Goal: Task Accomplishment & Management: Manage account settings

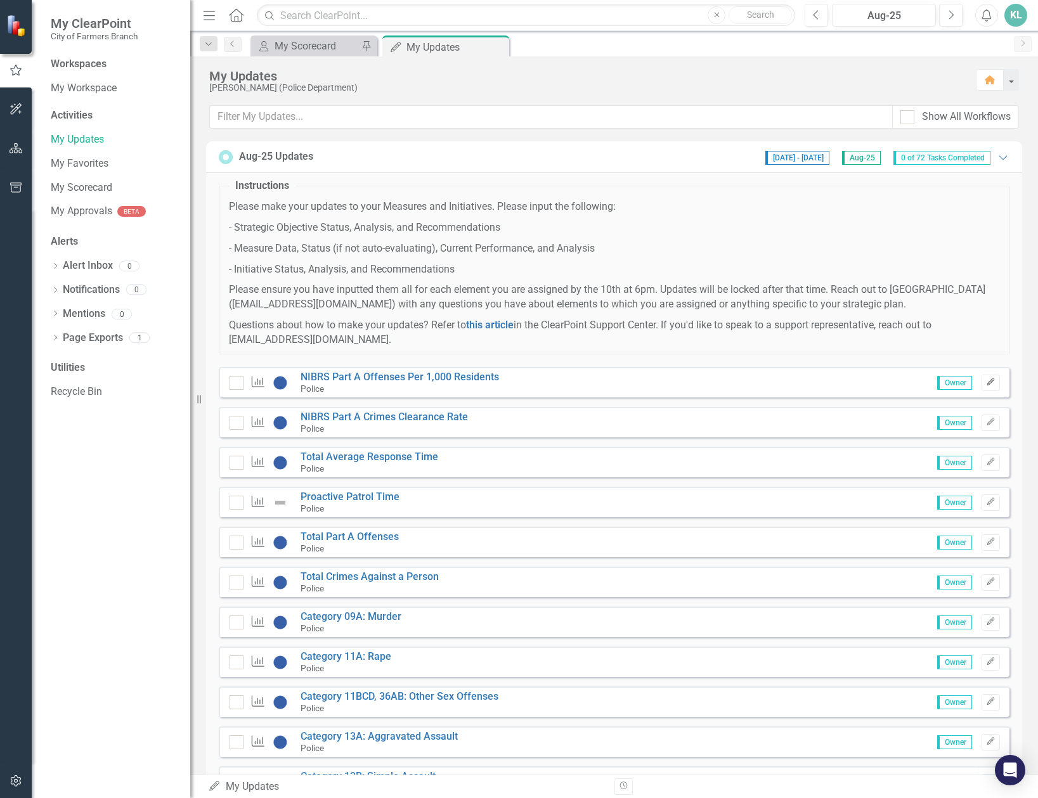
click at [986, 382] on icon "Edit" at bounding box center [991, 383] width 10 height 8
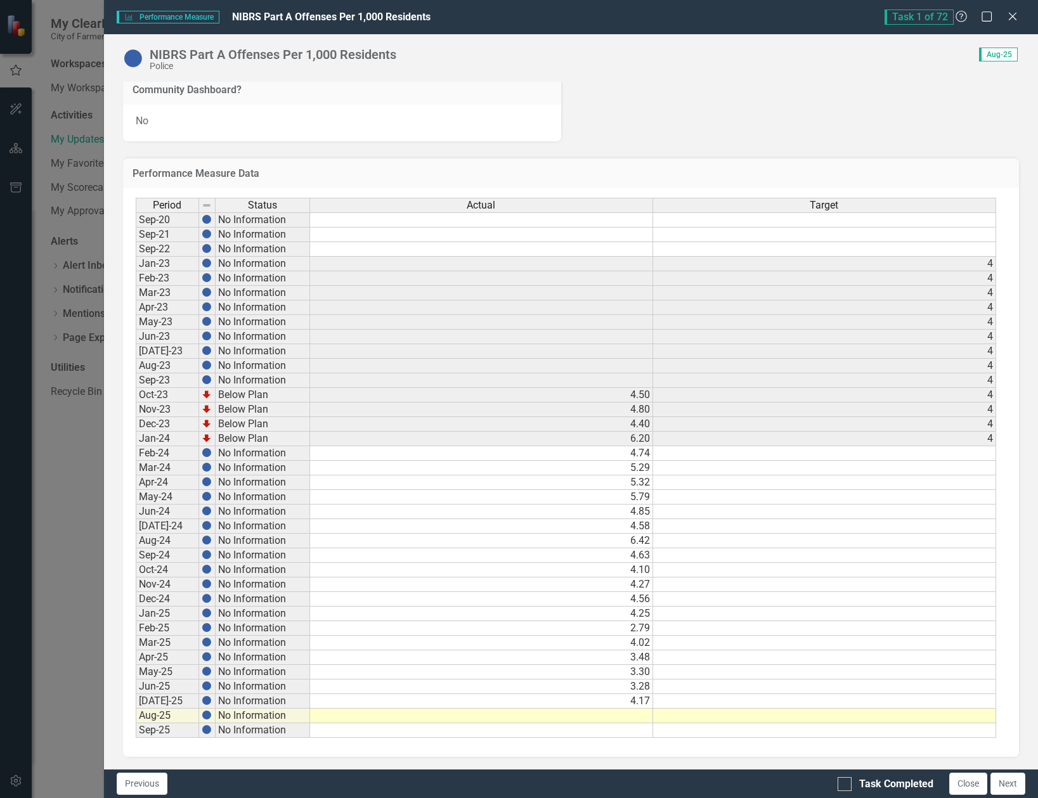
scroll to position [346, 0]
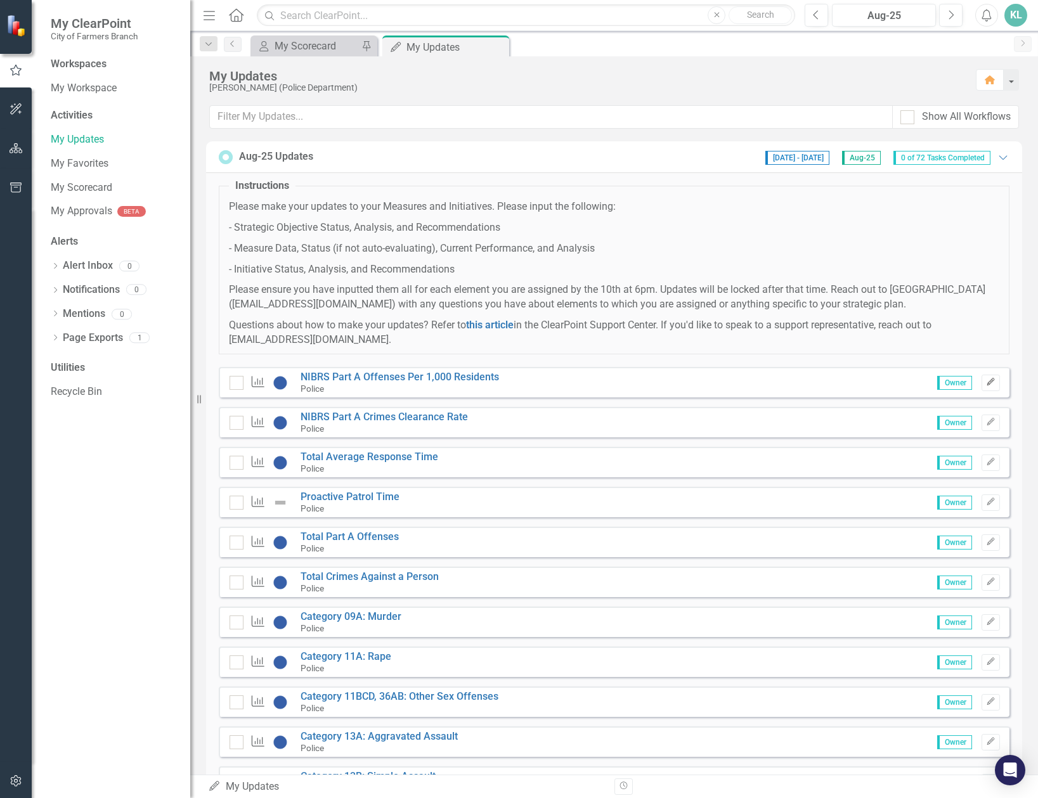
click at [986, 380] on button "Edit" at bounding box center [991, 383] width 18 height 16
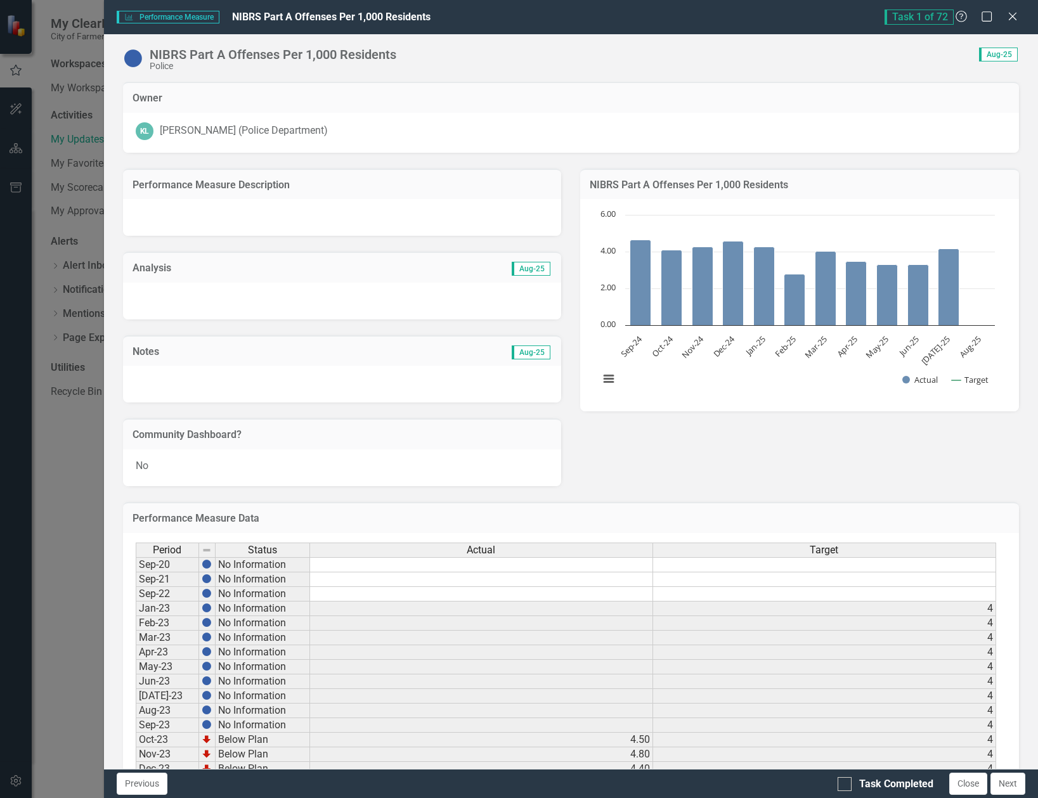
click at [681, 474] on div "Performance Measure Description Analysis Aug-25 Notes Aug-25 Community Dashboar…" at bounding box center [571, 320] width 915 height 334
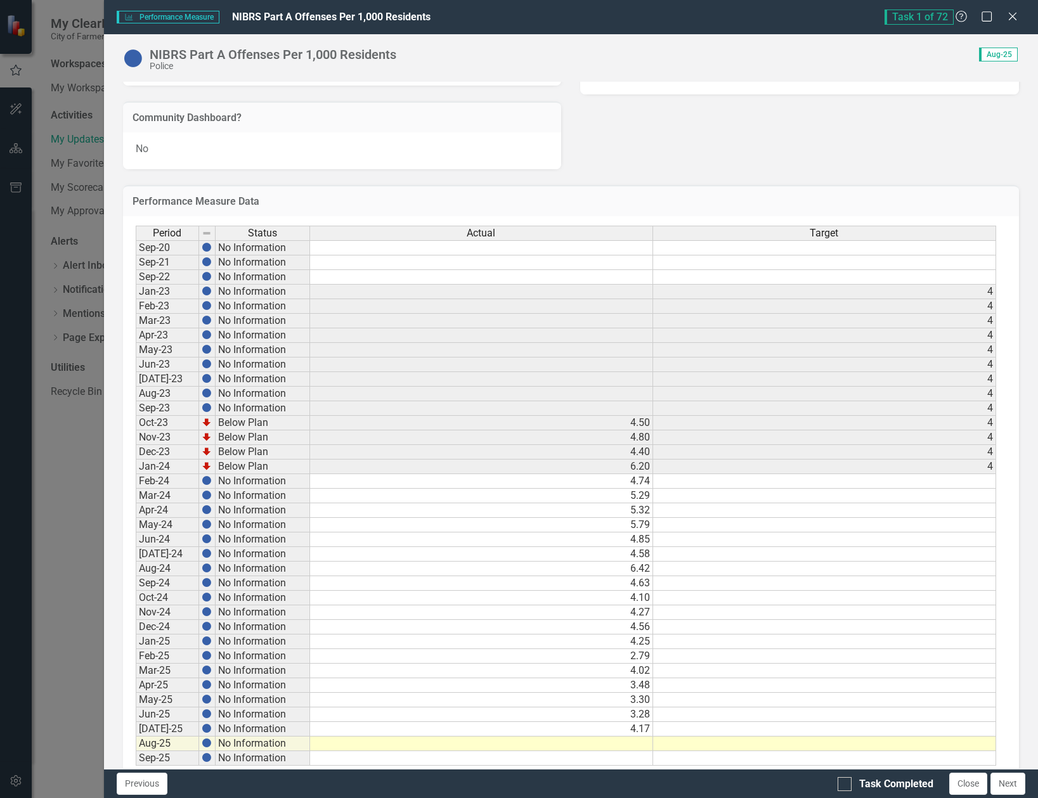
scroll to position [346, 0]
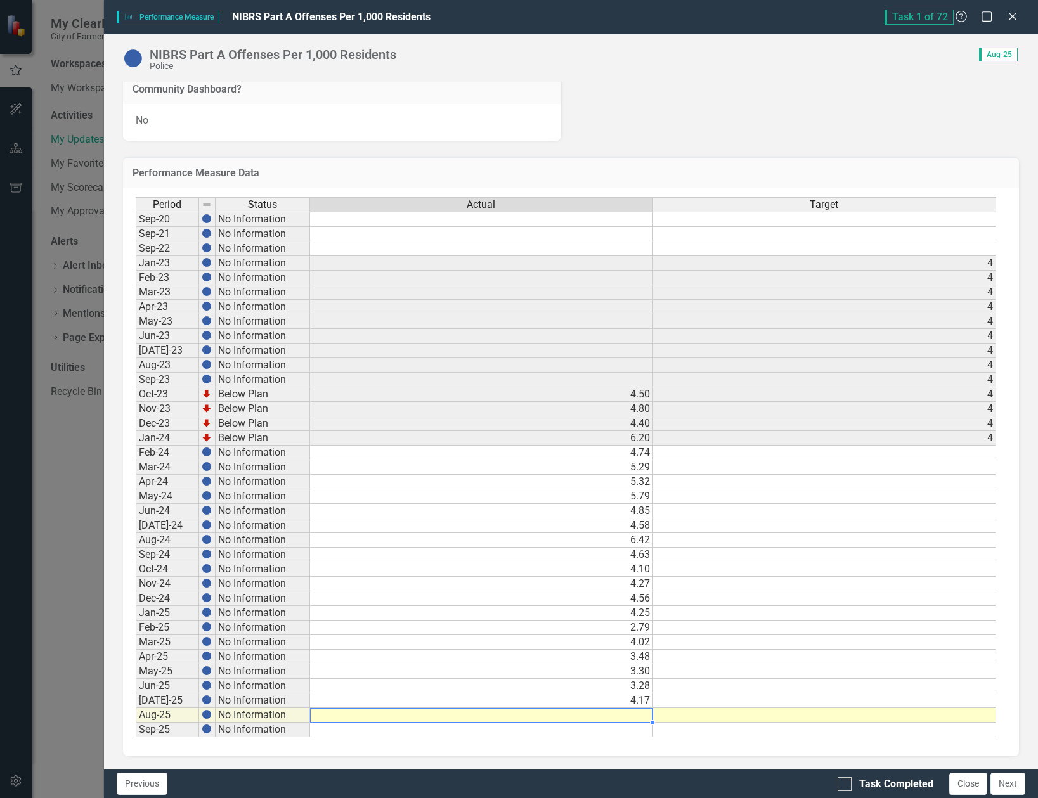
click at [635, 713] on td at bounding box center [481, 715] width 343 height 15
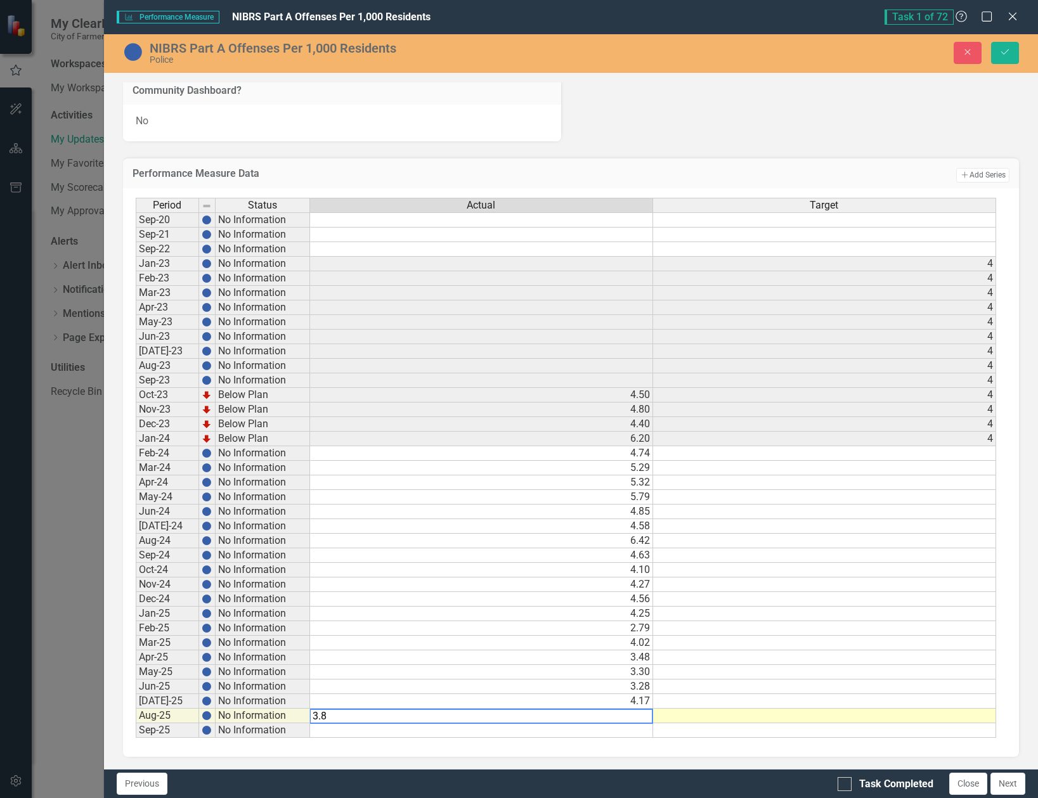
type textarea "3.81"
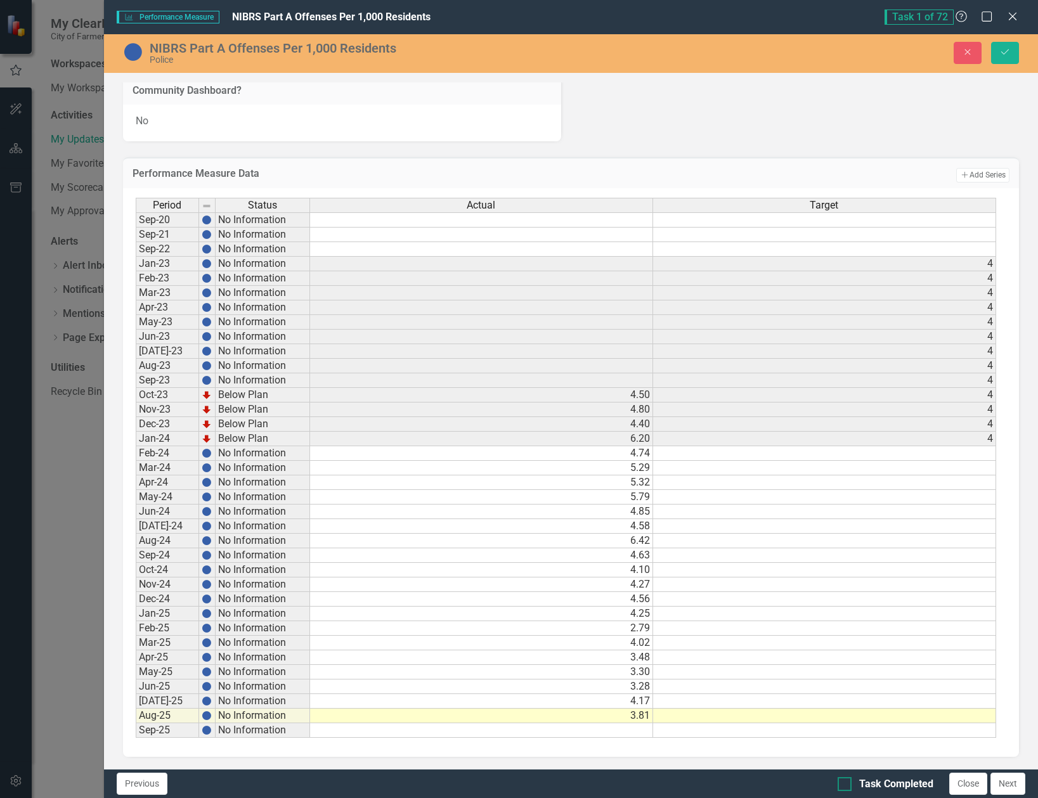
click at [843, 783] on input "Task Completed" at bounding box center [842, 781] width 8 height 8
checkbox input "true"
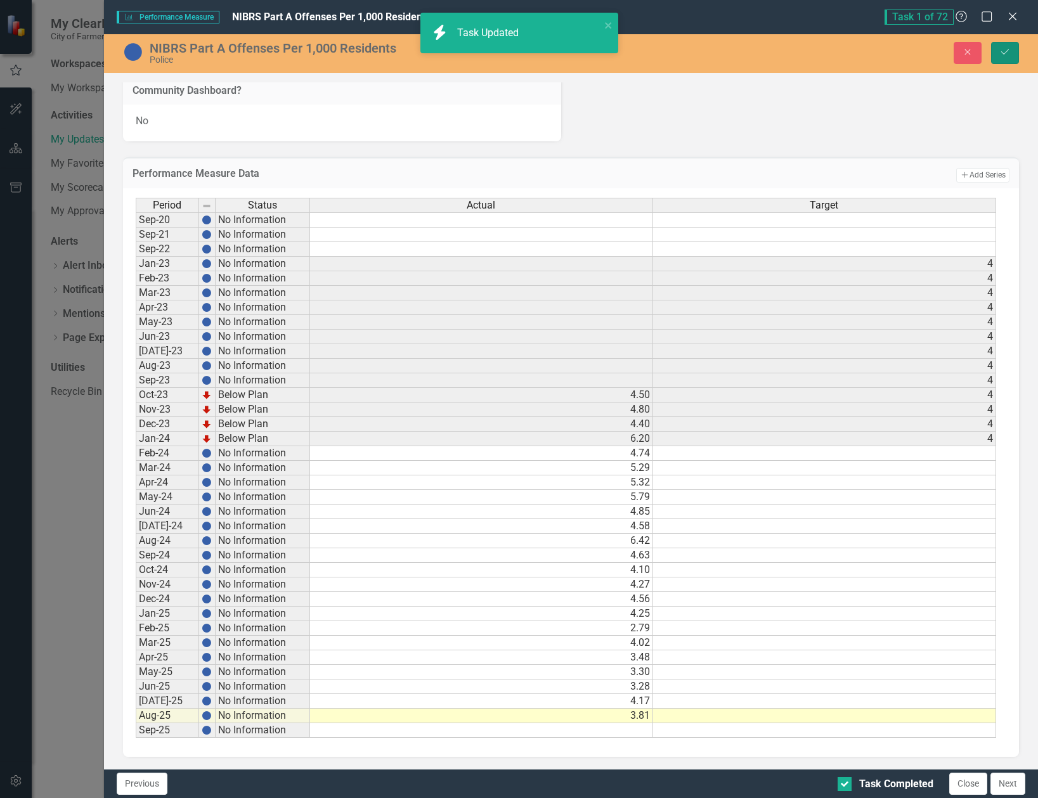
click at [1005, 53] on icon "submit" at bounding box center [1005, 51] width 8 height 5
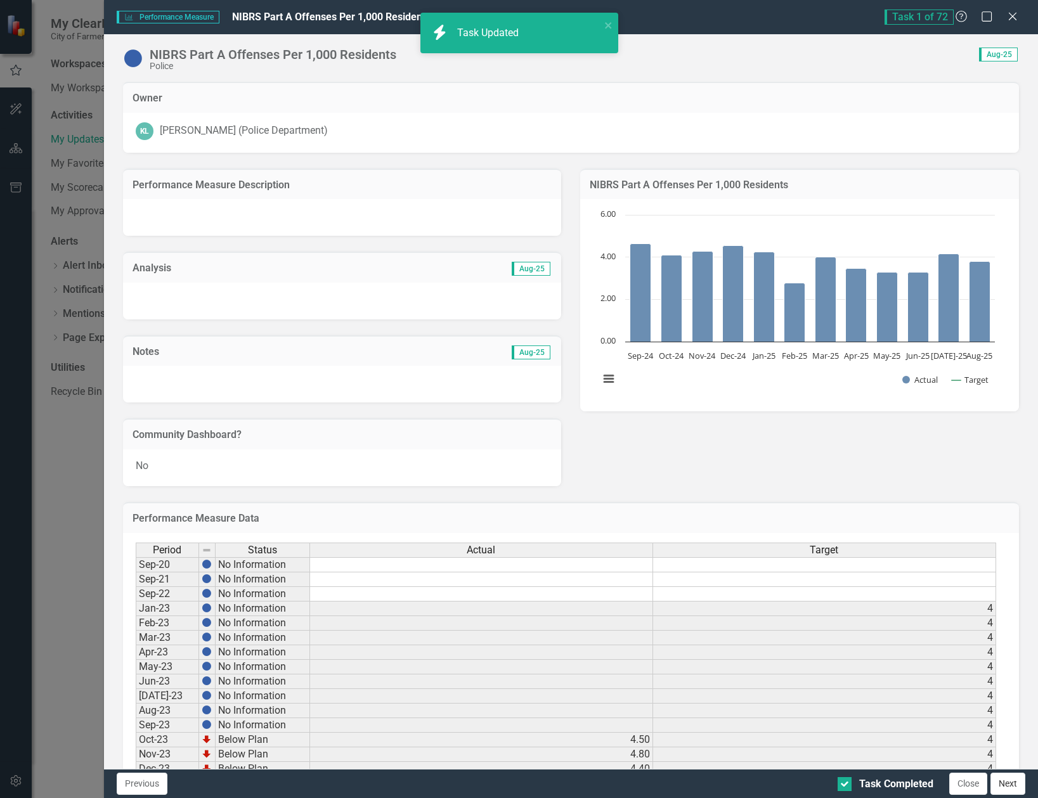
click at [1006, 782] on button "Next" at bounding box center [1008, 784] width 35 height 22
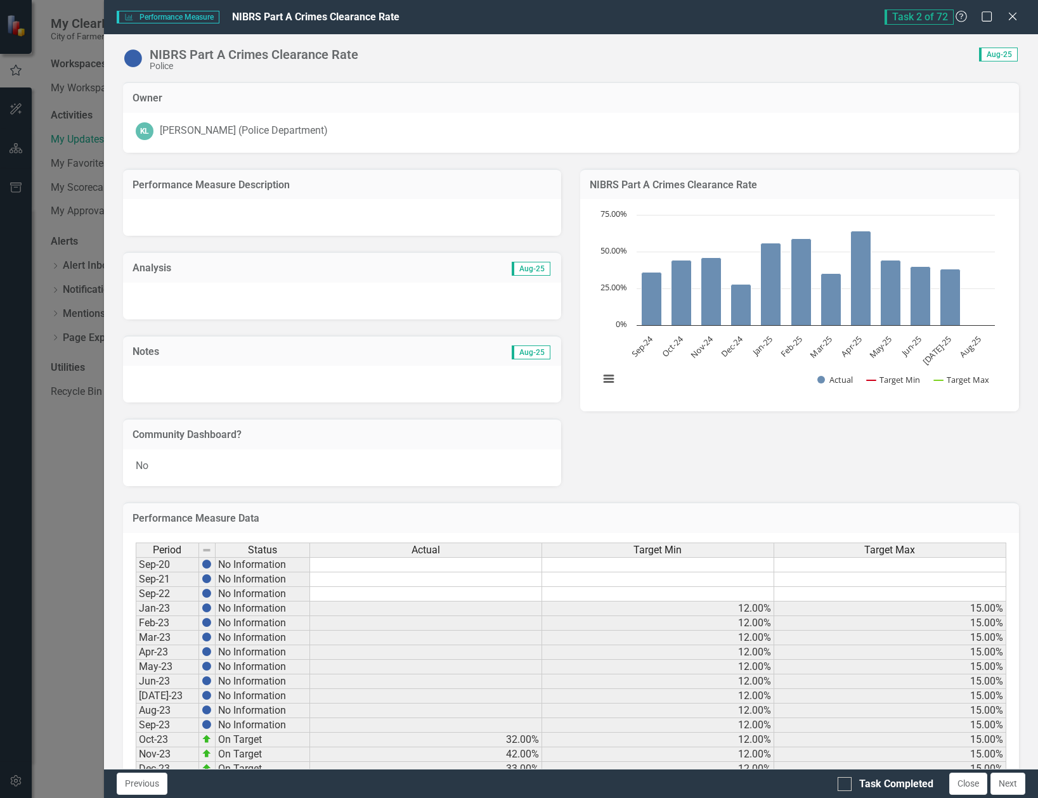
checkbox input "true"
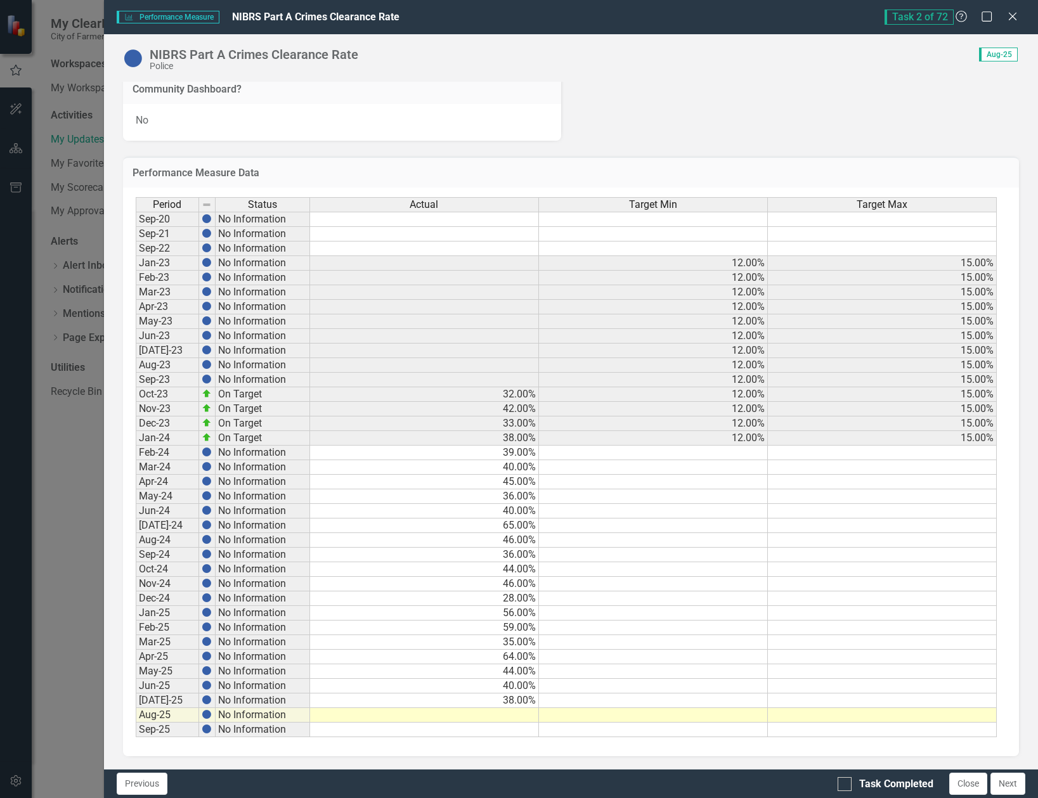
click at [518, 715] on td at bounding box center [424, 715] width 229 height 15
click at [680, 530] on td at bounding box center [653, 526] width 229 height 15
click at [524, 712] on td at bounding box center [424, 715] width 229 height 15
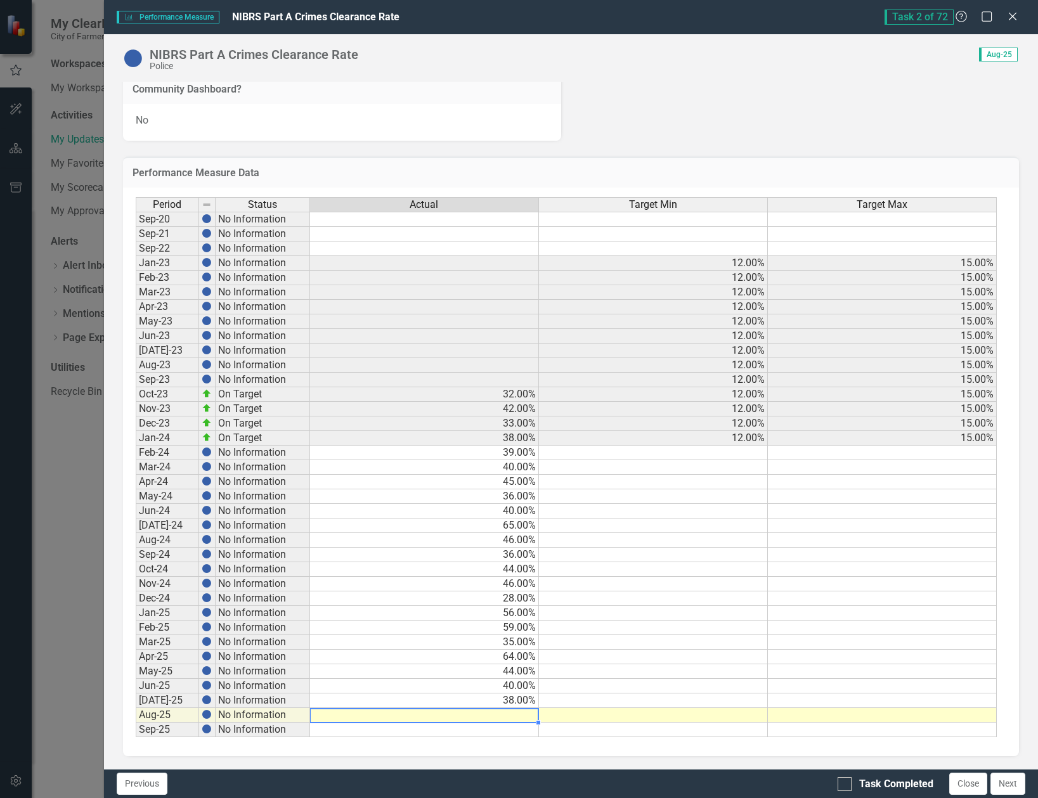
type textarea "45"
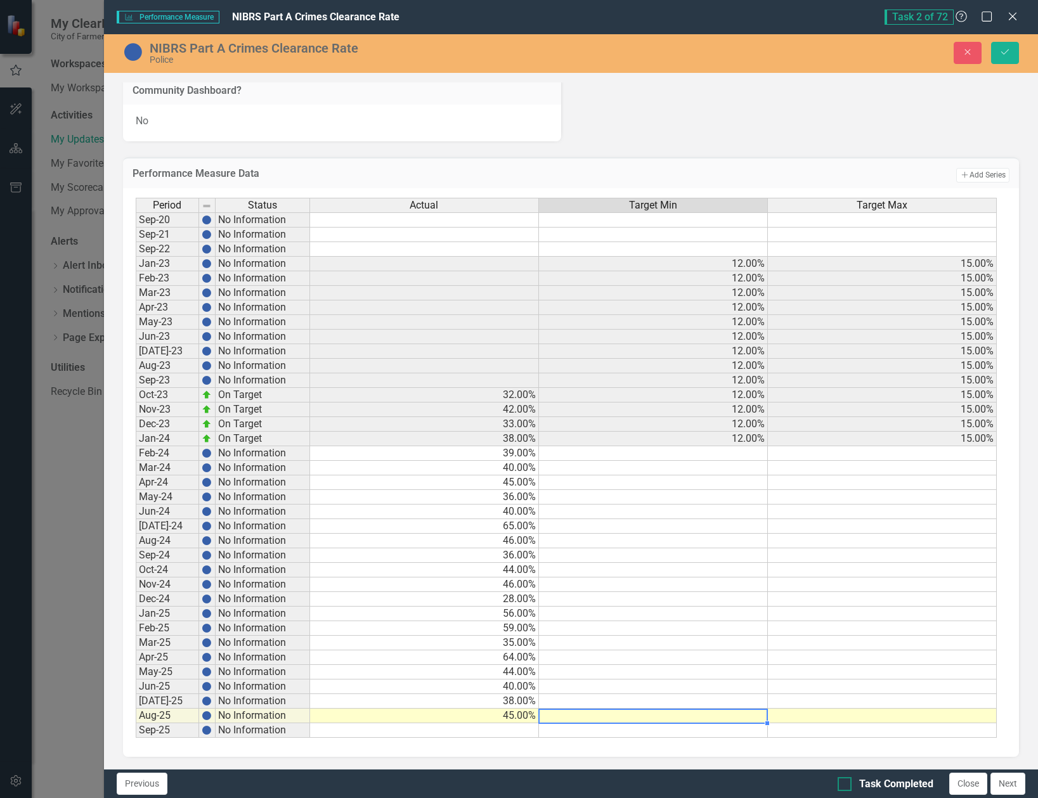
click at [847, 784] on div at bounding box center [845, 784] width 14 height 14
click at [846, 784] on input "Task Completed" at bounding box center [842, 781] width 8 height 8
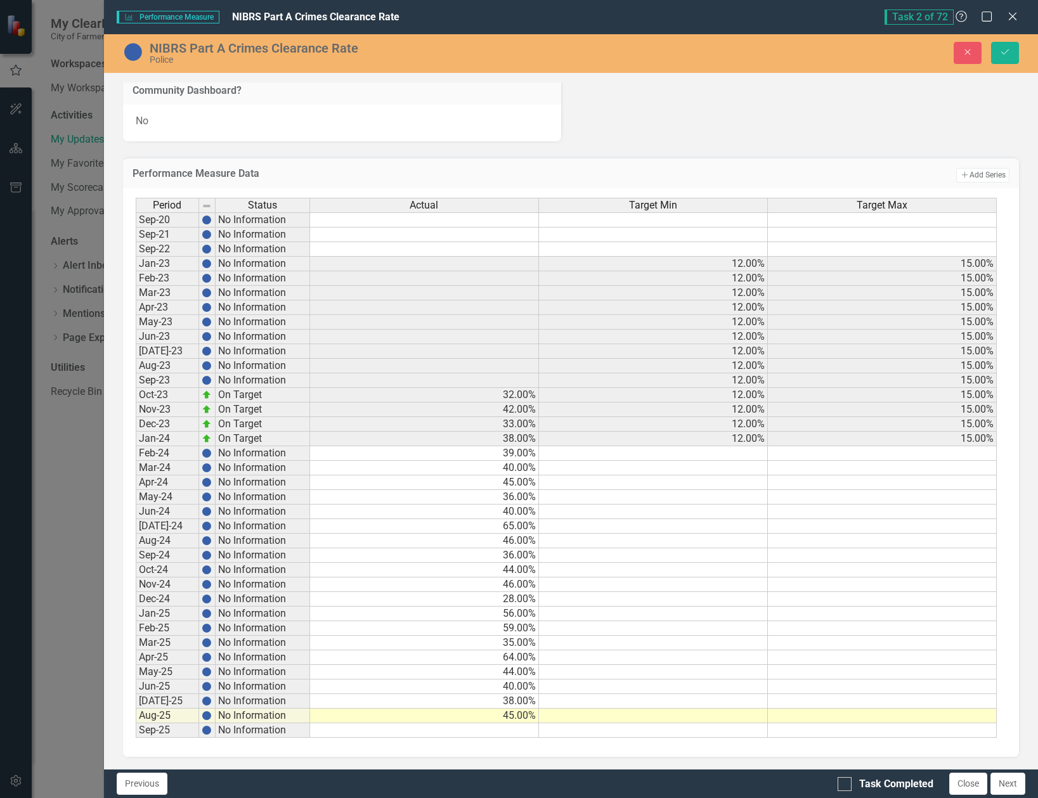
checkbox input "true"
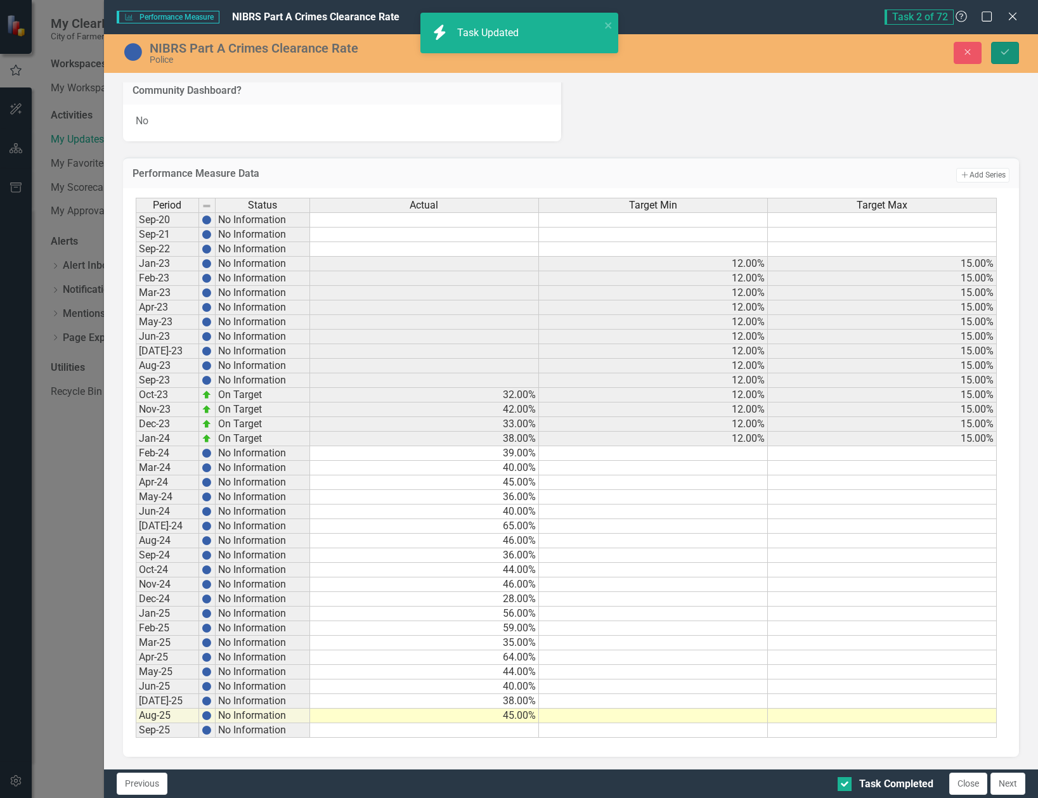
click at [1006, 58] on button "Save" at bounding box center [1005, 53] width 28 height 22
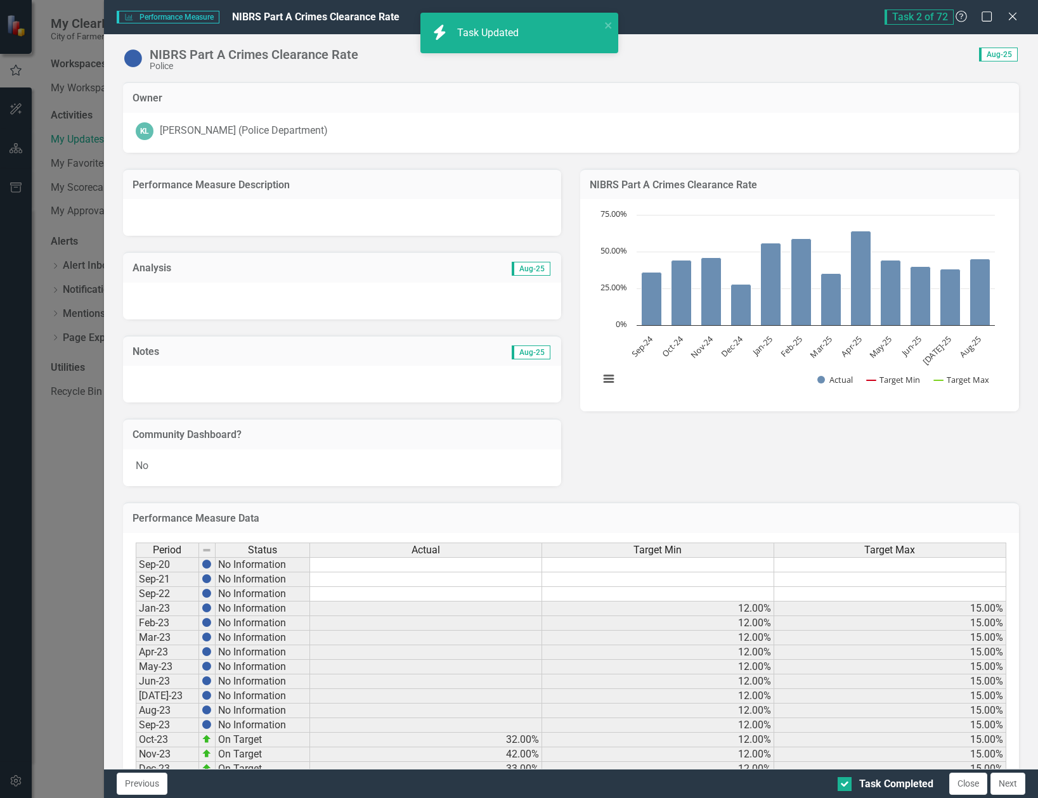
click at [1006, 785] on button "Next" at bounding box center [1008, 784] width 35 height 22
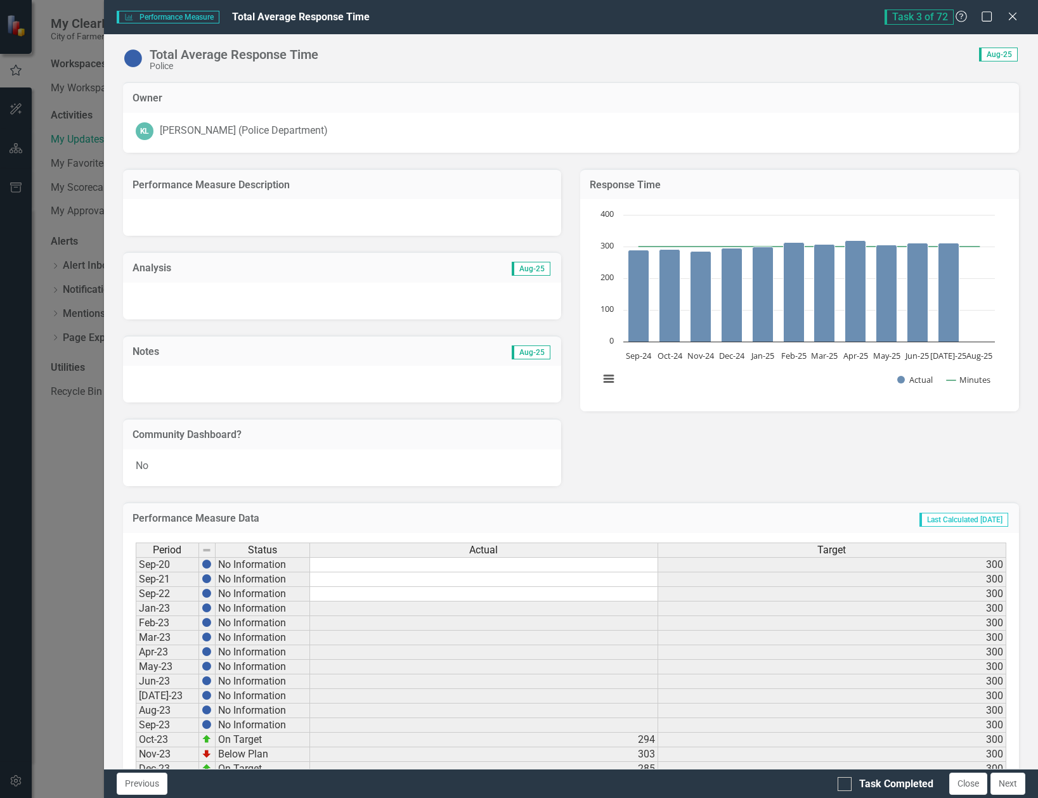
checkbox input "true"
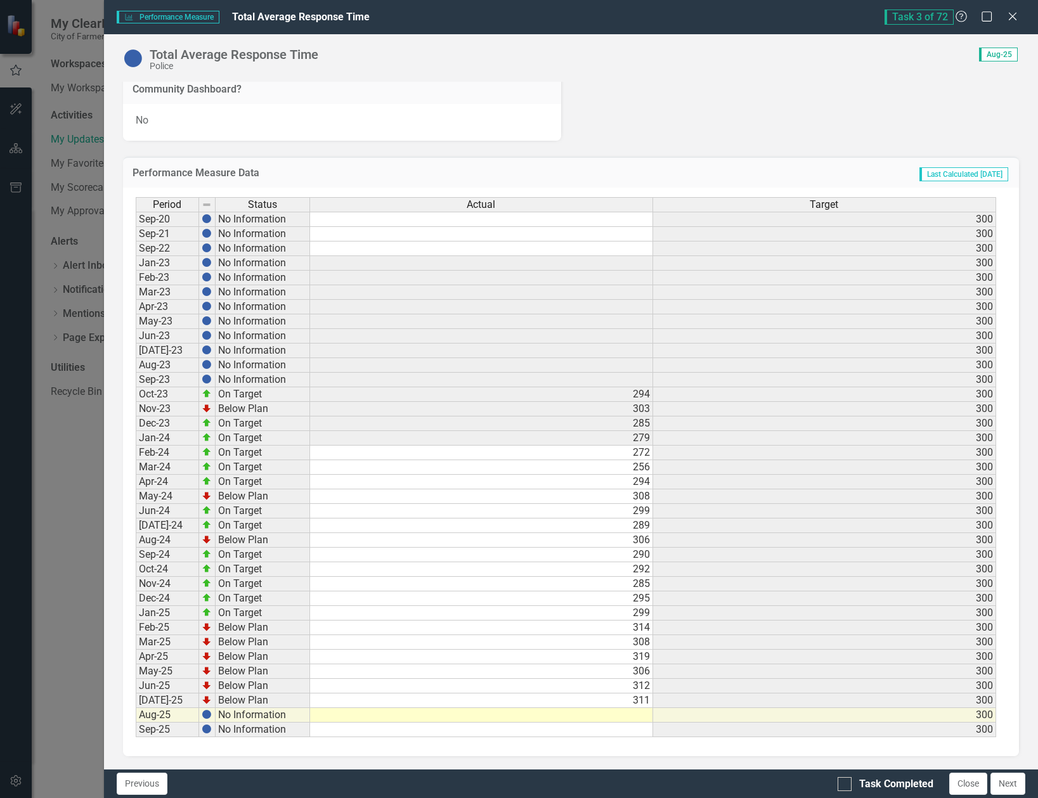
click at [633, 720] on td at bounding box center [481, 715] width 343 height 15
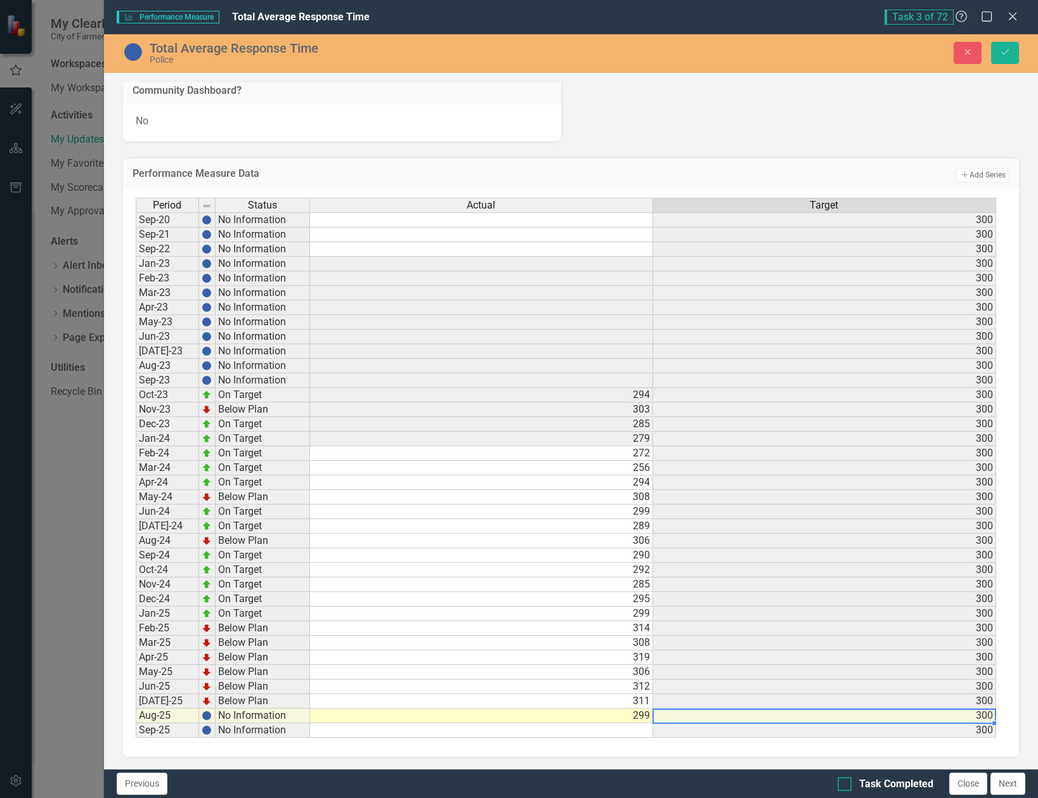
type textarea "299"
click at [861, 779] on div "Task Completed" at bounding box center [896, 784] width 74 height 15
click at [846, 779] on input "Task Completed" at bounding box center [842, 781] width 8 height 8
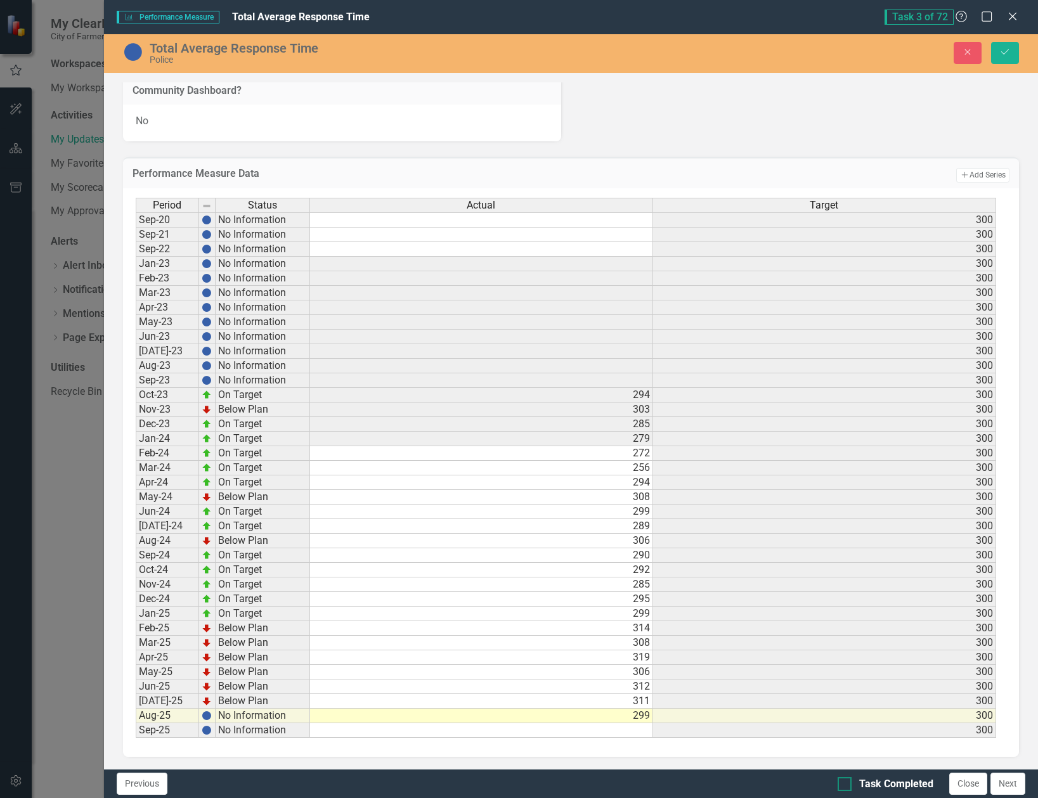
checkbox input "true"
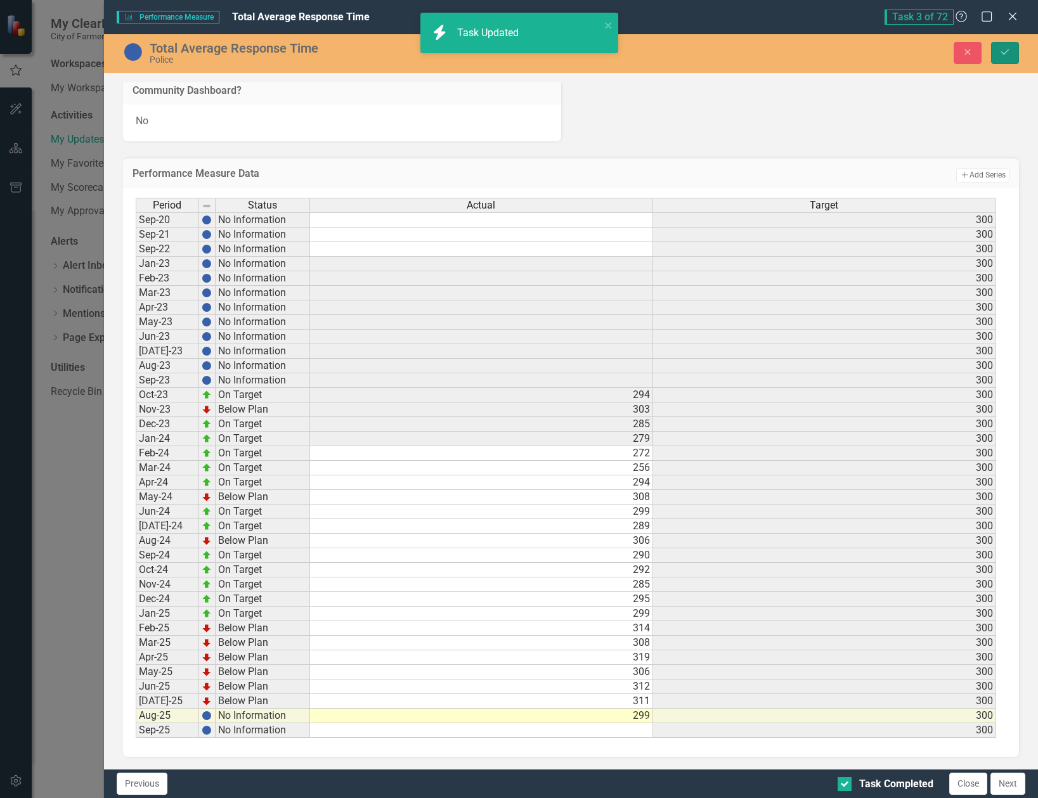
click at [998, 57] on button "Save" at bounding box center [1005, 53] width 28 height 22
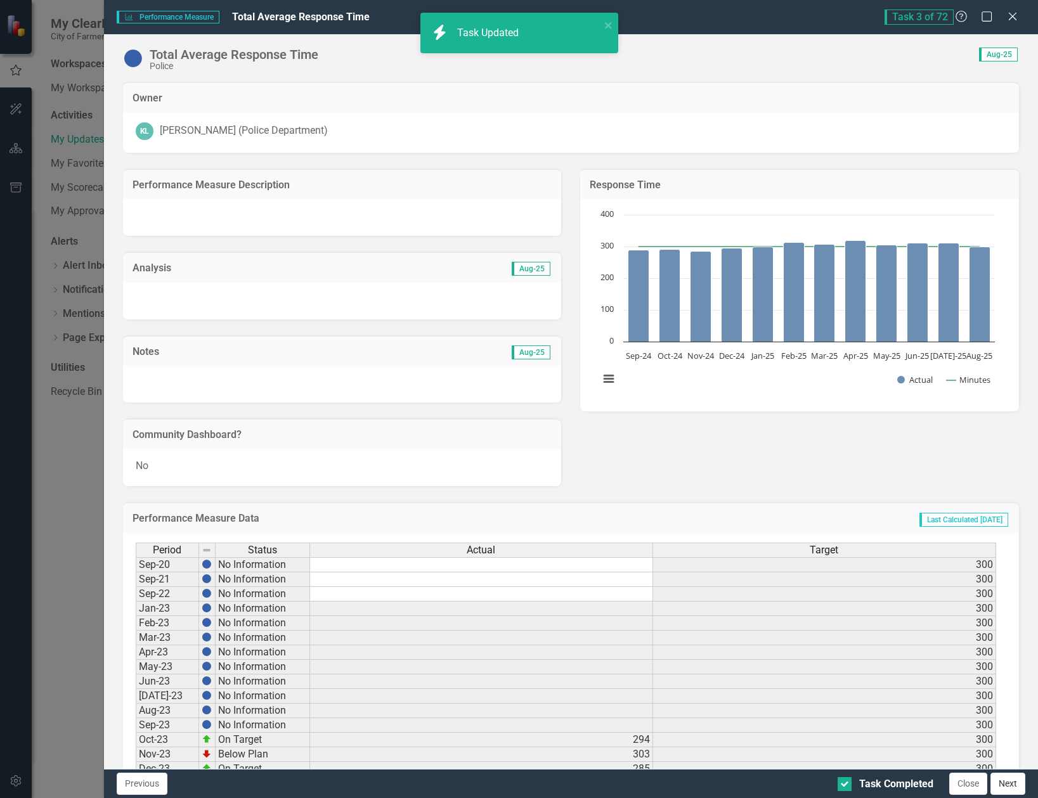
click at [1012, 786] on button "Next" at bounding box center [1008, 784] width 35 height 22
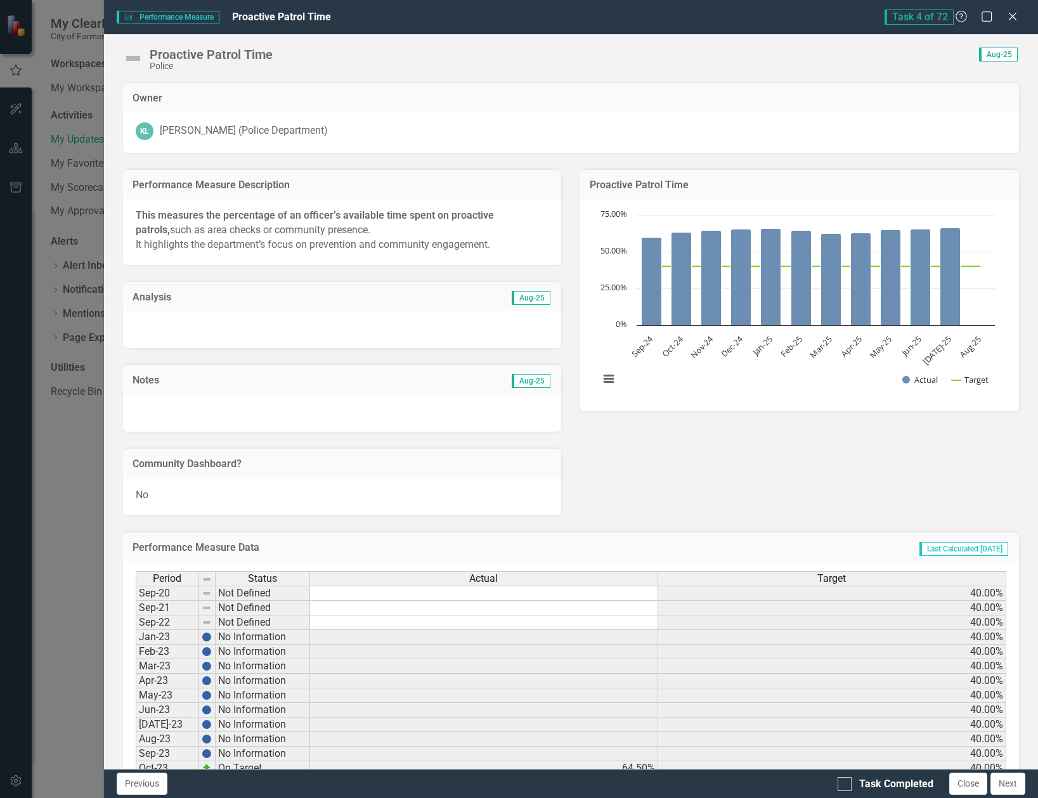
checkbox input "true"
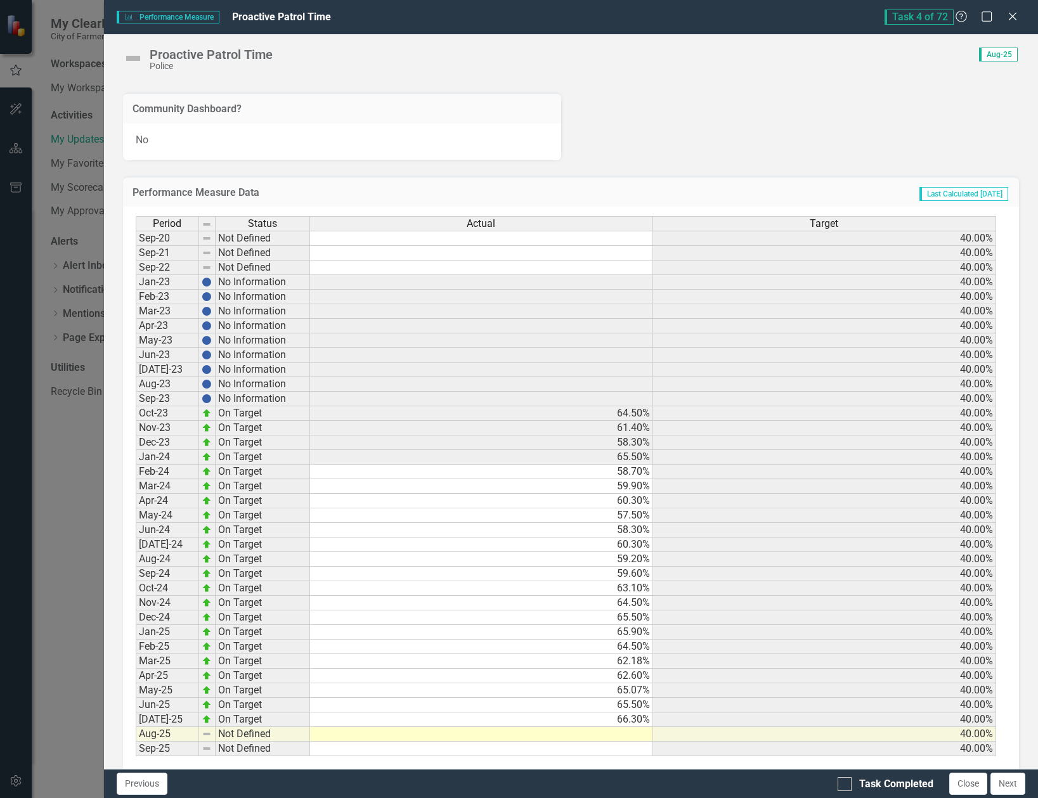
scroll to position [374, 0]
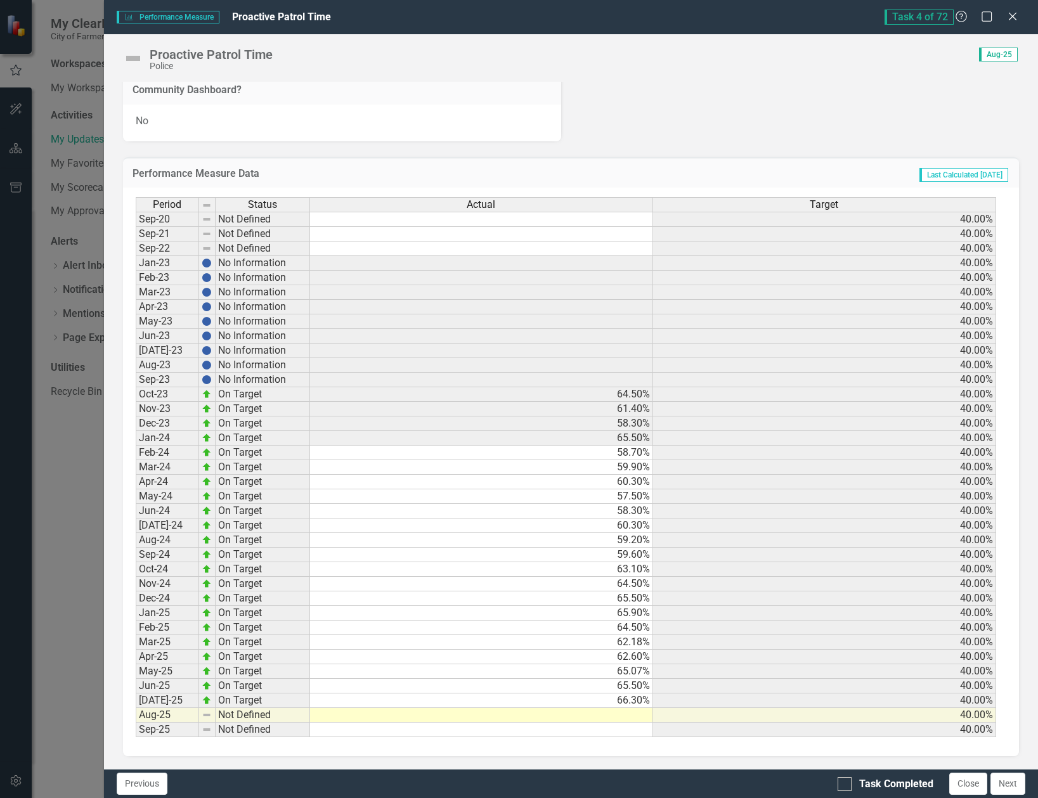
click at [646, 720] on td at bounding box center [481, 715] width 343 height 15
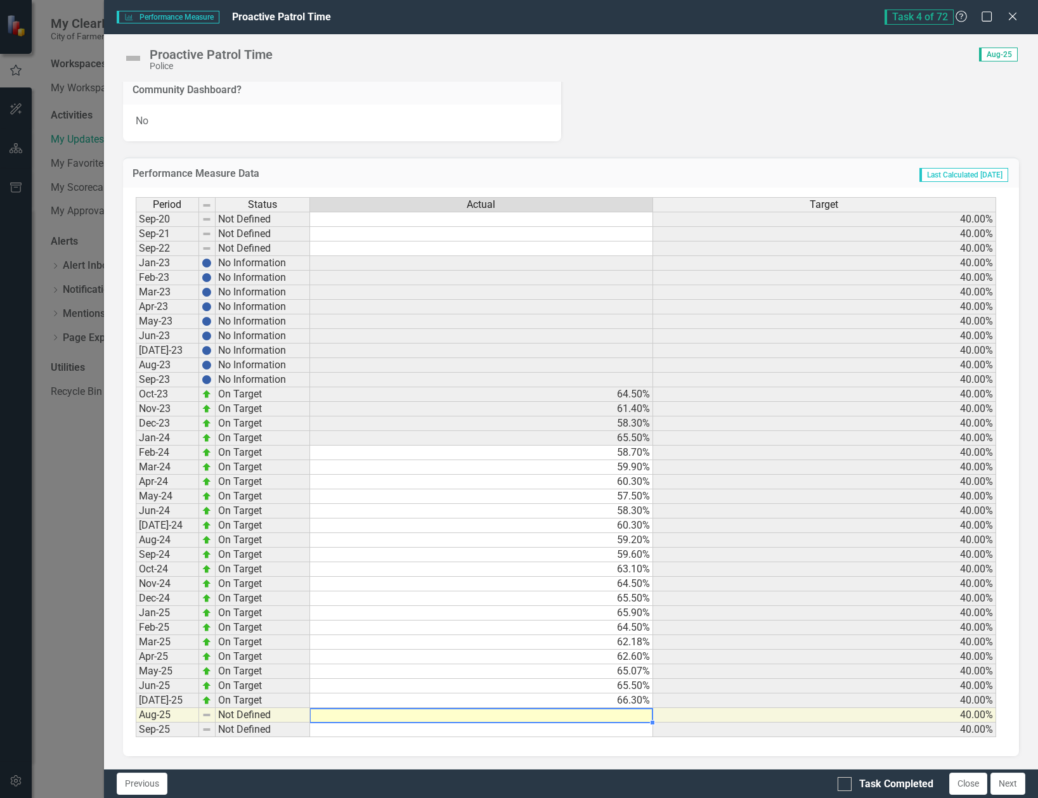
click at [641, 716] on td at bounding box center [481, 715] width 343 height 15
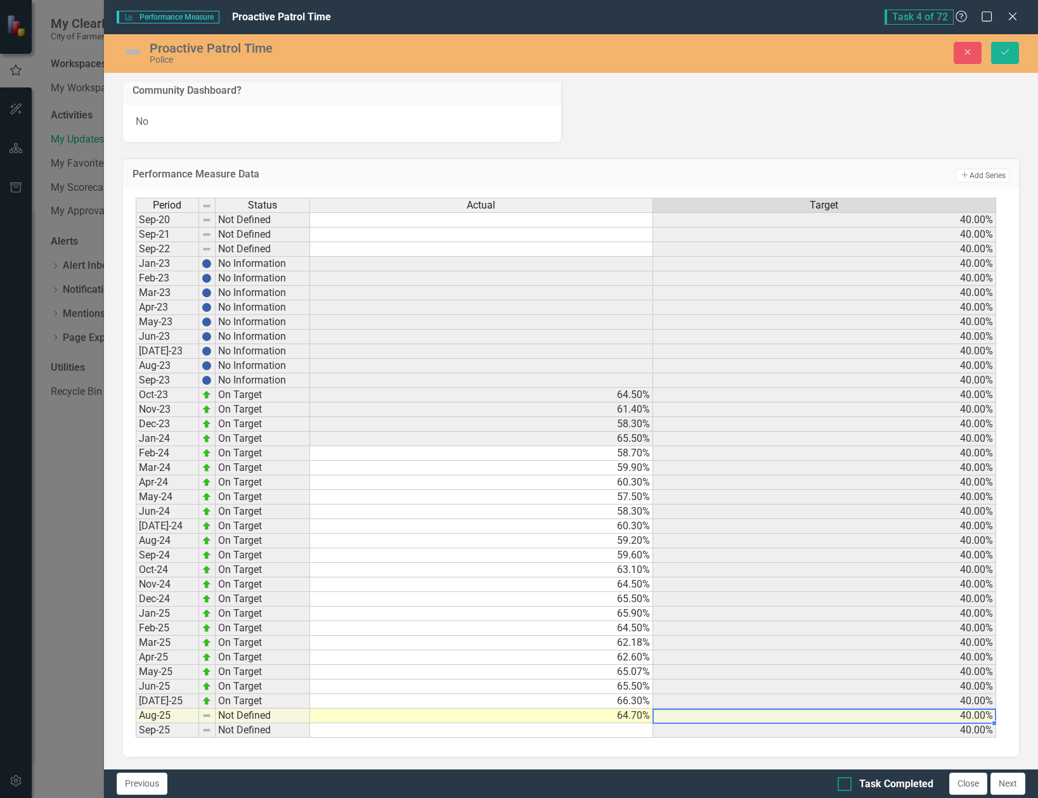
type textarea "64.7"
click at [875, 791] on div "Task Completed" at bounding box center [896, 784] width 74 height 15
click at [846, 786] on input "Task Completed" at bounding box center [842, 781] width 8 height 8
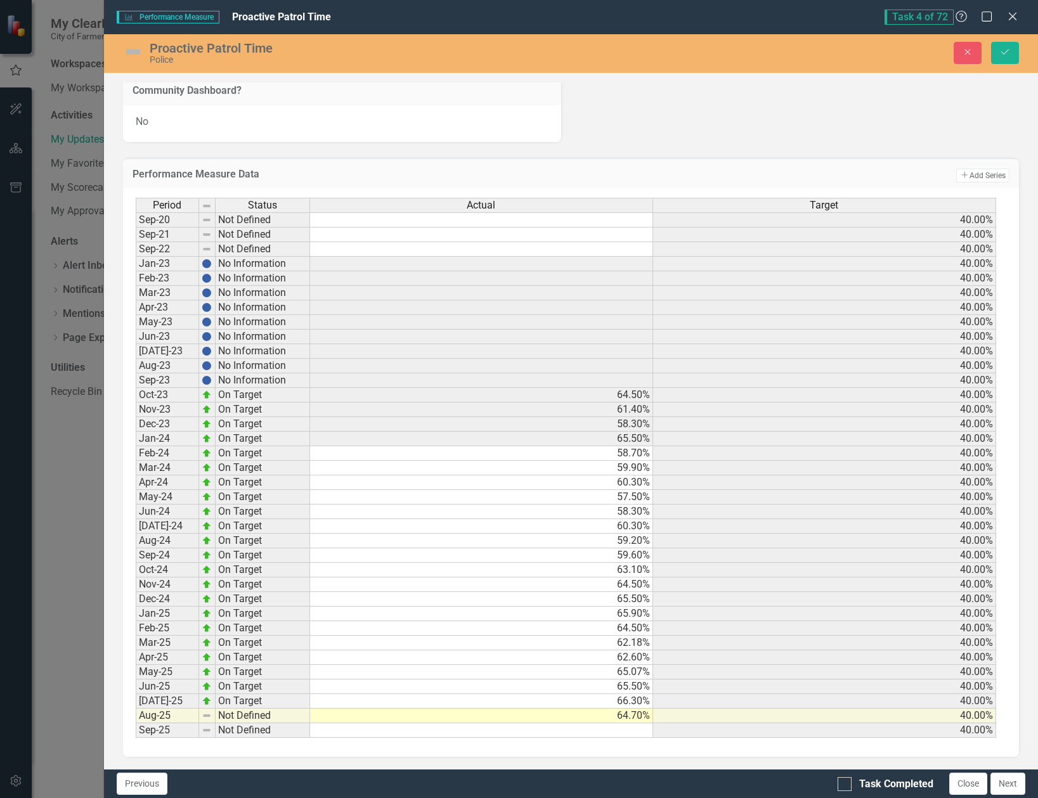
checkbox input "true"
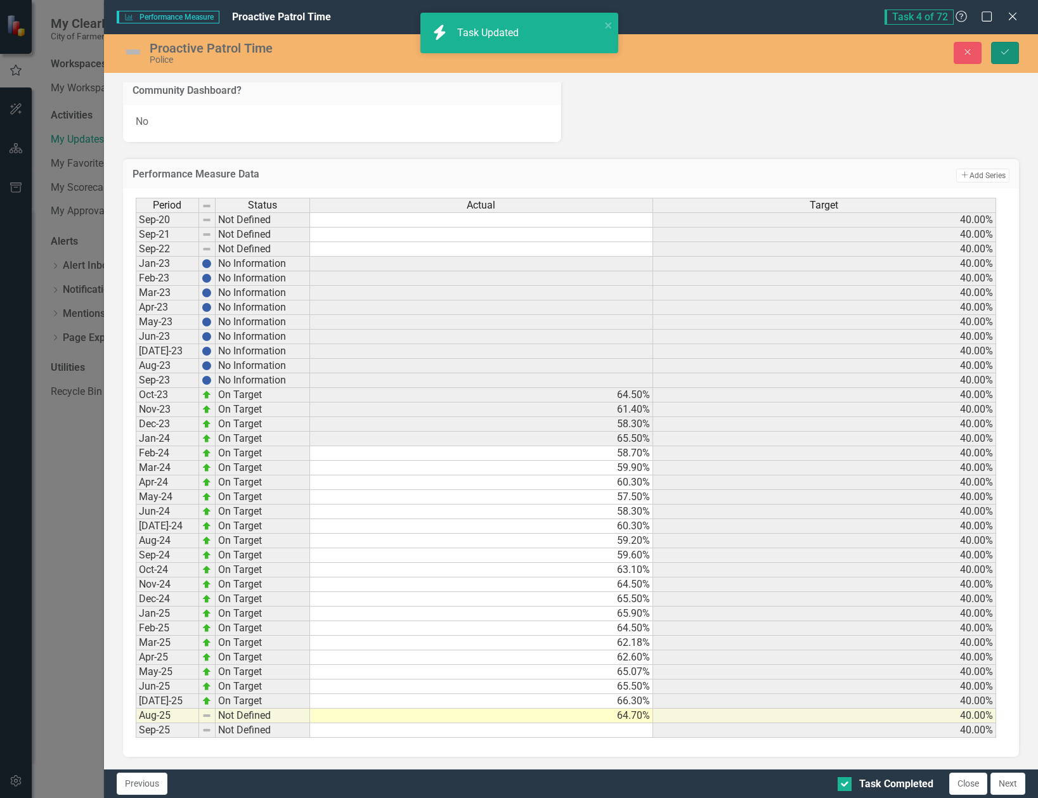
drag, startPoint x: 1005, startPoint y: 50, endPoint x: 1011, endPoint y: 82, distance: 33.0
click at [1006, 50] on icon "Save" at bounding box center [1004, 52] width 11 height 9
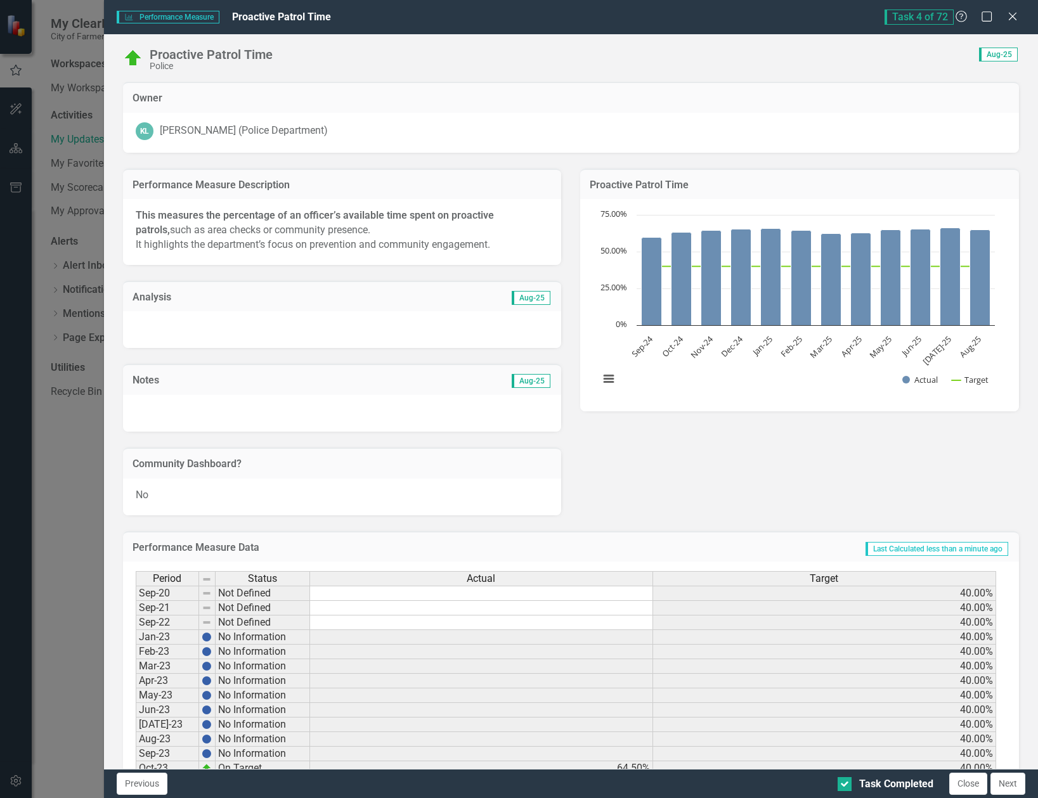
click at [1012, 779] on button "Next" at bounding box center [1008, 784] width 35 height 22
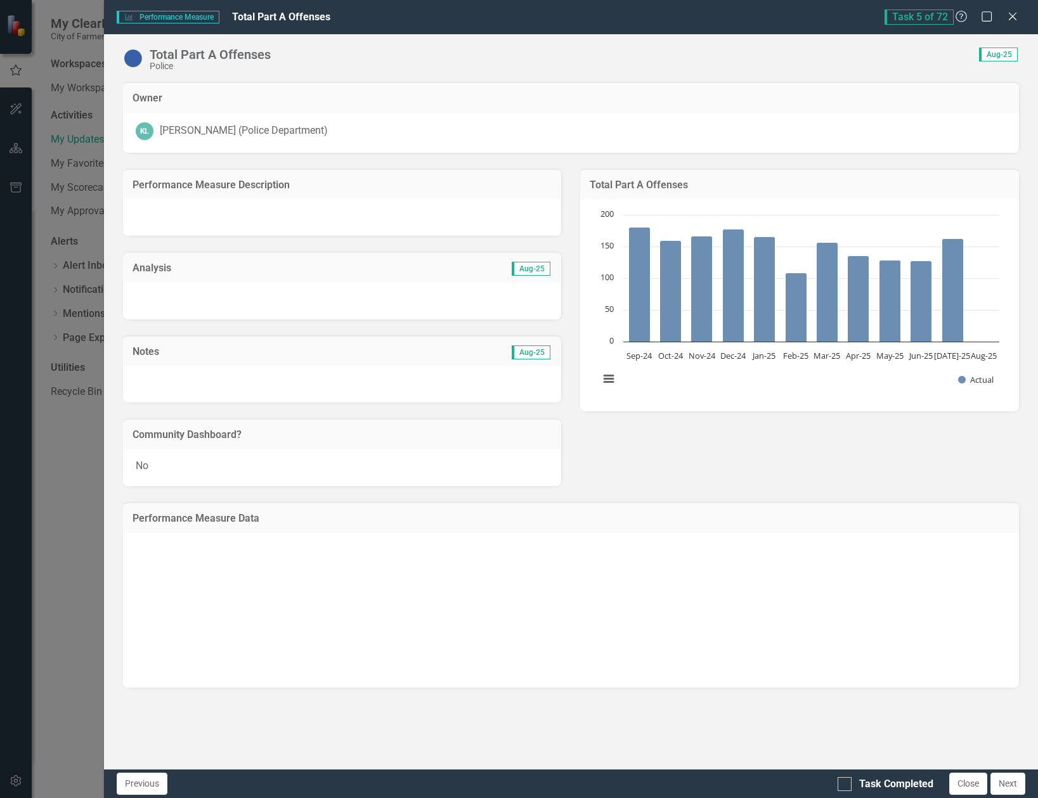
checkbox input "true"
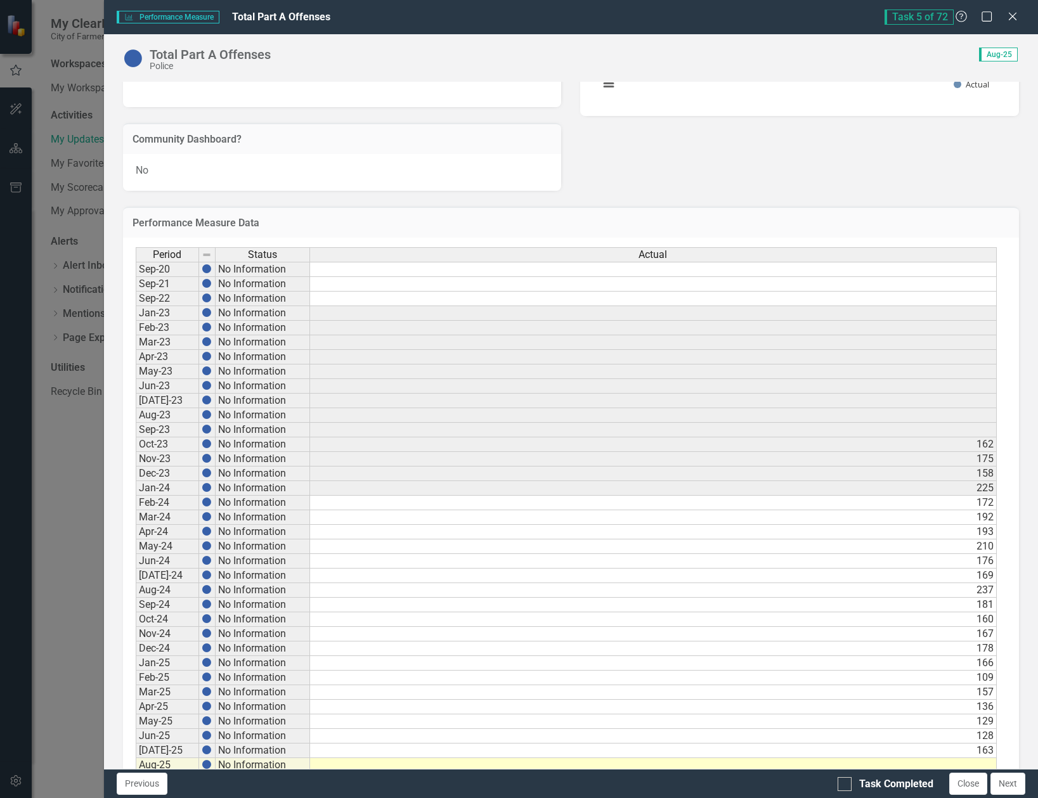
scroll to position [346, 0]
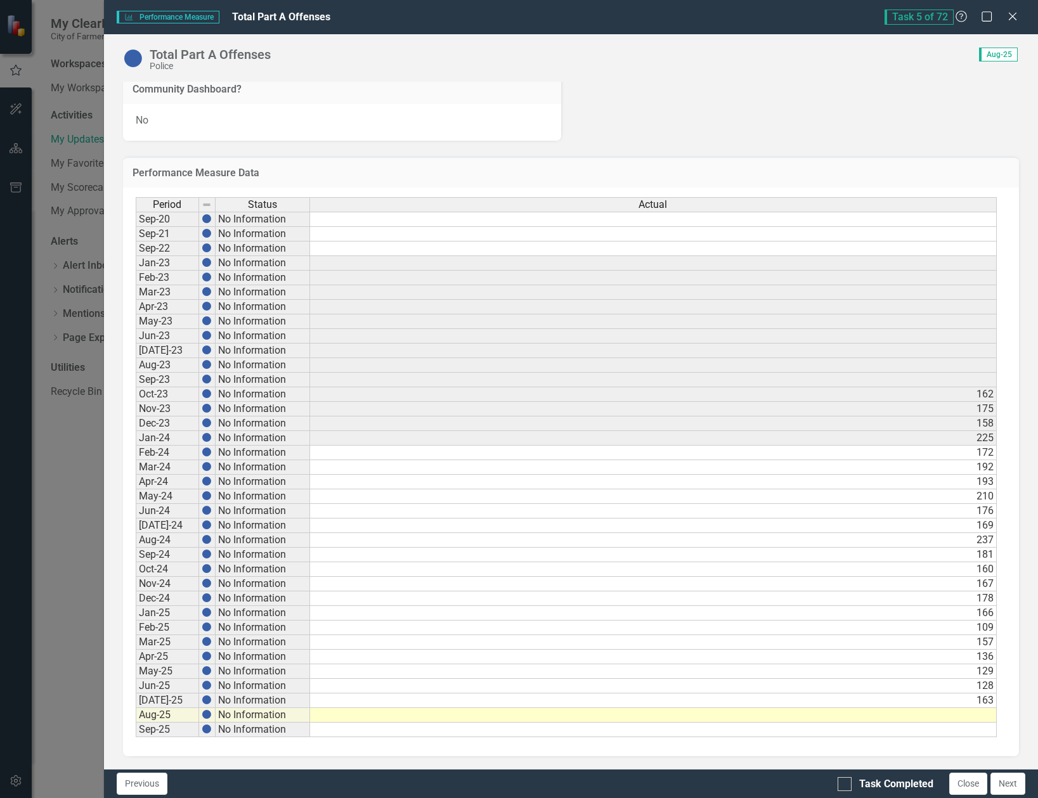
click at [975, 710] on td at bounding box center [653, 715] width 687 height 15
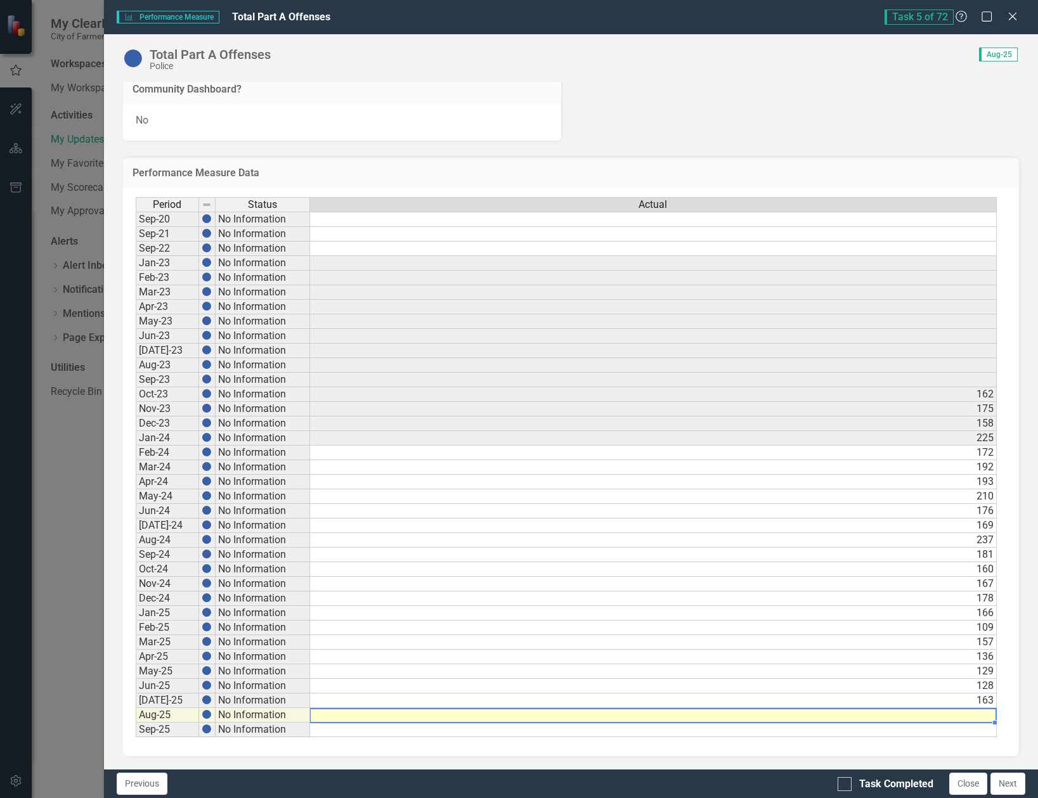
click at [970, 715] on td at bounding box center [653, 715] width 687 height 15
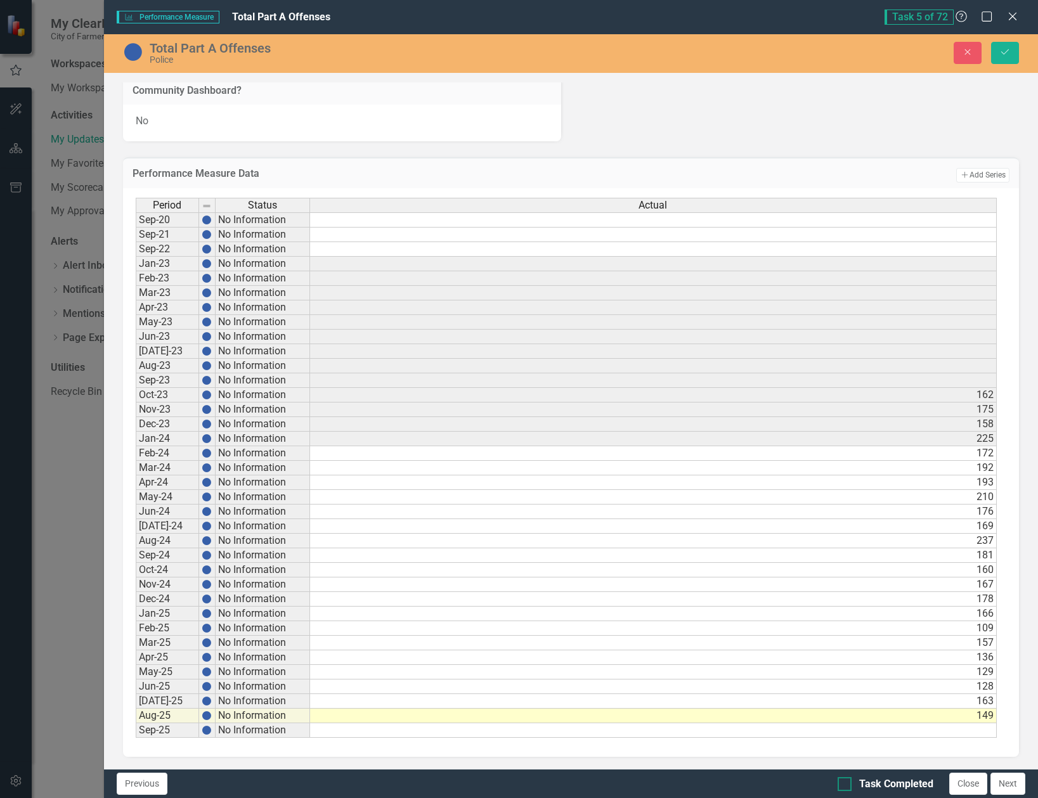
type textarea "149"
click at [845, 781] on input "Task Completed" at bounding box center [842, 781] width 8 height 8
checkbox input "true"
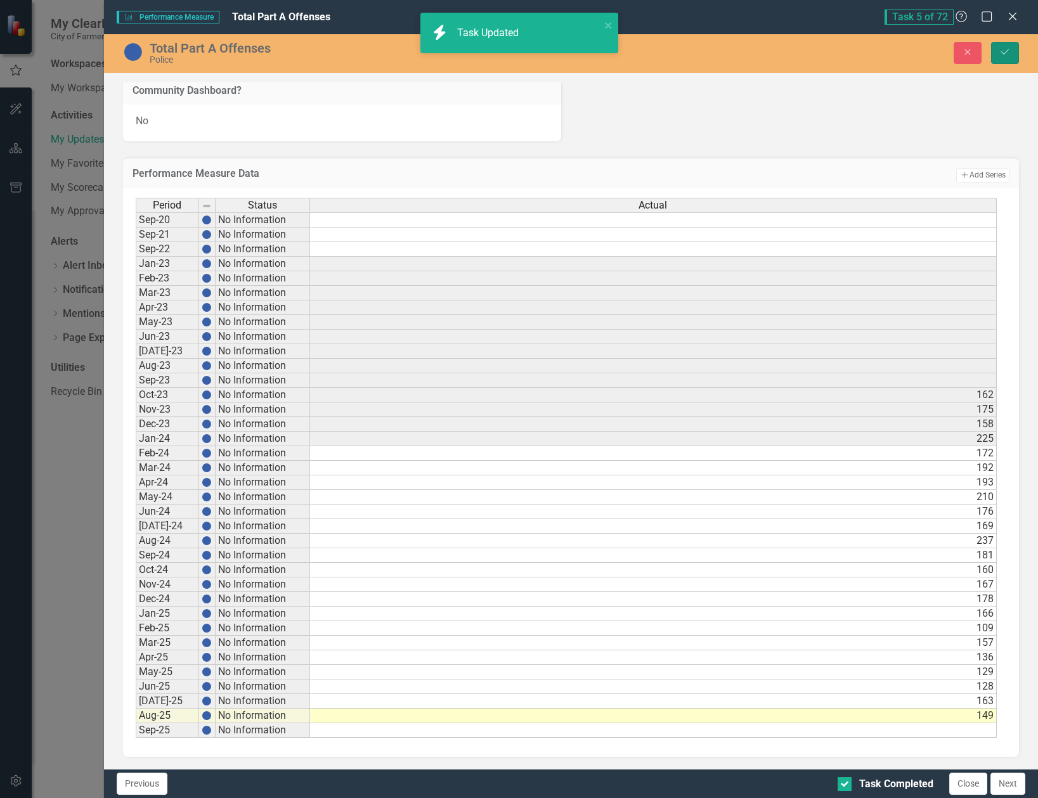
click at [996, 48] on button "Save" at bounding box center [1005, 53] width 28 height 22
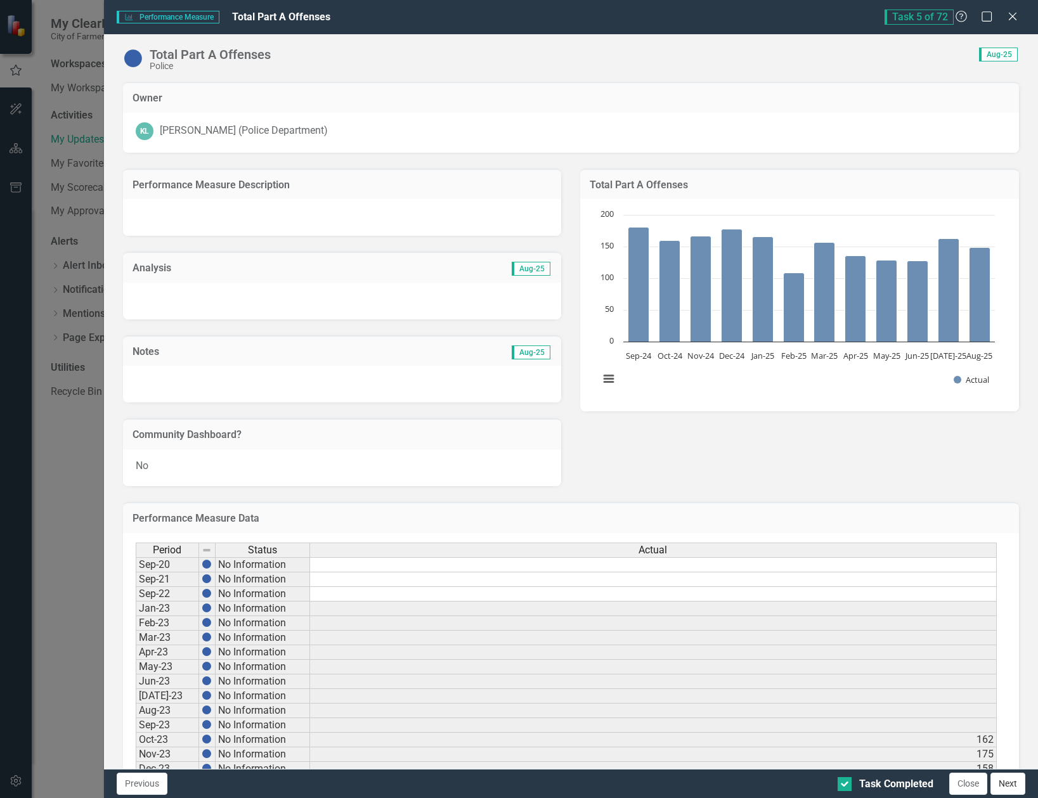
click at [1012, 787] on button "Next" at bounding box center [1008, 784] width 35 height 22
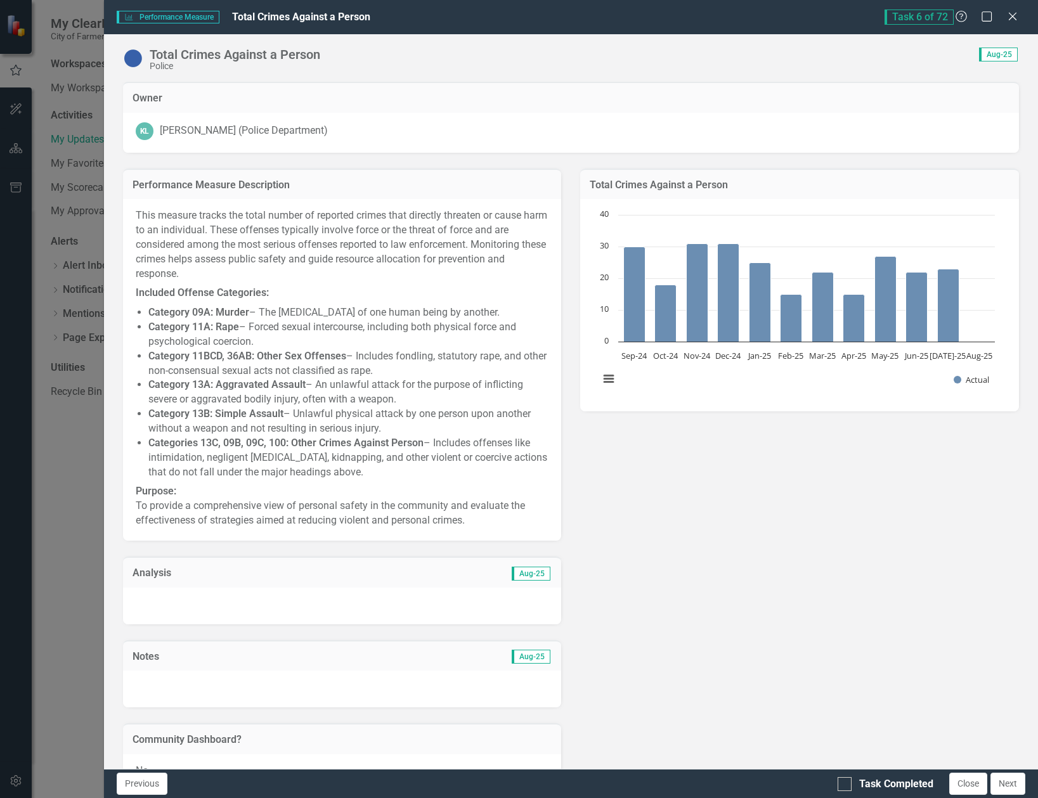
checkbox input "true"
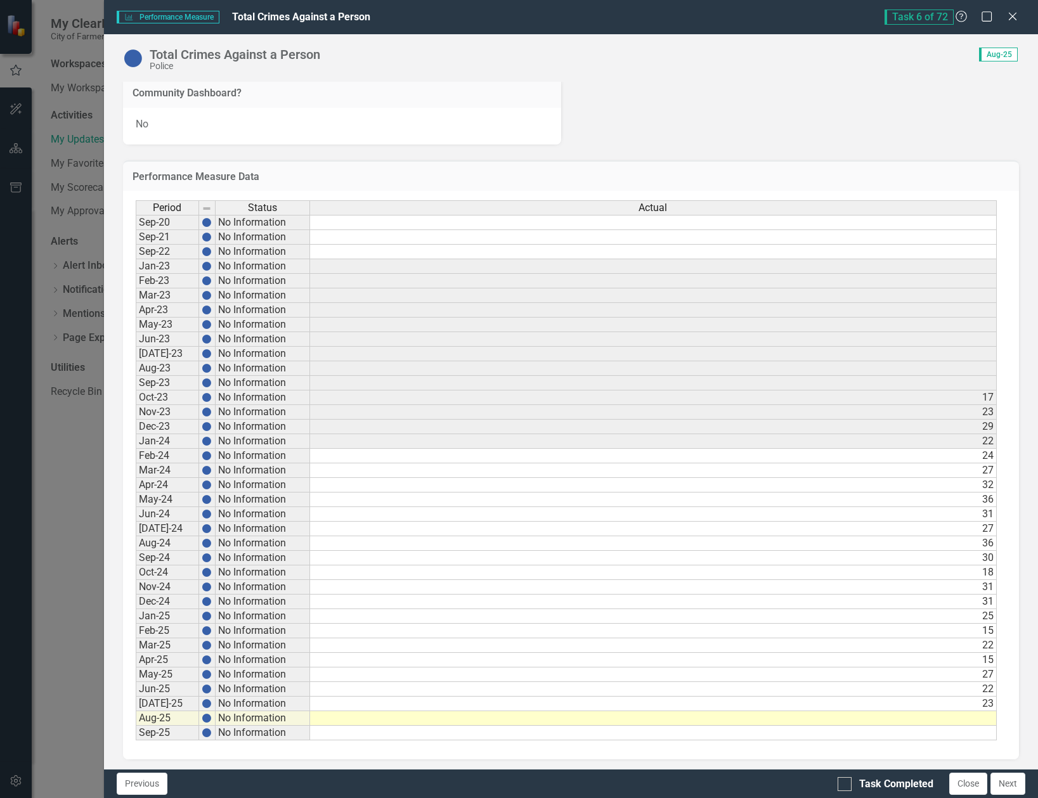
scroll to position [650, 0]
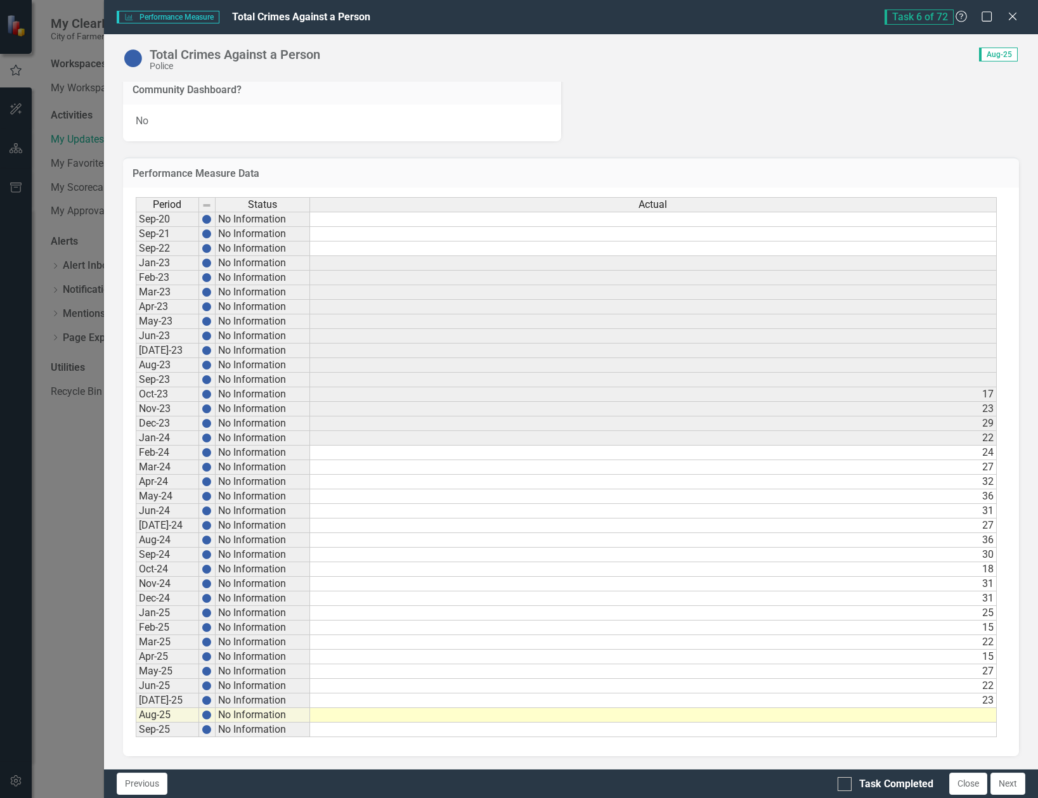
click at [136, 723] on div "Period Status Actual Sep-20 No Information Sep-21 No Information Sep-22 No Info…" at bounding box center [136, 467] width 0 height 540
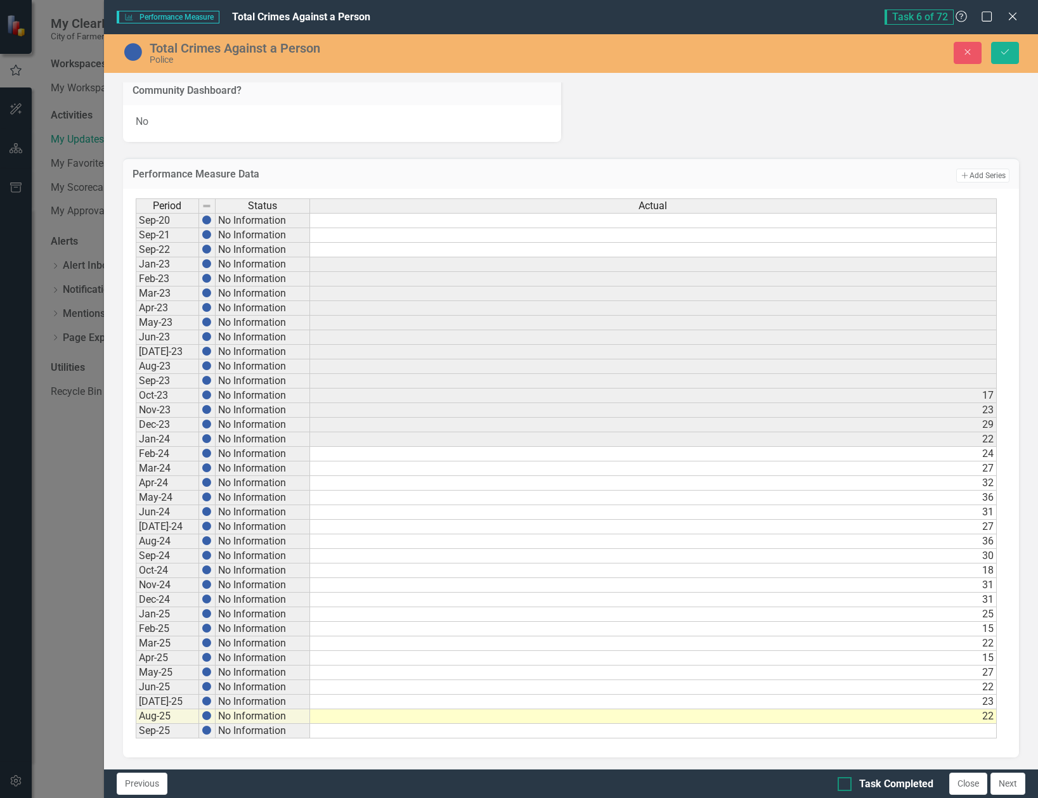
type textarea "22"
click at [845, 790] on div at bounding box center [845, 784] width 14 height 14
click at [845, 786] on input "Task Completed" at bounding box center [842, 781] width 8 height 8
checkbox input "true"
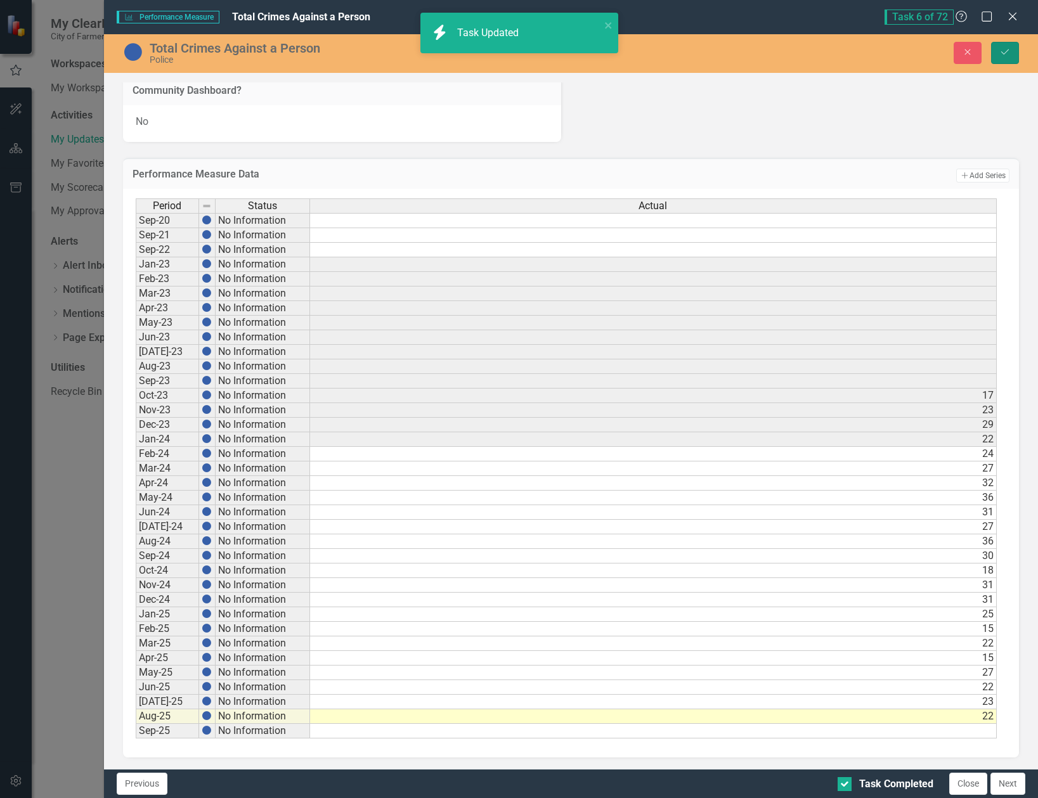
click at [1005, 46] on button "Save" at bounding box center [1005, 53] width 28 height 22
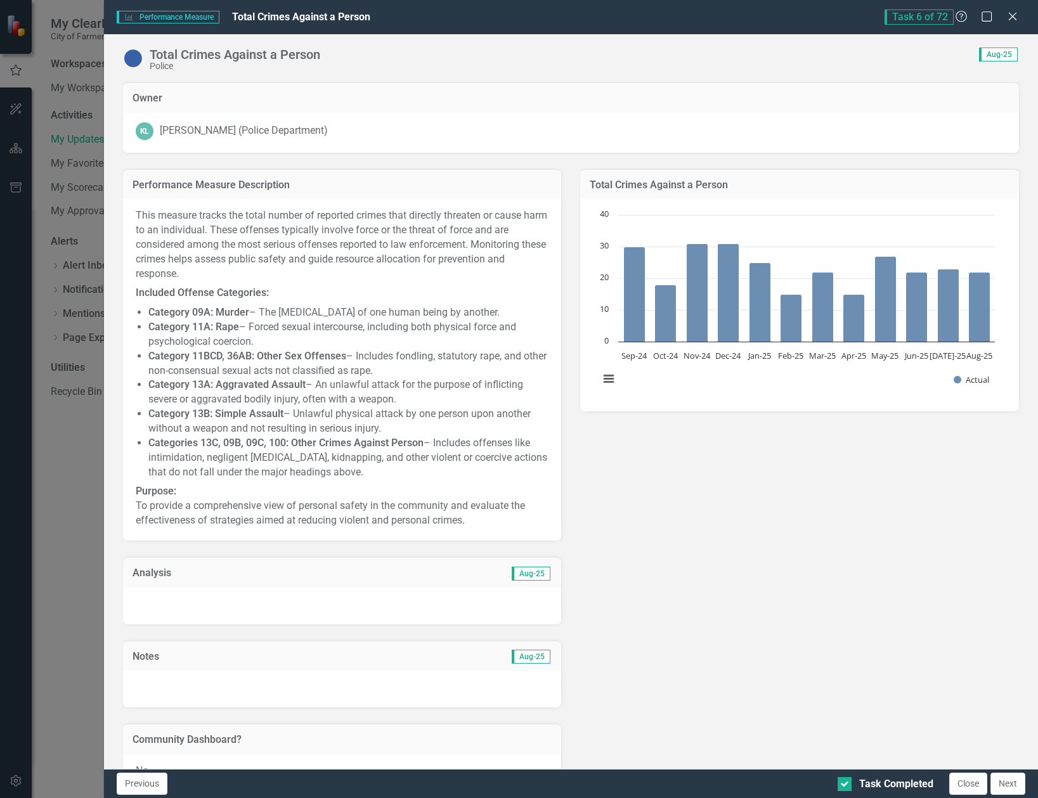
click at [1013, 790] on button "Next" at bounding box center [1008, 784] width 35 height 22
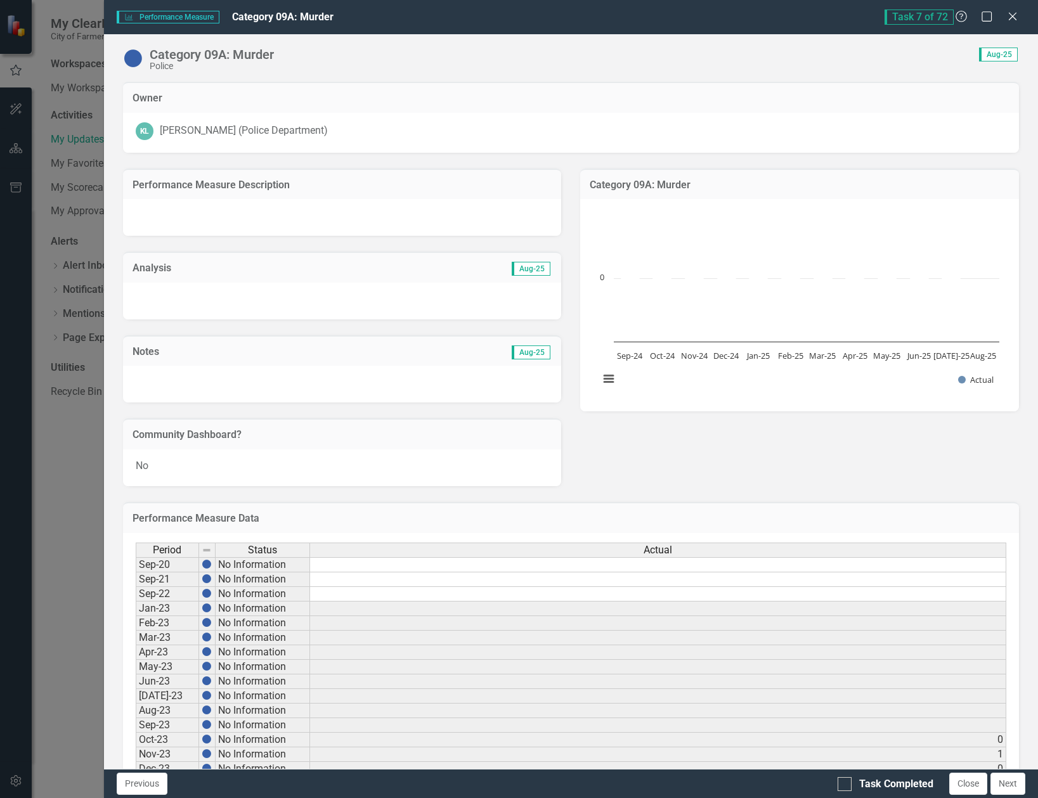
checkbox input "true"
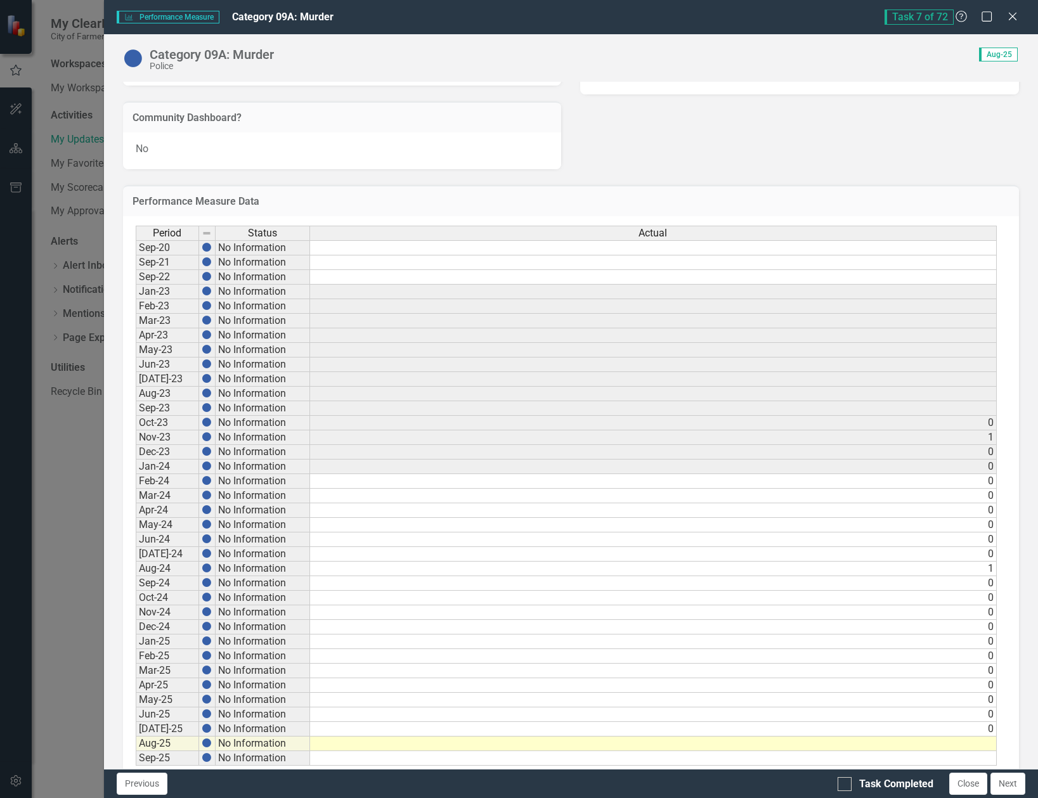
click at [942, 745] on td at bounding box center [653, 744] width 687 height 15
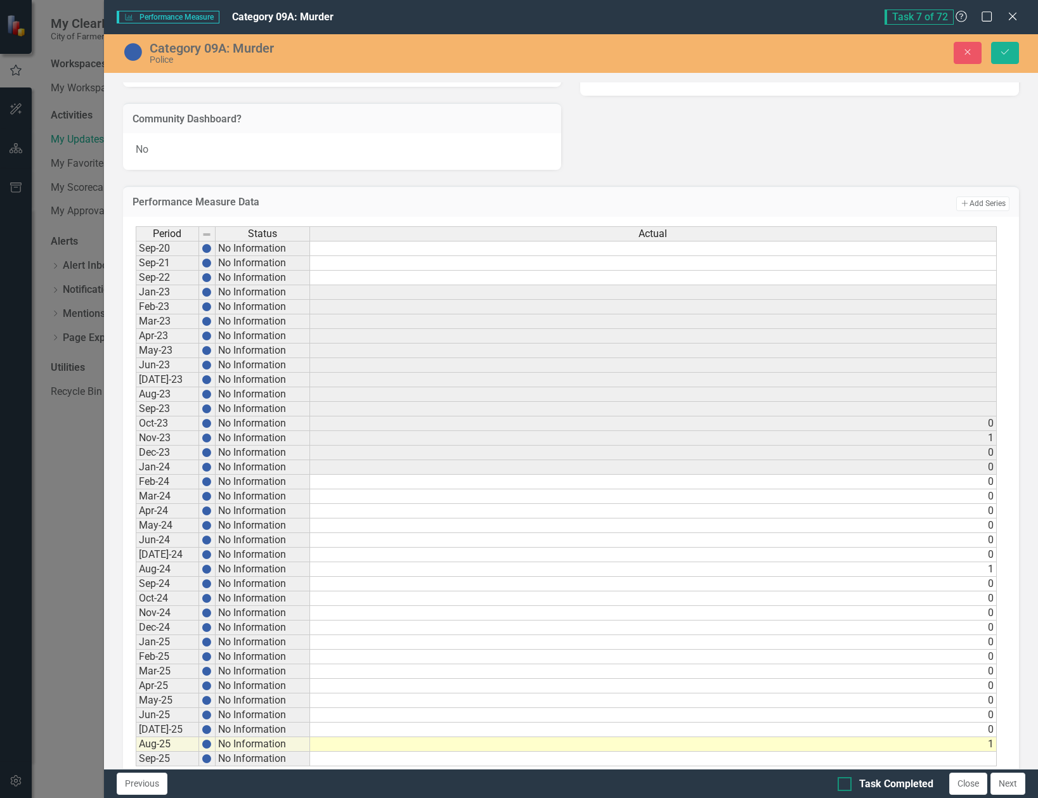
type textarea "1"
click at [858, 783] on div "Task Completed" at bounding box center [886, 784] width 96 height 15
click at [846, 783] on input "Task Completed" at bounding box center [842, 781] width 8 height 8
checkbox input "true"
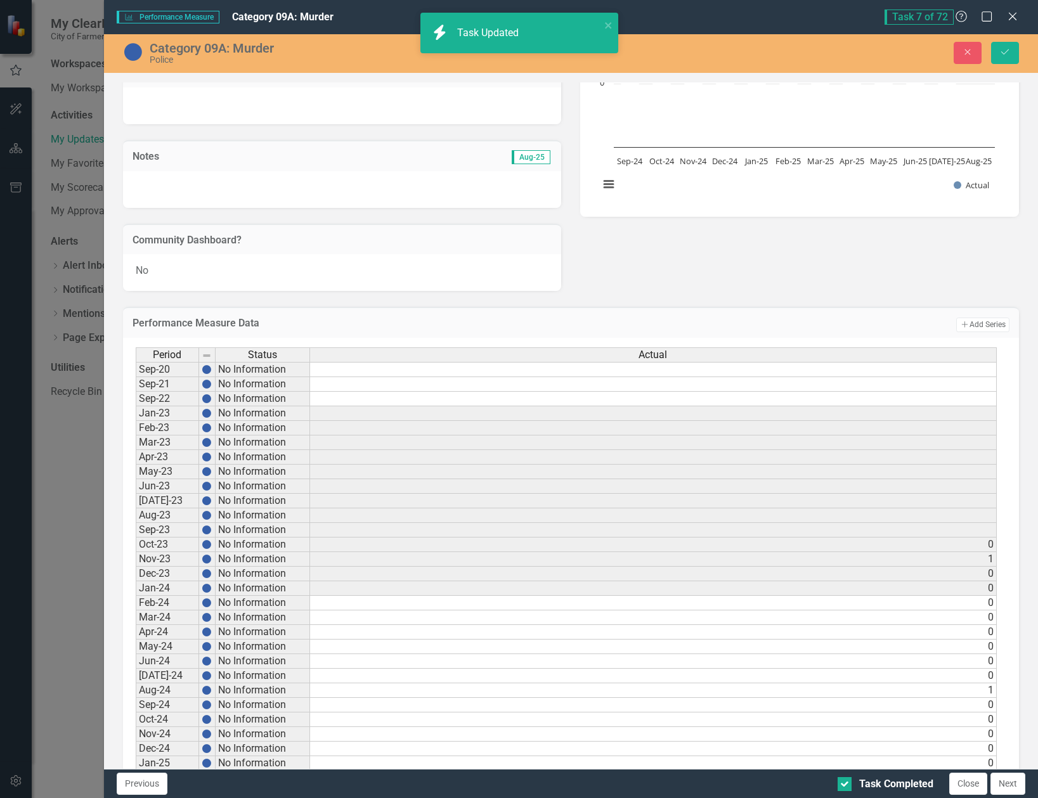
scroll to position [346, 0]
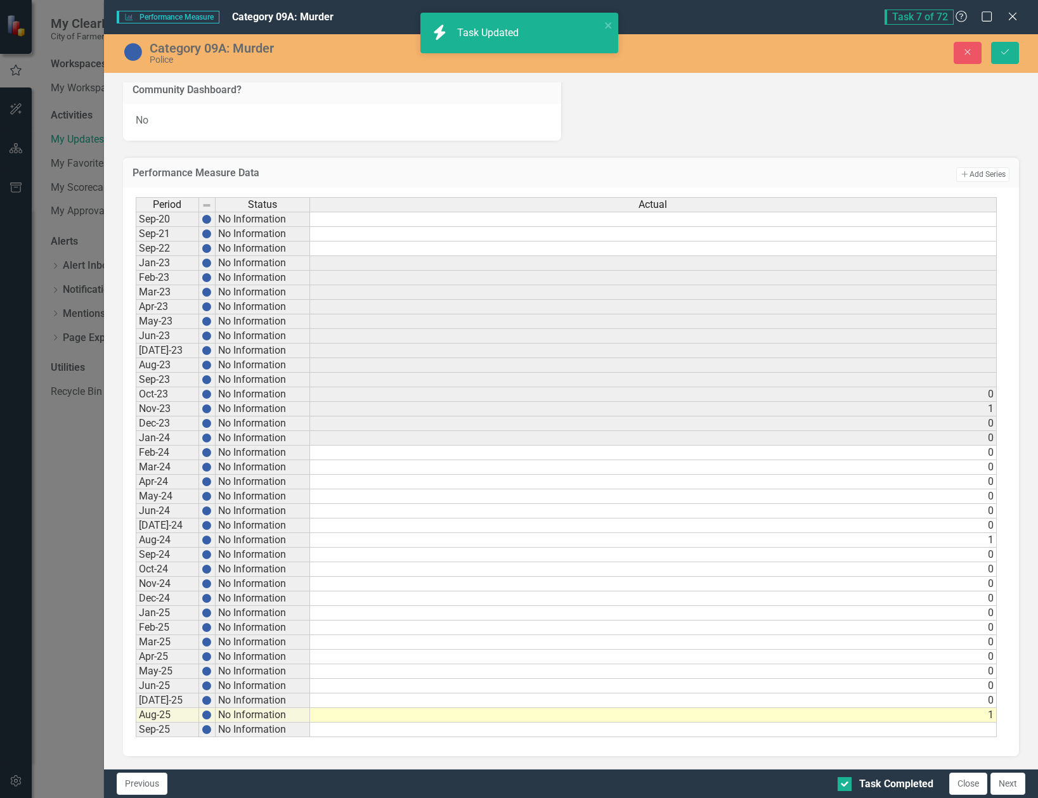
click at [787, 713] on td "1" at bounding box center [653, 715] width 687 height 15
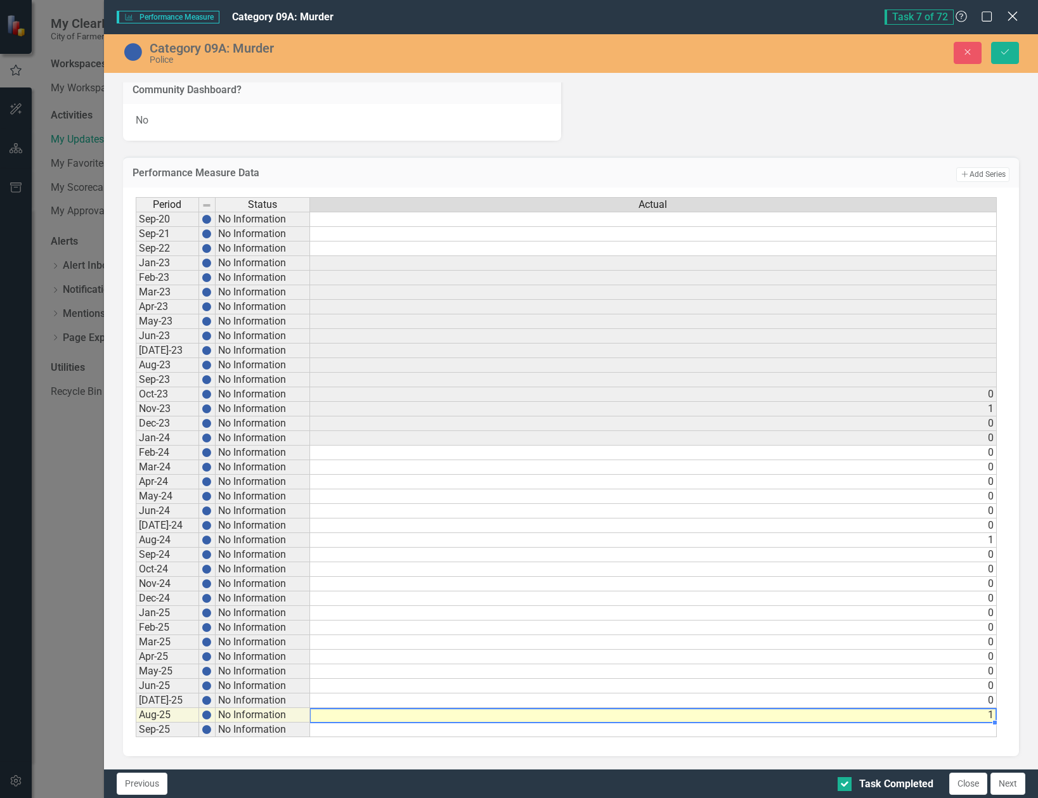
click at [1017, 22] on icon "Close" at bounding box center [1013, 16] width 16 height 12
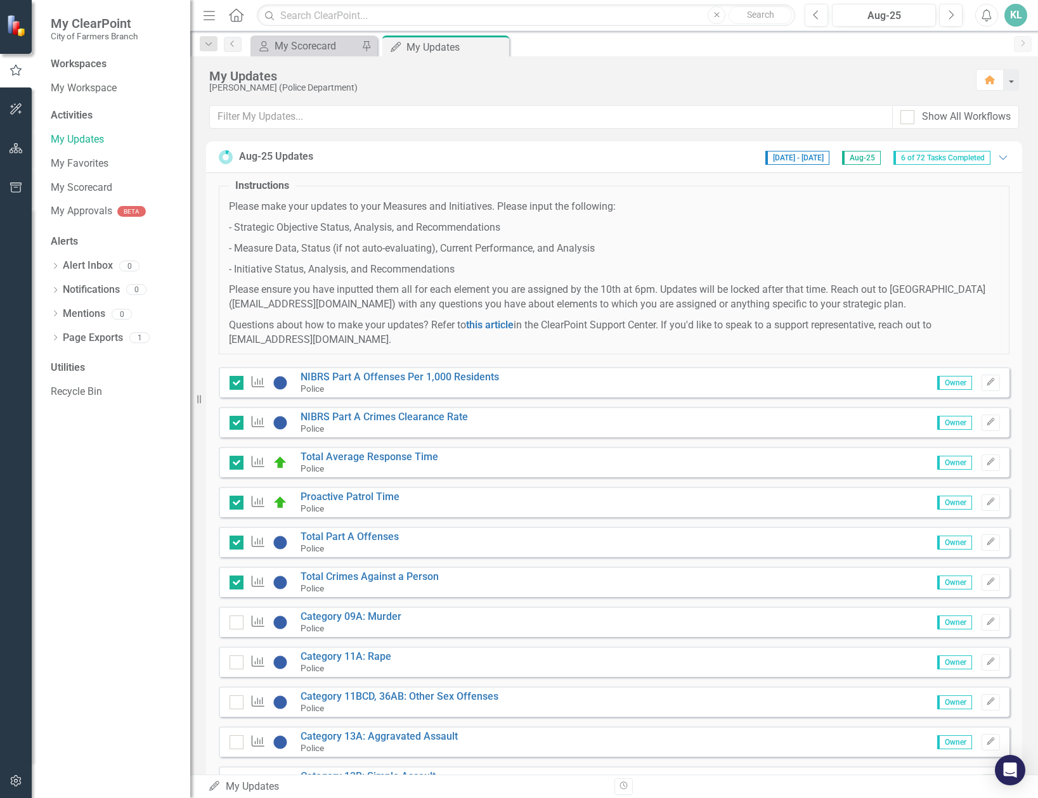
checkbox input "true"
click at [986, 583] on icon "Edit" at bounding box center [991, 582] width 10 height 8
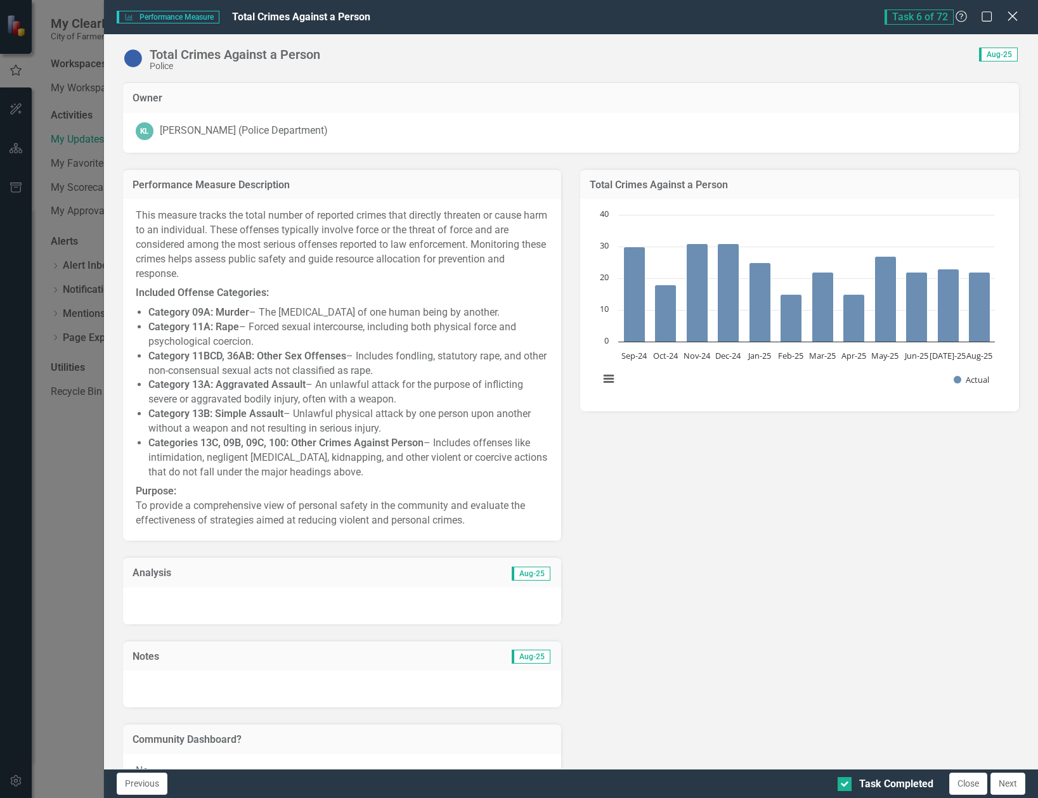
click at [1017, 22] on icon "Close" at bounding box center [1013, 16] width 16 height 12
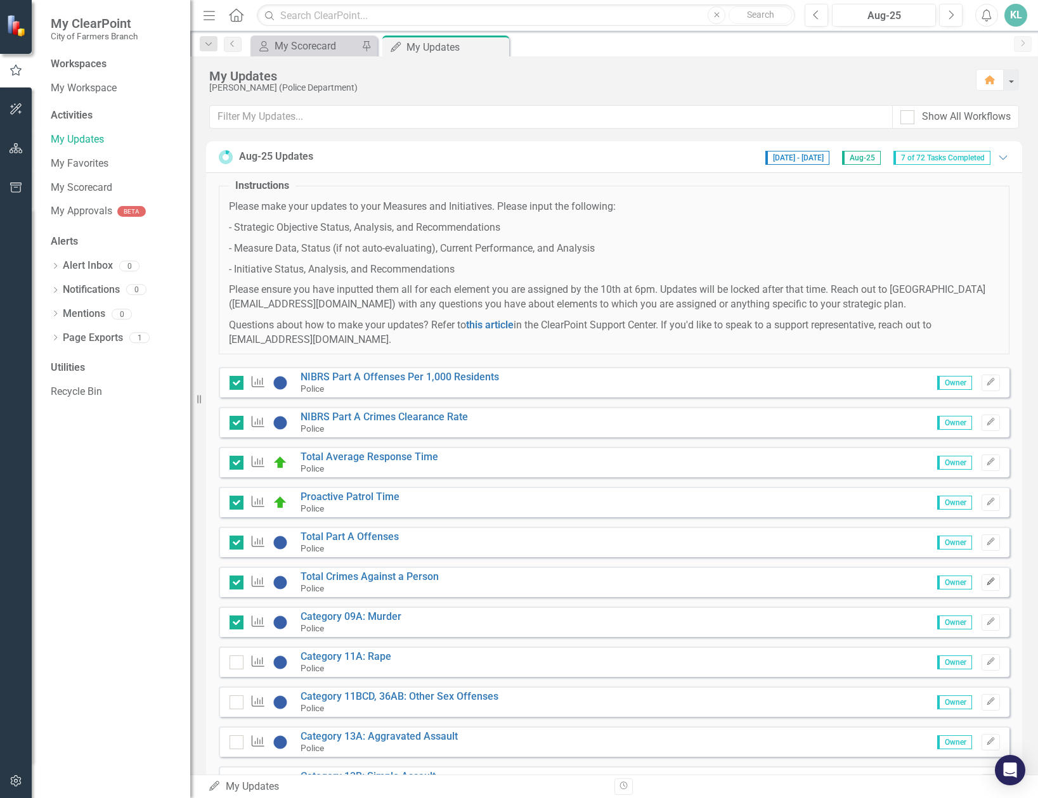
click at [986, 583] on icon "Edit" at bounding box center [991, 582] width 10 height 8
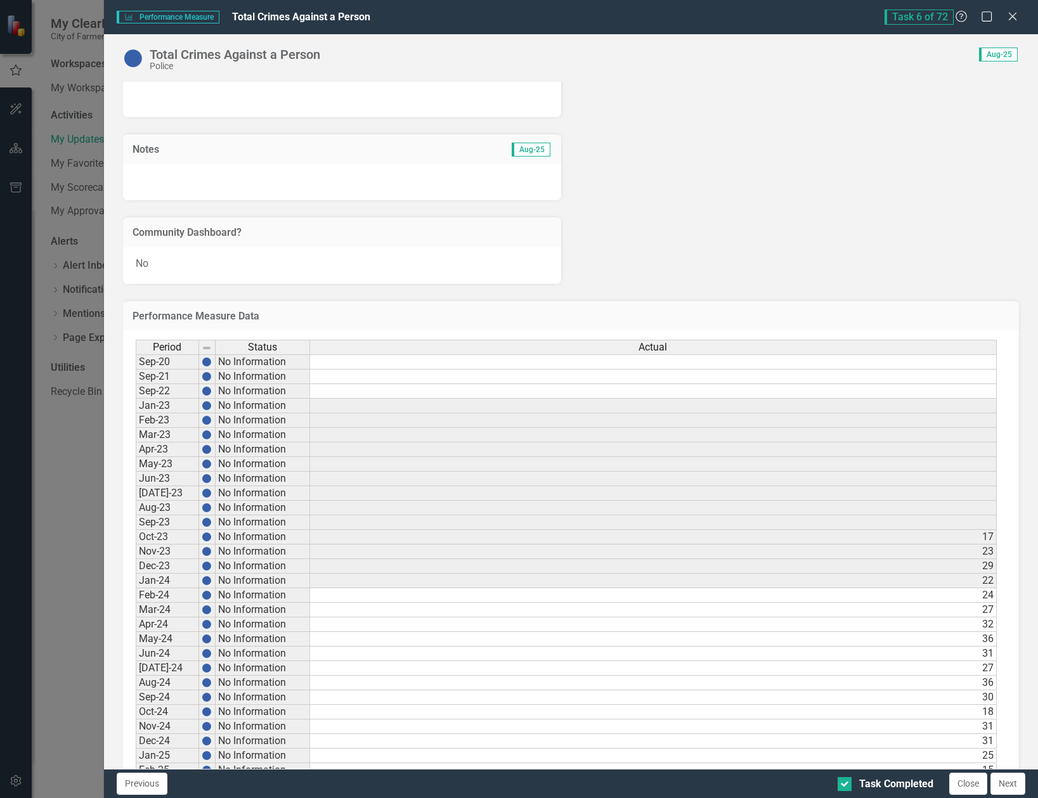
scroll to position [650, 0]
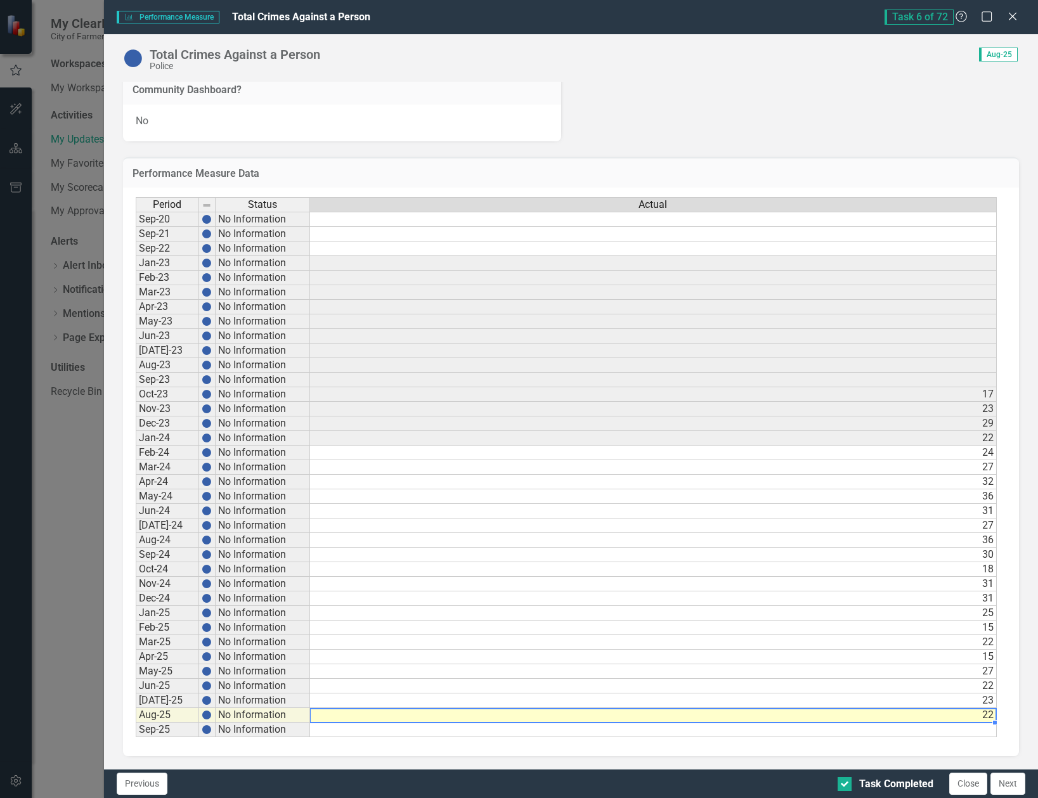
click at [983, 717] on td "22" at bounding box center [653, 715] width 687 height 15
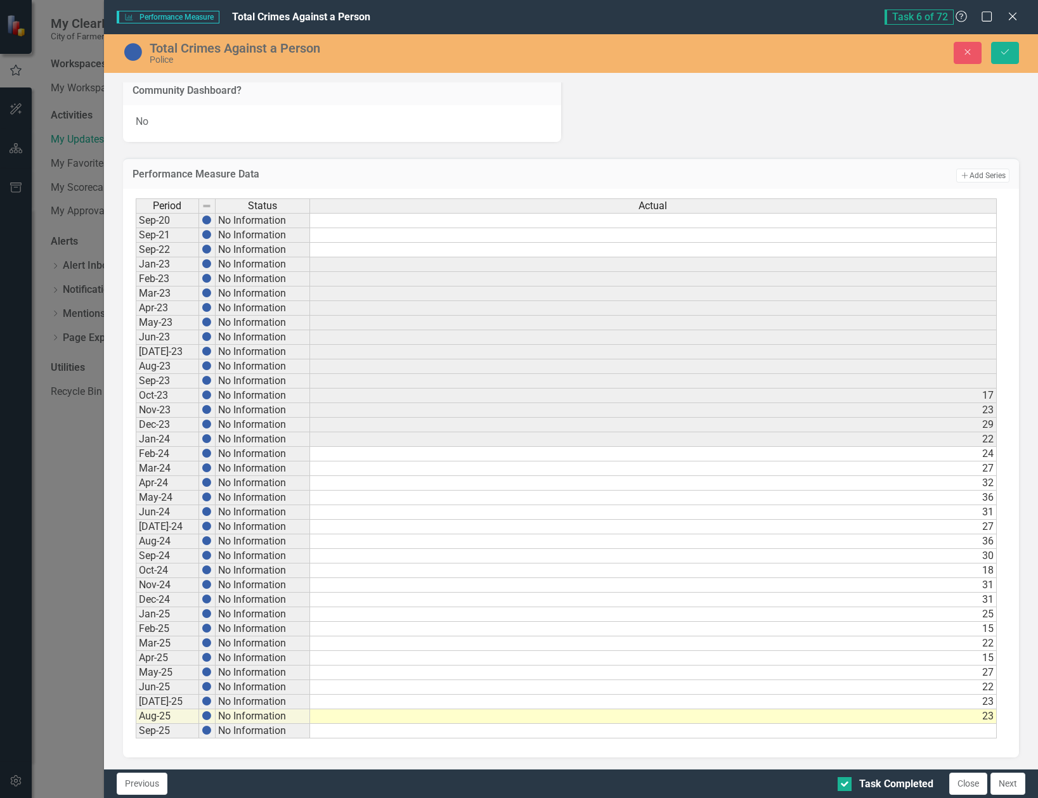
type textarea "23"
click at [474, 518] on td "31" at bounding box center [653, 512] width 687 height 15
click at [1005, 788] on button "Next" at bounding box center [1008, 784] width 35 height 22
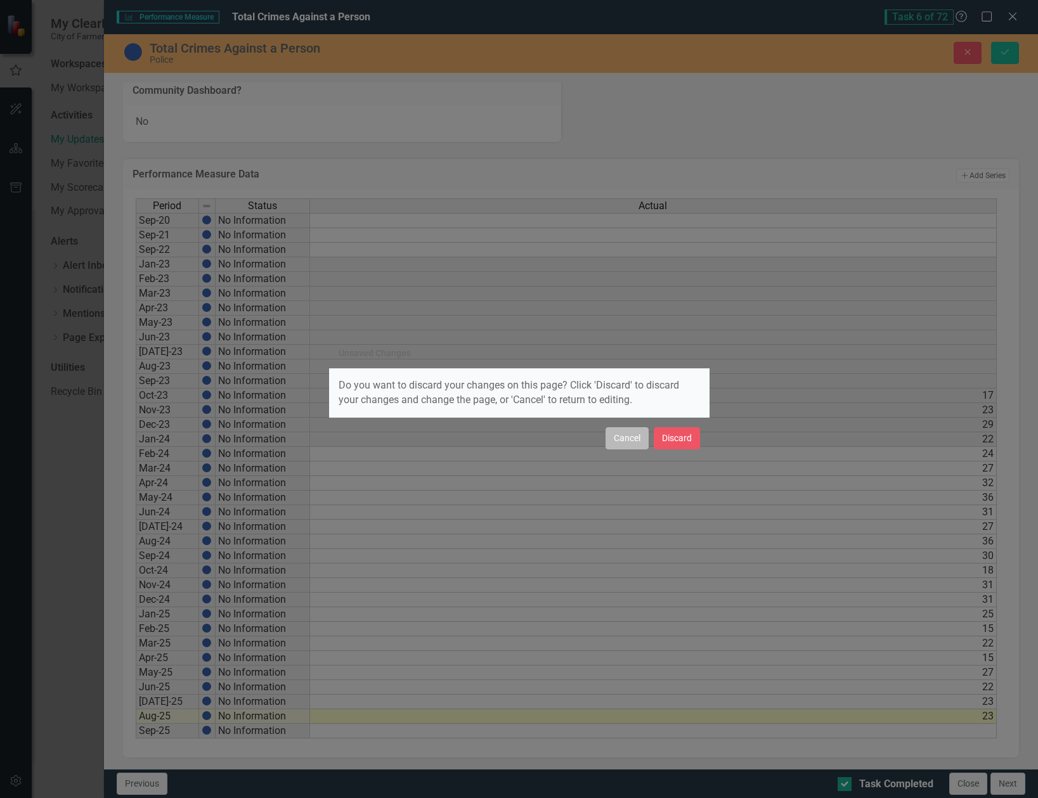
click at [630, 447] on button "Cancel" at bounding box center [627, 438] width 43 height 22
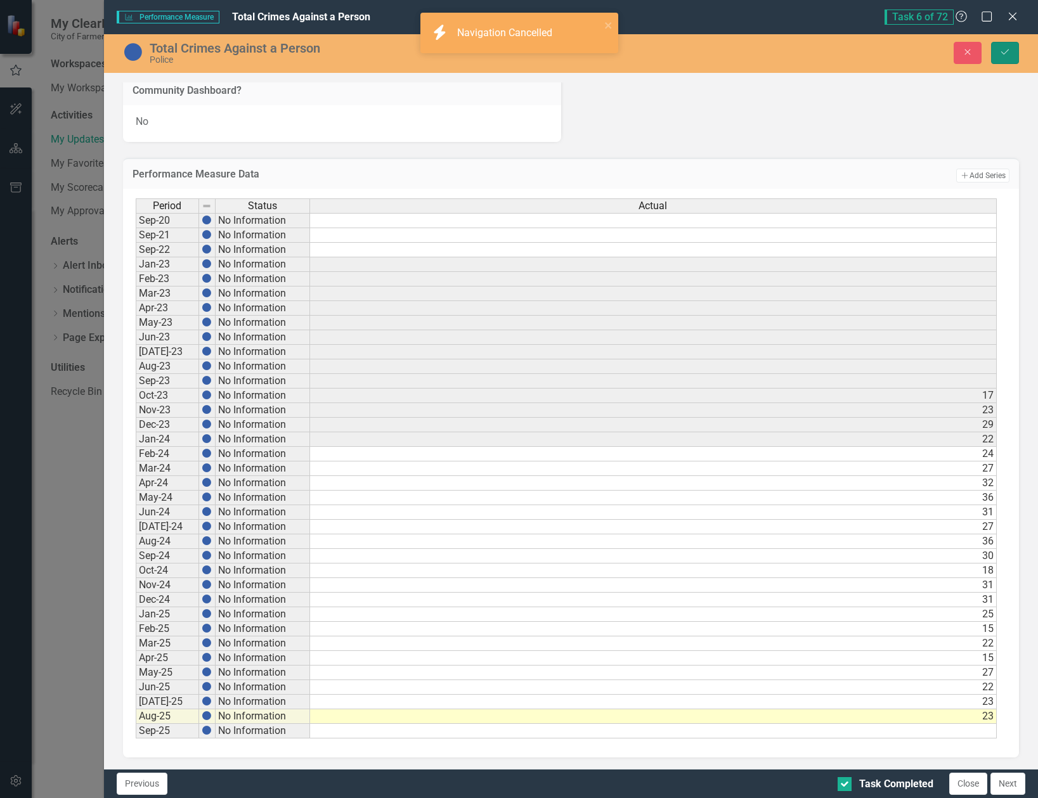
click at [1004, 51] on icon "Save" at bounding box center [1004, 52] width 11 height 9
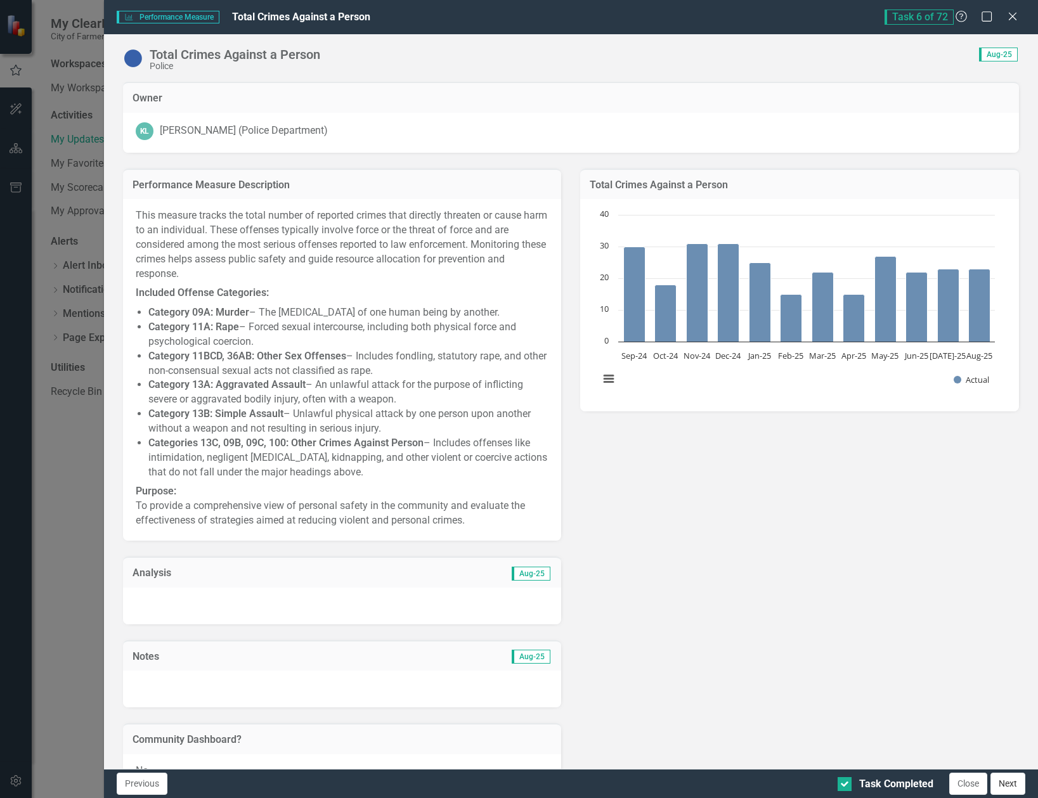
click at [1020, 789] on button "Next" at bounding box center [1008, 784] width 35 height 22
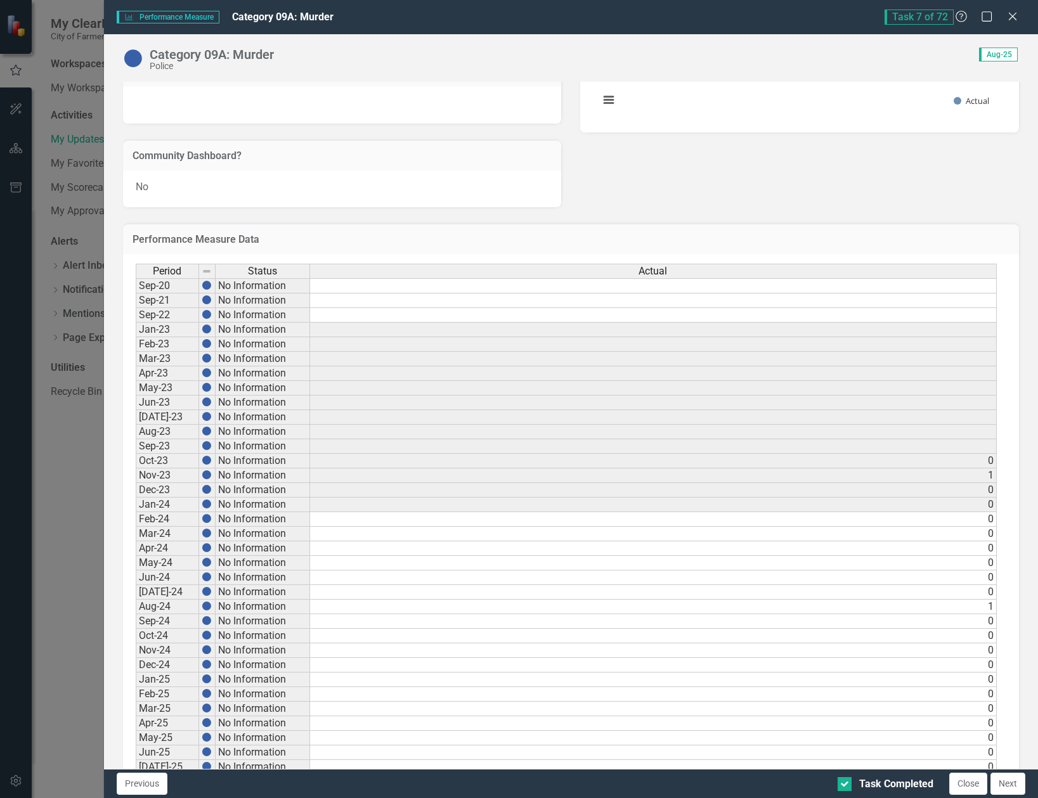
scroll to position [346, 0]
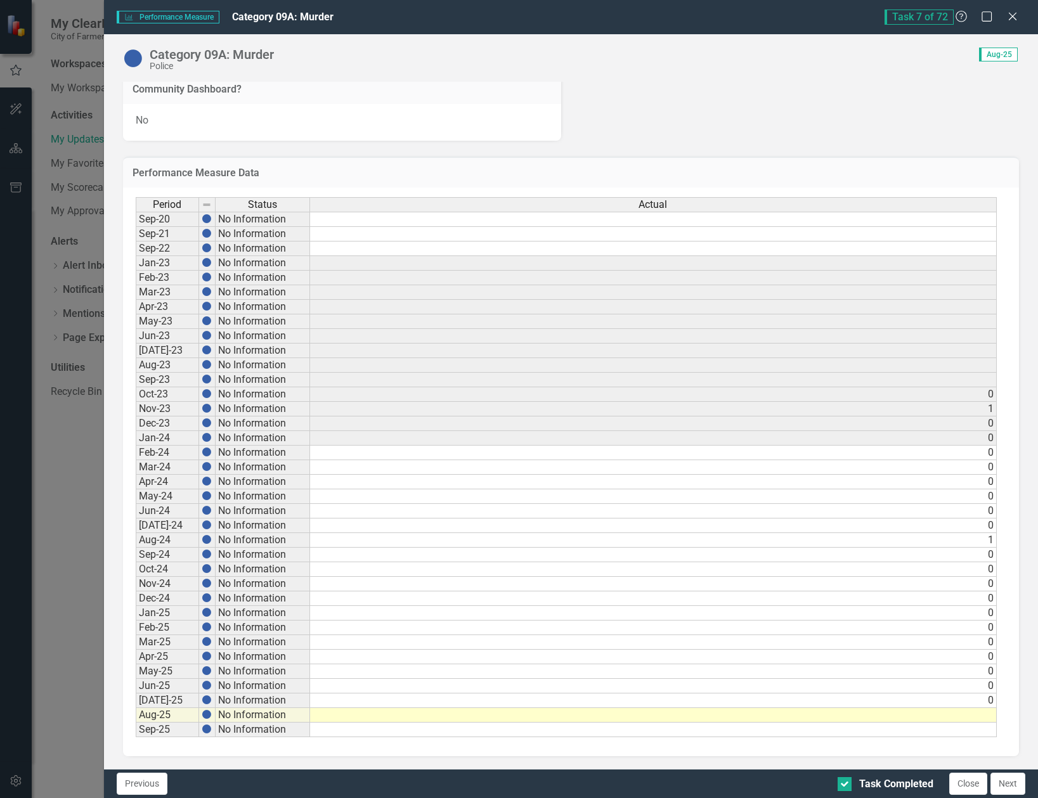
click at [947, 715] on td at bounding box center [653, 715] width 687 height 15
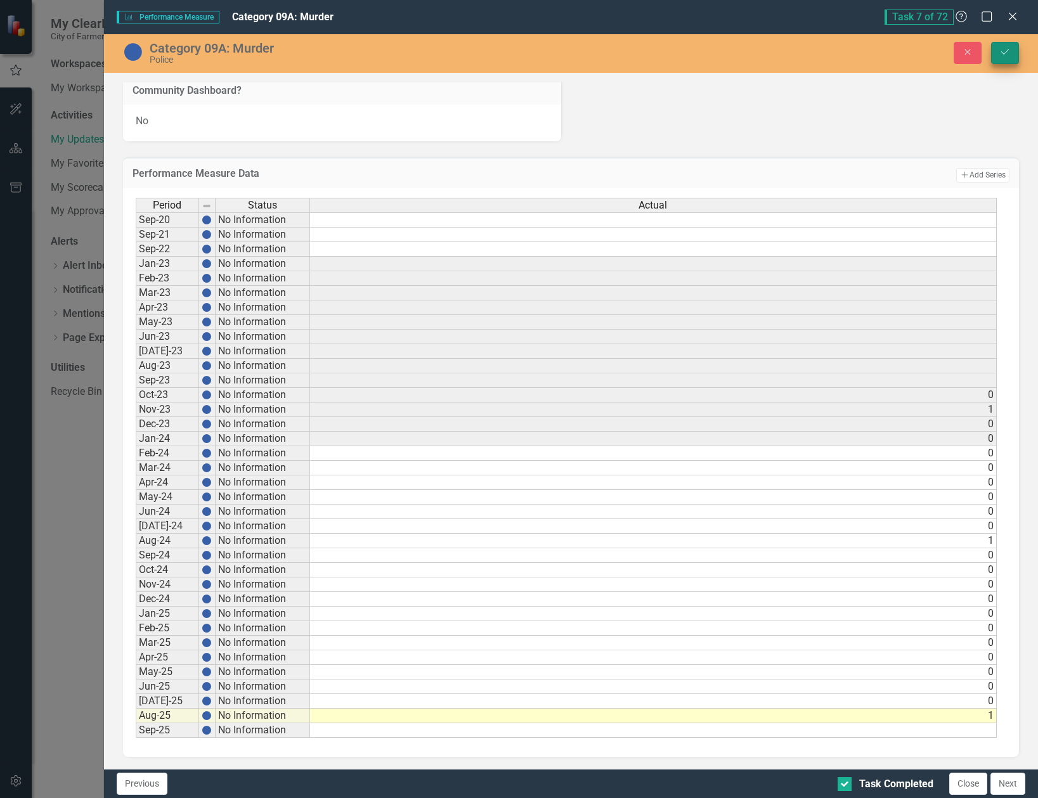
type textarea "1"
click at [1014, 47] on button "Save" at bounding box center [1005, 53] width 28 height 22
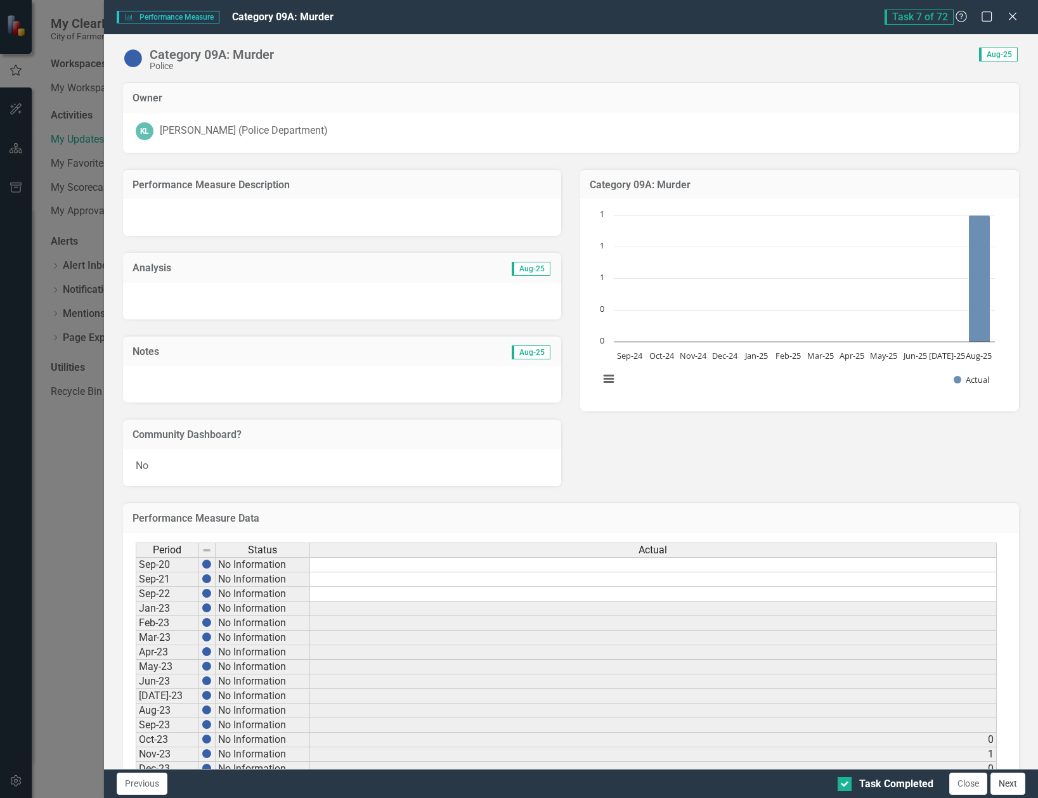
click at [1006, 783] on button "Next" at bounding box center [1008, 784] width 35 height 22
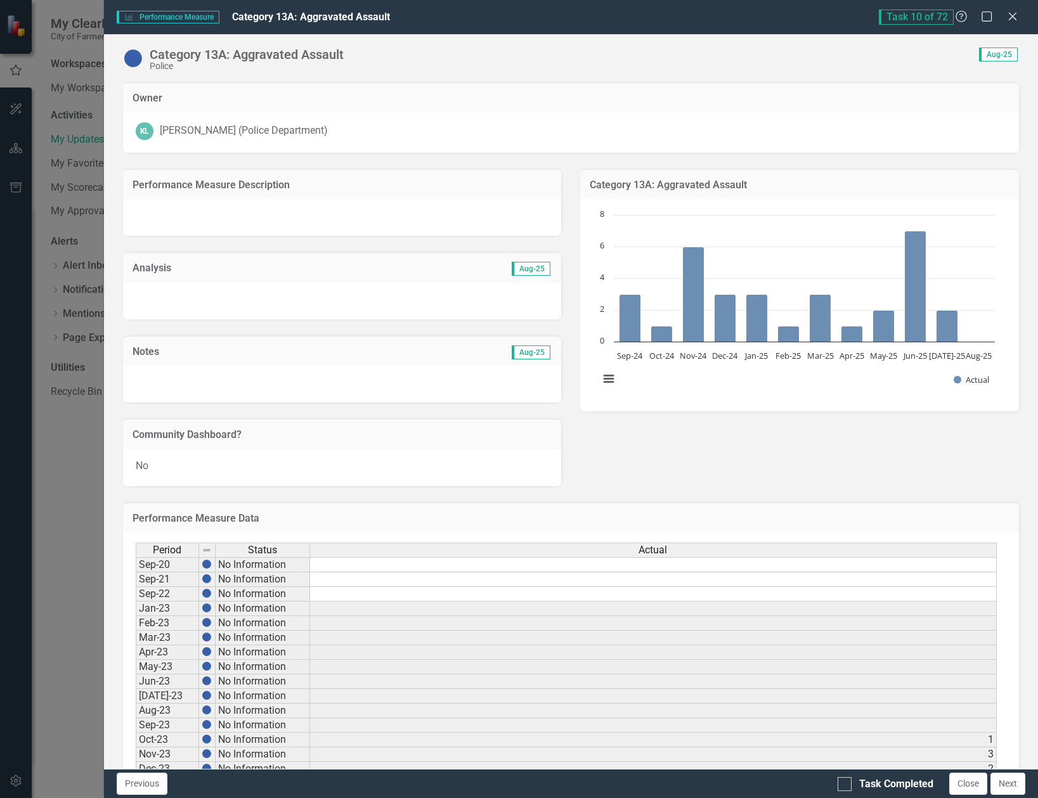
scroll to position [346, 0]
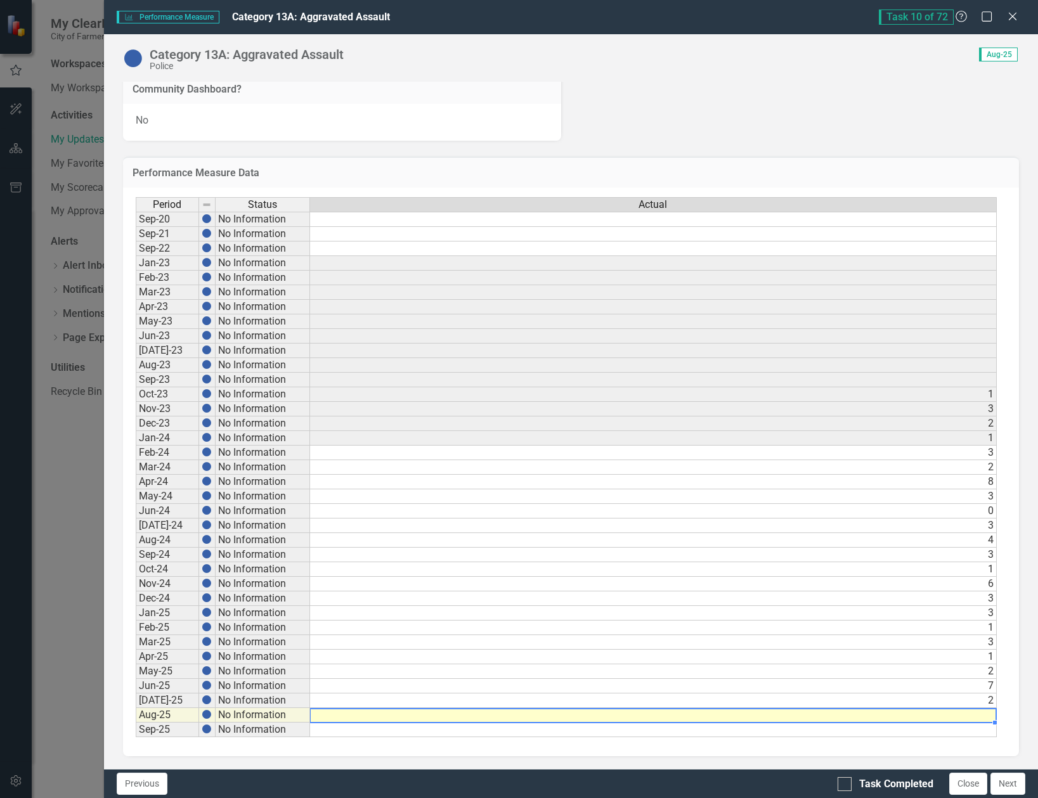
click at [956, 719] on td at bounding box center [653, 715] width 687 height 15
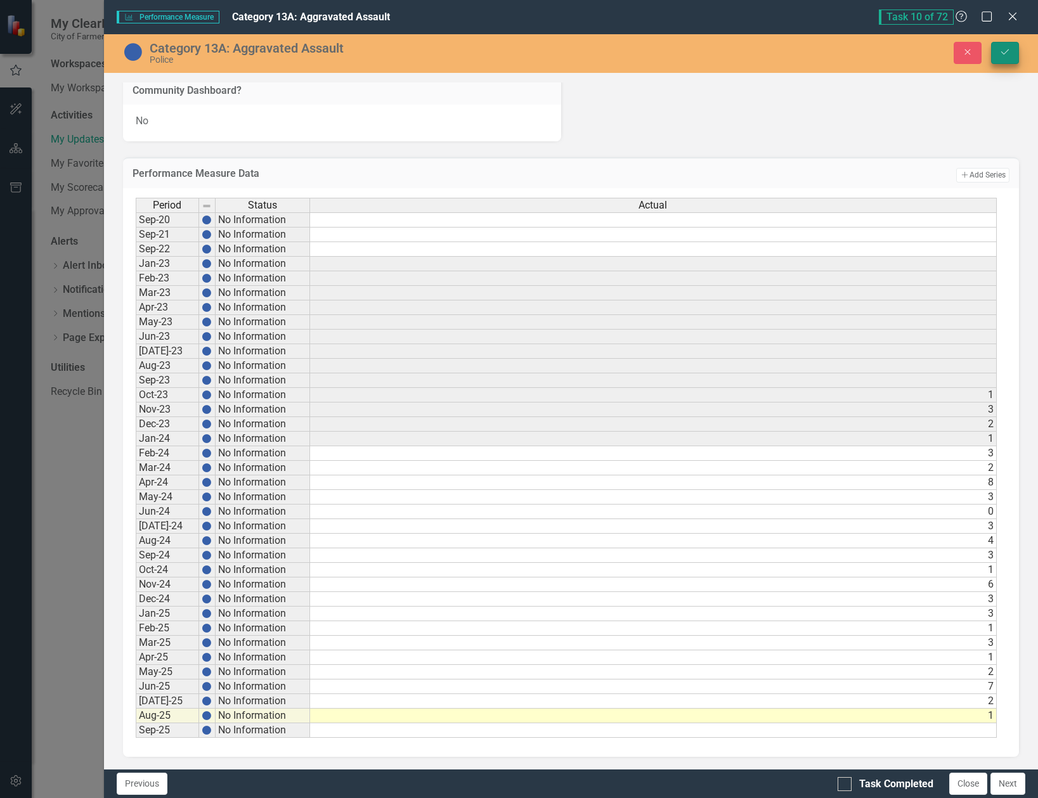
type textarea "1"
click at [1002, 48] on button "Save" at bounding box center [1005, 53] width 28 height 22
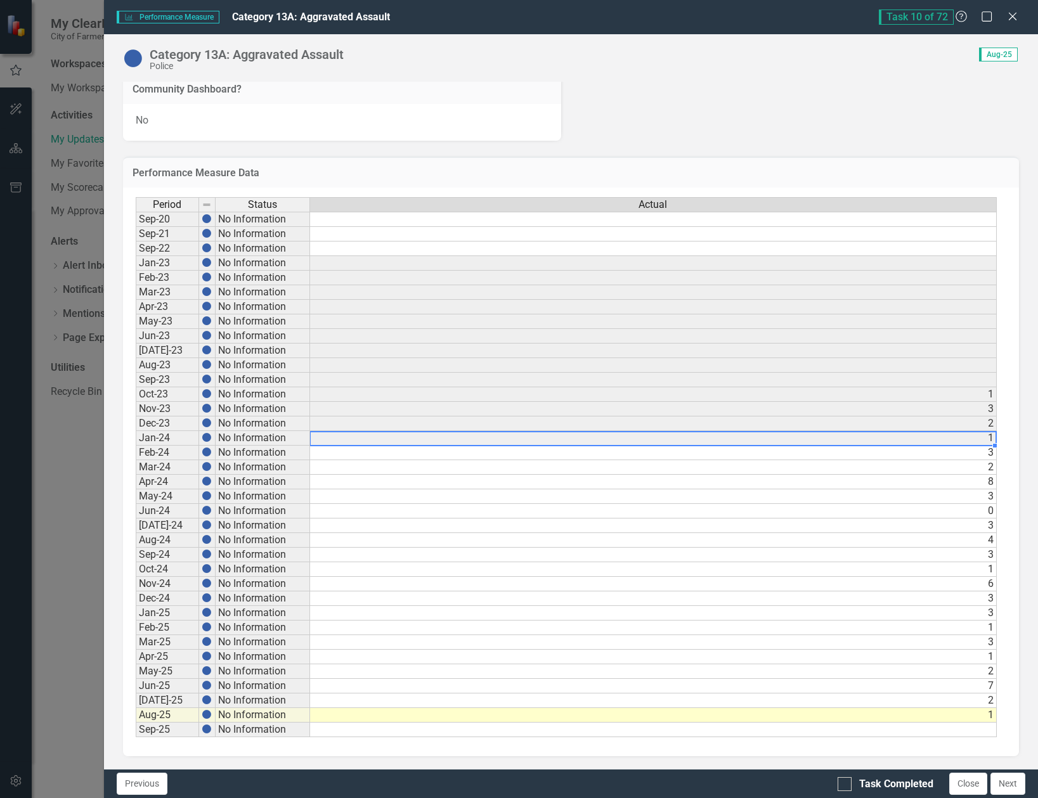
click at [136, 445] on div "Period Status Actual Sep-20 No Information Sep-21 No Information Sep-22 No Info…" at bounding box center [136, 467] width 0 height 540
click at [860, 786] on div "Task Completed" at bounding box center [896, 784] width 74 height 15
click at [846, 786] on input "Task Completed" at bounding box center [842, 781] width 8 height 8
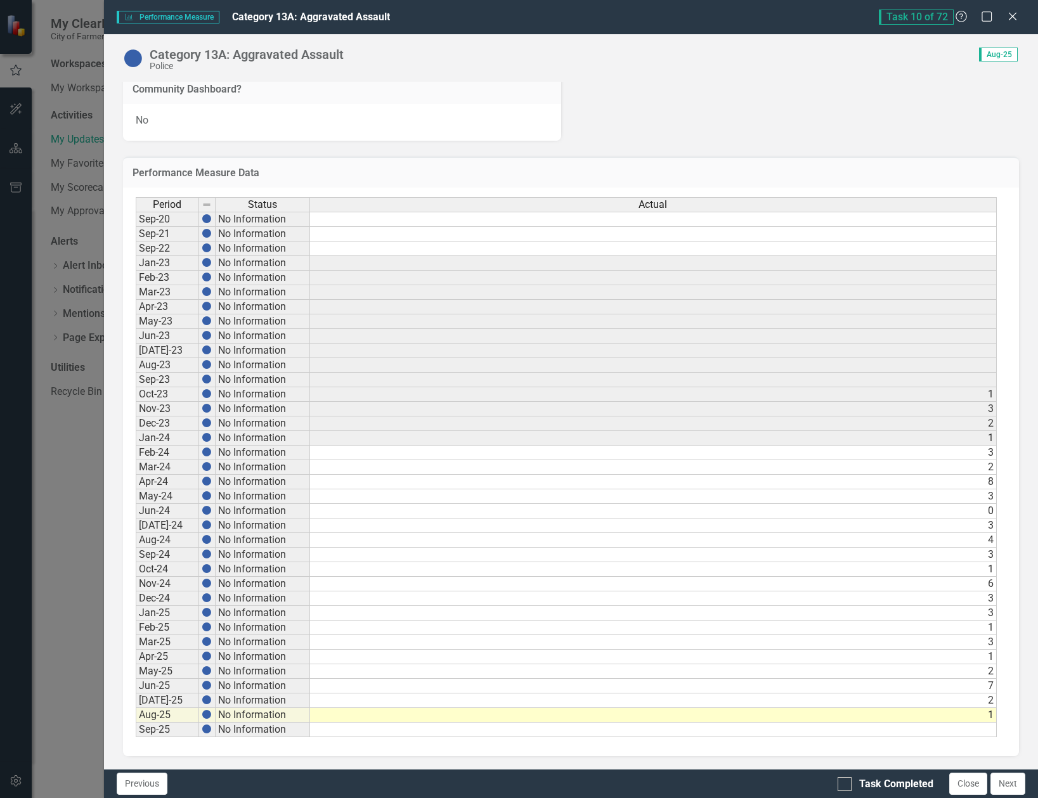
checkbox input "true"
click at [1010, 786] on button "Next" at bounding box center [1008, 784] width 35 height 22
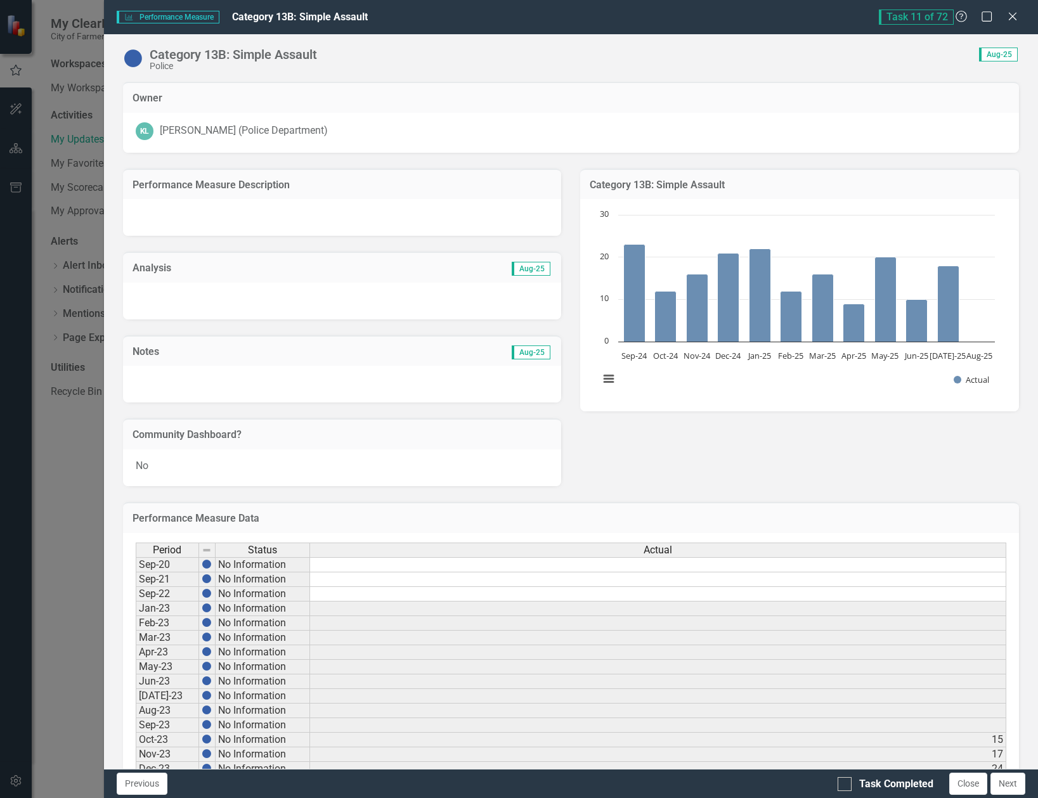
checkbox input "true"
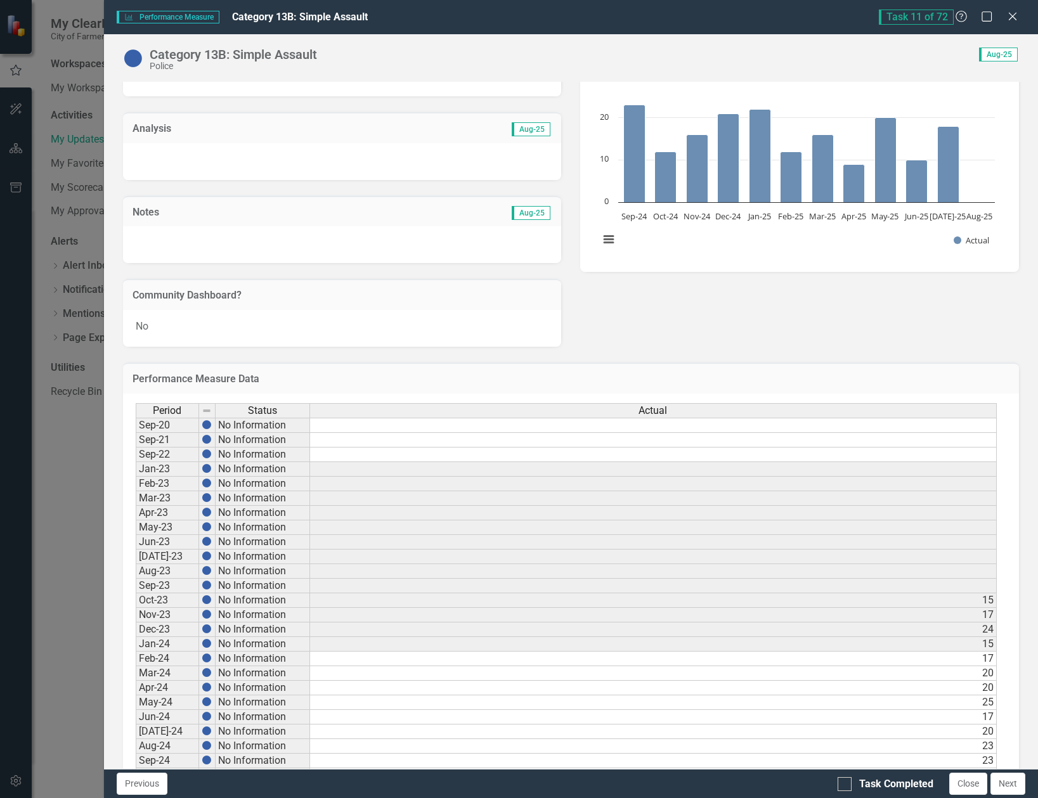
scroll to position [317, 0]
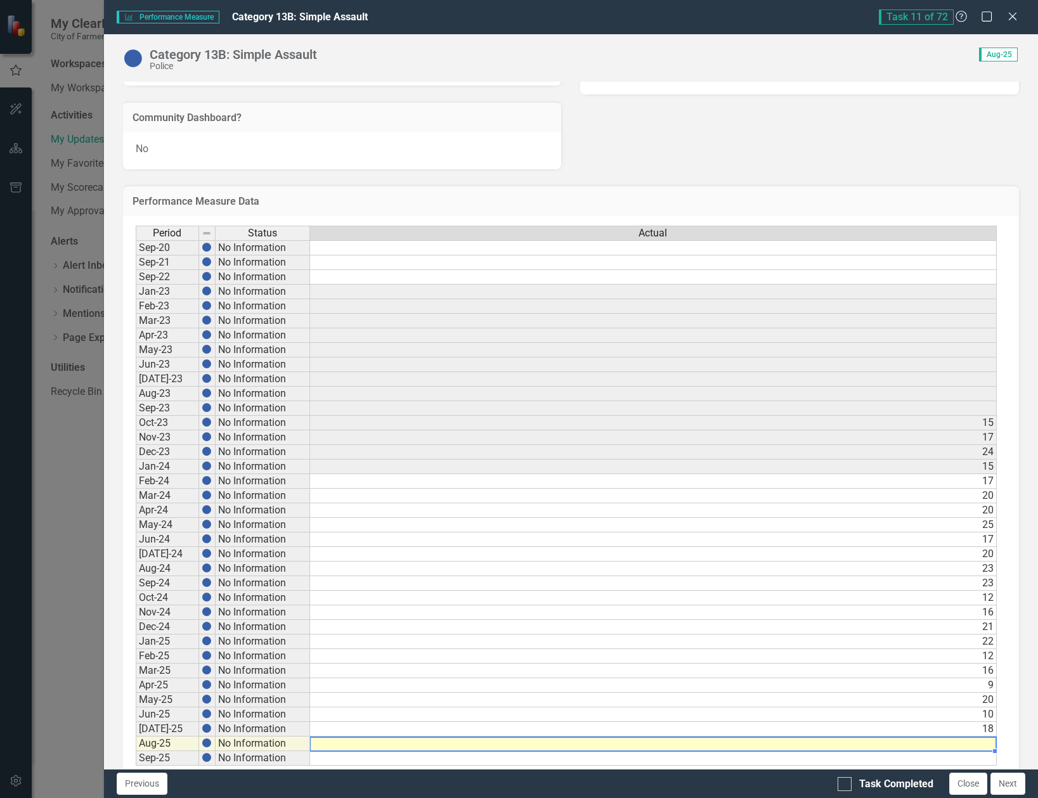
click at [973, 745] on td at bounding box center [653, 744] width 687 height 15
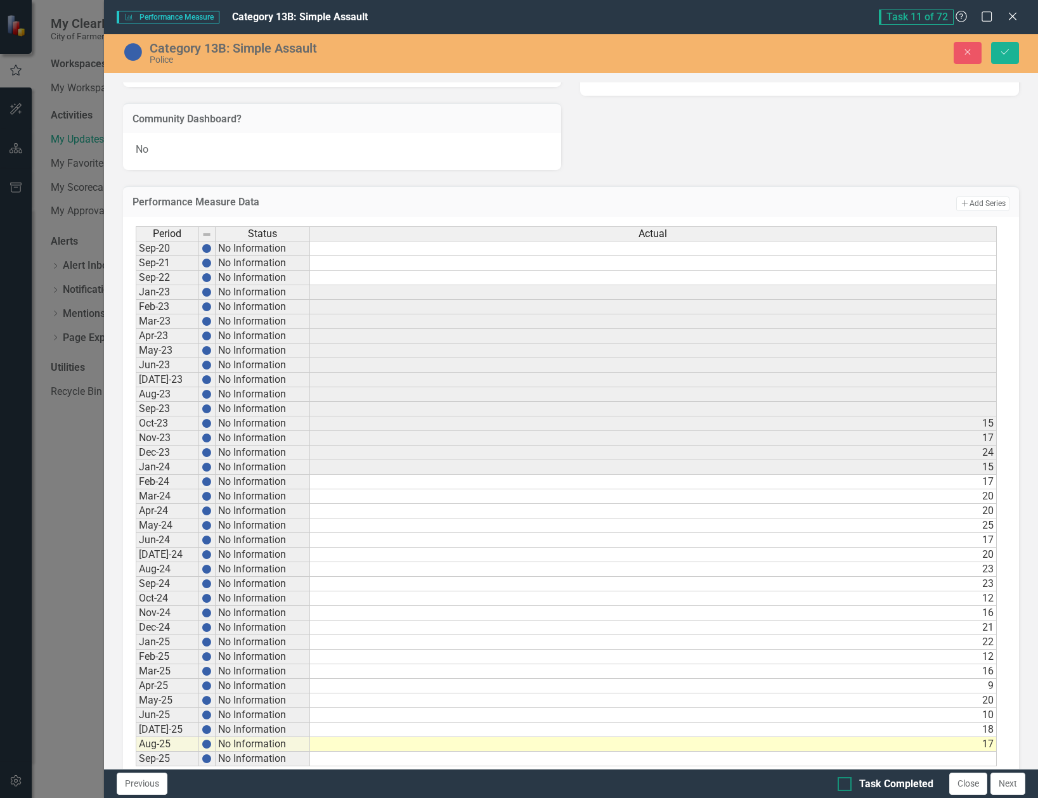
type textarea "17"
click at [894, 783] on div "Task Completed" at bounding box center [896, 784] width 74 height 15
click at [846, 783] on input "Task Completed" at bounding box center [842, 781] width 8 height 8
checkbox input "true"
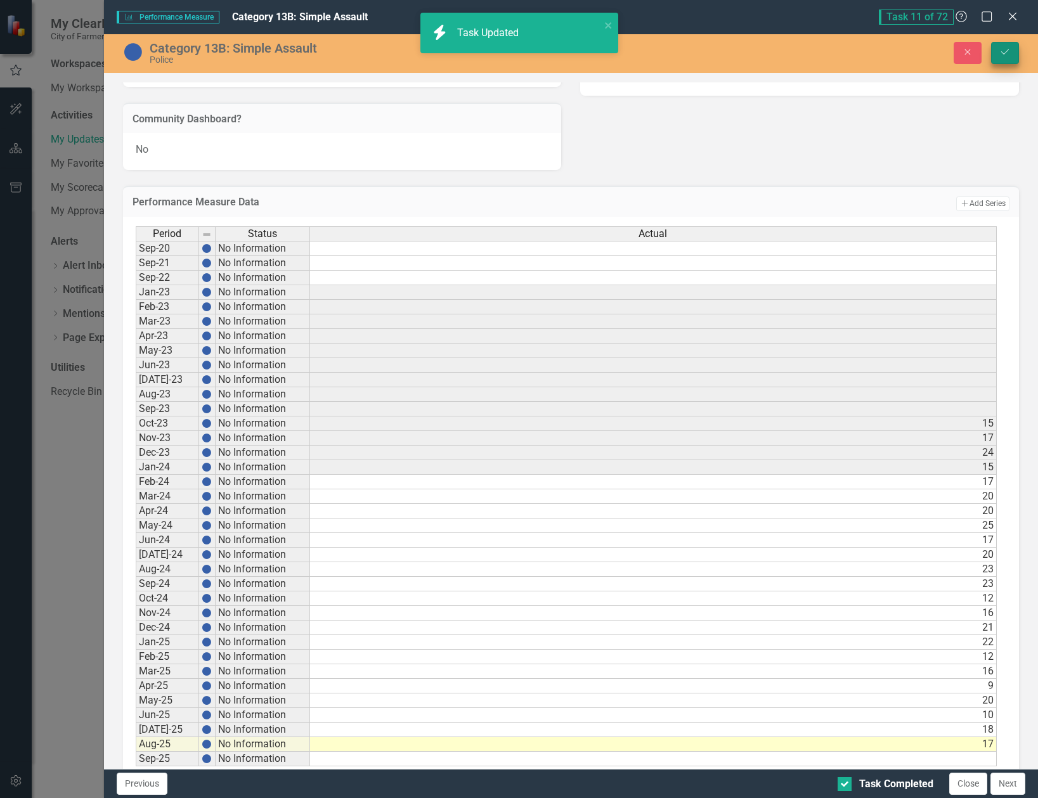
drag, startPoint x: 1004, startPoint y: 64, endPoint x: 1006, endPoint y: 58, distance: 6.6
click at [1006, 58] on div "Category 13B: Simple Assault Police Close Save" at bounding box center [571, 53] width 934 height 24
click at [1006, 53] on icon "Save" at bounding box center [1004, 52] width 11 height 9
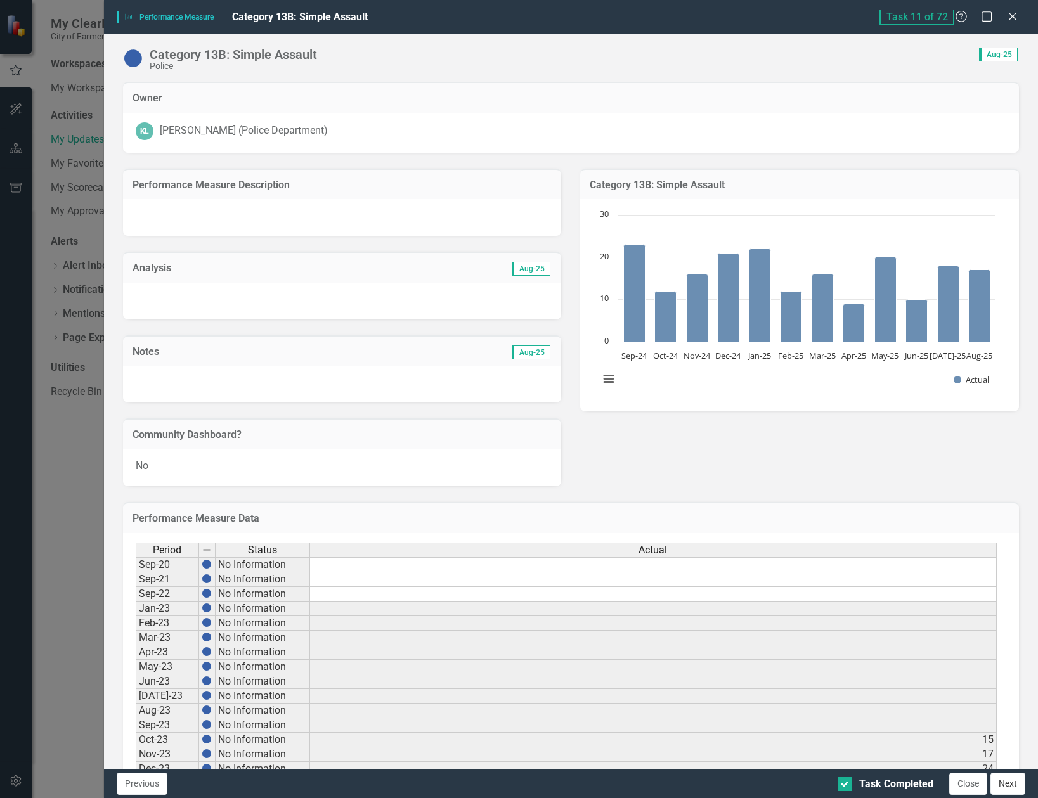
click at [1015, 788] on button "Next" at bounding box center [1008, 784] width 35 height 22
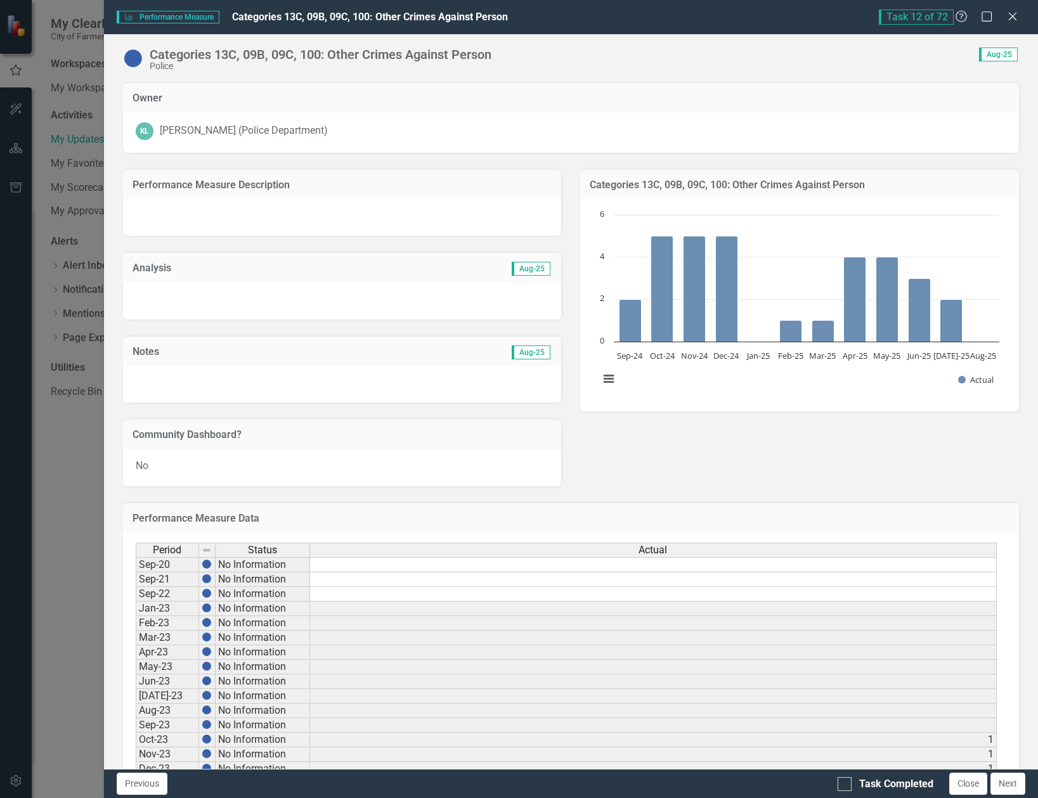
checkbox input "true"
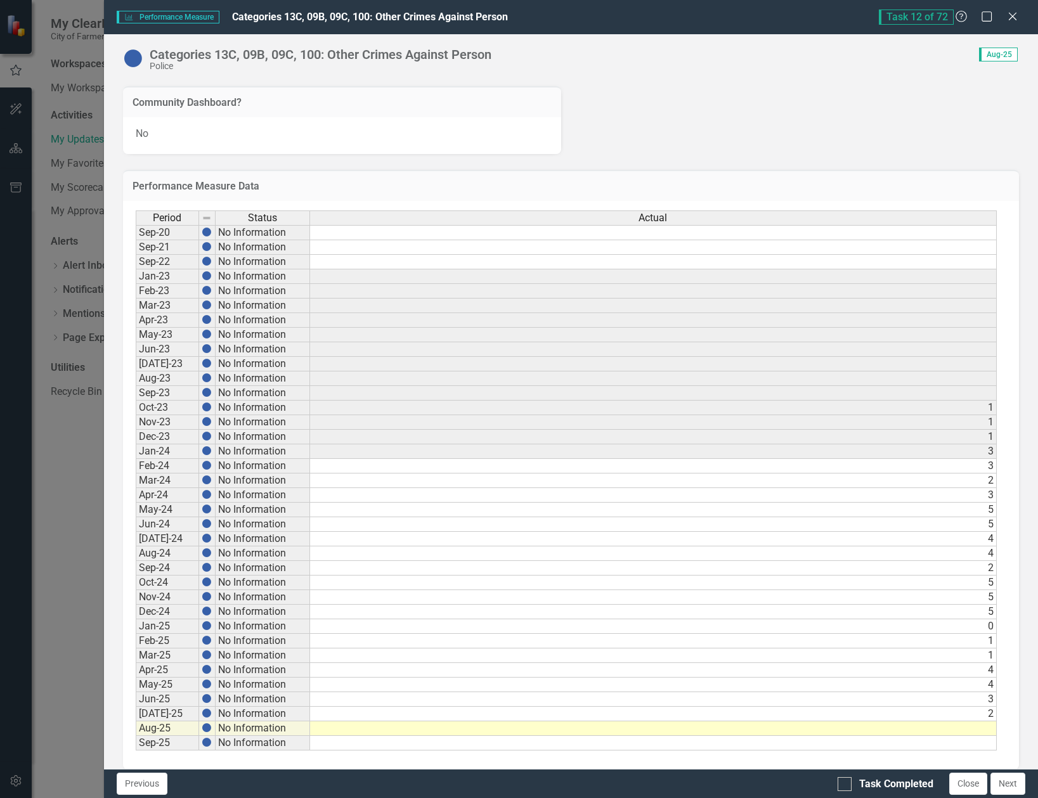
scroll to position [346, 0]
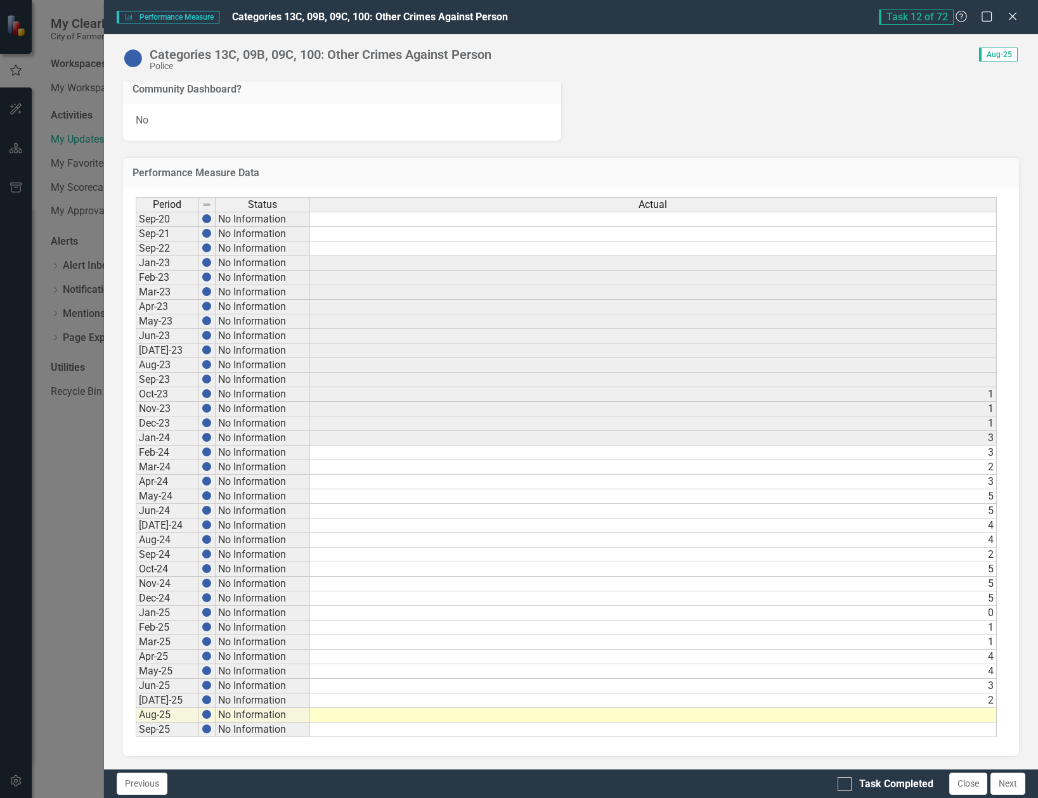
click at [136, 722] on div "Period Status Actual Sep-20 No Information Sep-21 No Information Sep-22 No Info…" at bounding box center [136, 467] width 0 height 540
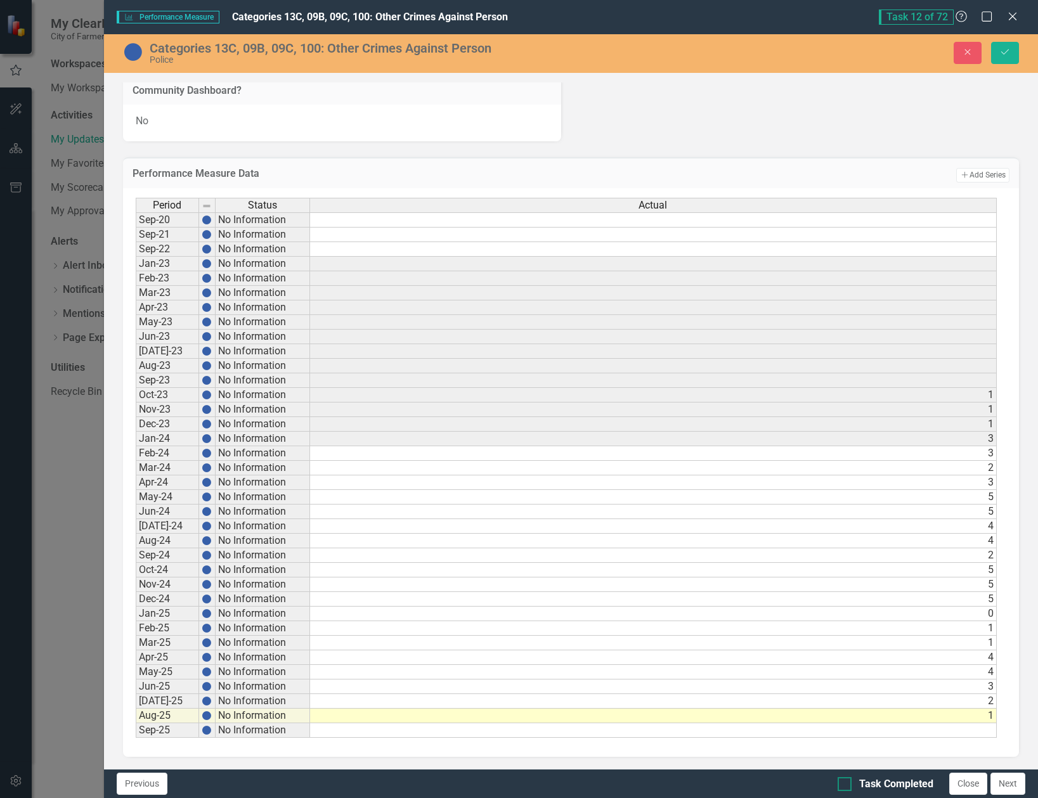
type textarea "1"
click at [845, 781] on input "Task Completed" at bounding box center [842, 781] width 8 height 8
checkbox input "true"
click at [1003, 41] on div "Categories 13C, 09B, 09C, 100: Other Crimes Against Person Police Close Save" at bounding box center [571, 53] width 934 height 24
click at [1003, 52] on icon "Save" at bounding box center [1004, 52] width 11 height 9
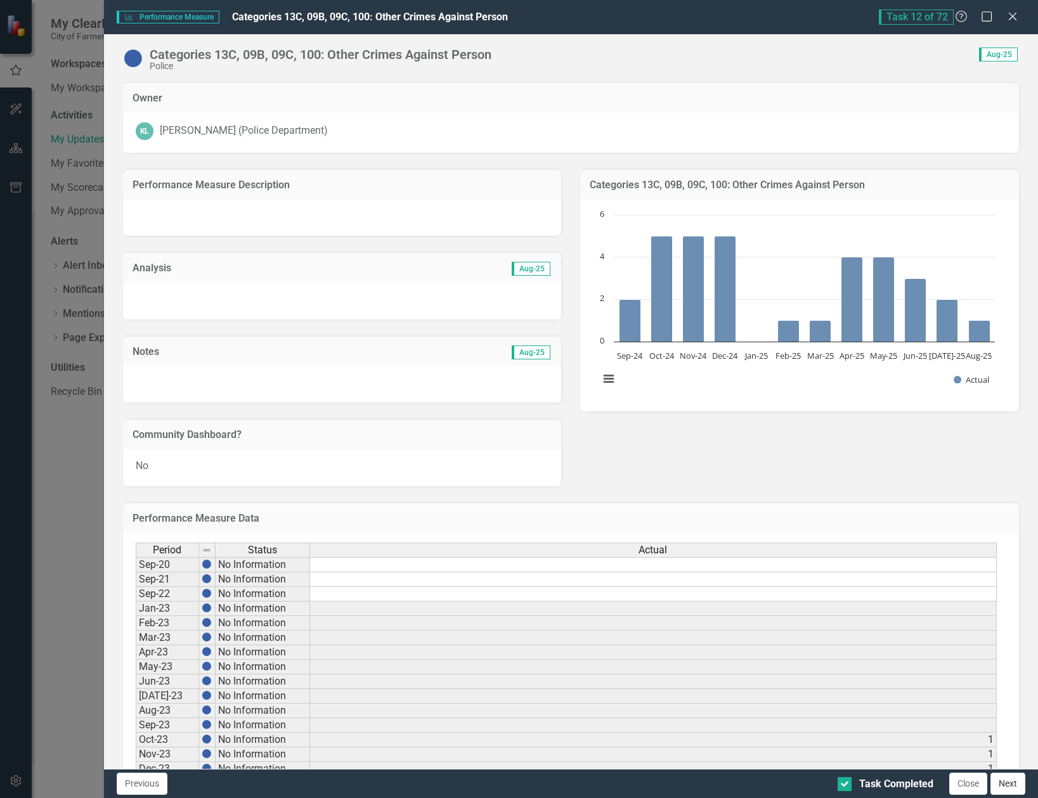
click at [1021, 786] on button "Next" at bounding box center [1008, 784] width 35 height 22
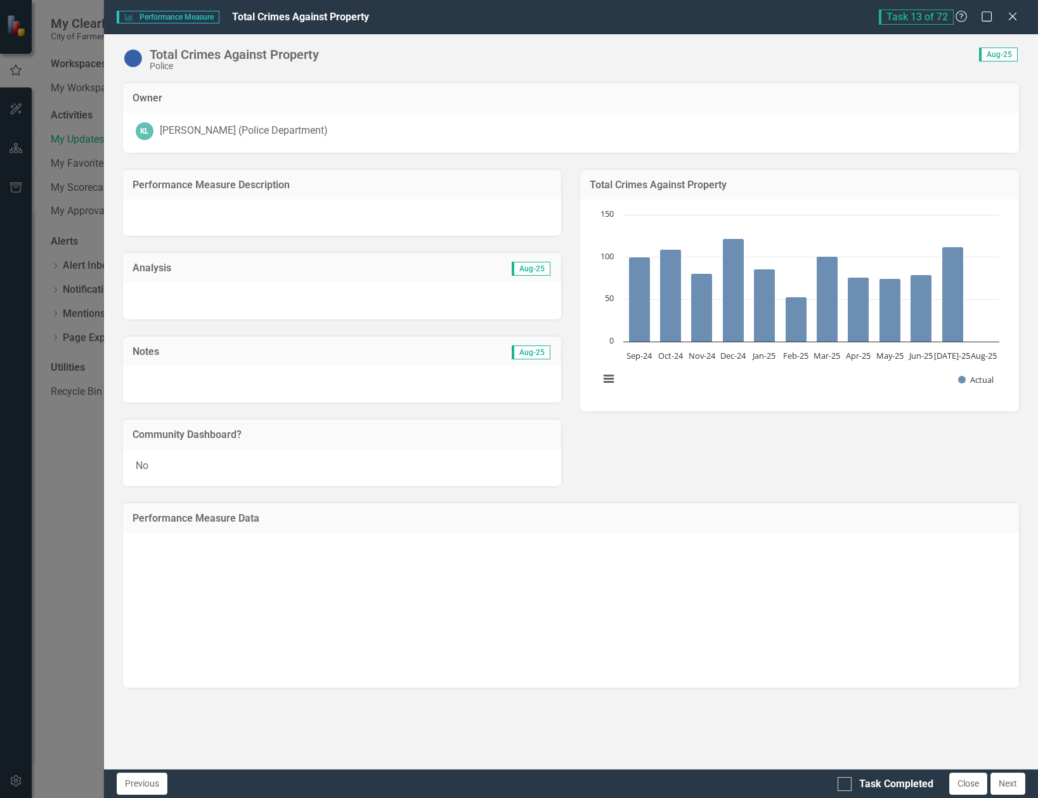
checkbox input "true"
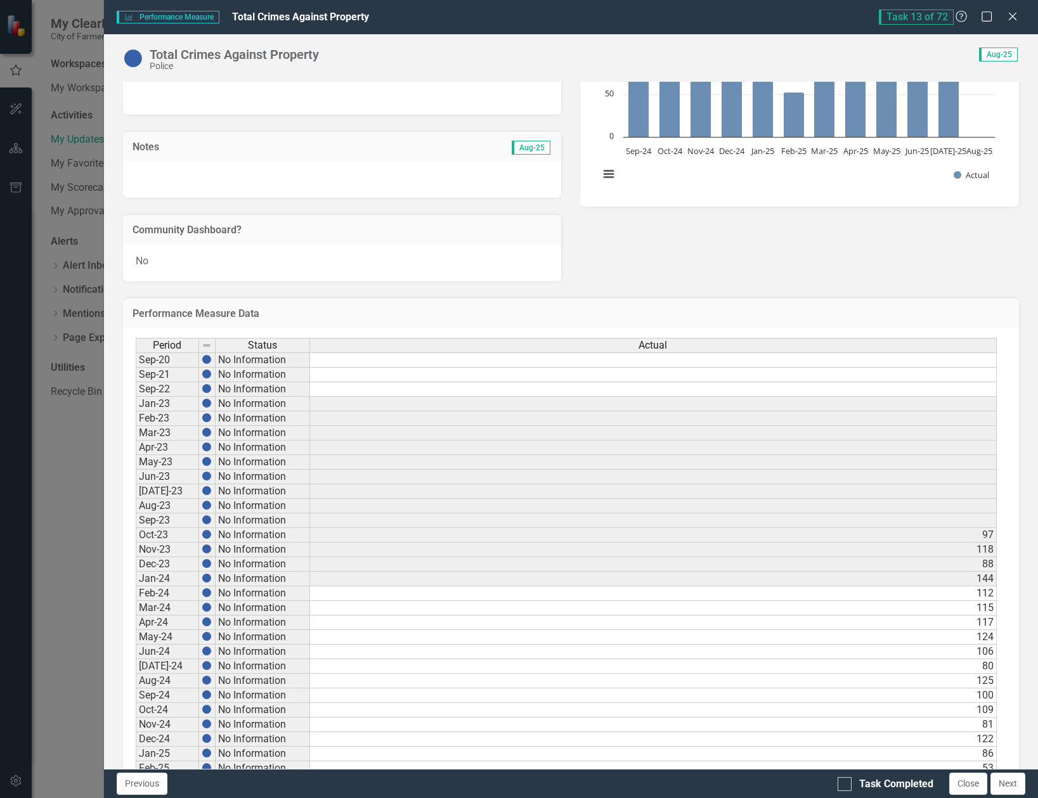
scroll to position [317, 0]
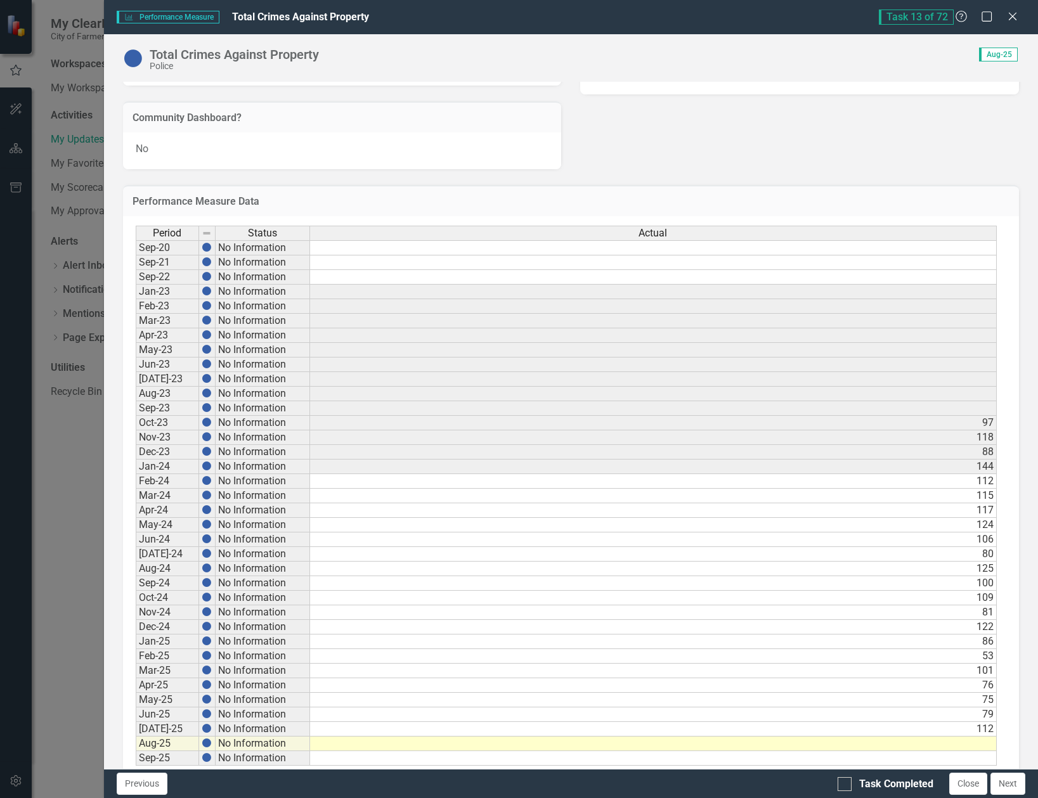
drag, startPoint x: 961, startPoint y: 746, endPoint x: 971, endPoint y: 747, distance: 10.2
click at [962, 746] on td at bounding box center [653, 744] width 687 height 15
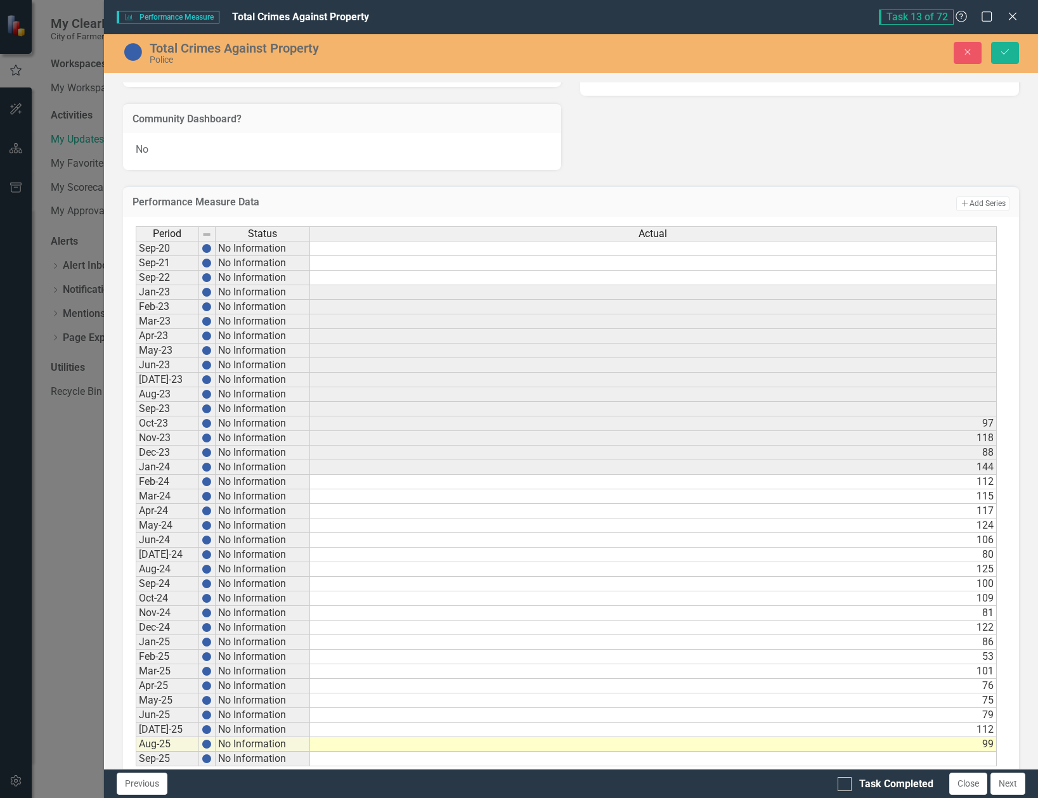
type textarea "99"
click at [849, 792] on div "Task Completed Close Next" at bounding box center [933, 784] width 191 height 22
click at [849, 787] on div at bounding box center [845, 784] width 14 height 14
click at [846, 786] on input "Task Completed" at bounding box center [842, 781] width 8 height 8
checkbox input "true"
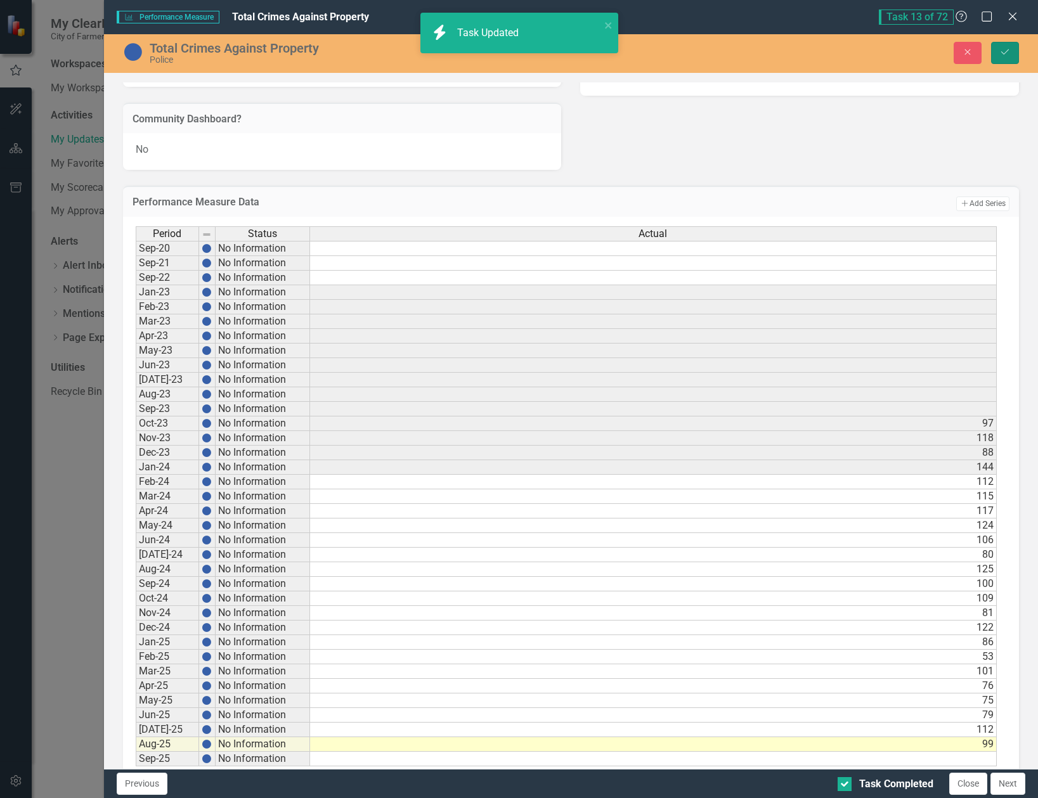
click at [1002, 53] on icon "Save" at bounding box center [1004, 52] width 11 height 9
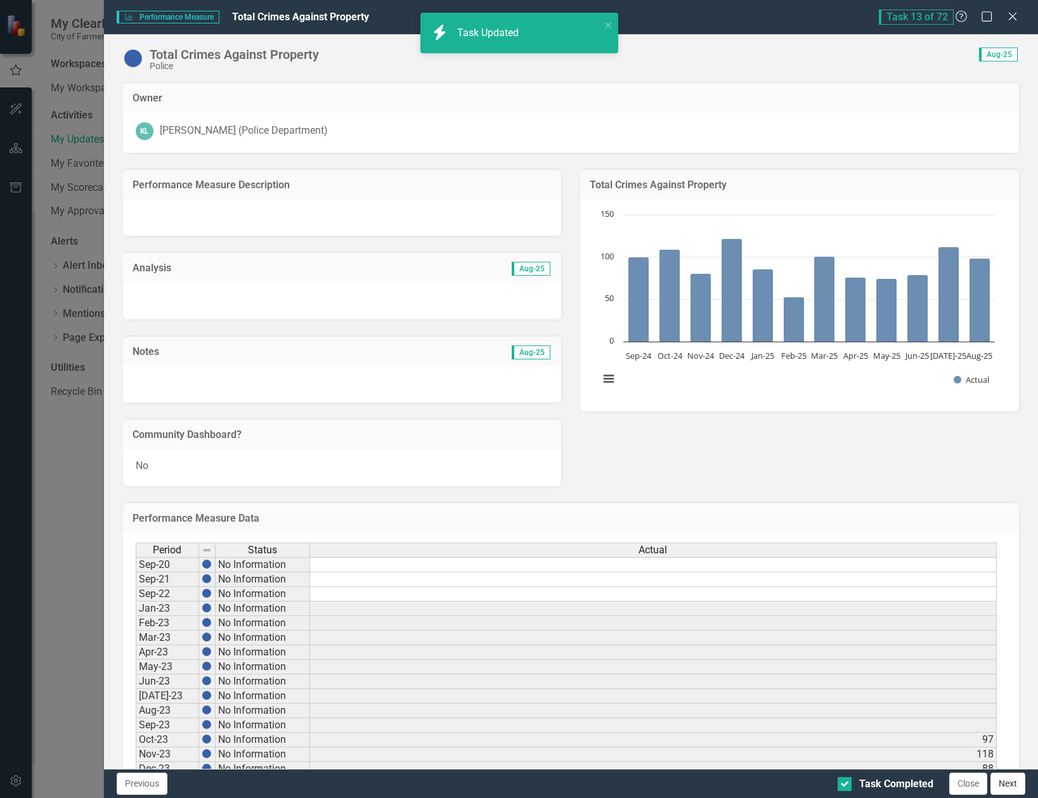
click at [1010, 788] on button "Next" at bounding box center [1008, 784] width 35 height 22
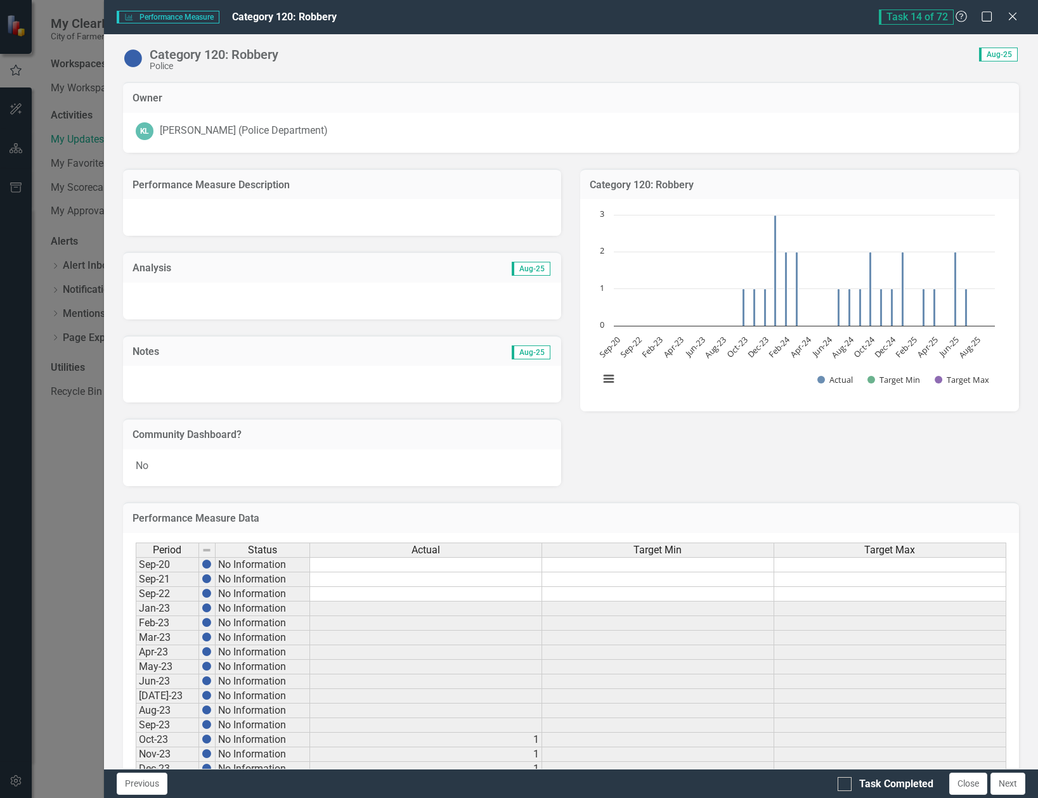
checkbox input "true"
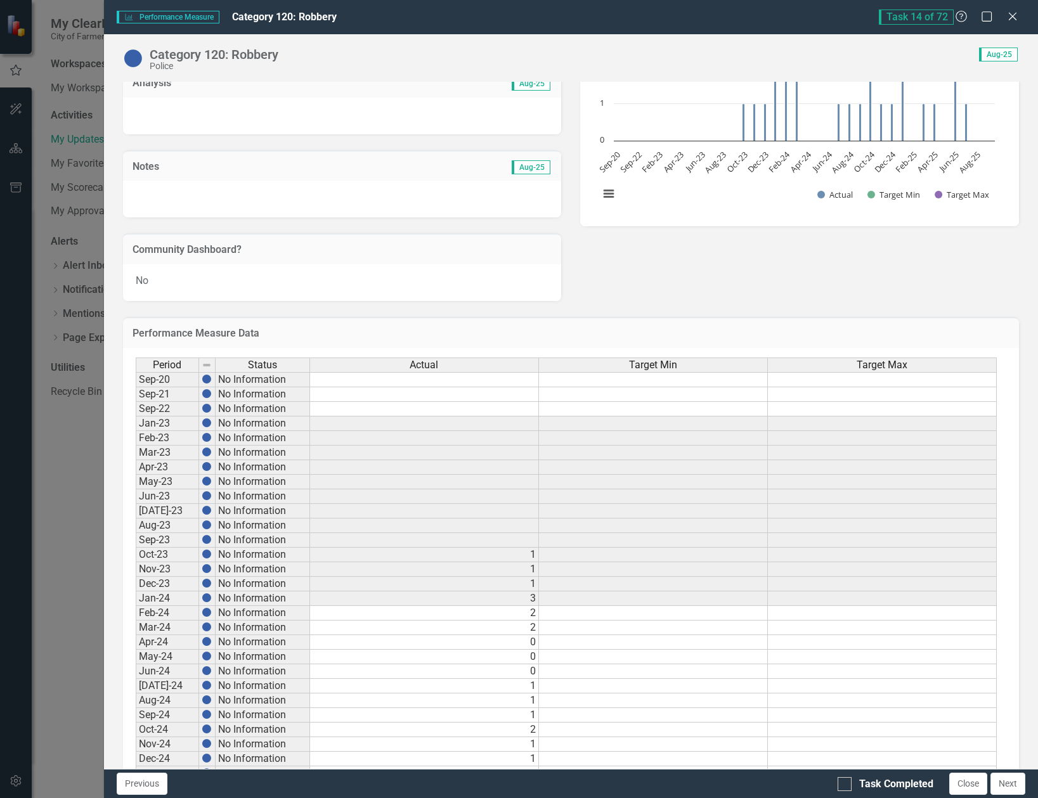
scroll to position [346, 0]
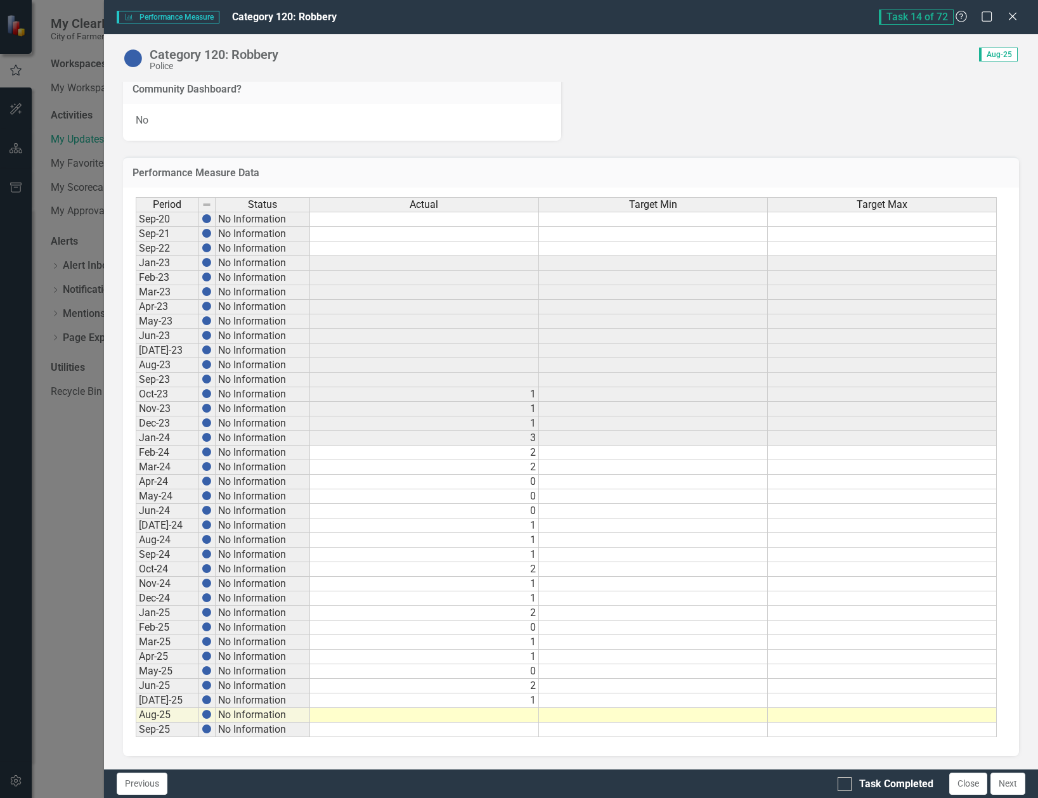
click at [530, 711] on td at bounding box center [424, 715] width 229 height 15
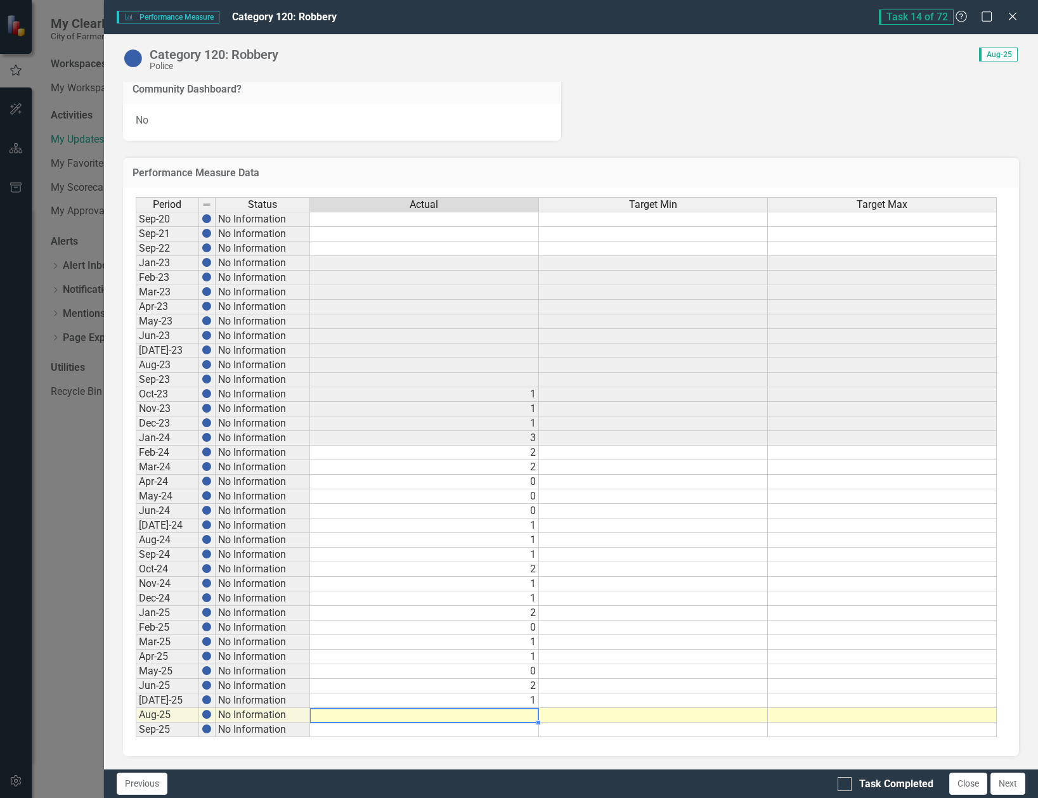
type textarea "3"
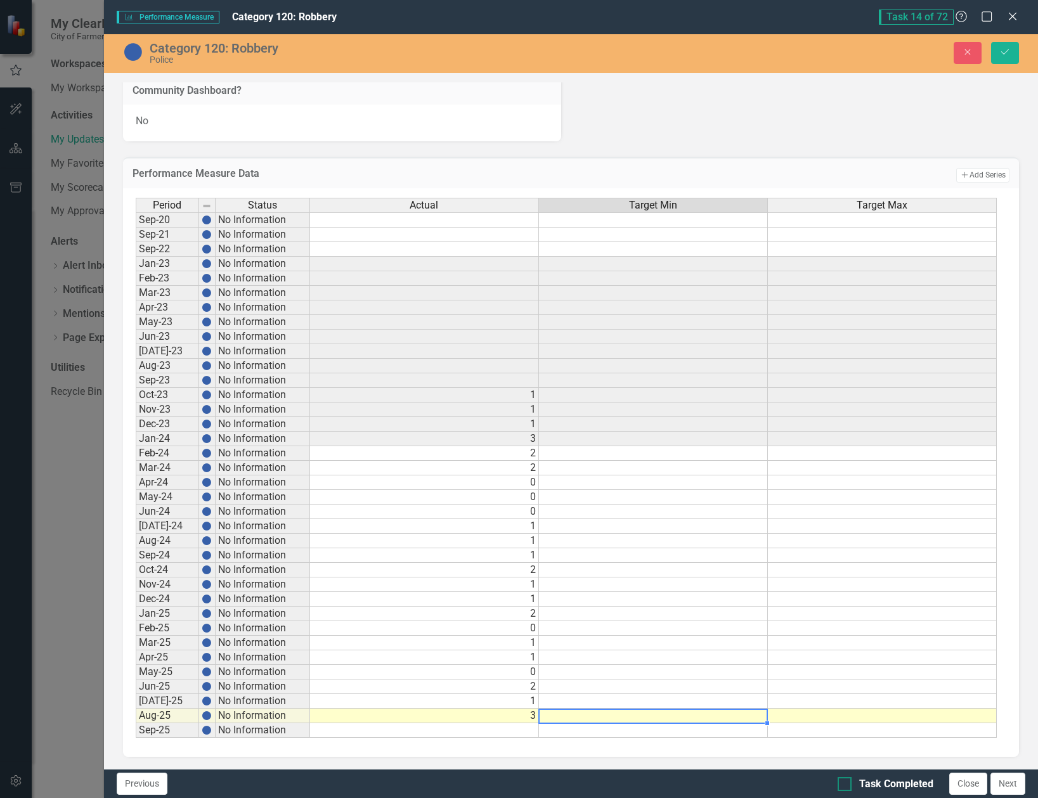
click at [844, 785] on input "Task Completed" at bounding box center [842, 781] width 8 height 8
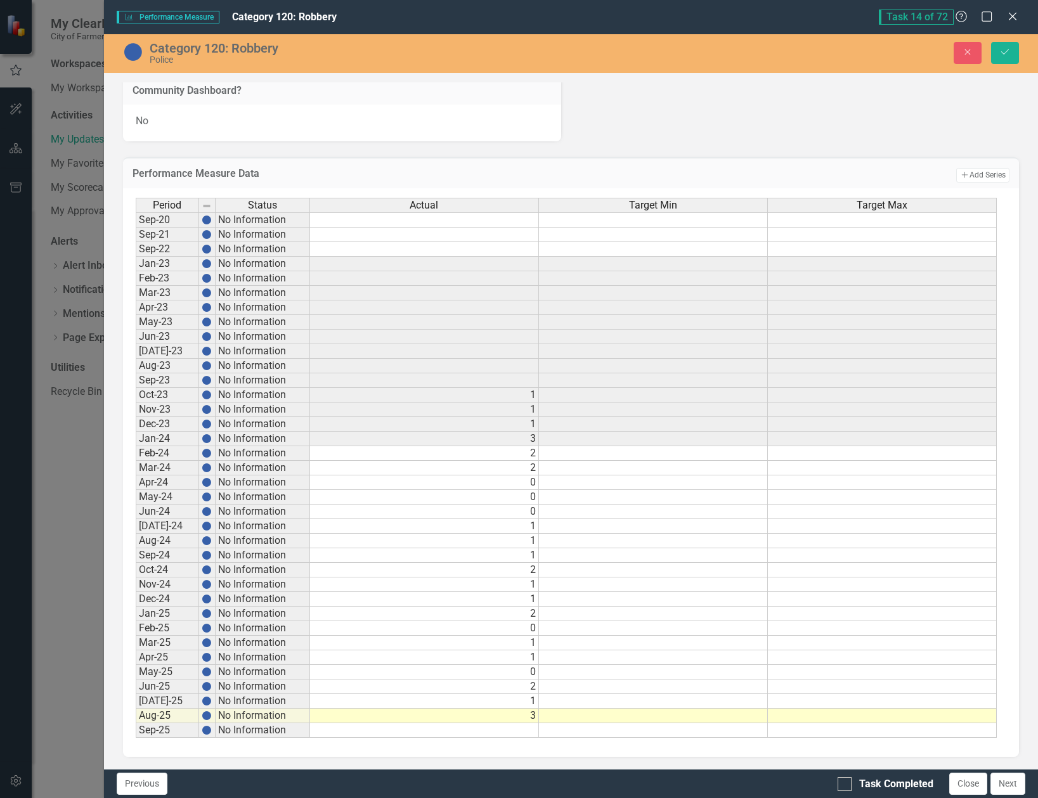
checkbox input "true"
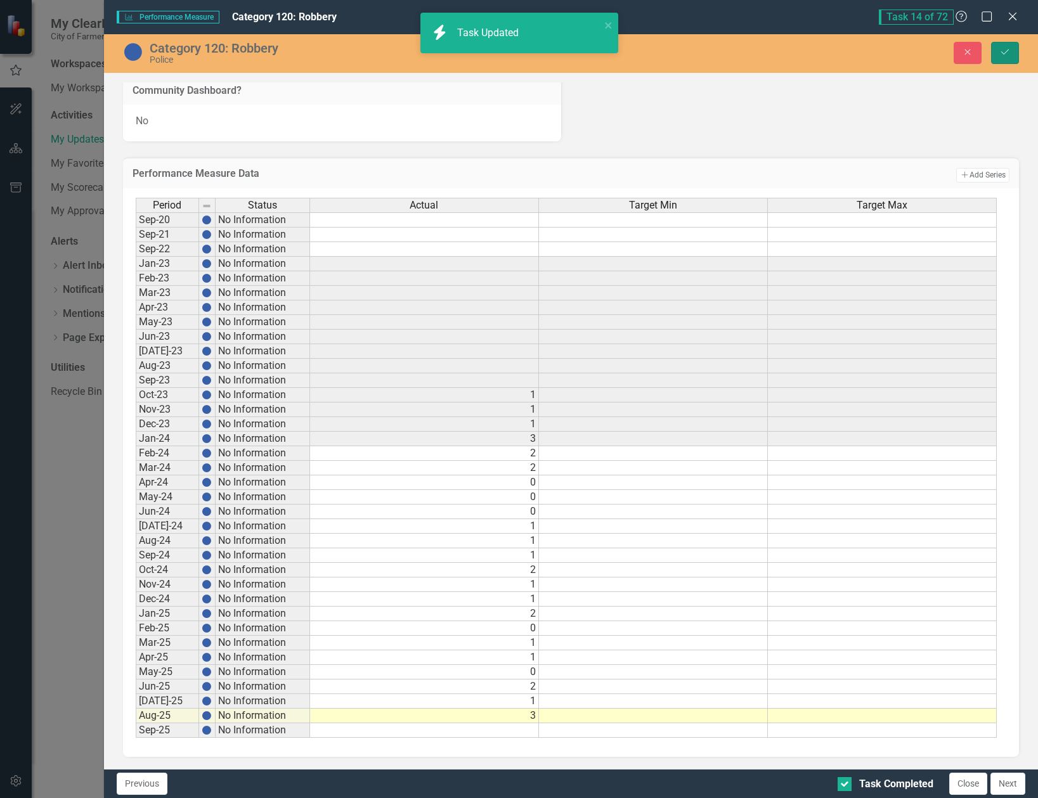
click at [1001, 44] on button "Save" at bounding box center [1005, 53] width 28 height 22
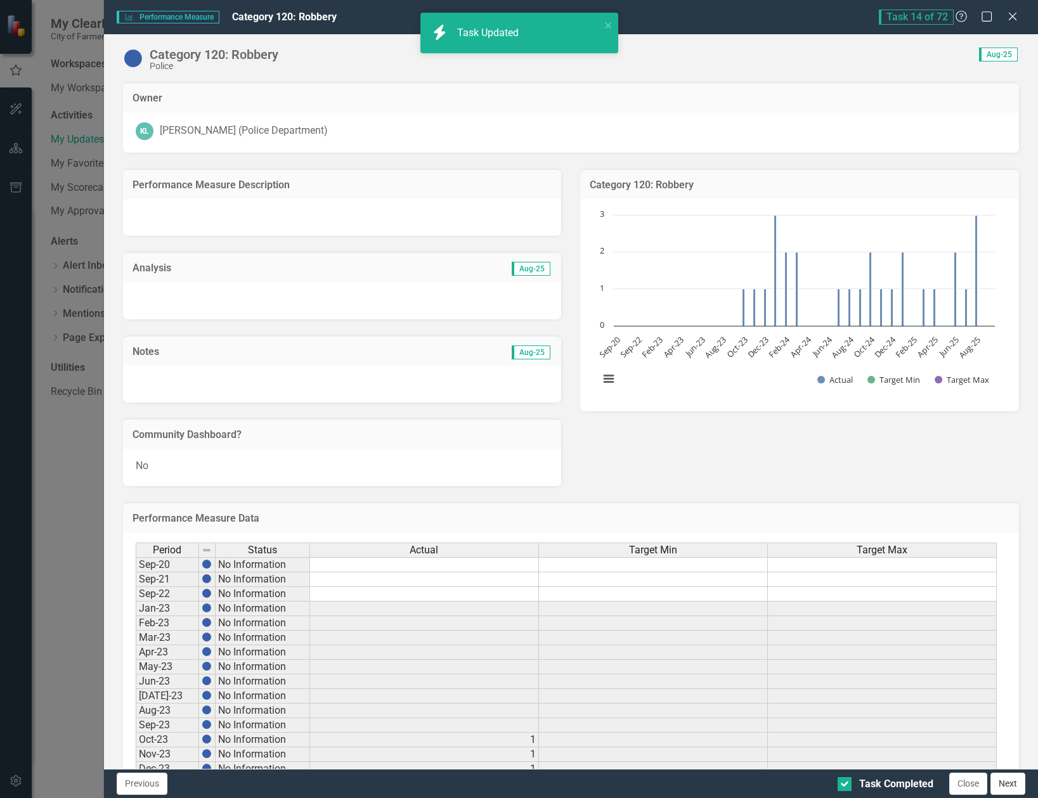
click at [1017, 786] on button "Next" at bounding box center [1008, 784] width 35 height 22
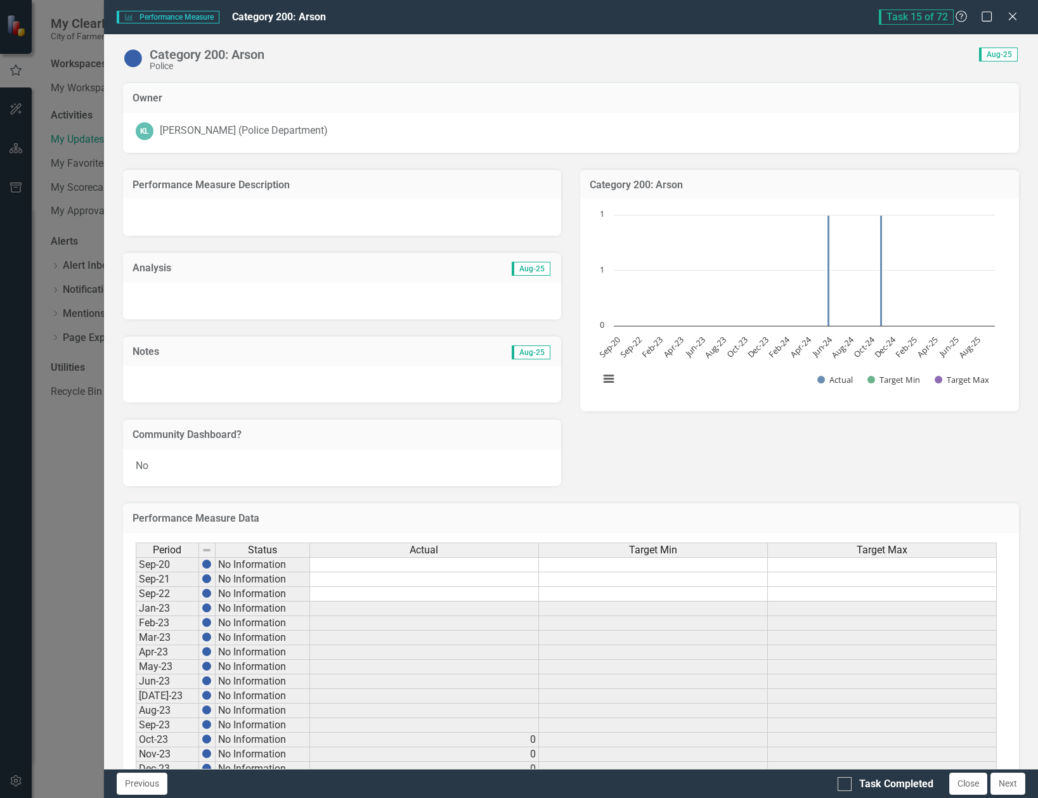
checkbox input "true"
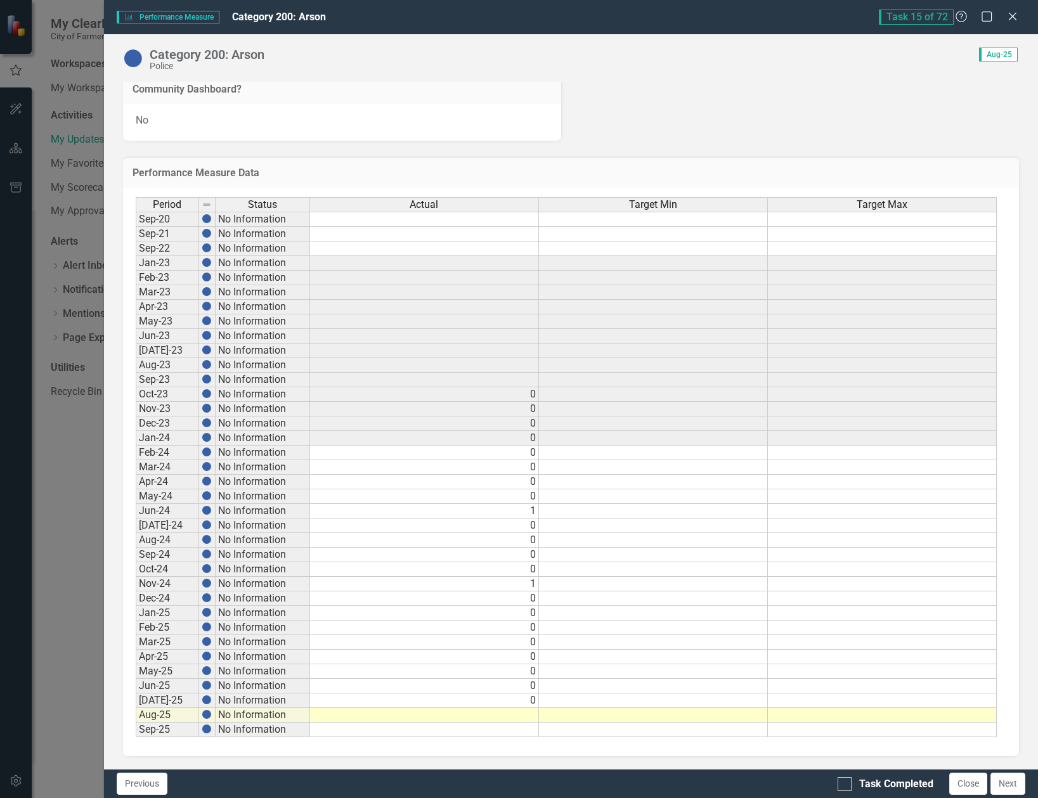
click at [533, 714] on td at bounding box center [424, 715] width 229 height 15
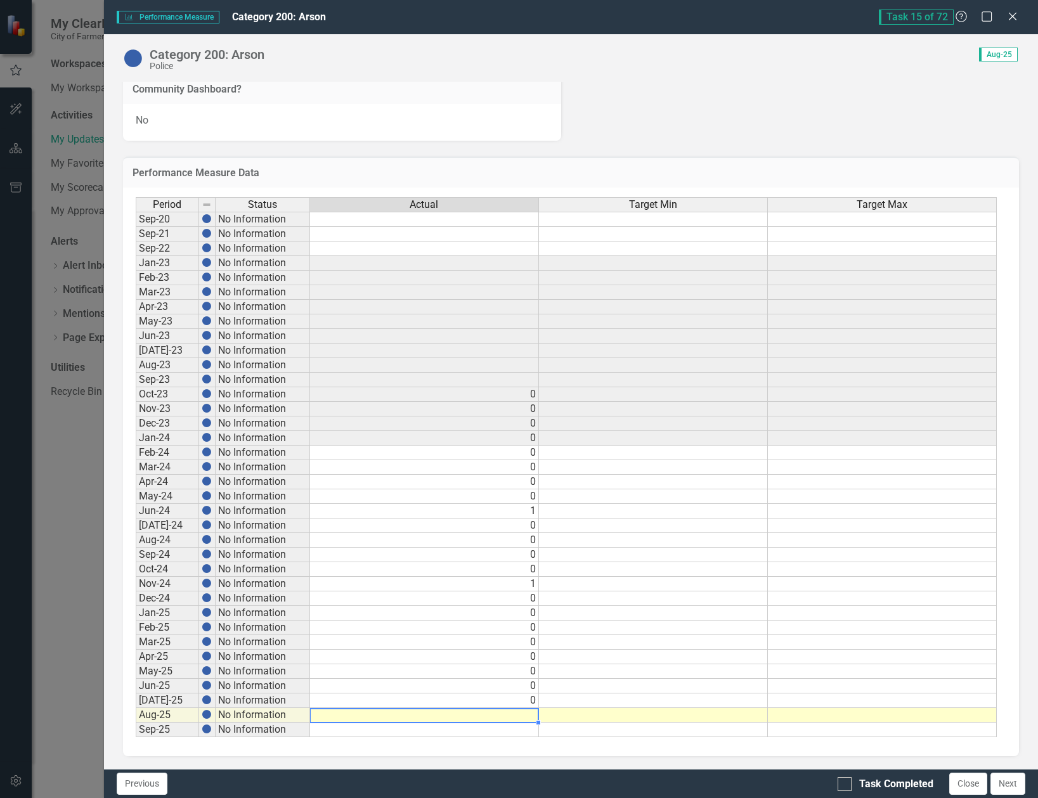
type textarea "0"
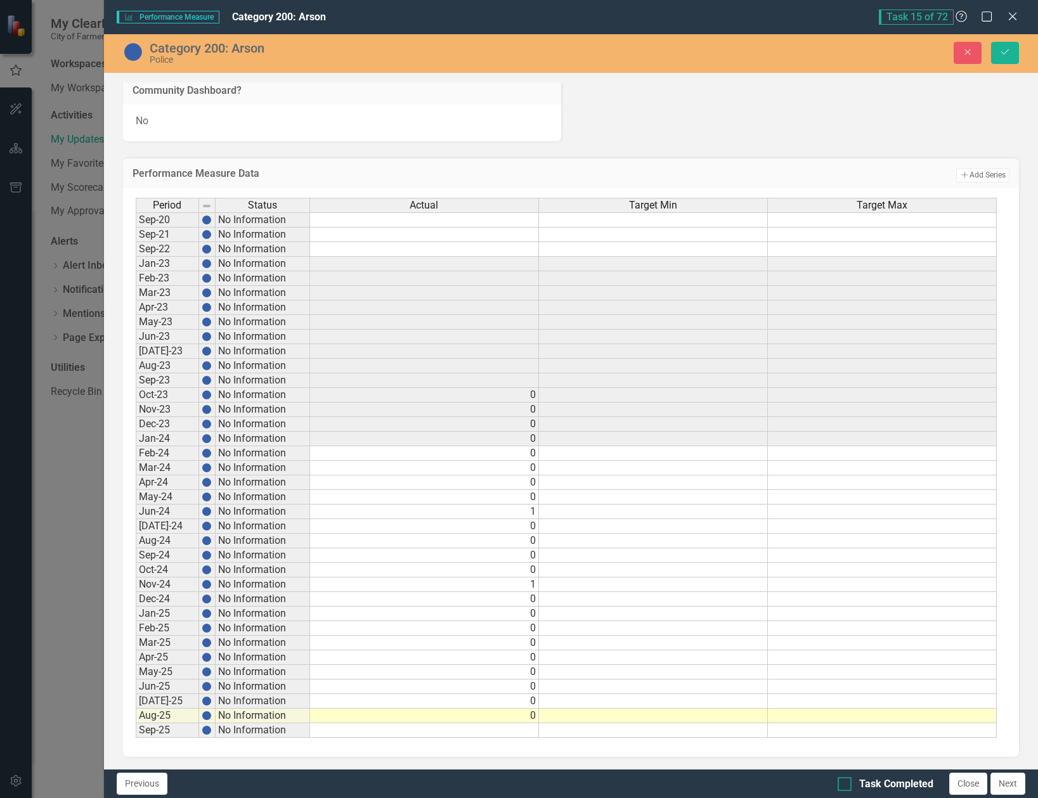
click at [845, 782] on div at bounding box center [845, 784] width 14 height 14
click at [845, 782] on input "Task Completed" at bounding box center [842, 781] width 8 height 8
checkbox input "true"
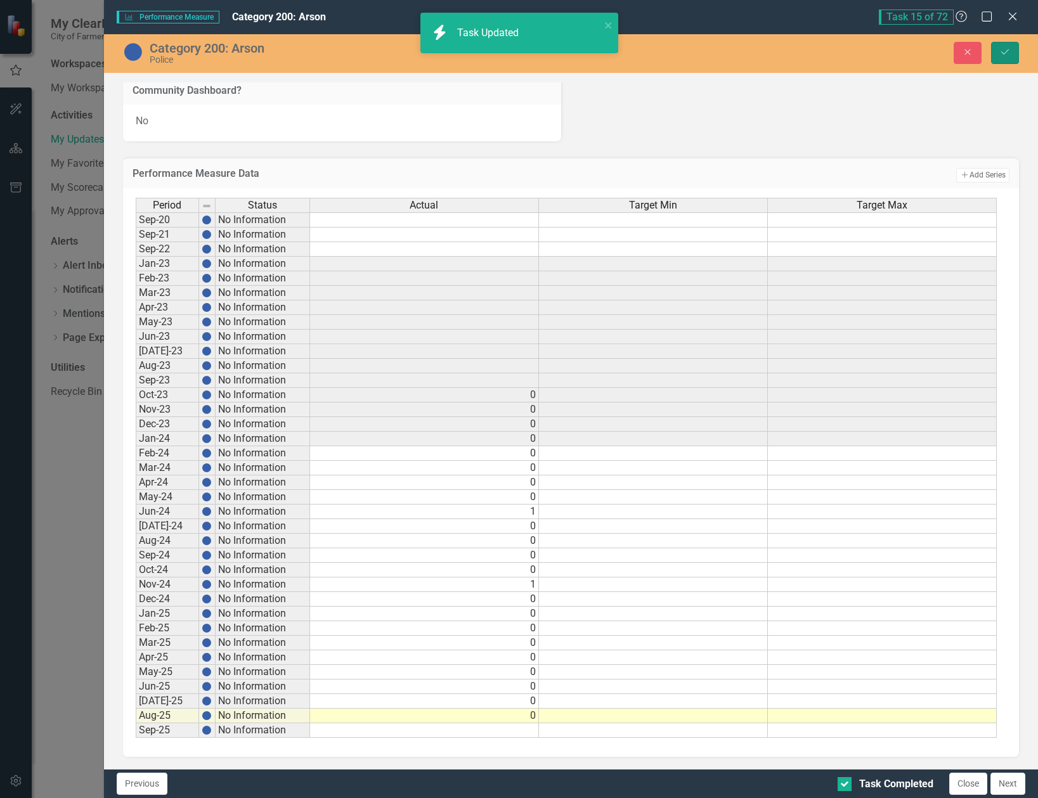
click at [1002, 53] on icon "Save" at bounding box center [1004, 52] width 11 height 9
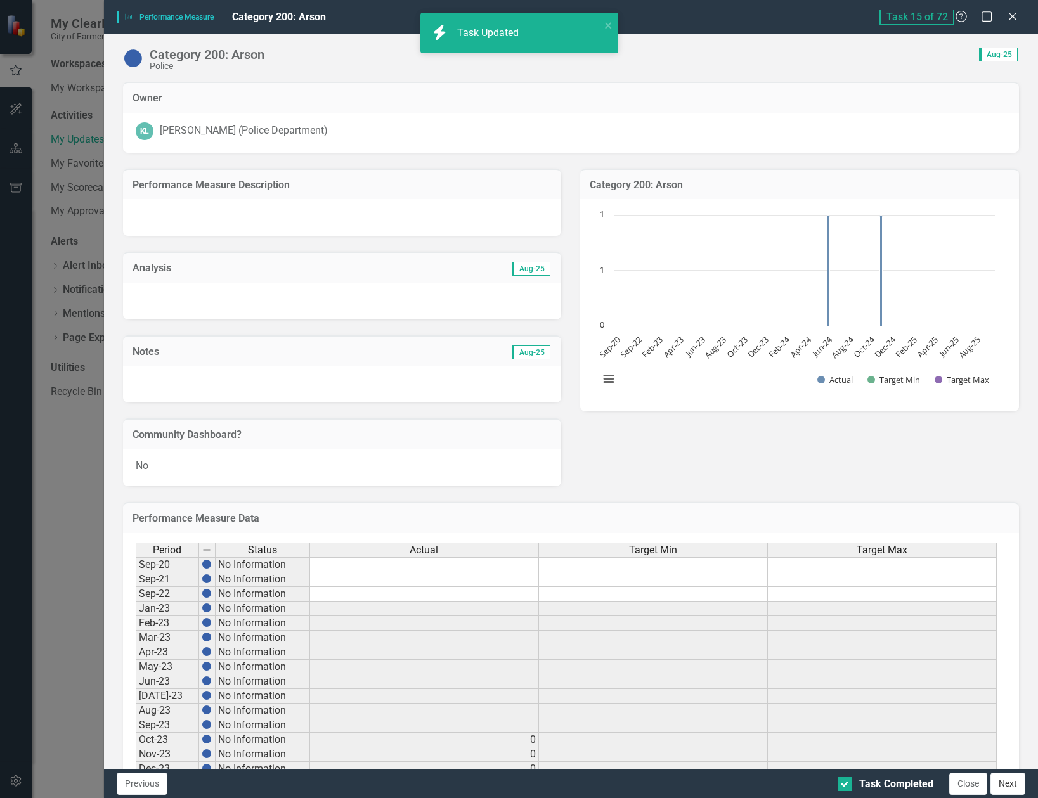
click at [1002, 788] on button "Next" at bounding box center [1008, 784] width 35 height 22
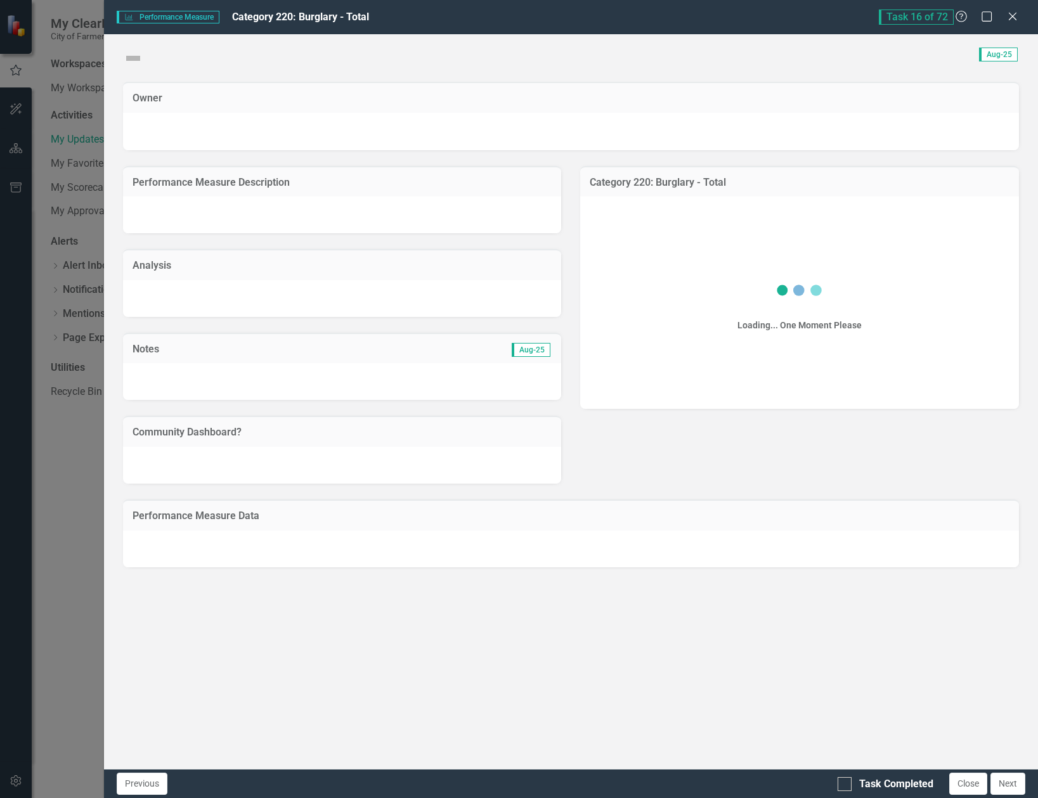
checkbox input "true"
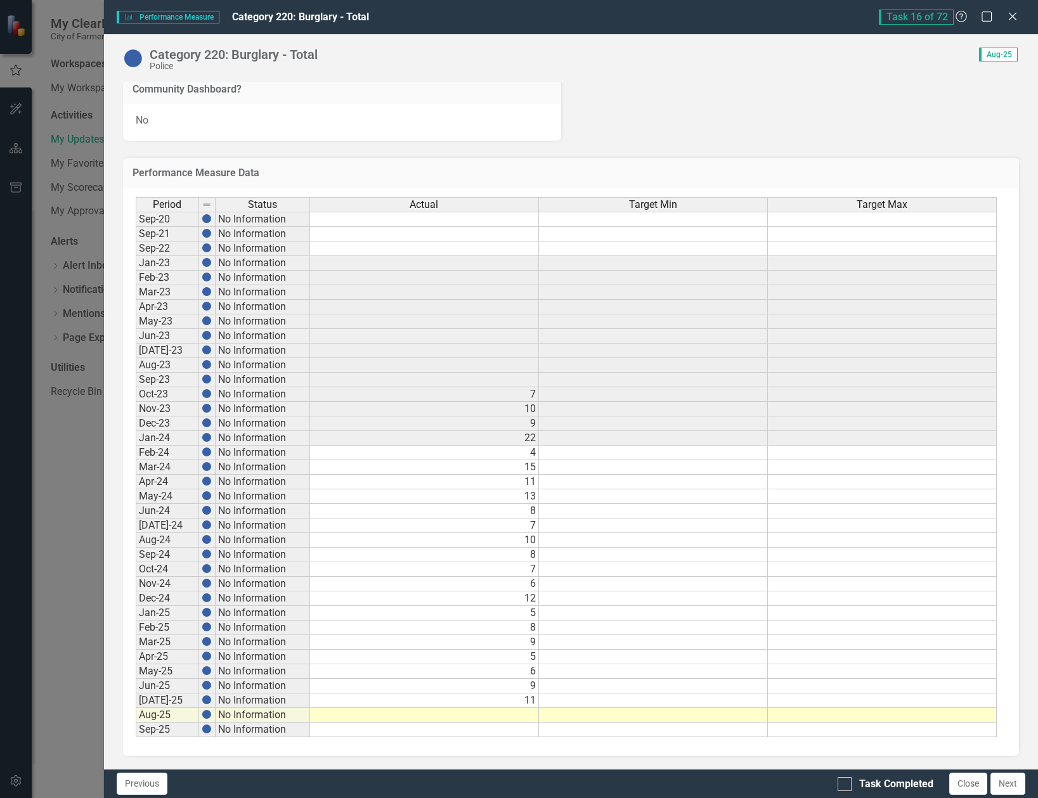
click at [518, 717] on td at bounding box center [424, 715] width 229 height 15
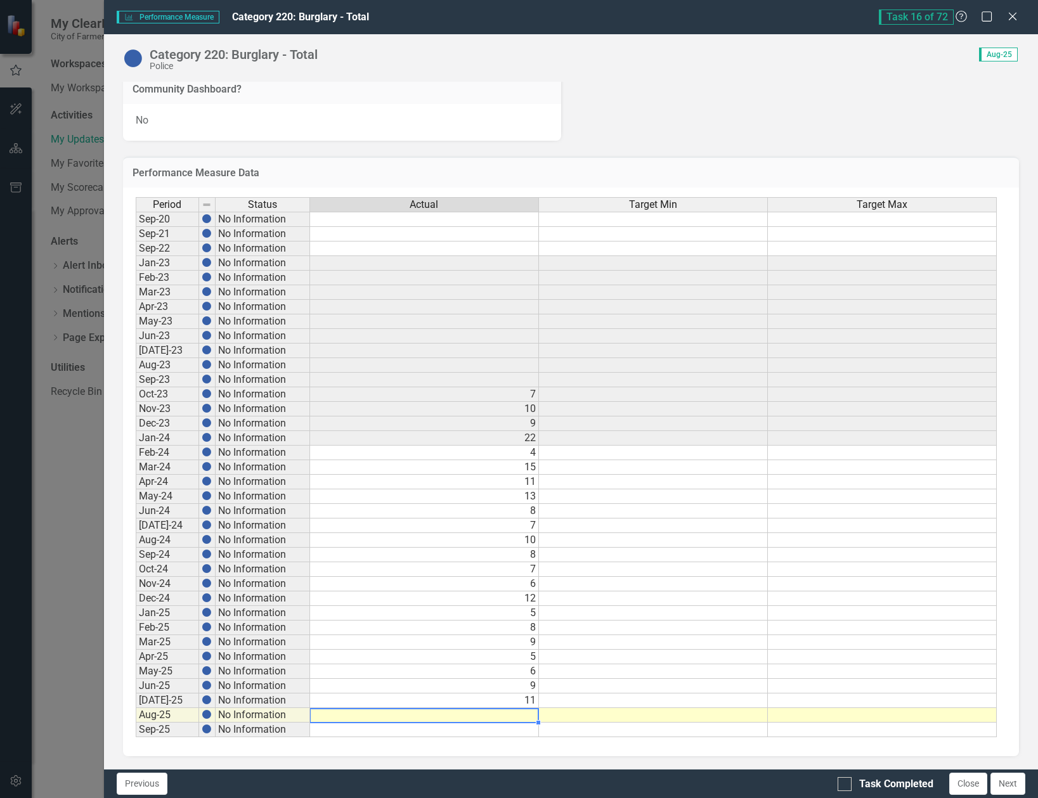
type textarea "6"
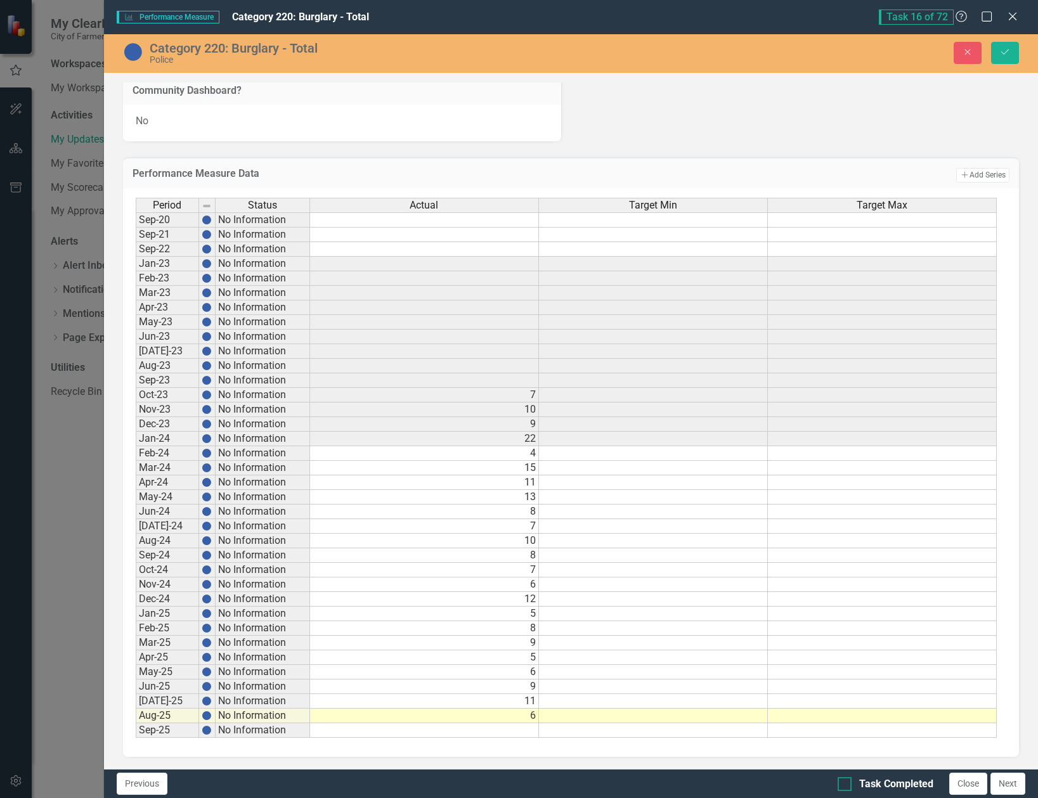
click at [841, 789] on div at bounding box center [845, 784] width 14 height 14
click at [841, 786] on input "Task Completed" at bounding box center [842, 781] width 8 height 8
checkbox input "true"
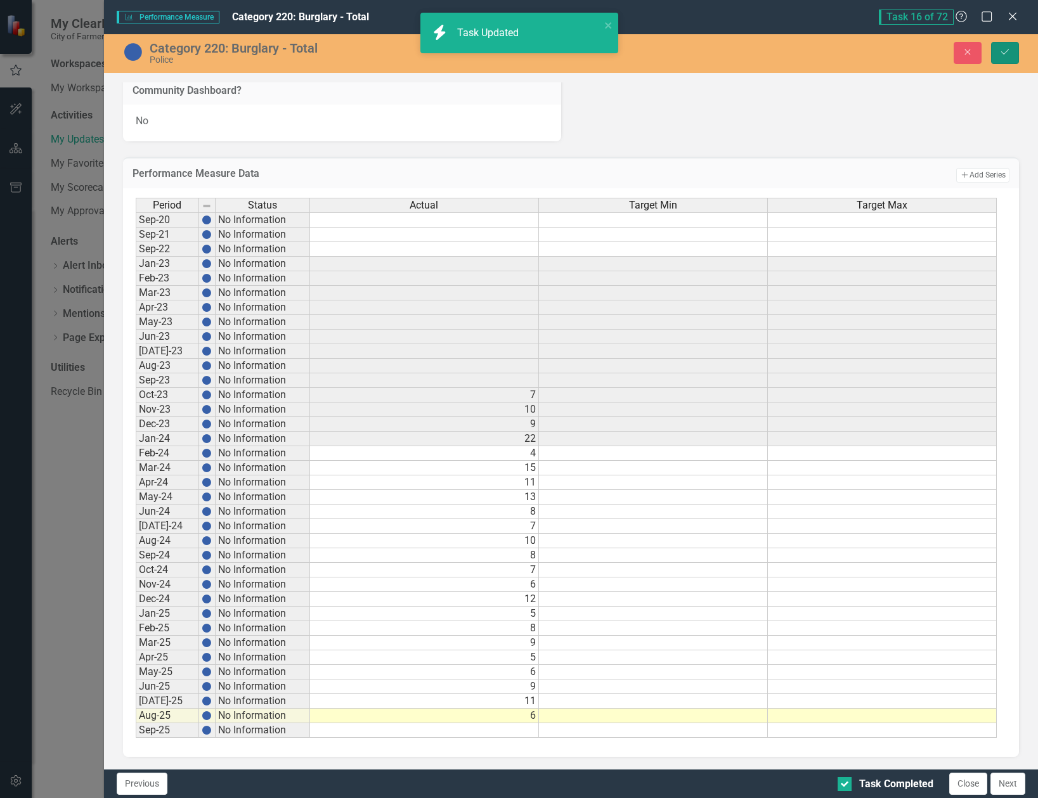
drag, startPoint x: 1003, startPoint y: 54, endPoint x: 1002, endPoint y: 63, distance: 9.5
click at [1002, 55] on icon "Save" at bounding box center [1004, 52] width 11 height 9
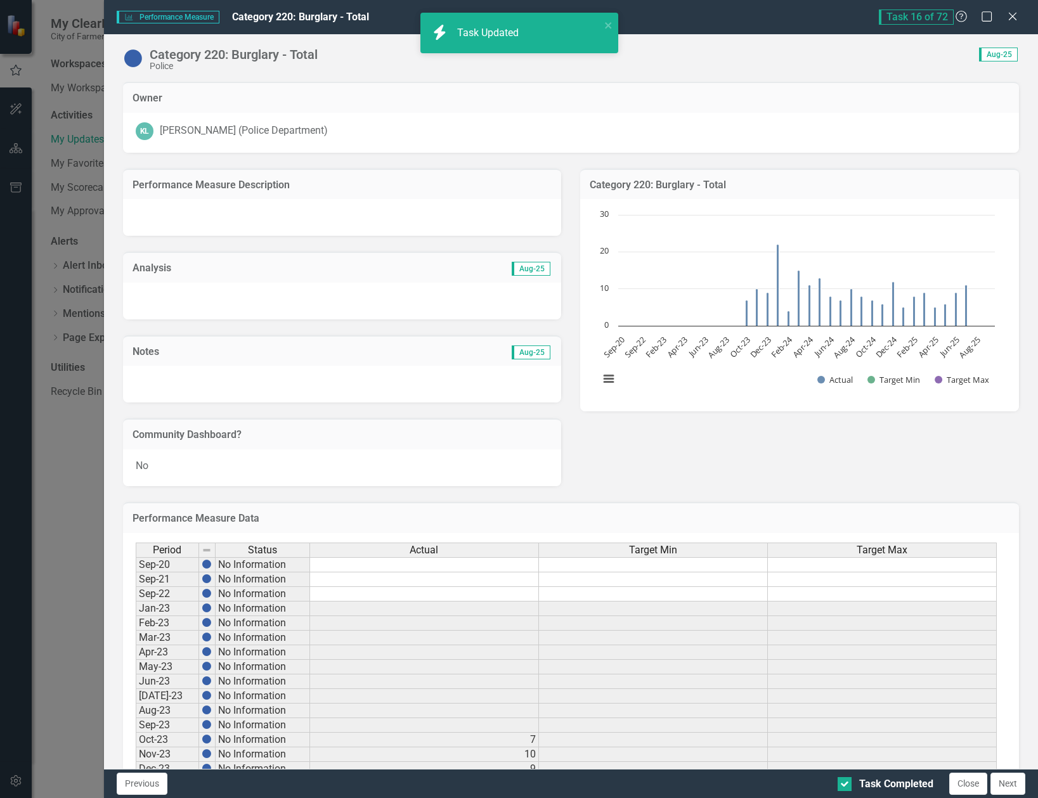
click at [1008, 786] on button "Next" at bounding box center [1008, 784] width 35 height 22
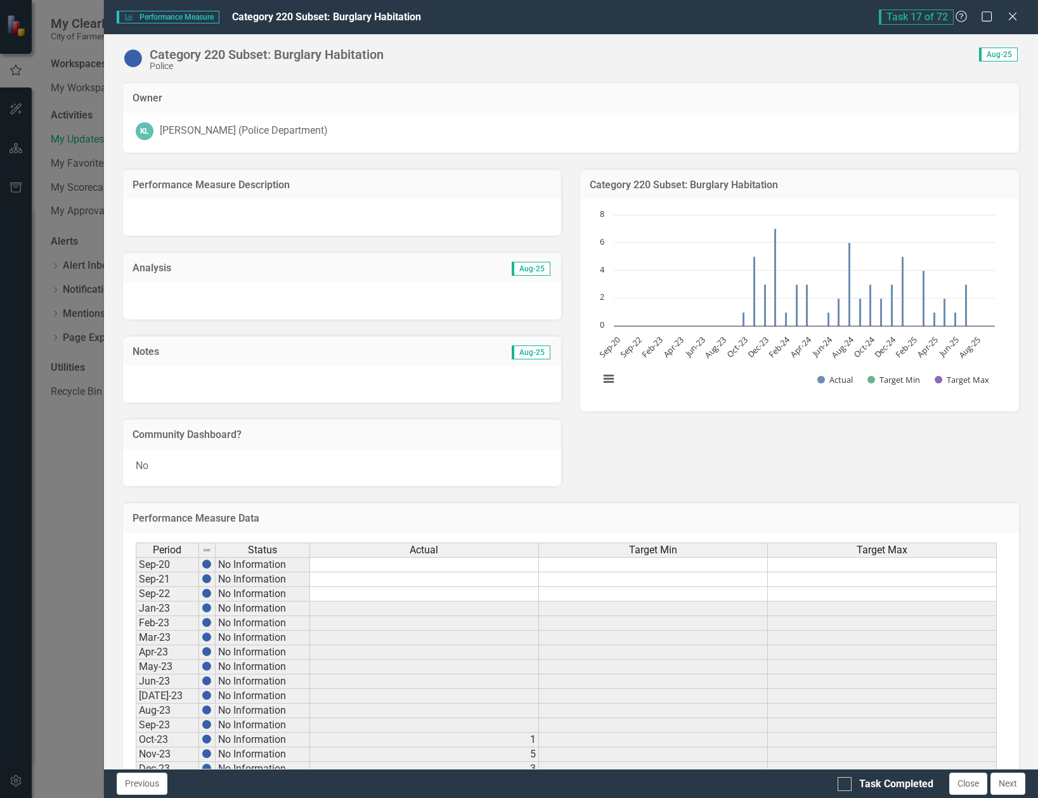
checkbox input "true"
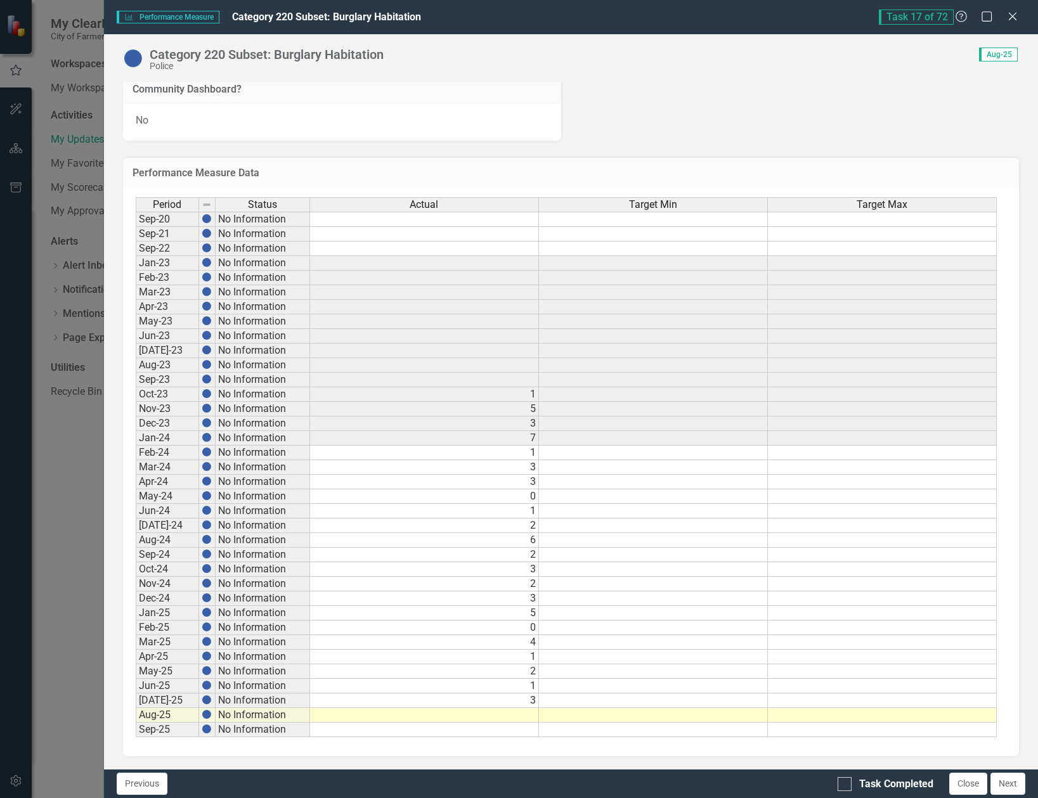
click at [517, 720] on td at bounding box center [424, 715] width 229 height 15
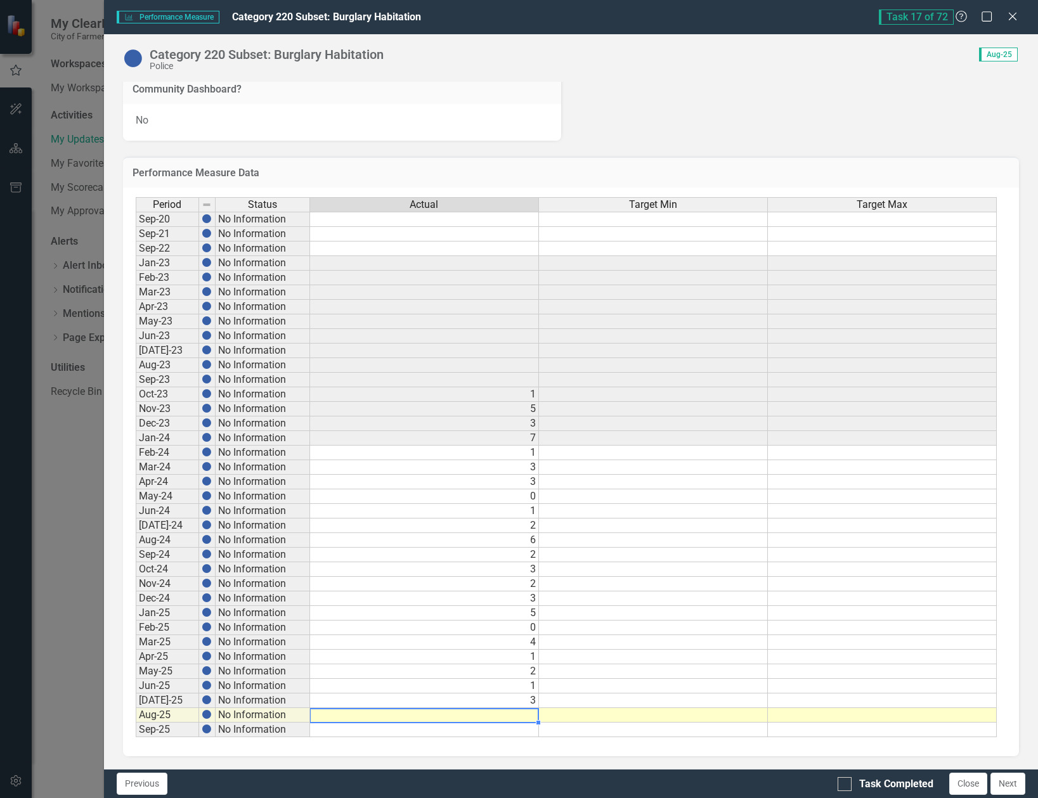
type textarea "2"
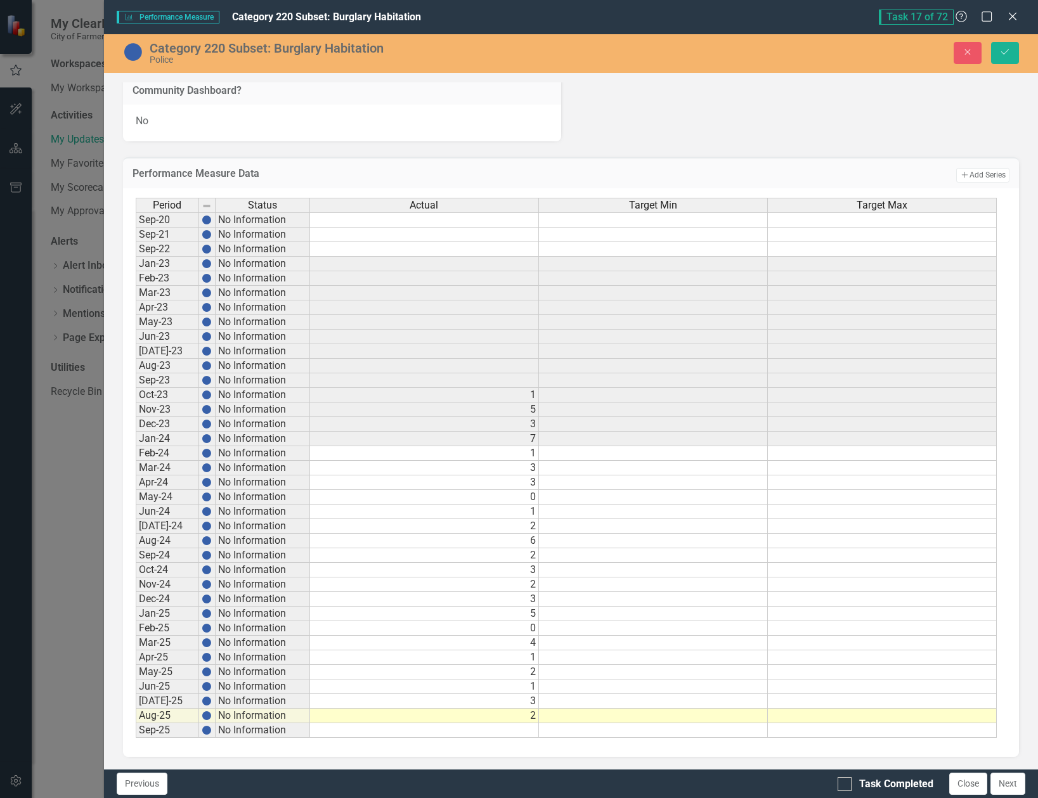
click at [845, 792] on div "Task Completed Close Next" at bounding box center [933, 784] width 191 height 22
click at [845, 787] on div at bounding box center [845, 784] width 14 height 14
click at [845, 786] on input "Task Completed" at bounding box center [842, 781] width 8 height 8
checkbox input "true"
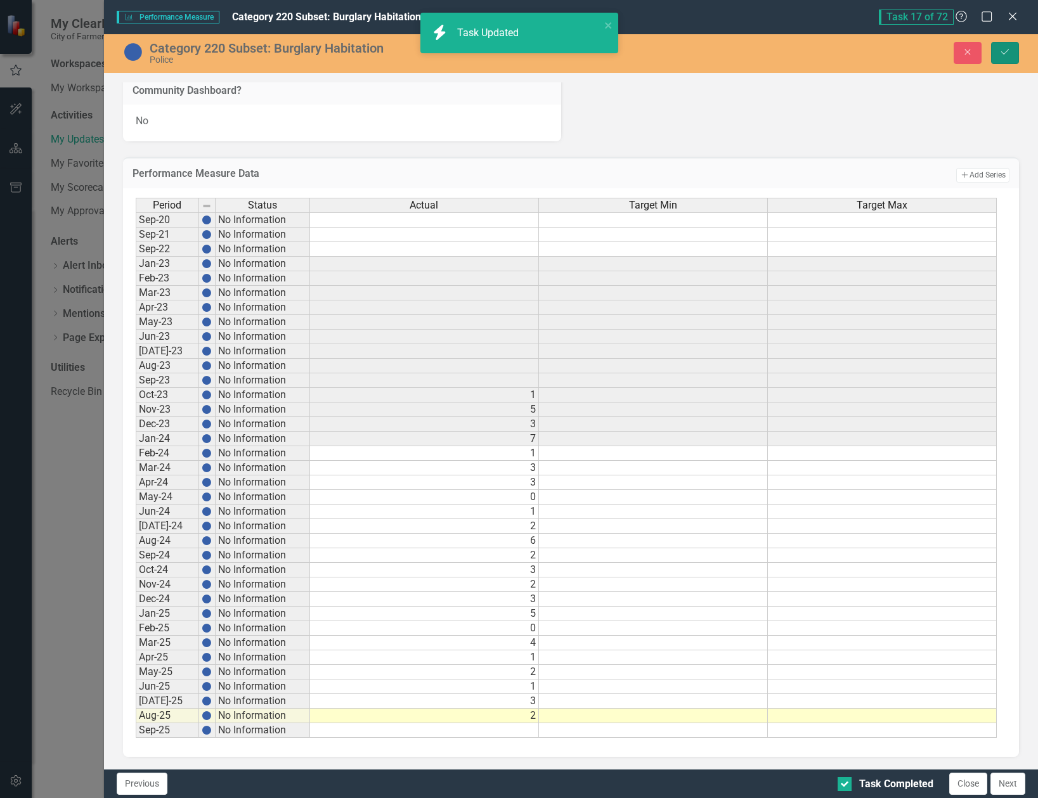
click at [1010, 44] on button "Save" at bounding box center [1005, 53] width 28 height 22
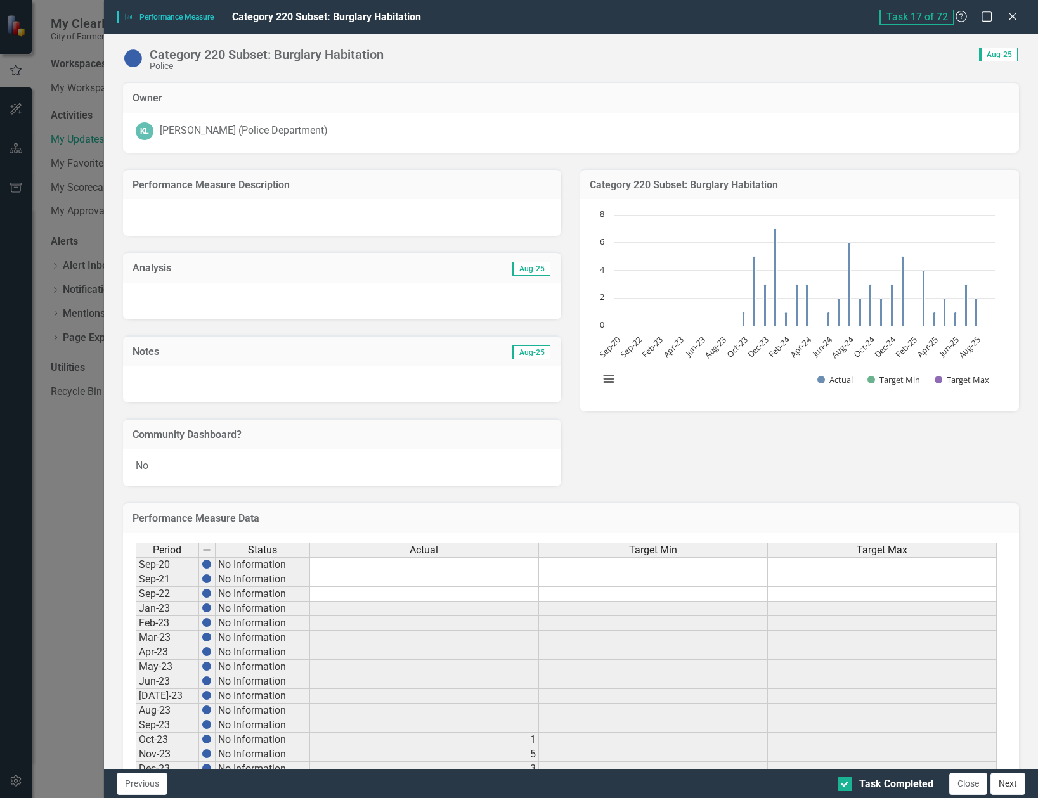
click at [1006, 786] on button "Next" at bounding box center [1008, 784] width 35 height 22
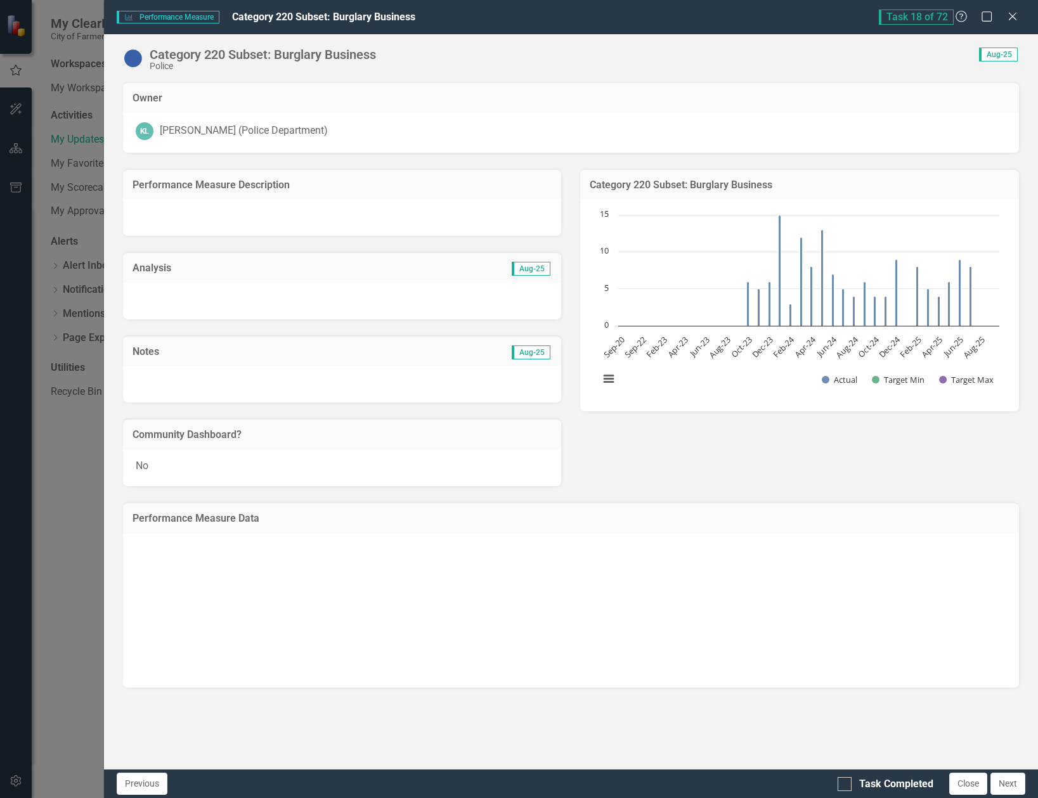
checkbox input "true"
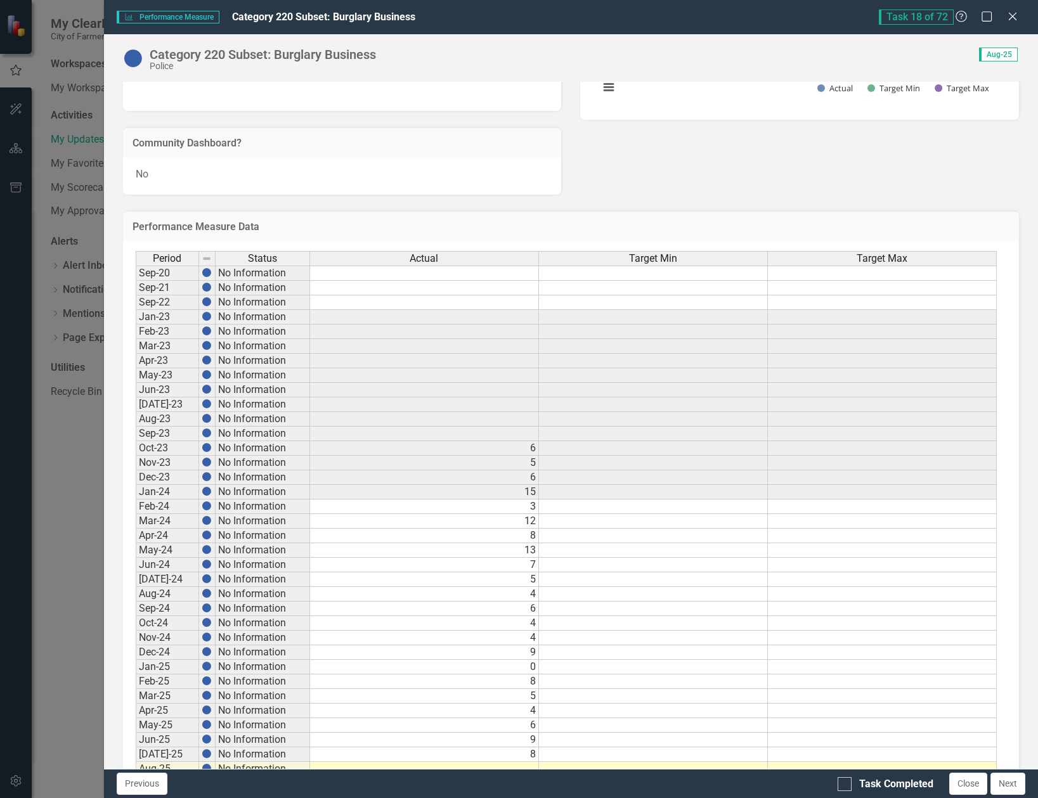
scroll to position [317, 0]
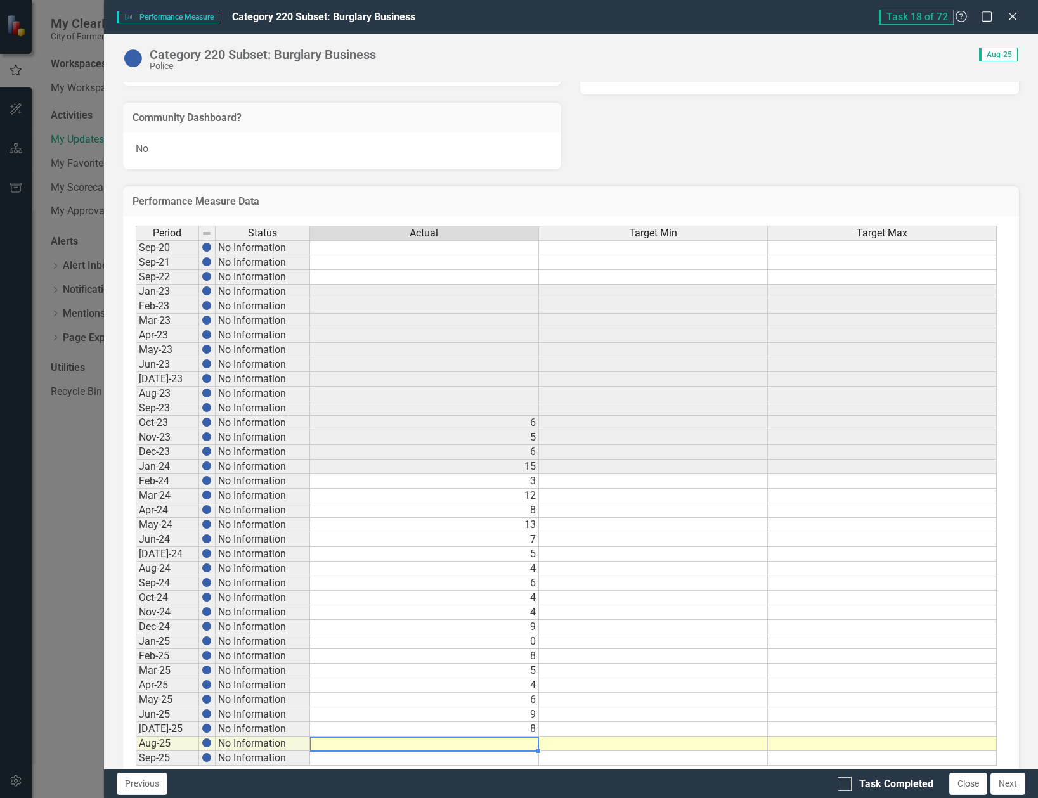
click at [528, 749] on td at bounding box center [424, 744] width 229 height 15
type textarea "4"
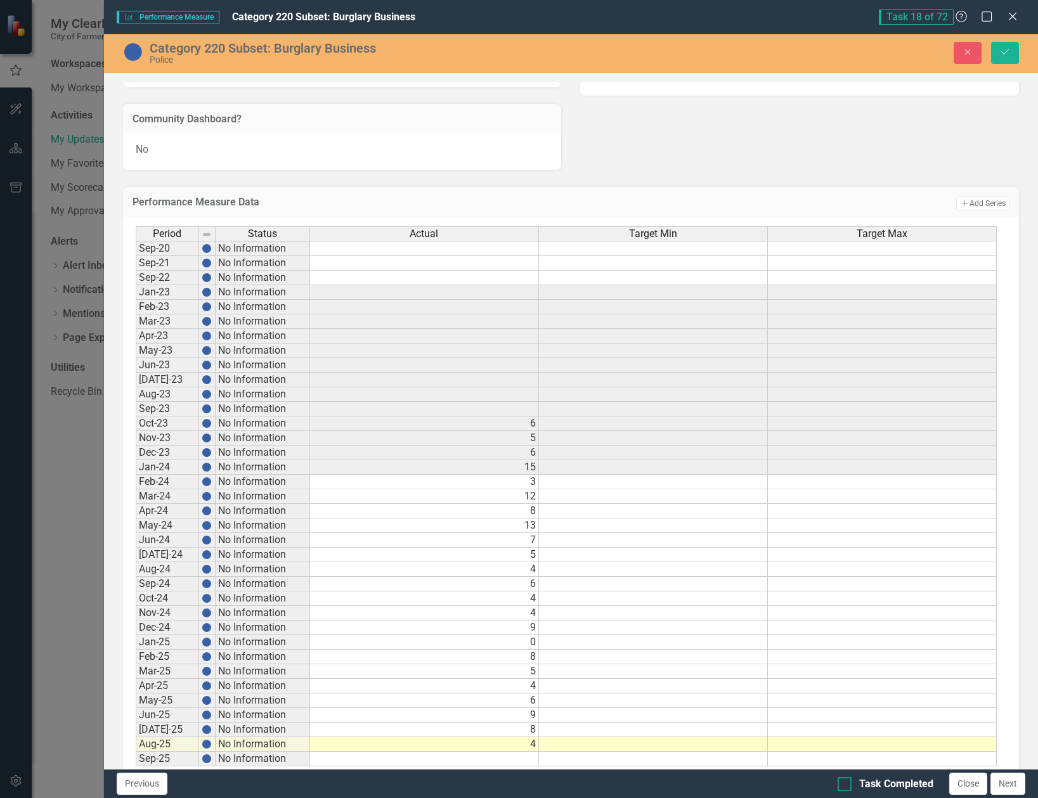
click at [842, 784] on input "Task Completed" at bounding box center [842, 781] width 8 height 8
checkbox input "true"
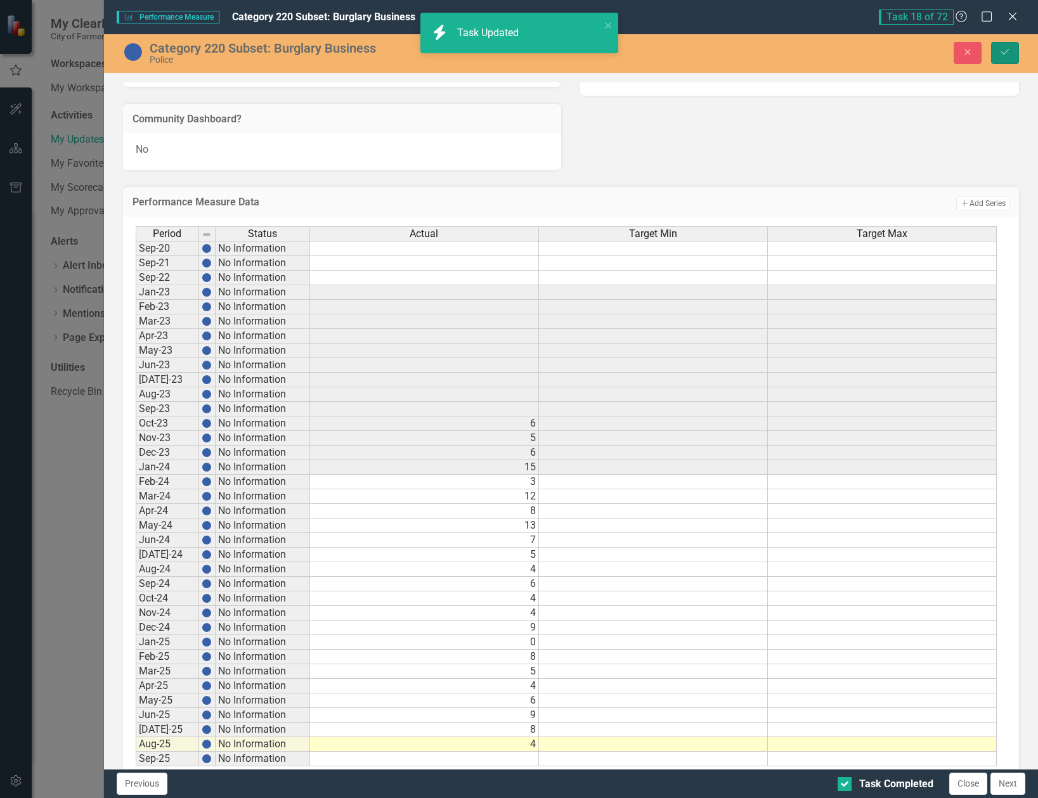
click at [1009, 58] on button "Save" at bounding box center [1005, 53] width 28 height 22
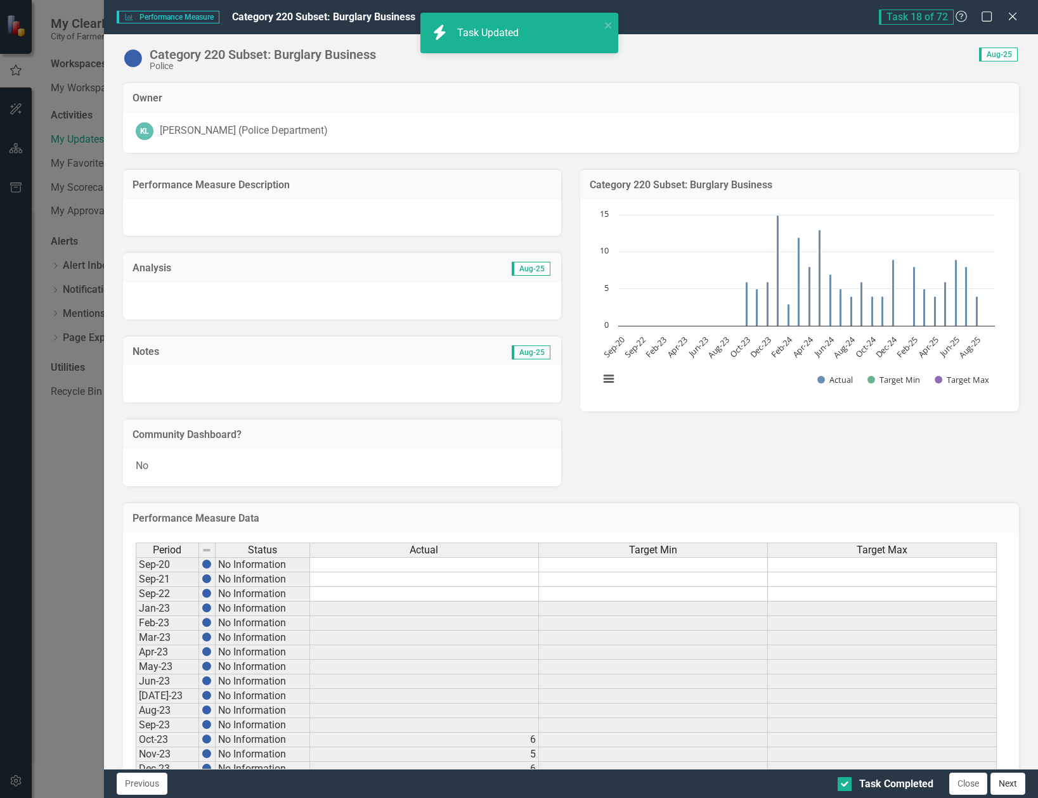
click at [1020, 794] on button "Next" at bounding box center [1008, 784] width 35 height 22
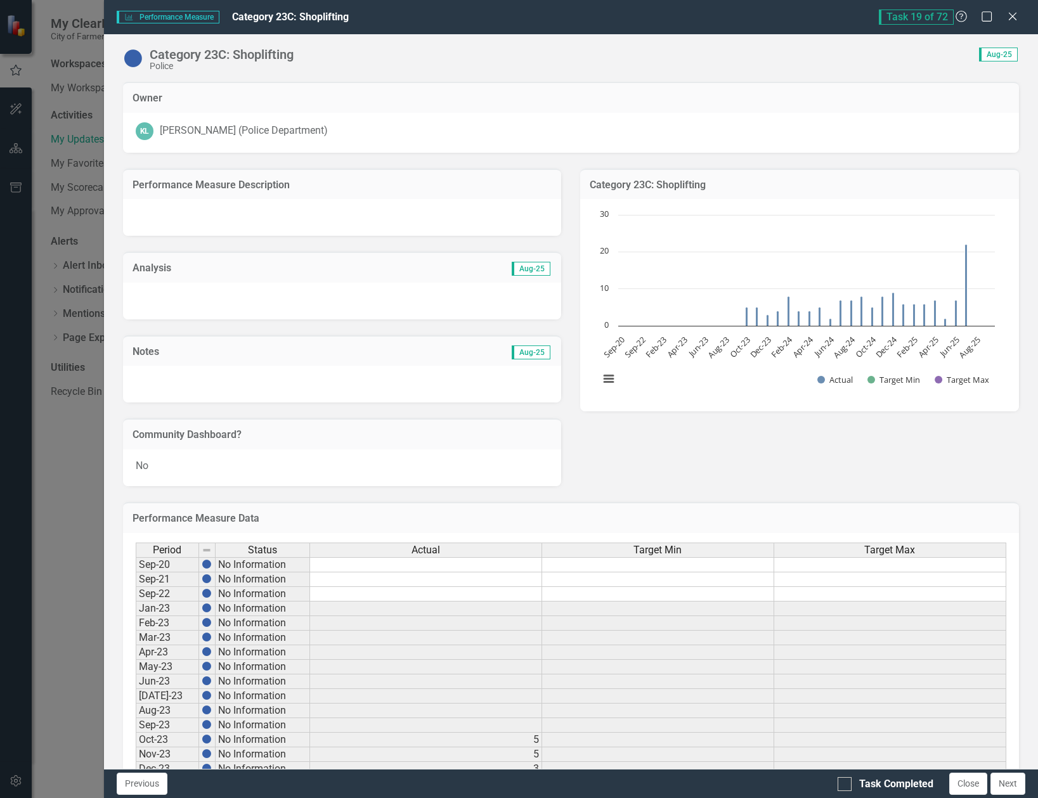
checkbox input "true"
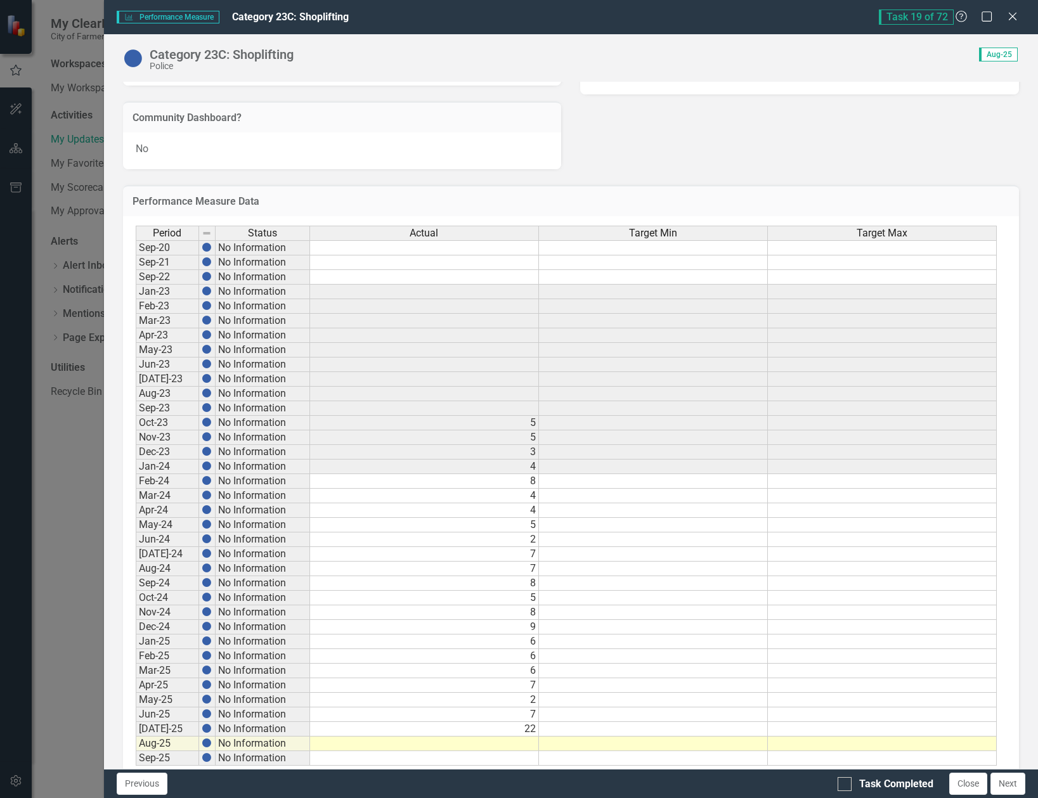
click at [522, 746] on td at bounding box center [424, 744] width 229 height 15
click at [526, 743] on td at bounding box center [424, 744] width 229 height 15
type textarea "9"
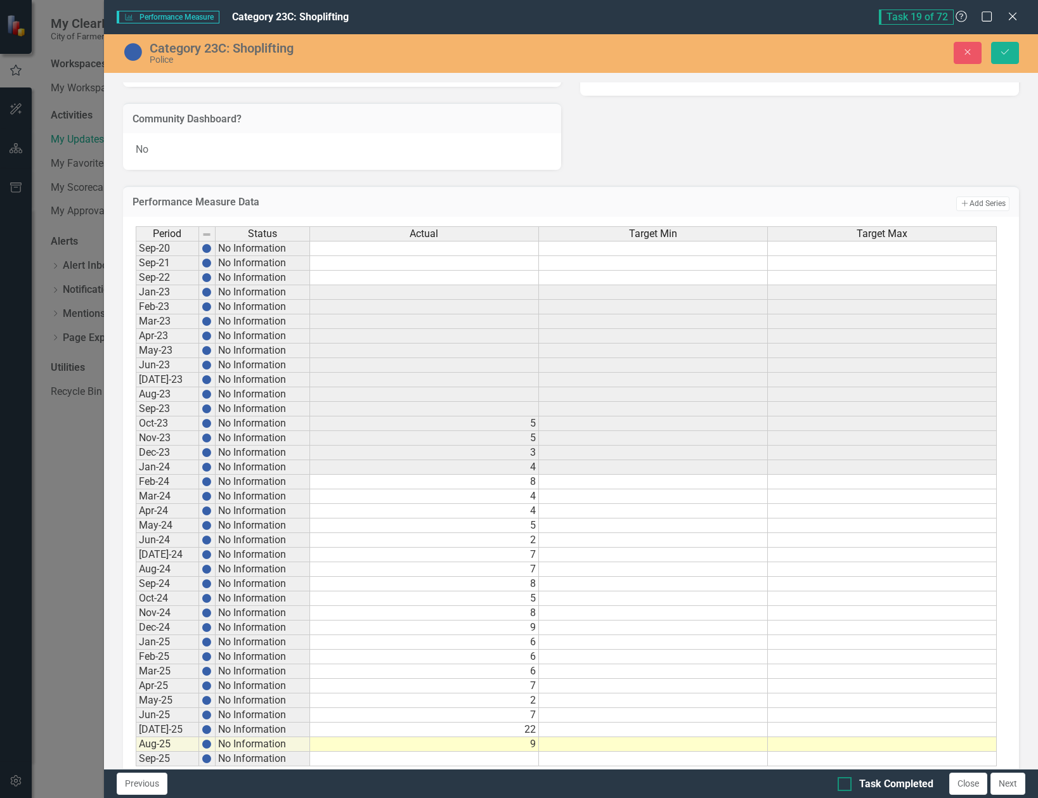
click at [847, 789] on div at bounding box center [845, 784] width 14 height 14
click at [846, 786] on input "Task Completed" at bounding box center [842, 781] width 8 height 8
checkbox input "true"
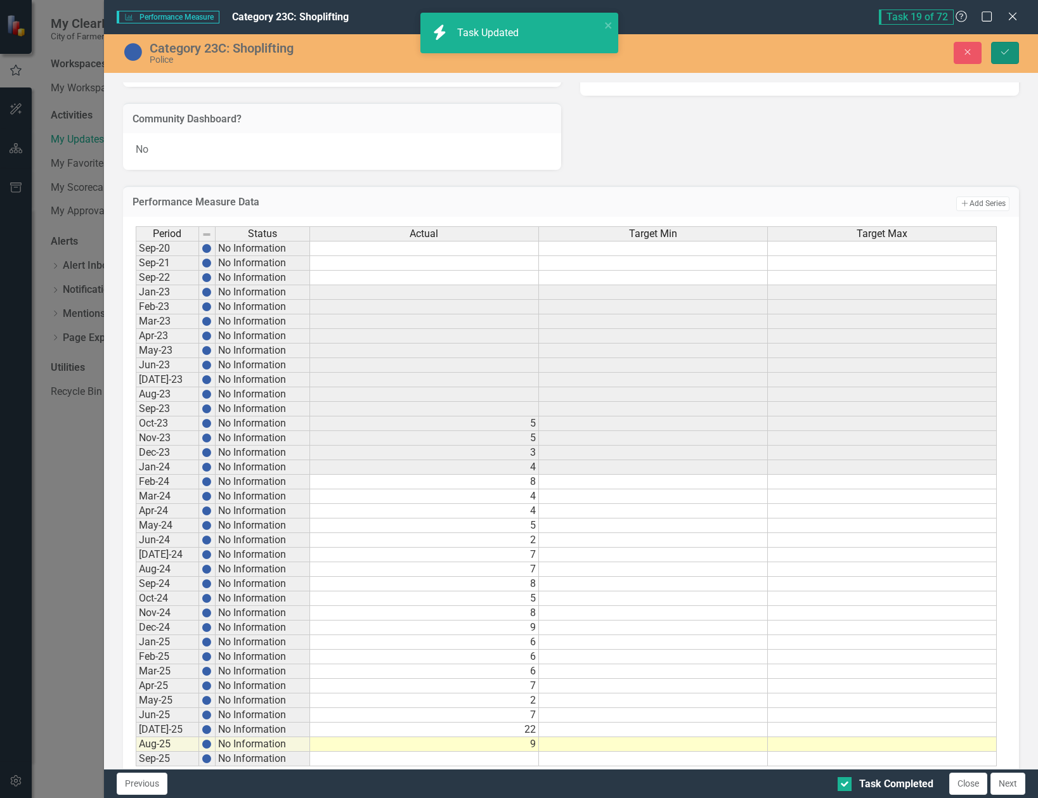
click at [1007, 61] on button "Save" at bounding box center [1005, 53] width 28 height 22
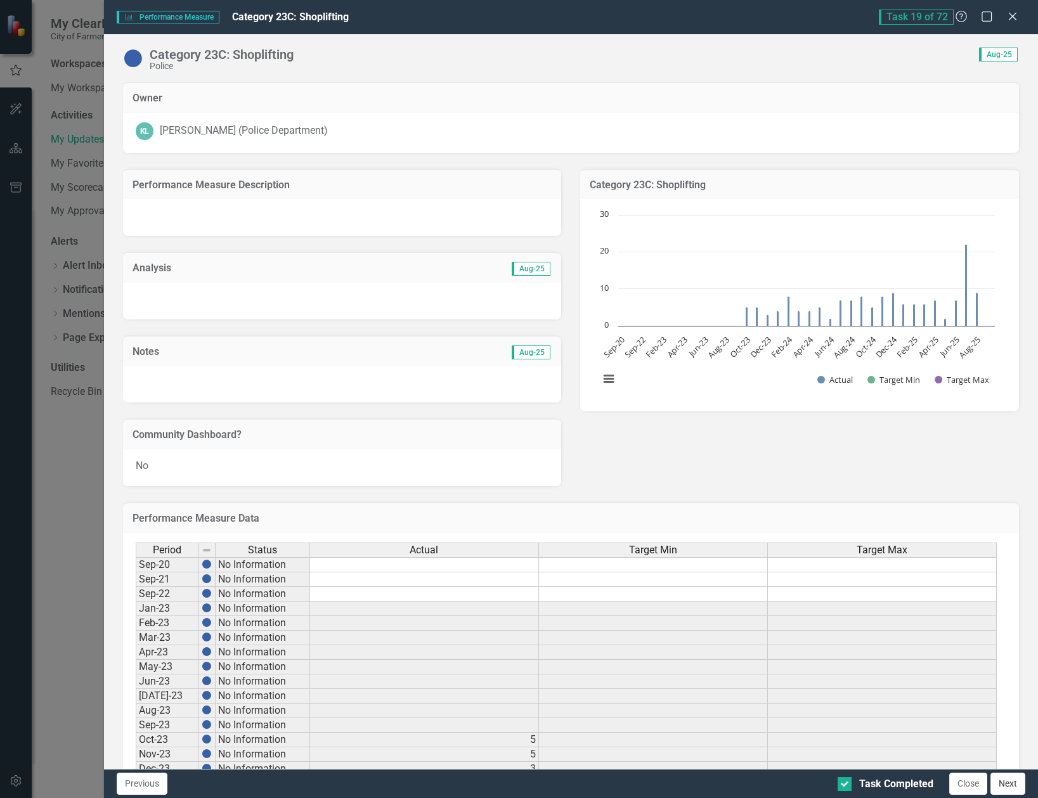
click at [1007, 791] on button "Next" at bounding box center [1008, 784] width 35 height 22
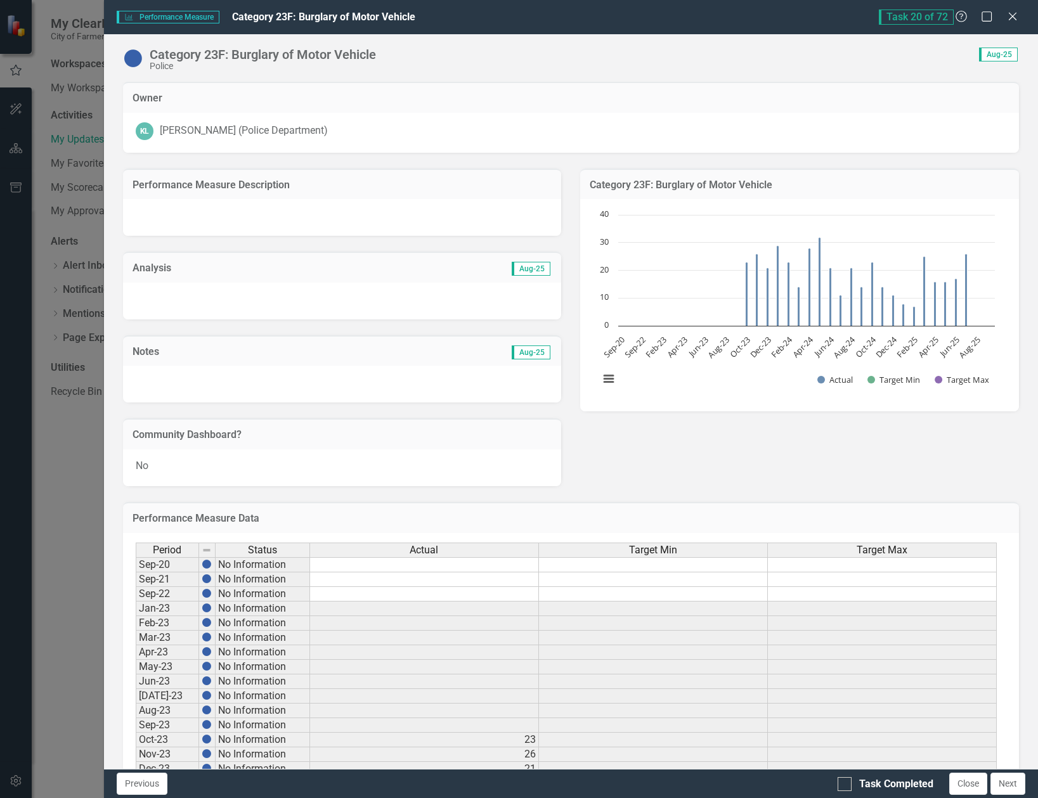
checkbox input "true"
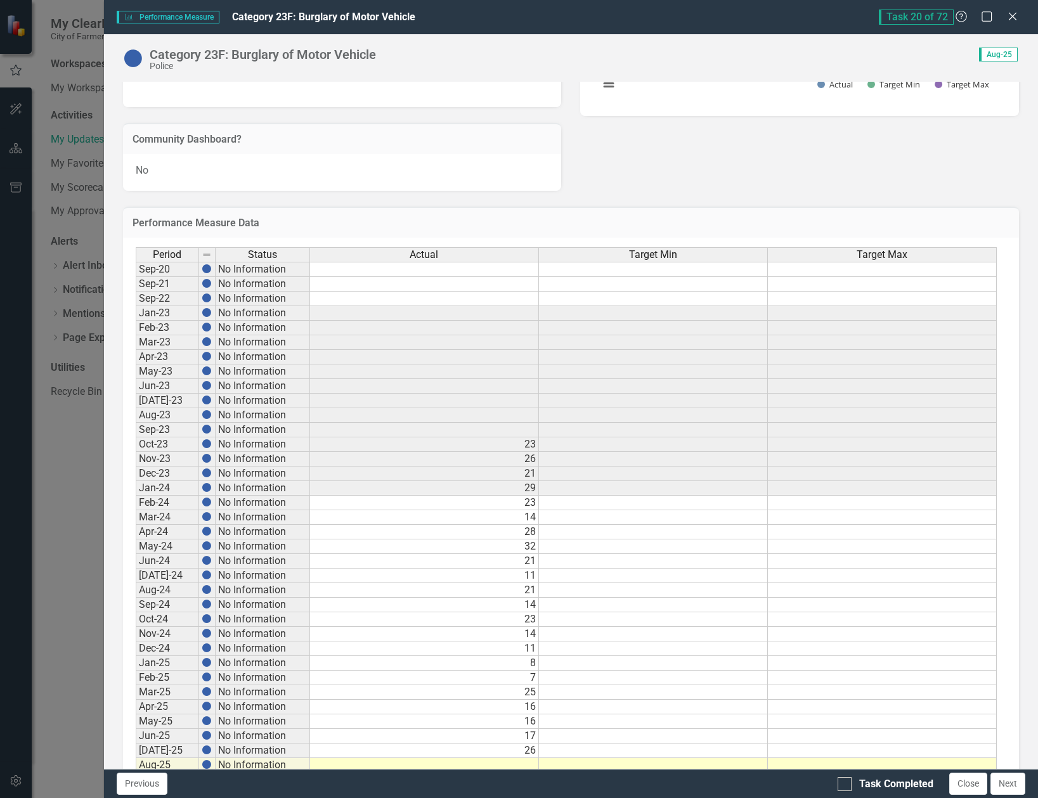
scroll to position [346, 0]
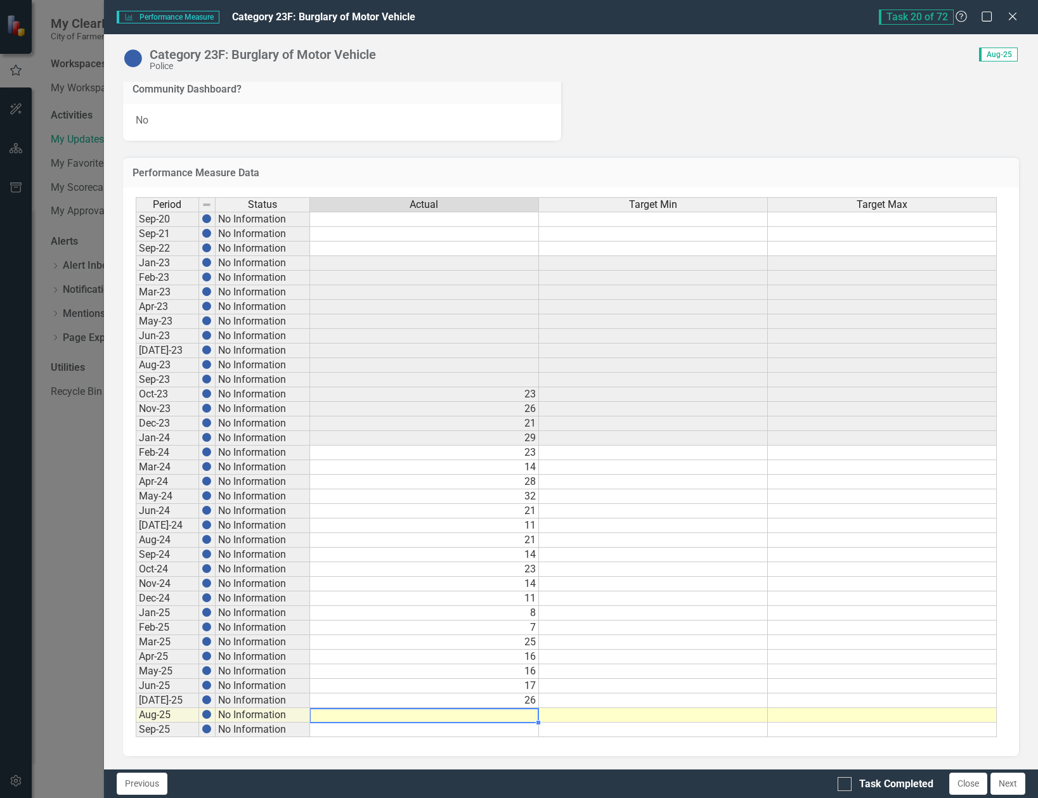
click at [136, 722] on div "Period Status Actual Target Min Target Max Sep-20 No Information Sep-21 No Info…" at bounding box center [136, 467] width 0 height 540
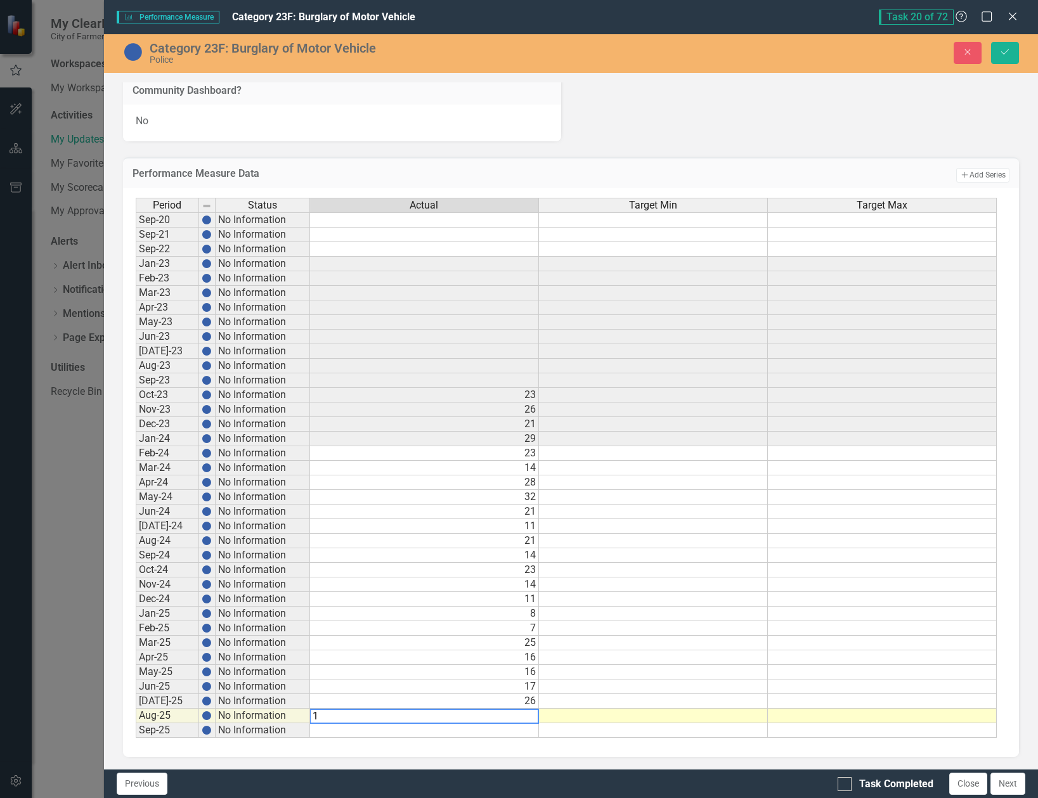
type textarea "15"
click at [842, 786] on div at bounding box center [845, 784] width 14 height 14
click at [842, 786] on input "Task Completed" at bounding box center [842, 781] width 8 height 8
checkbox input "true"
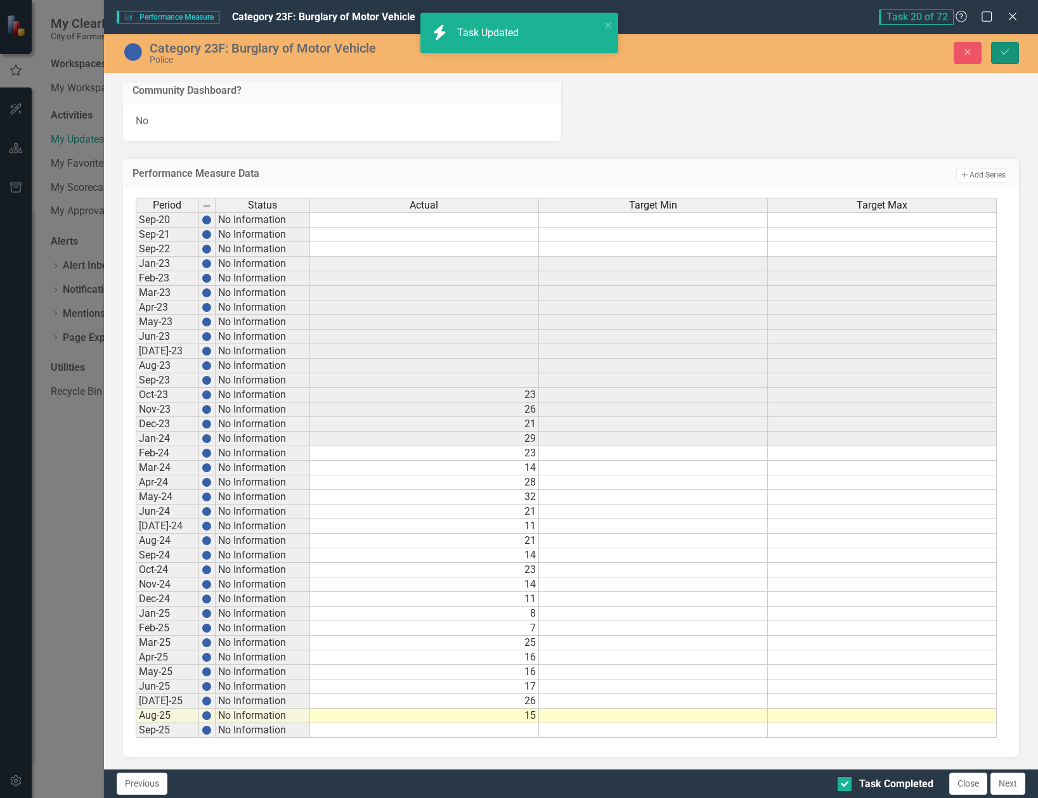
click at [1003, 54] on icon "Save" at bounding box center [1004, 52] width 11 height 9
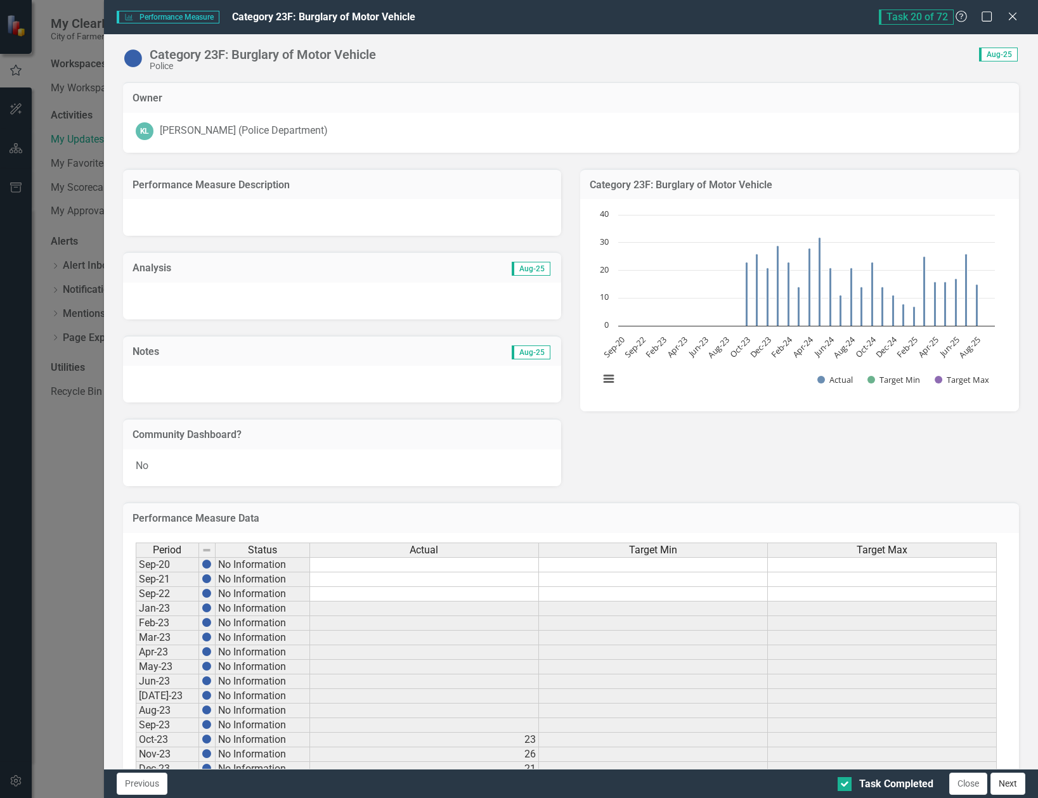
click at [1003, 784] on button "Next" at bounding box center [1008, 784] width 35 height 22
checkbox input "true"
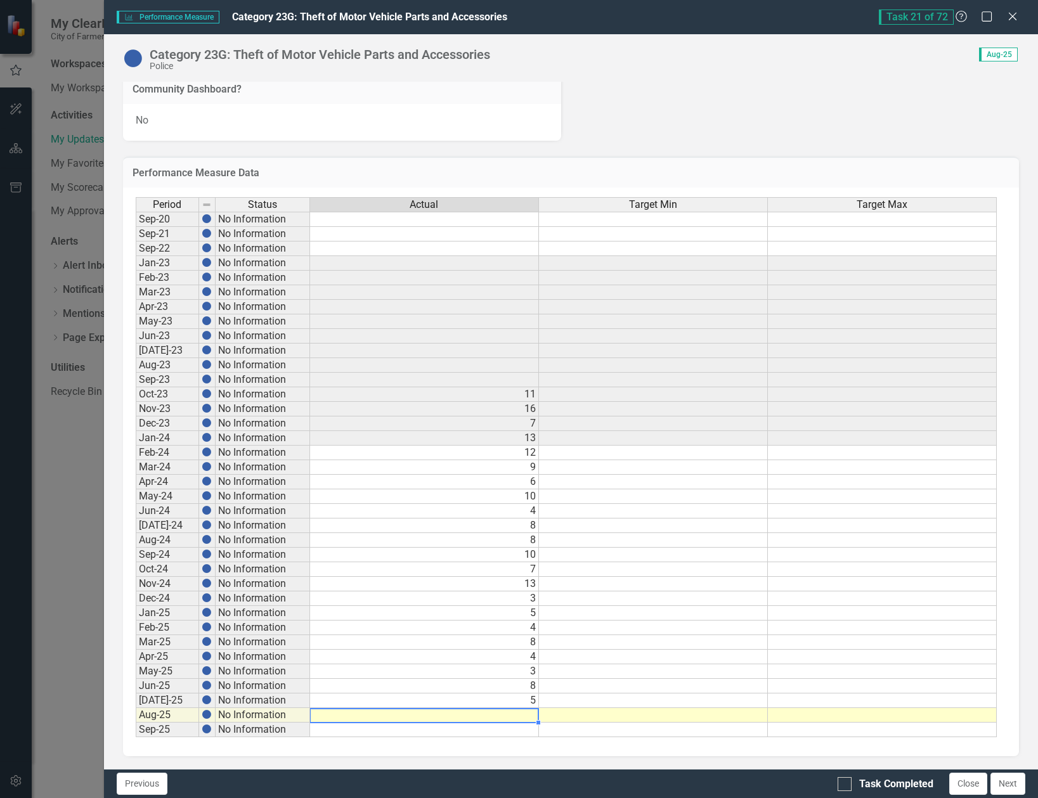
click at [523, 713] on td at bounding box center [424, 715] width 229 height 15
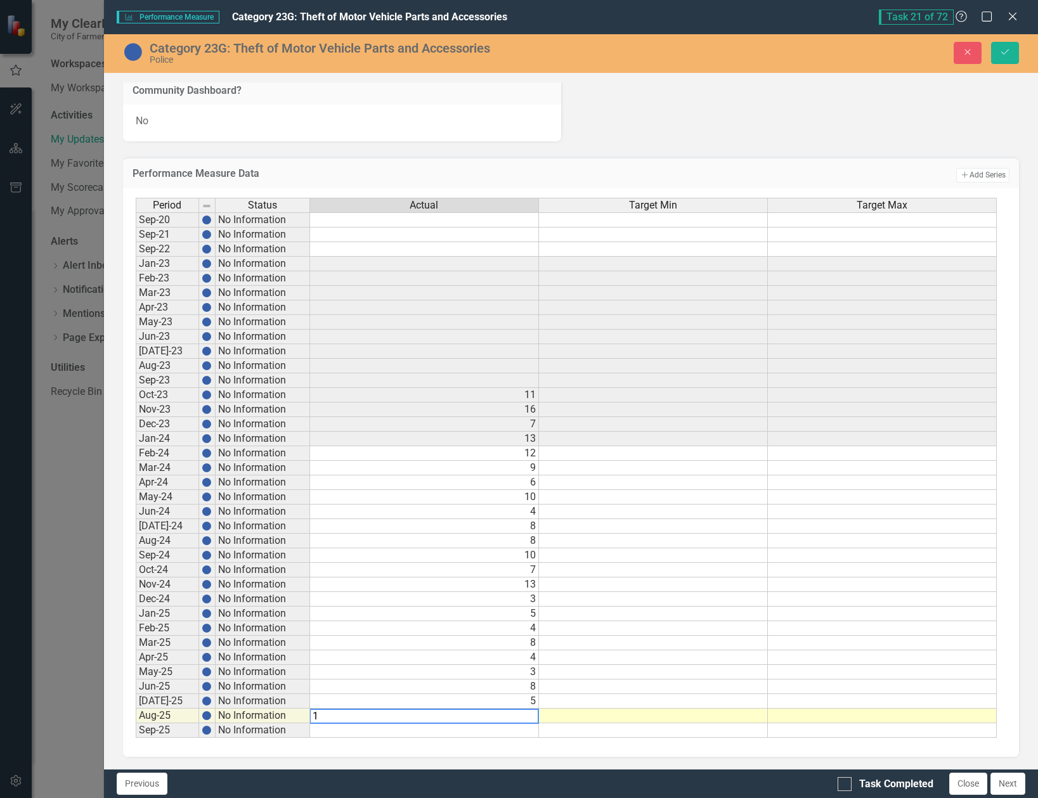
type textarea "11"
click at [846, 787] on div at bounding box center [845, 784] width 14 height 14
click at [846, 786] on input "Task Completed" at bounding box center [842, 781] width 8 height 8
checkbox input "true"
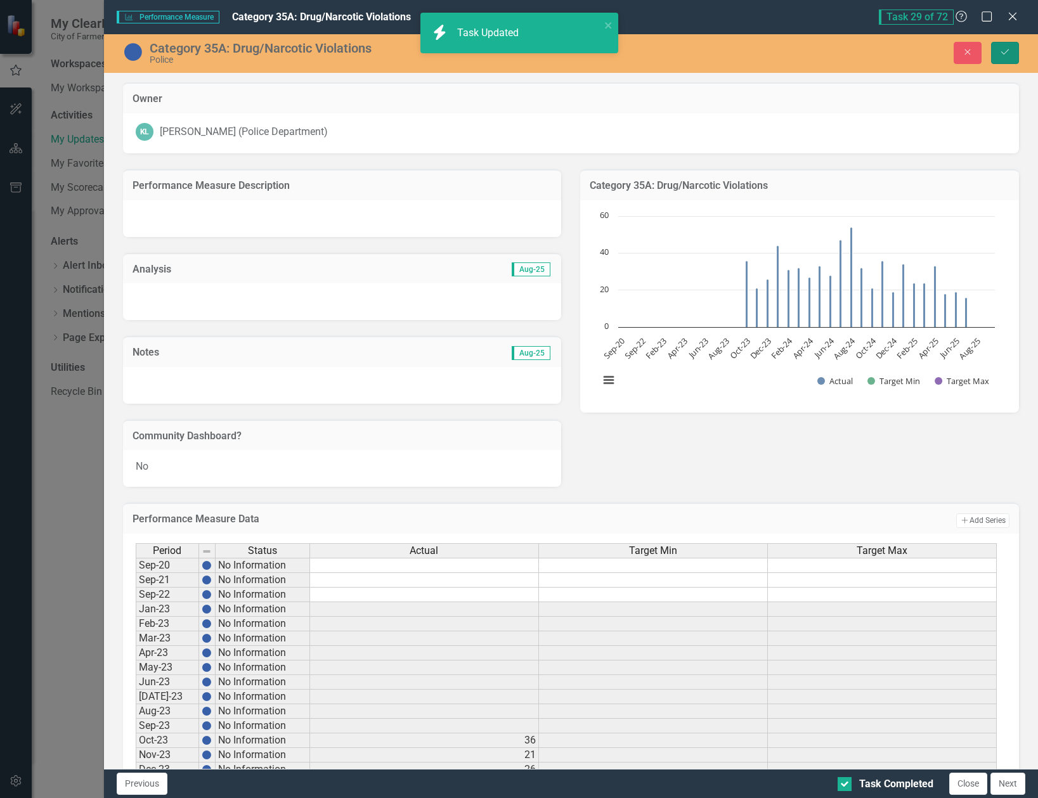
scroll to position [346, 0]
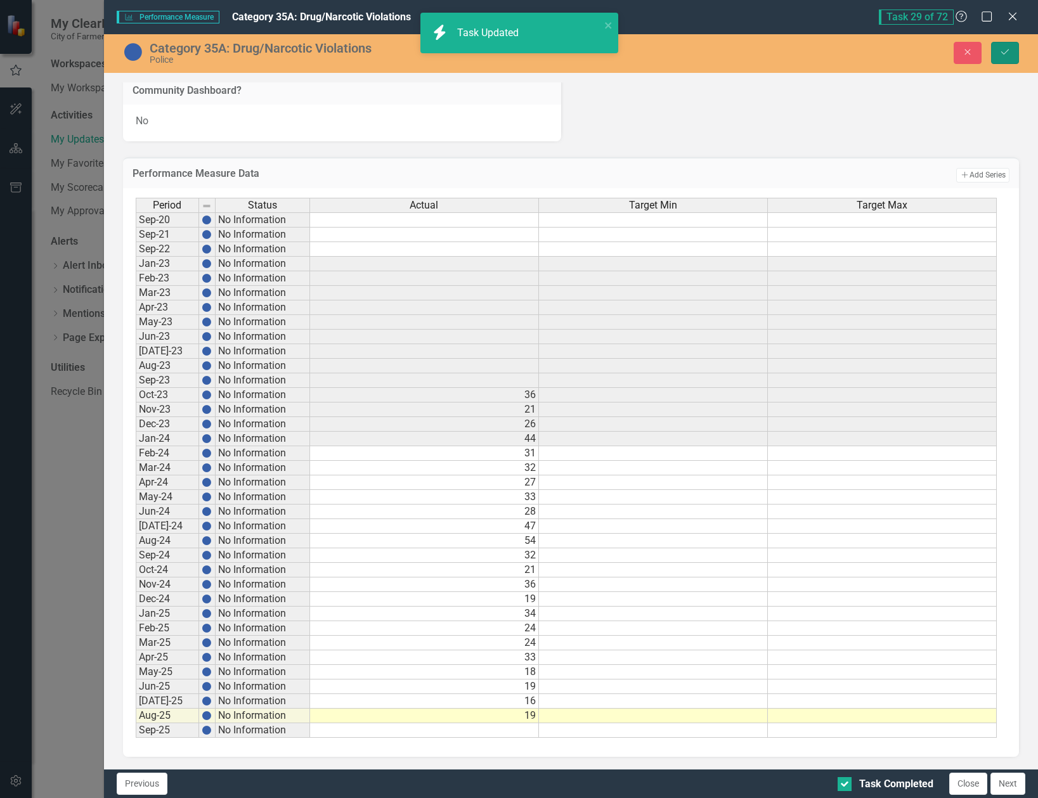
click at [1005, 53] on icon "submit" at bounding box center [1005, 51] width 8 height 5
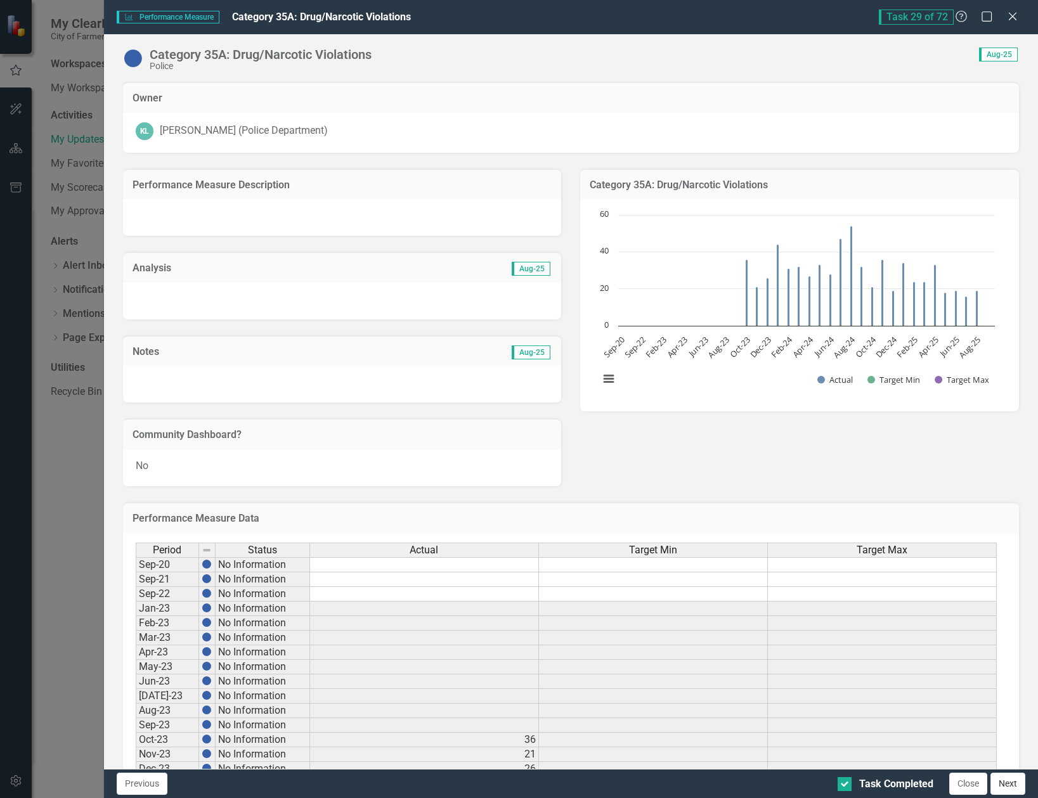
click at [1011, 781] on button "Next" at bounding box center [1008, 784] width 35 height 22
checkbox input "true"
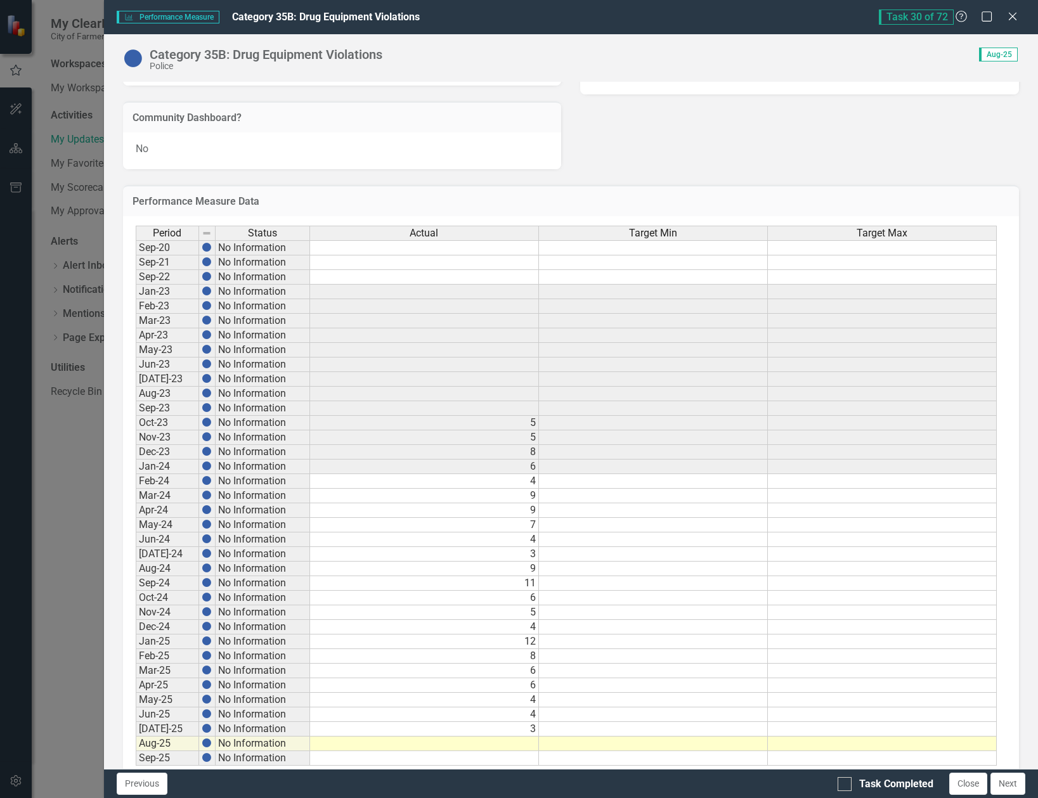
click at [512, 739] on td at bounding box center [424, 744] width 229 height 15
type textarea "3"
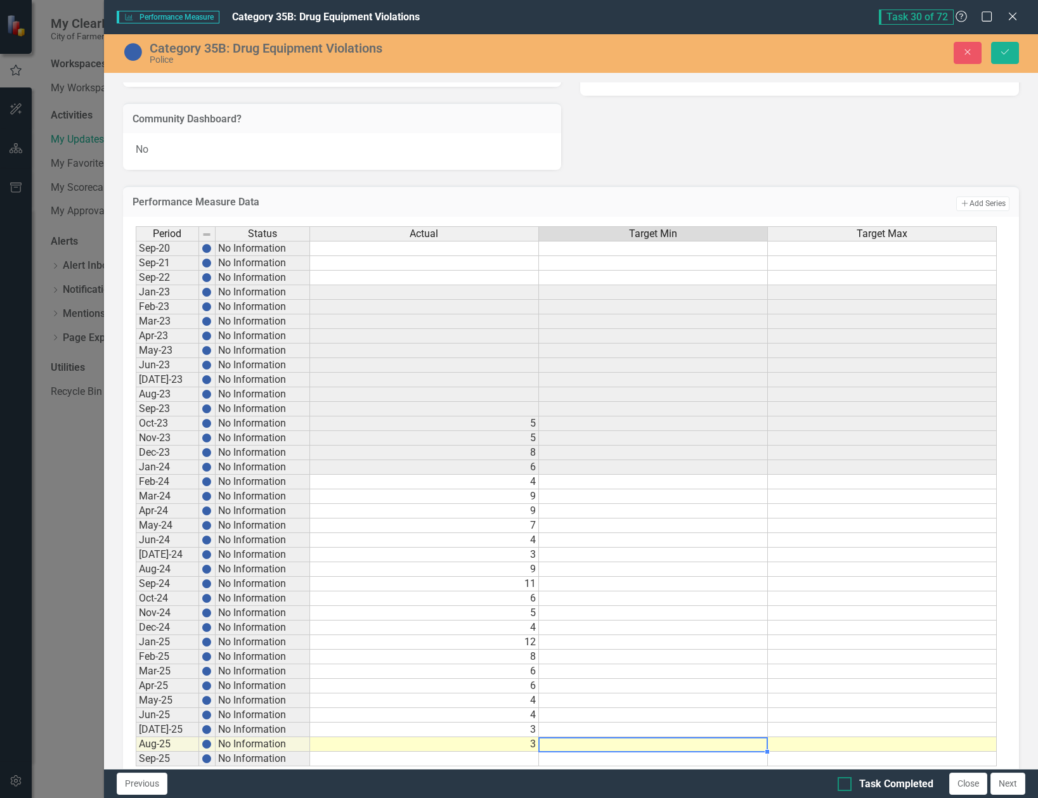
click at [842, 783] on input "Task Completed" at bounding box center [842, 781] width 8 height 8
checkbox input "true"
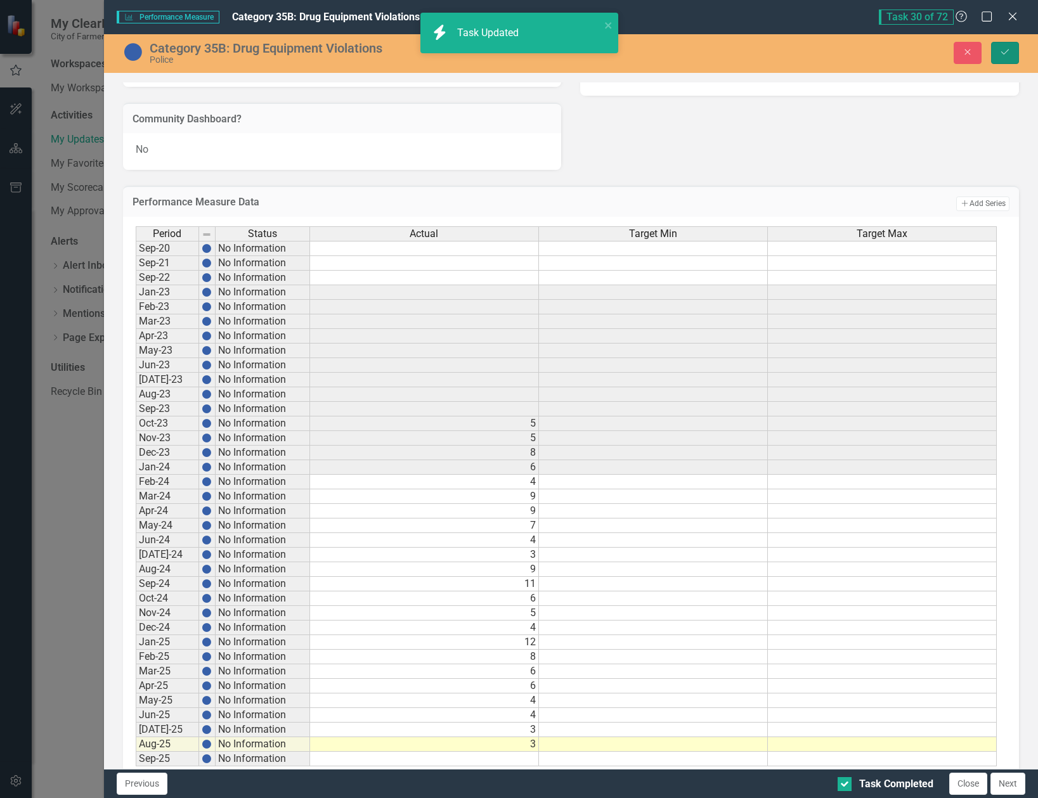
click at [1009, 53] on icon "Save" at bounding box center [1004, 52] width 11 height 9
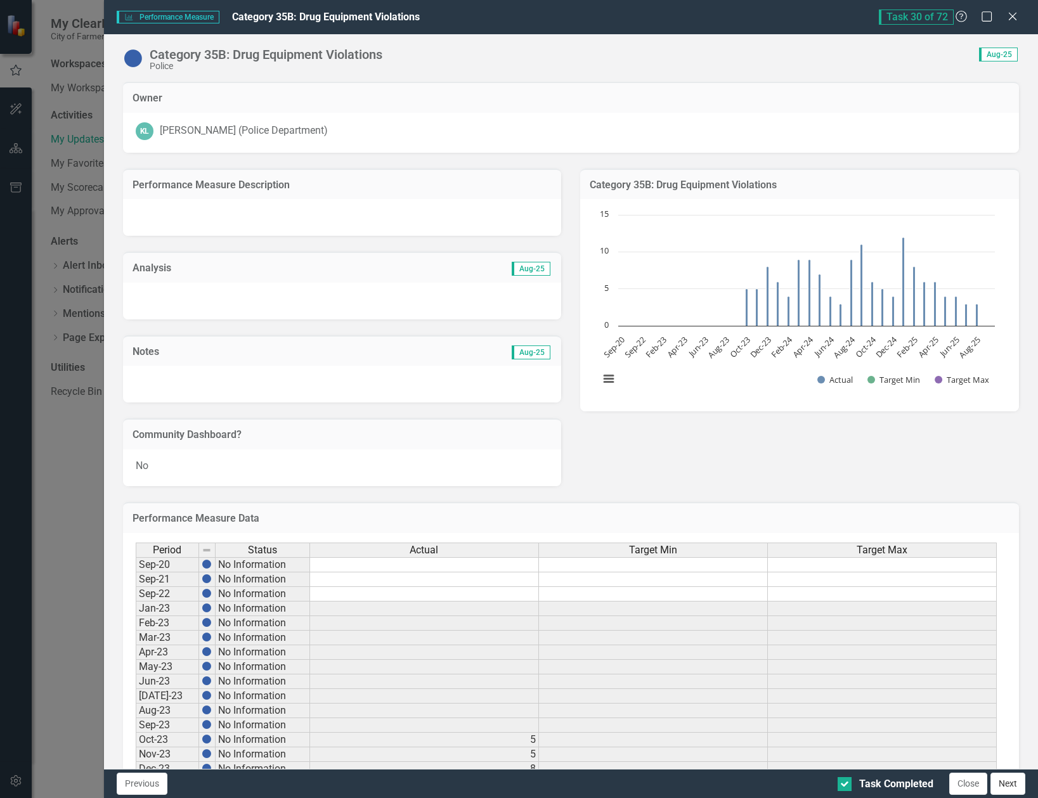
click at [1010, 781] on button "Next" at bounding box center [1008, 784] width 35 height 22
checkbox input "true"
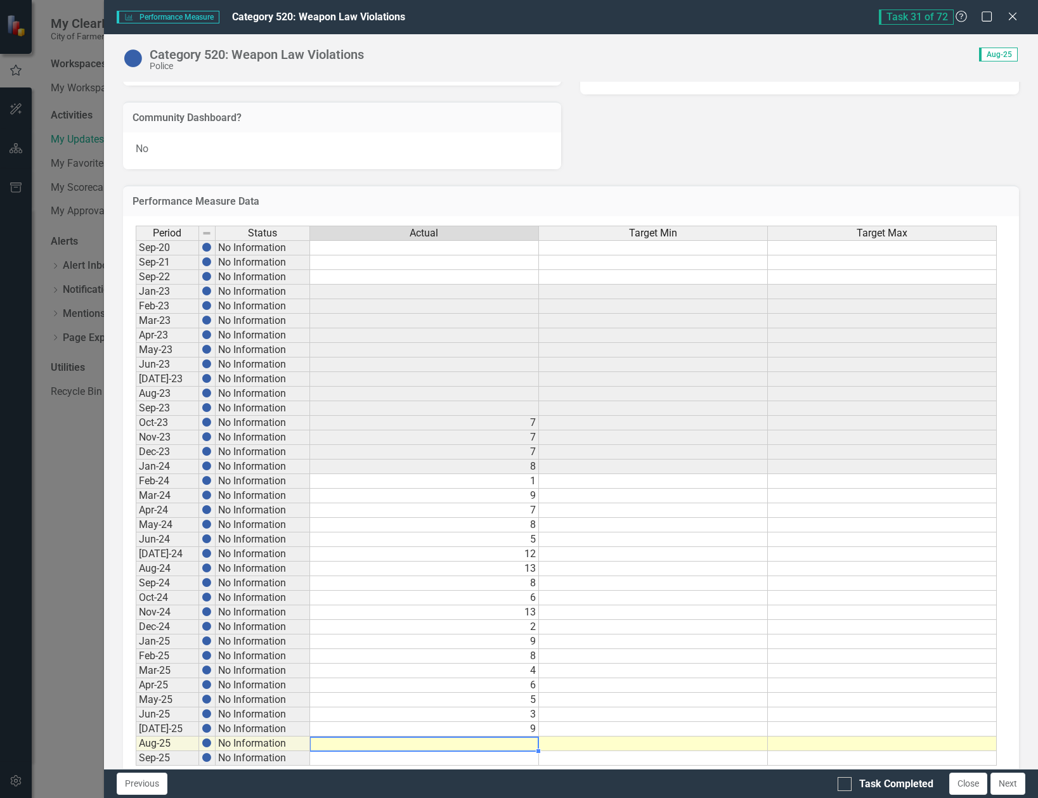
click at [519, 740] on td at bounding box center [424, 744] width 229 height 15
type textarea "5"
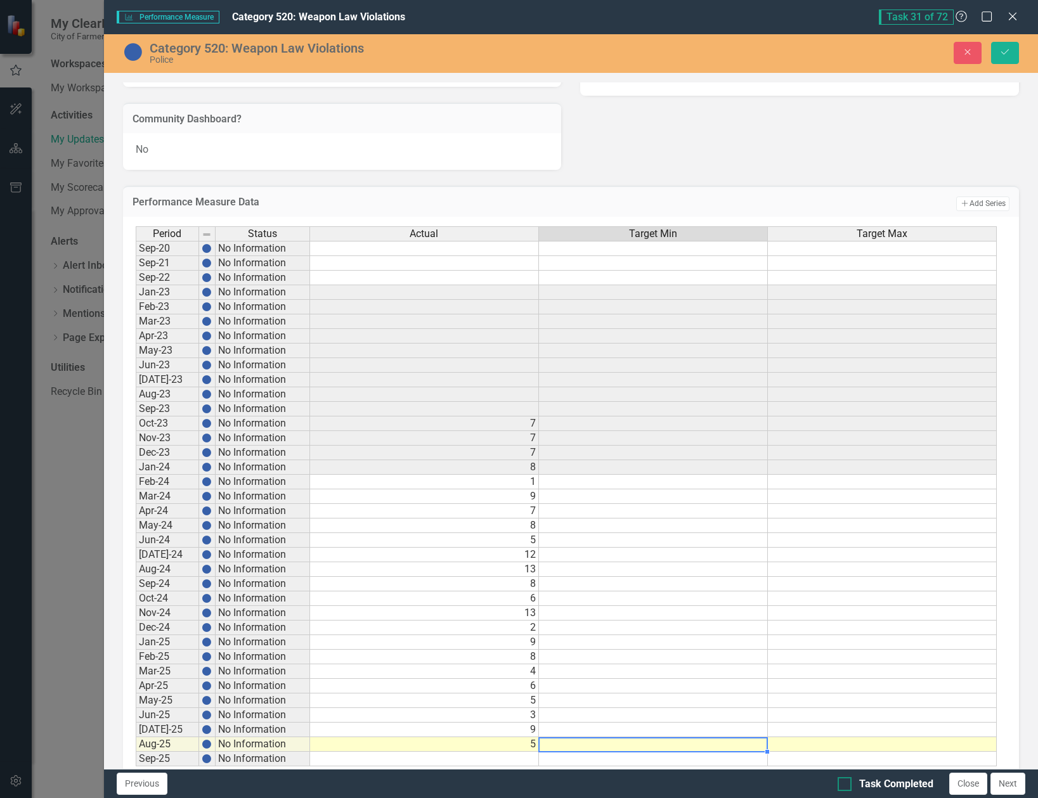
click at [842, 783] on input "Task Completed" at bounding box center [842, 781] width 8 height 8
checkbox input "true"
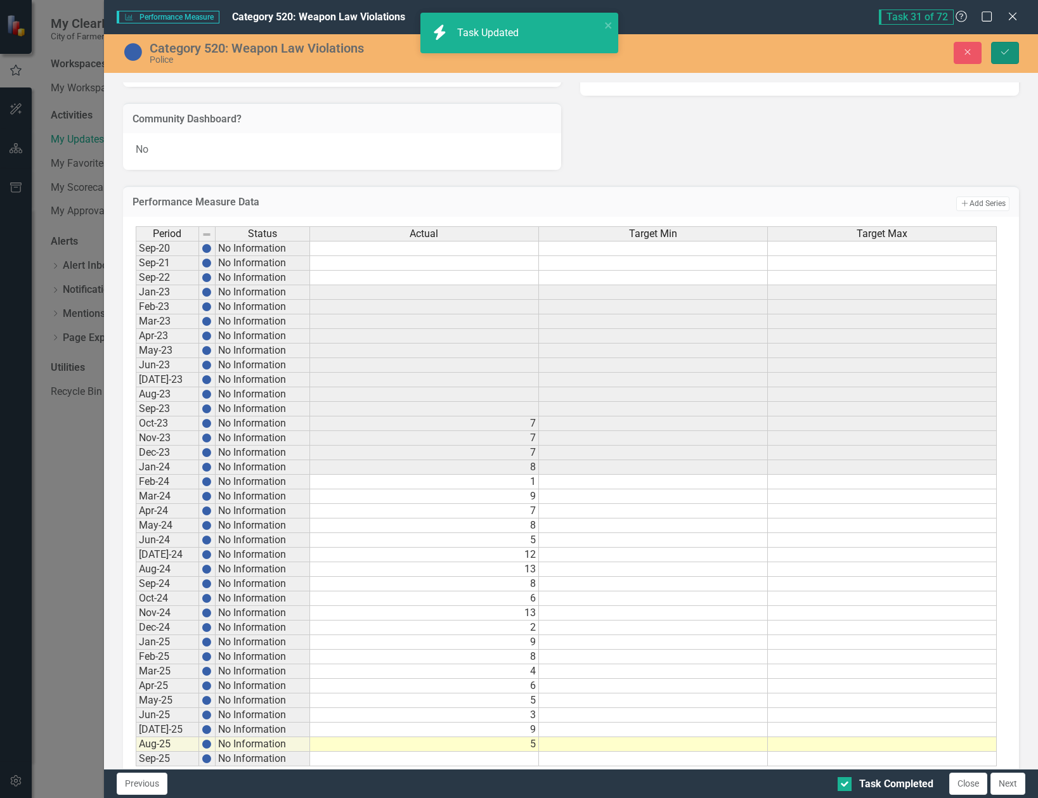
click at [1006, 58] on button "Save" at bounding box center [1005, 53] width 28 height 22
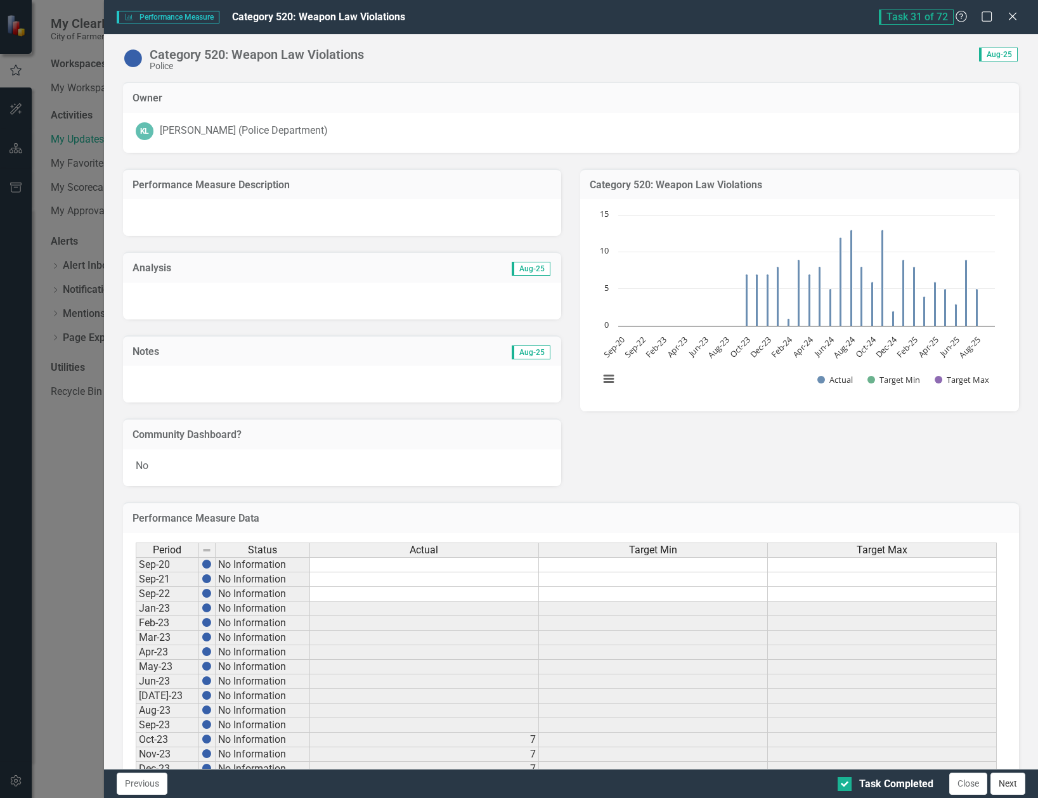
click at [1006, 791] on button "Next" at bounding box center [1008, 784] width 35 height 22
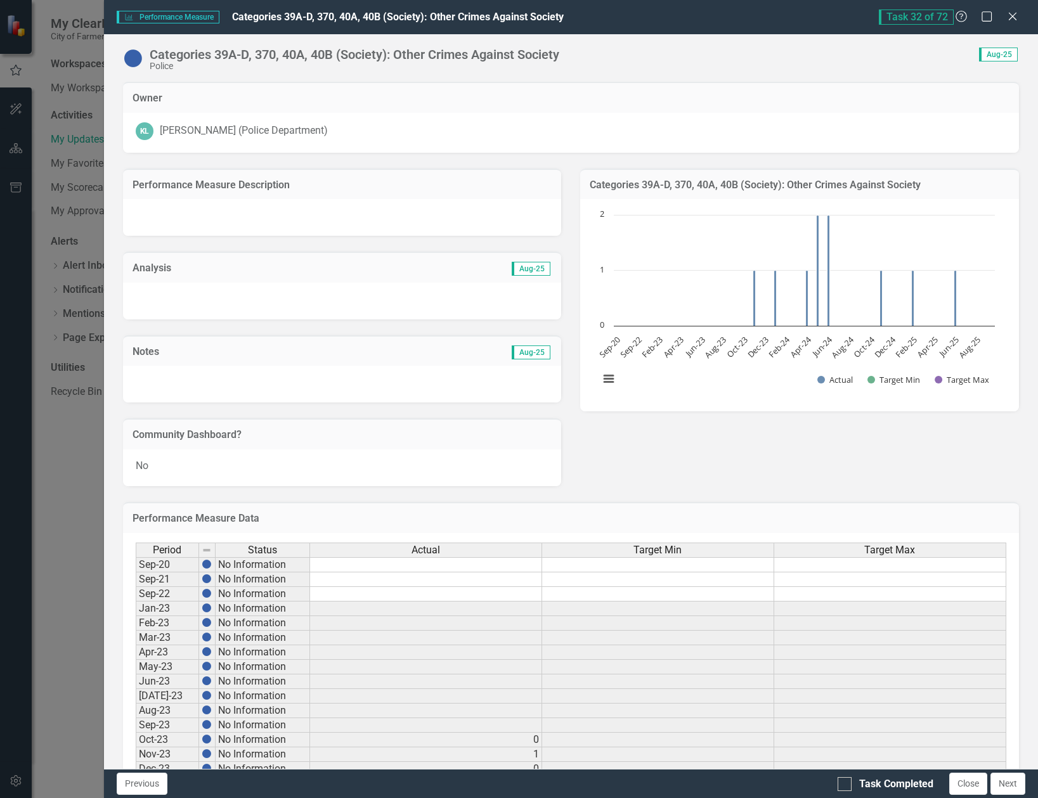
checkbox input "true"
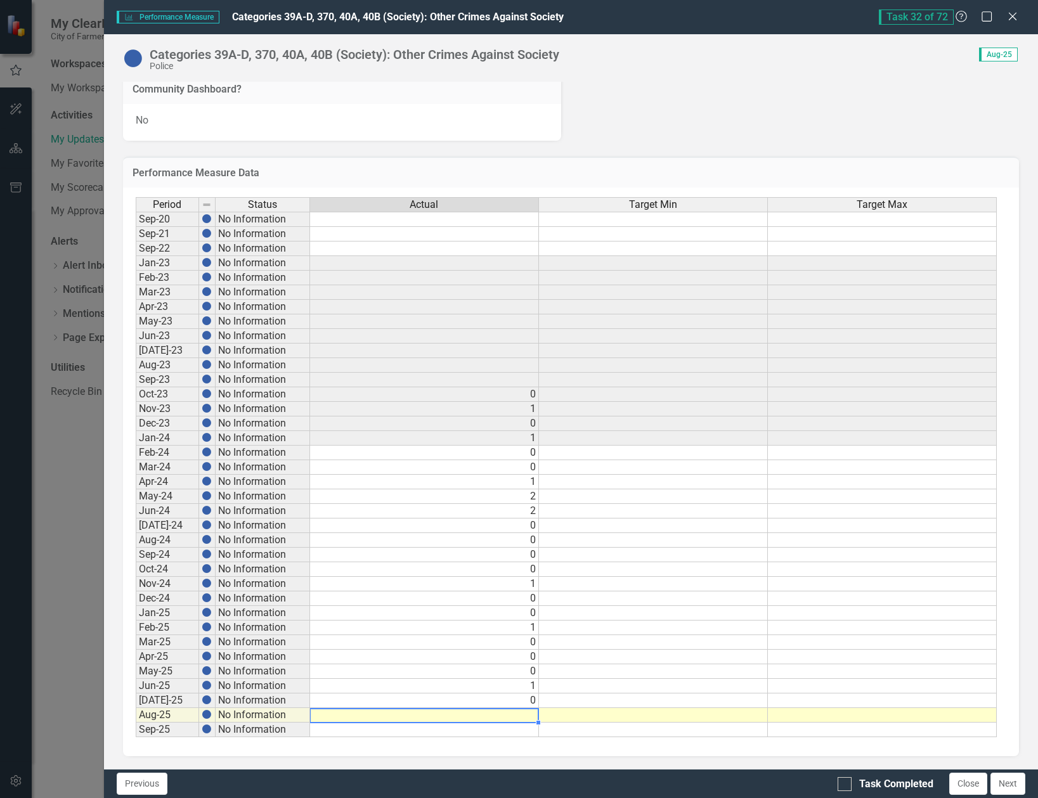
click at [513, 711] on td at bounding box center [424, 715] width 229 height 15
type textarea "1"
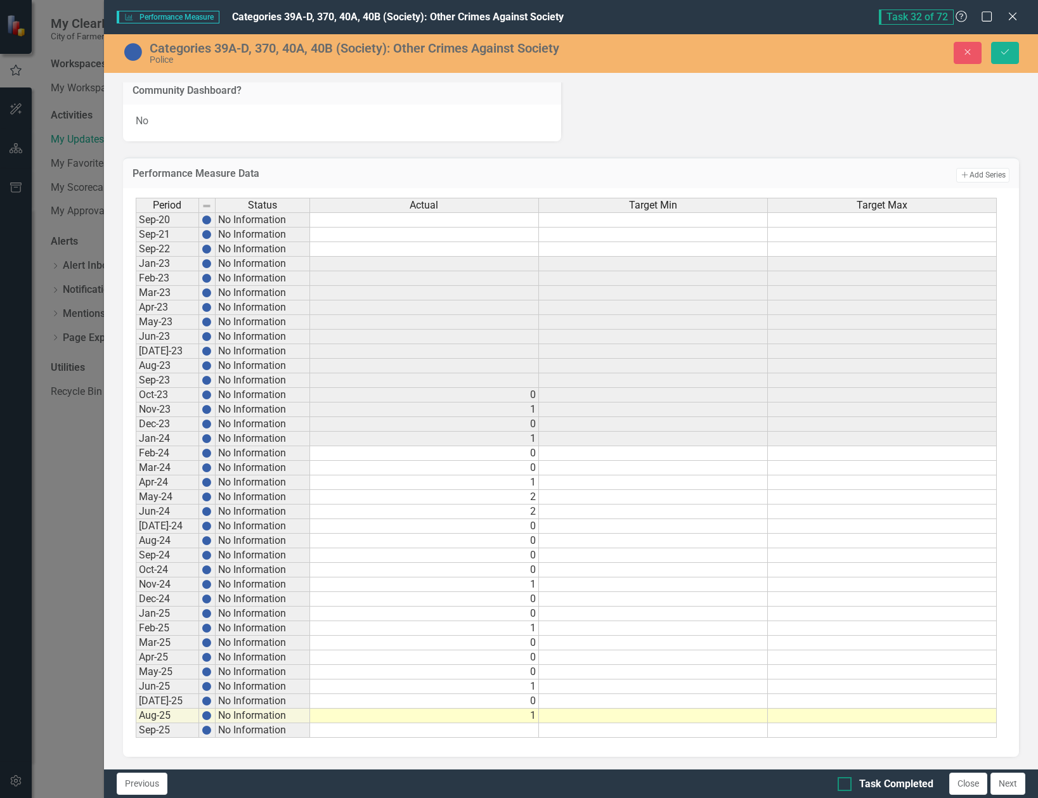
click at [843, 784] on input "Task Completed" at bounding box center [842, 781] width 8 height 8
checkbox input "true"
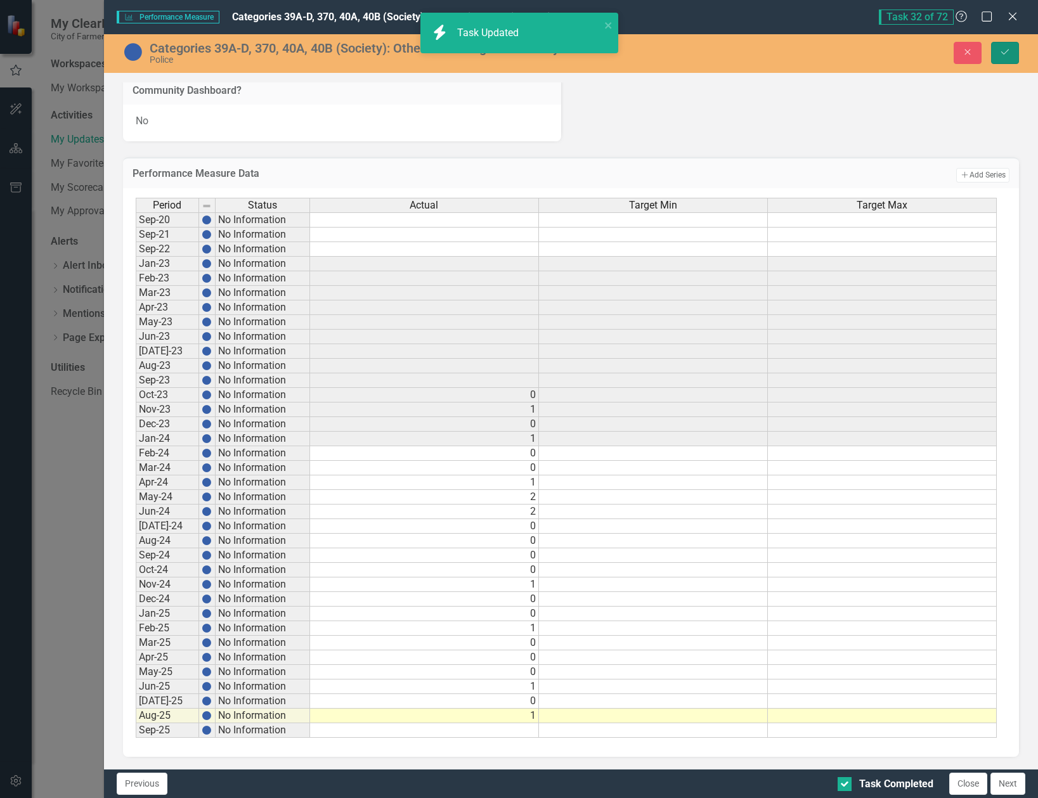
click at [1003, 51] on icon "Save" at bounding box center [1004, 52] width 11 height 9
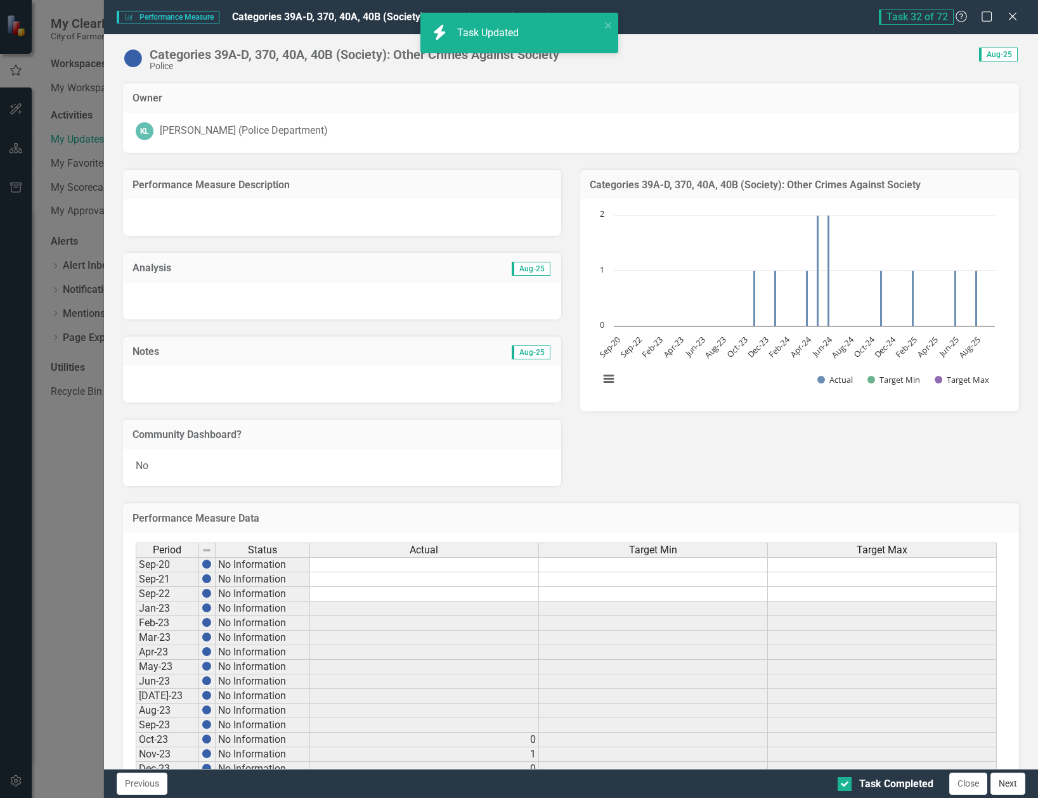
click at [1008, 779] on button "Next" at bounding box center [1008, 784] width 35 height 22
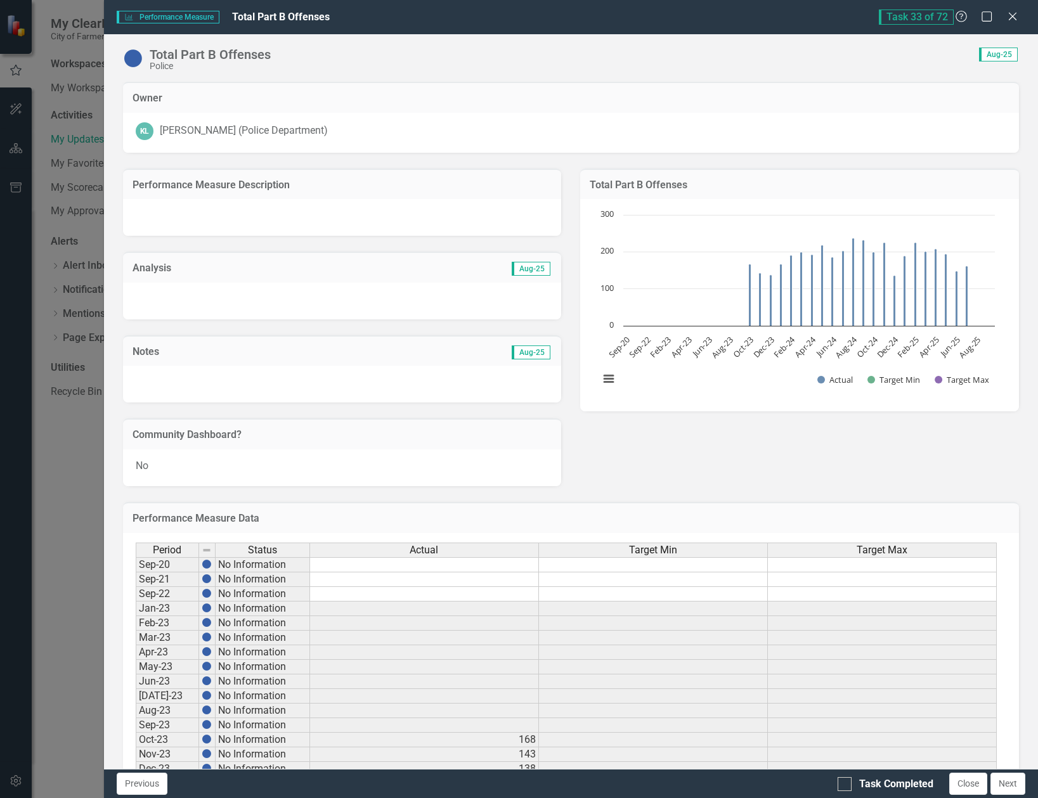
checkbox input "true"
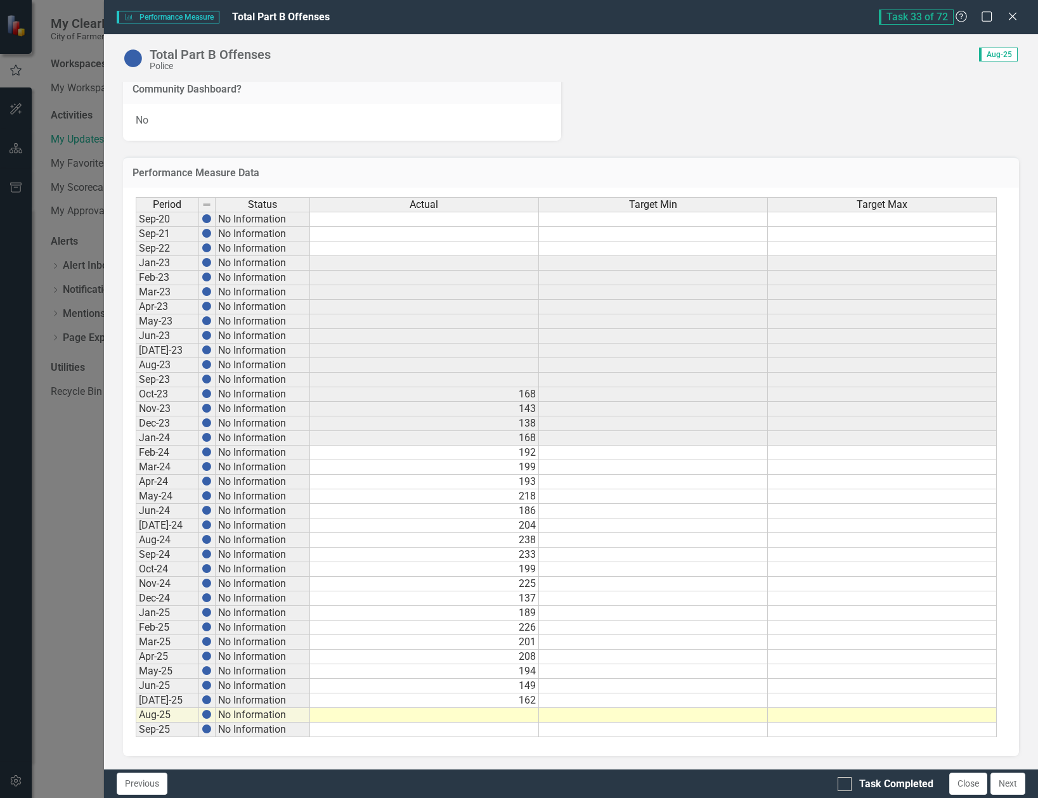
click at [529, 713] on td at bounding box center [424, 715] width 229 height 15
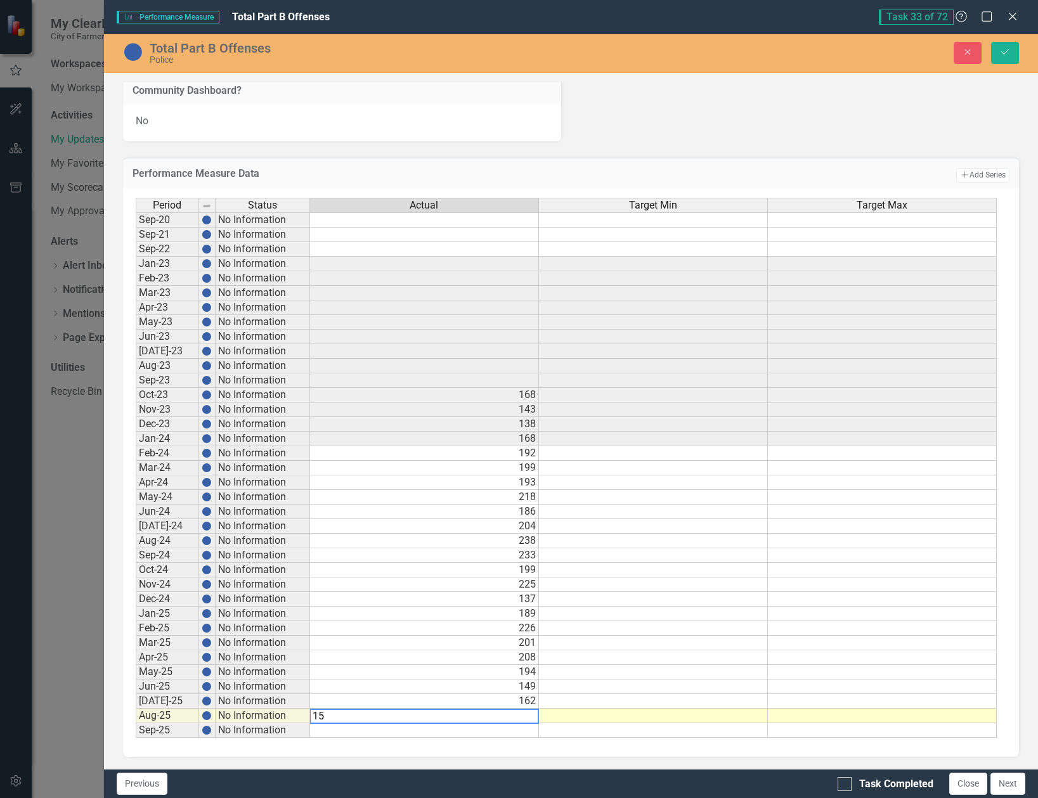
type textarea "155"
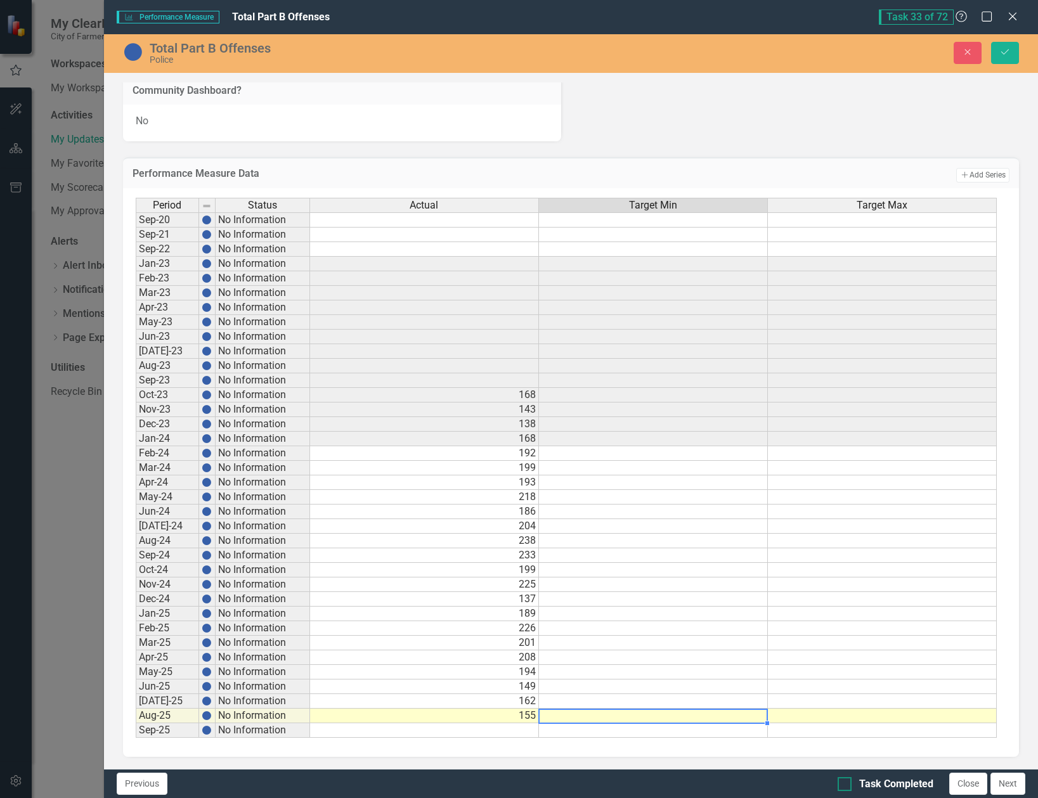
click at [848, 786] on div at bounding box center [845, 784] width 14 height 14
click at [846, 786] on input "Task Completed" at bounding box center [842, 781] width 8 height 8
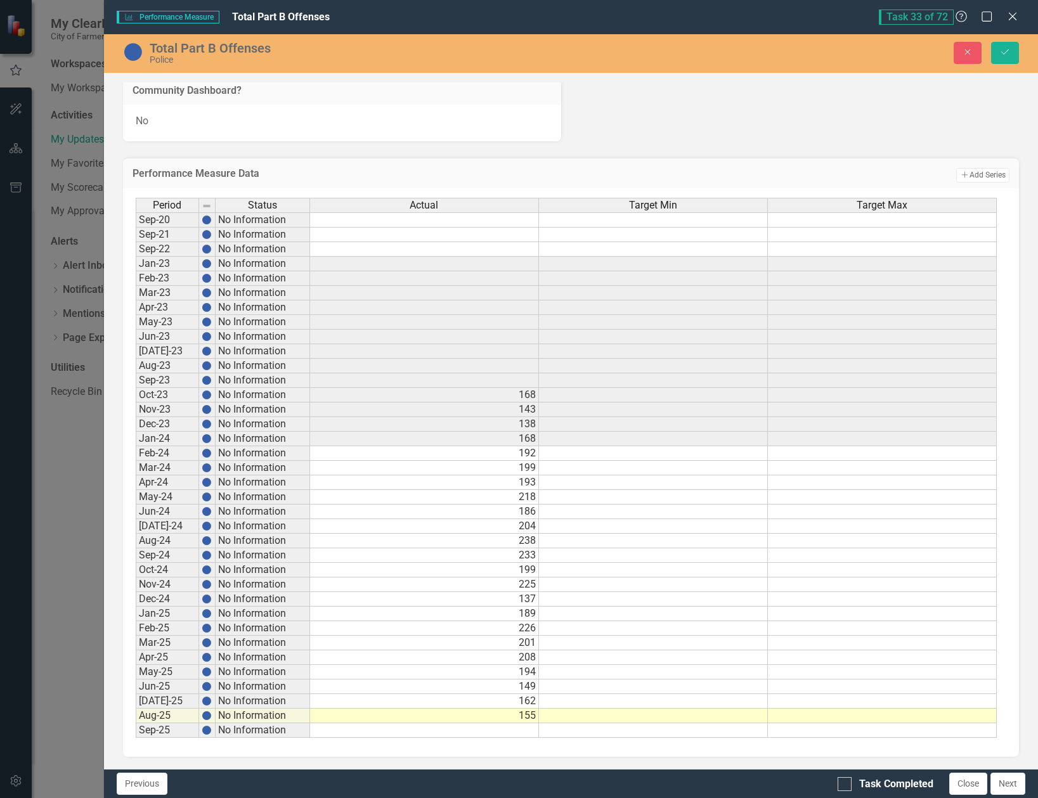
checkbox input "true"
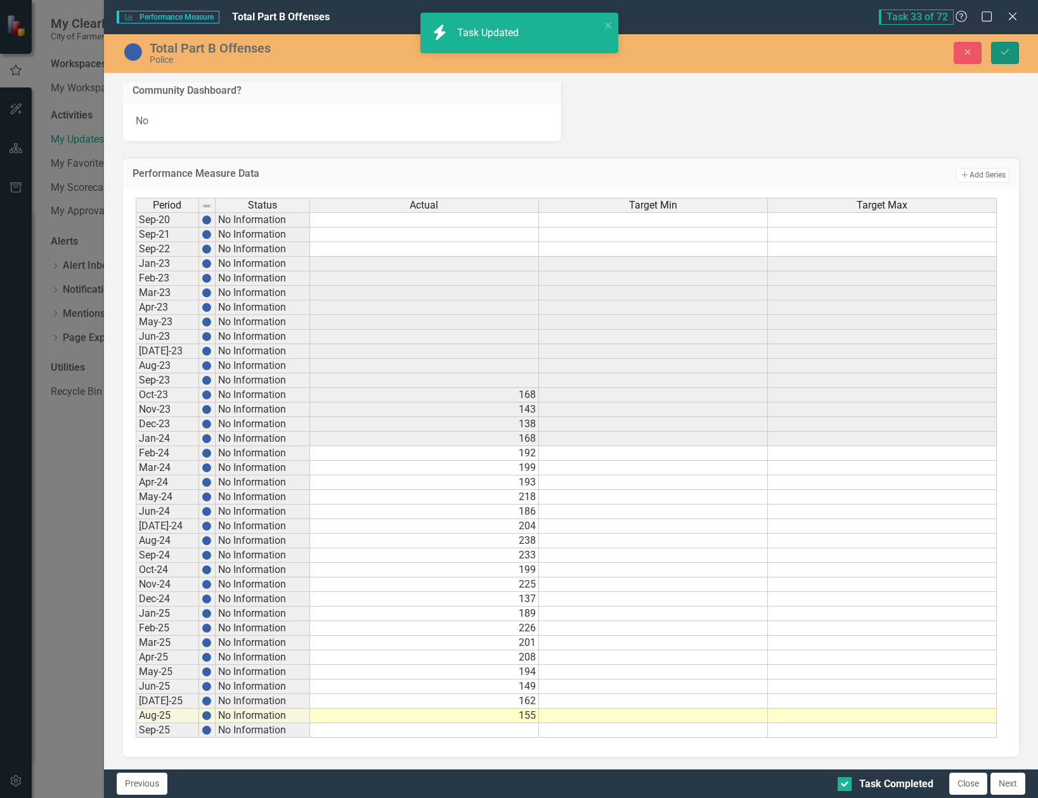
click at [1011, 53] on button "Save" at bounding box center [1005, 53] width 28 height 22
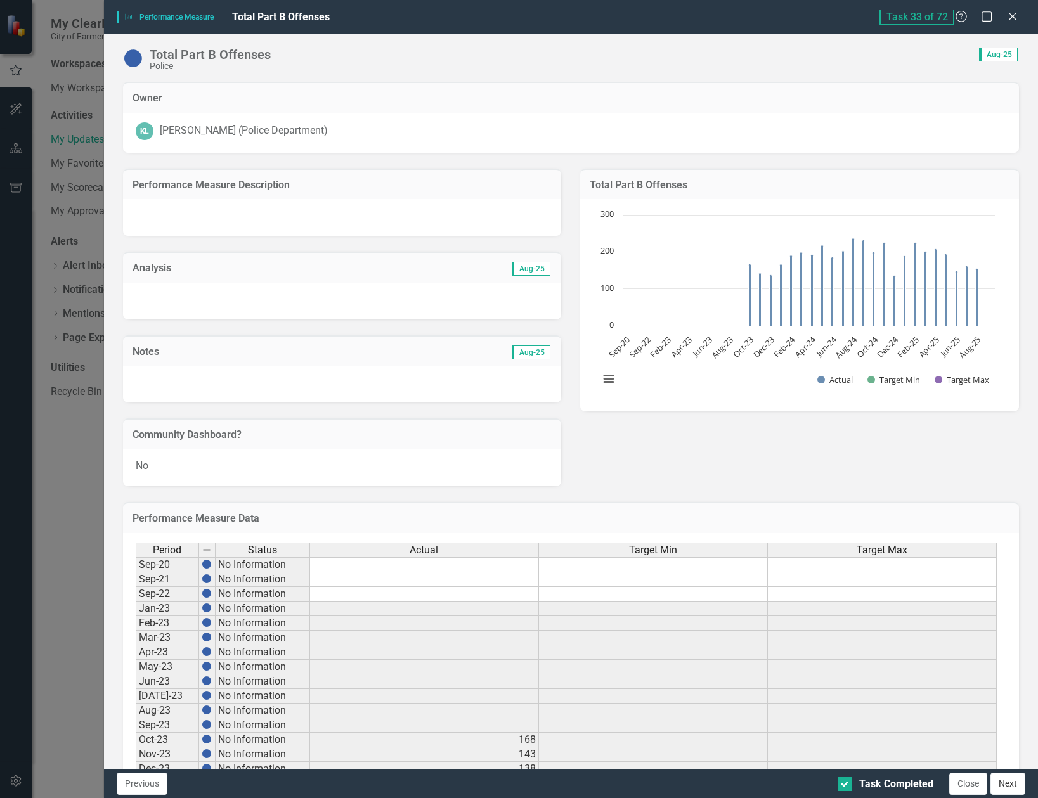
click at [1017, 788] on button "Next" at bounding box center [1008, 784] width 35 height 22
checkbox input "true"
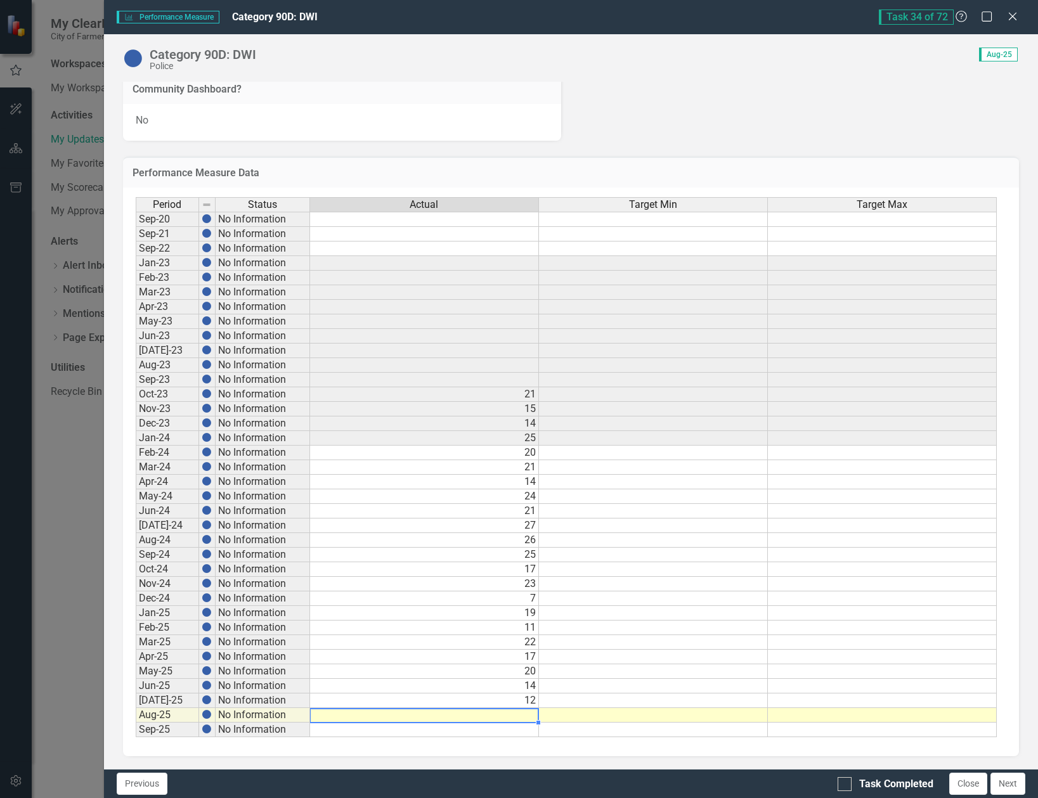
click at [523, 712] on td at bounding box center [424, 715] width 229 height 15
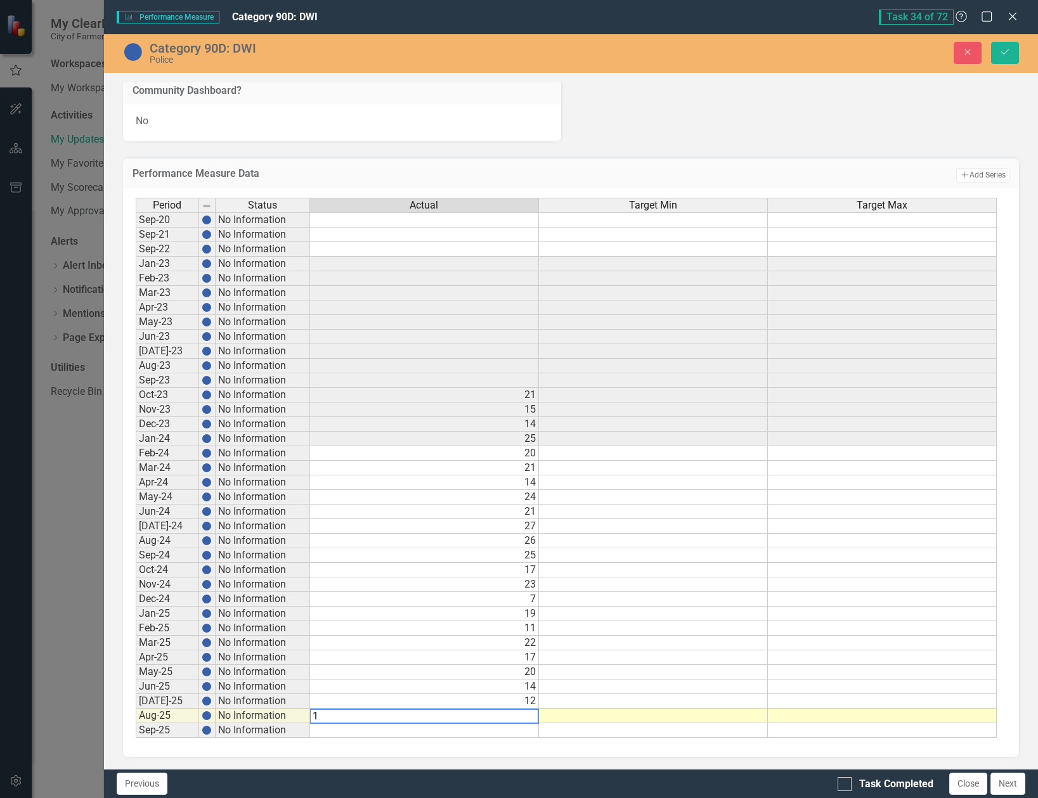
type textarea "14"
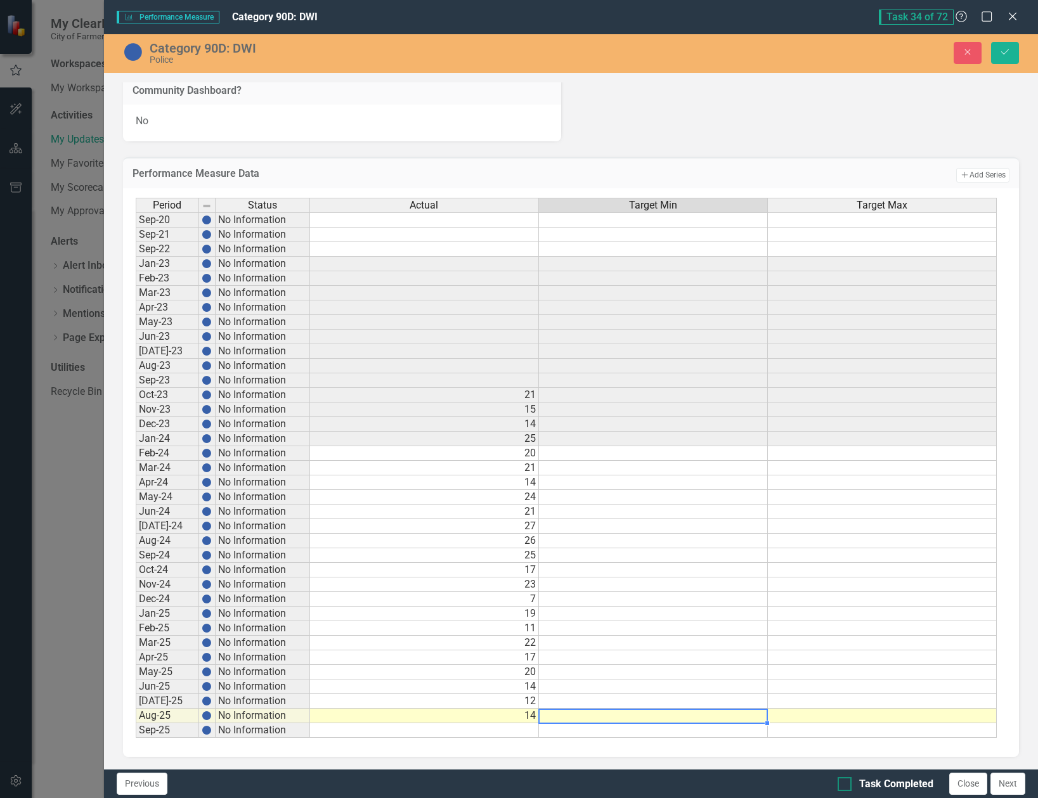
click at [844, 789] on div at bounding box center [845, 784] width 14 height 14
click at [844, 786] on input "Task Completed" at bounding box center [842, 781] width 8 height 8
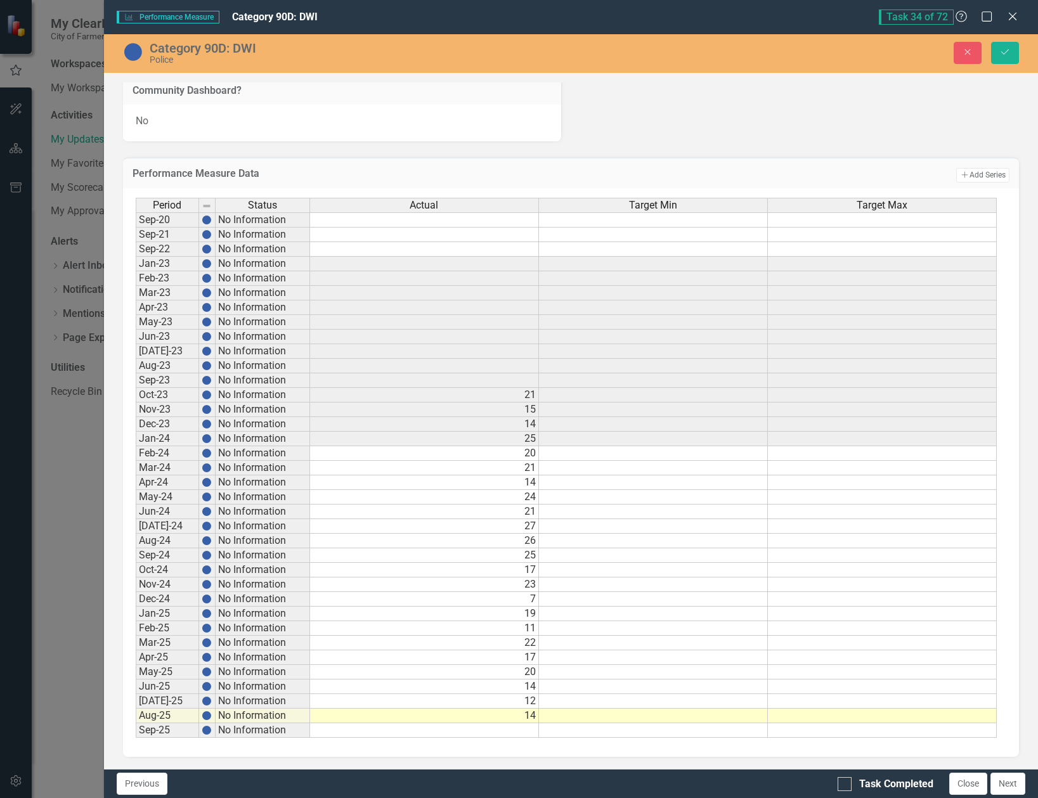
checkbox input "true"
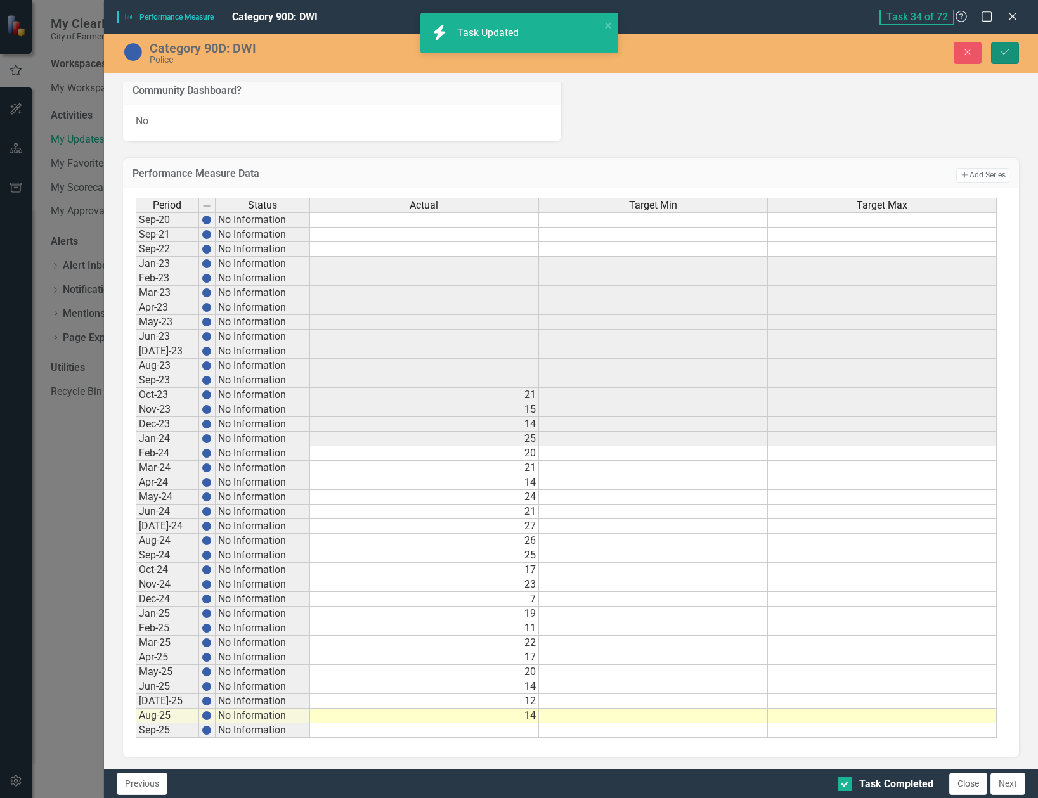
click at [1001, 51] on icon "Save" at bounding box center [1004, 52] width 11 height 9
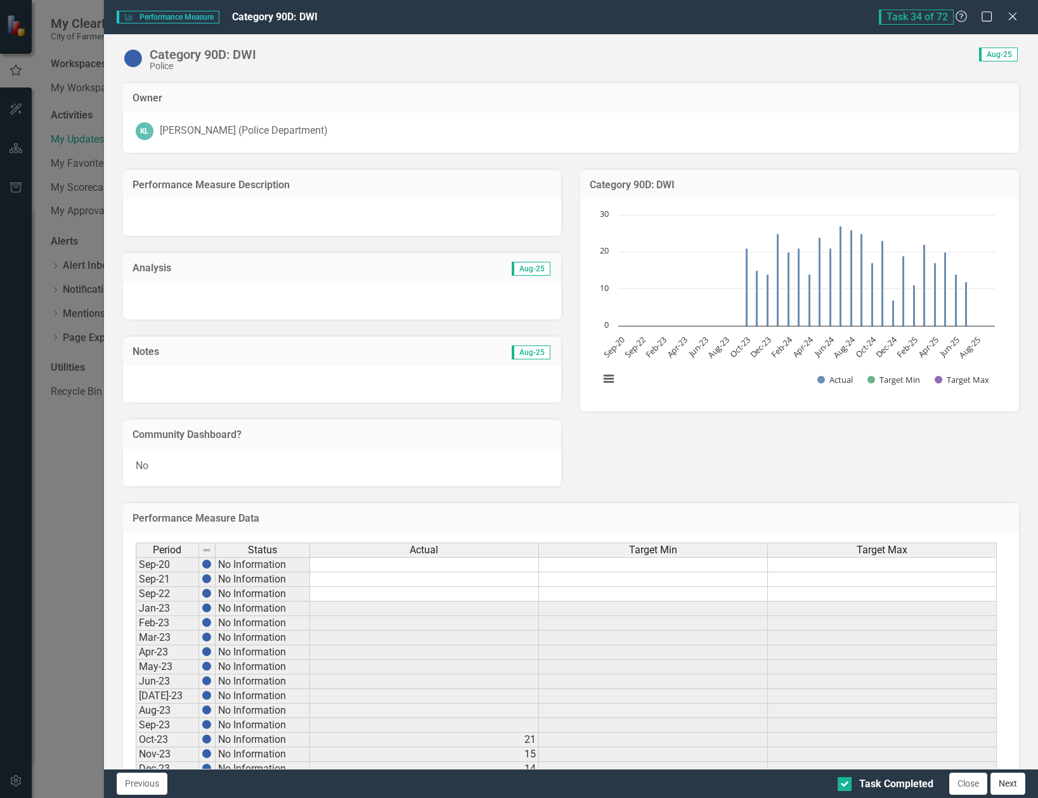
click at [1015, 790] on button "Next" at bounding box center [1008, 784] width 35 height 22
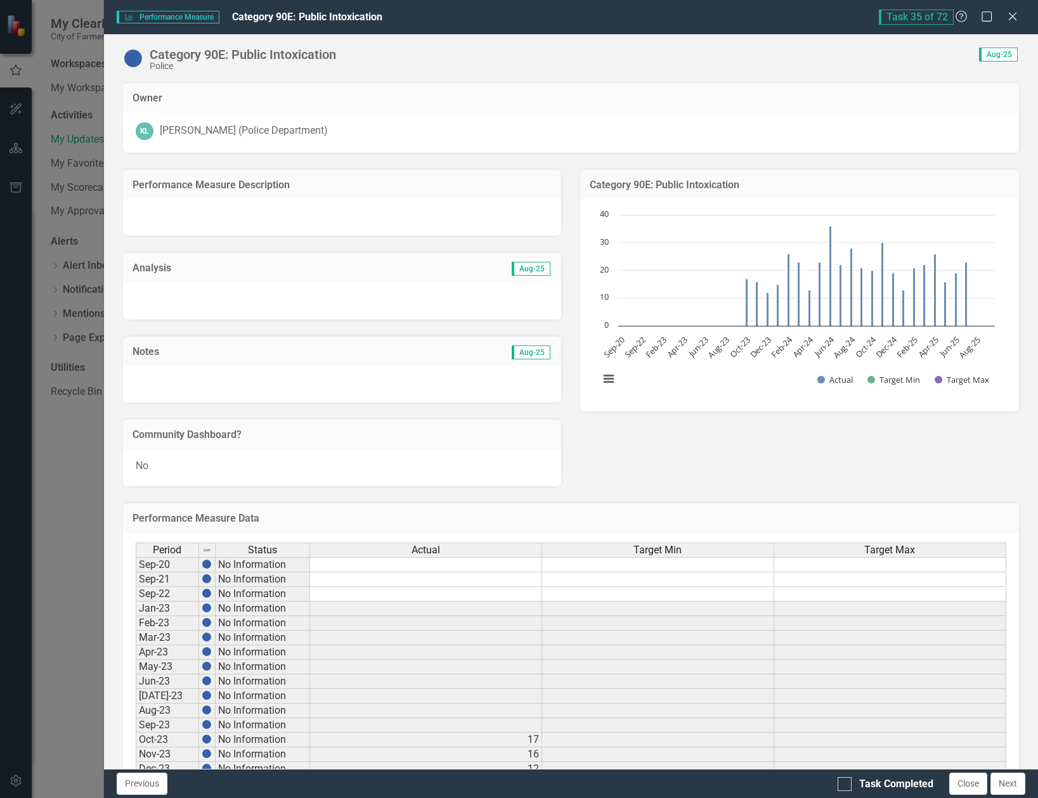
checkbox input "true"
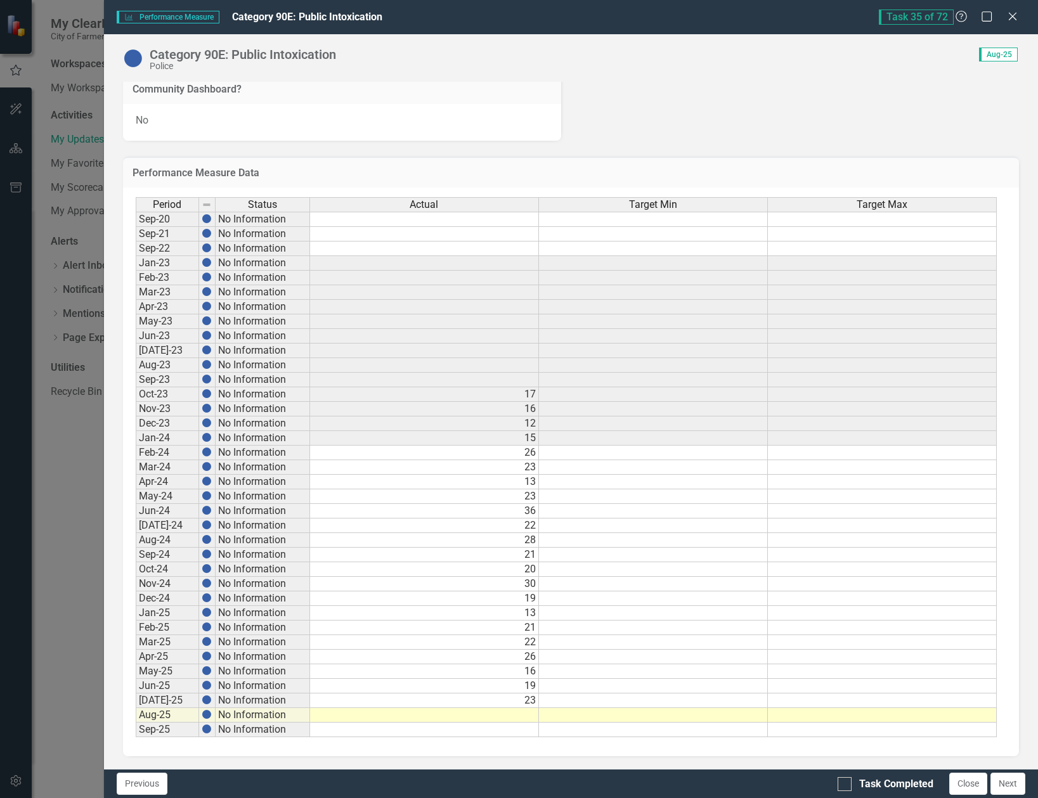
drag, startPoint x: 530, startPoint y: 714, endPoint x: 555, endPoint y: 727, distance: 27.8
click at [530, 714] on td at bounding box center [424, 715] width 229 height 15
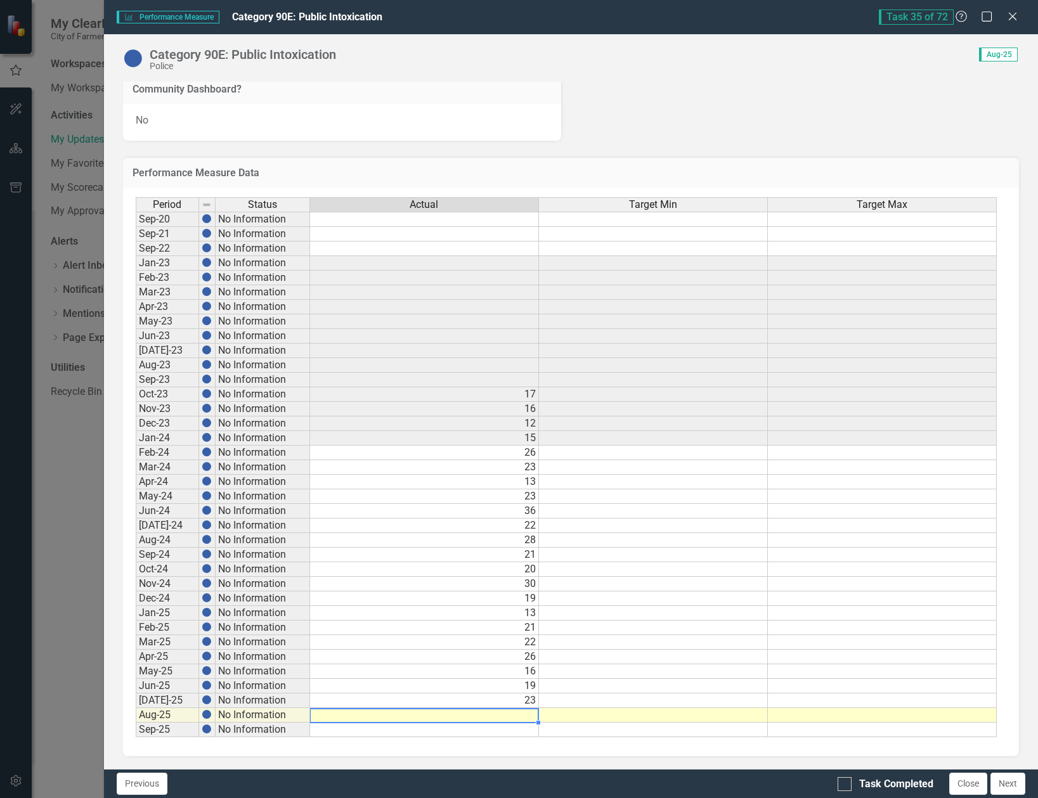
type textarea "18"
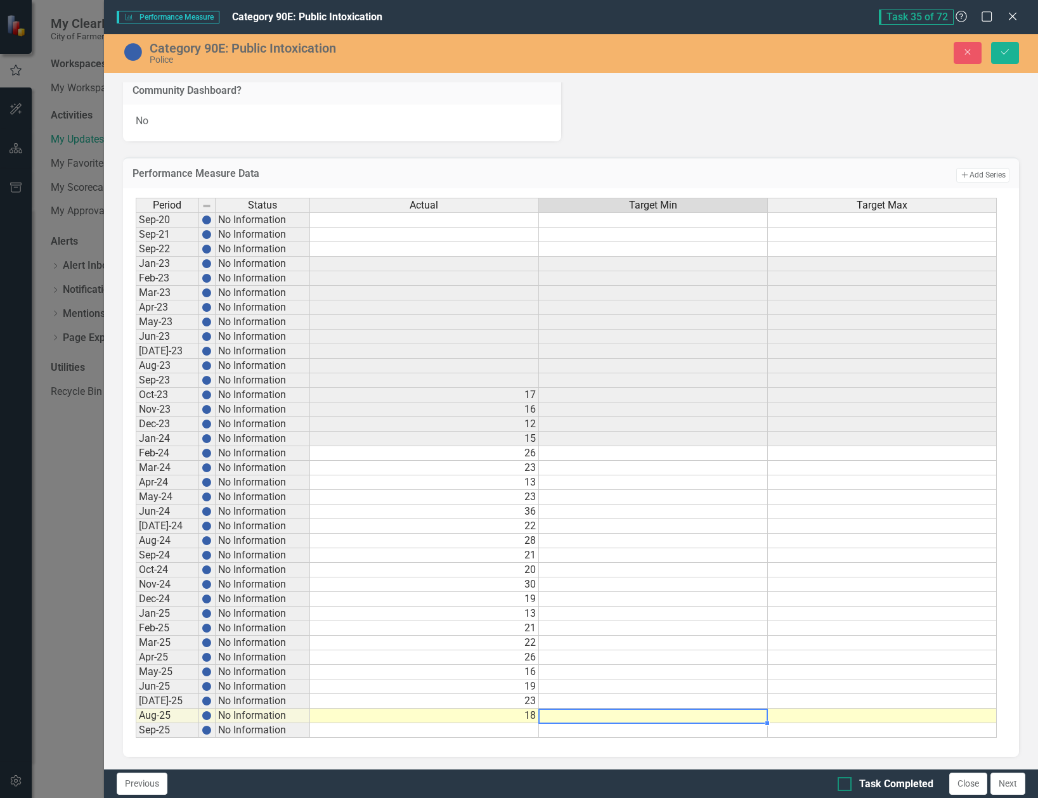
click at [850, 782] on div at bounding box center [845, 784] width 14 height 14
click at [846, 782] on input "Task Completed" at bounding box center [842, 781] width 8 height 8
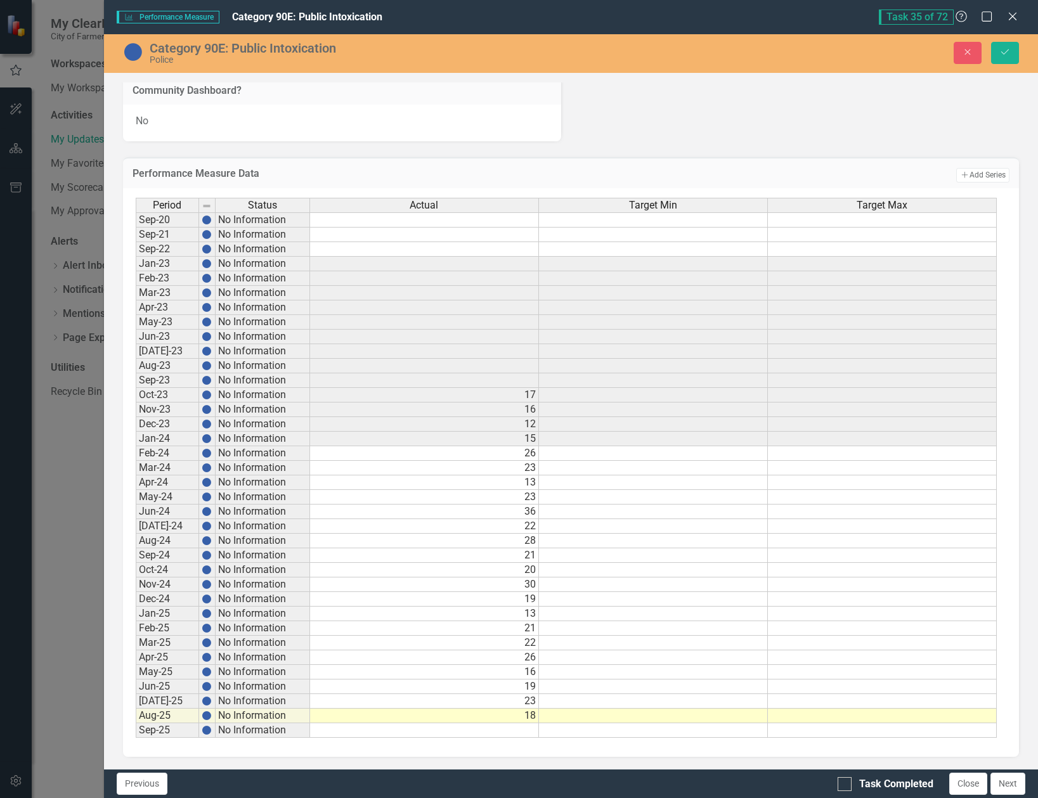
checkbox input "true"
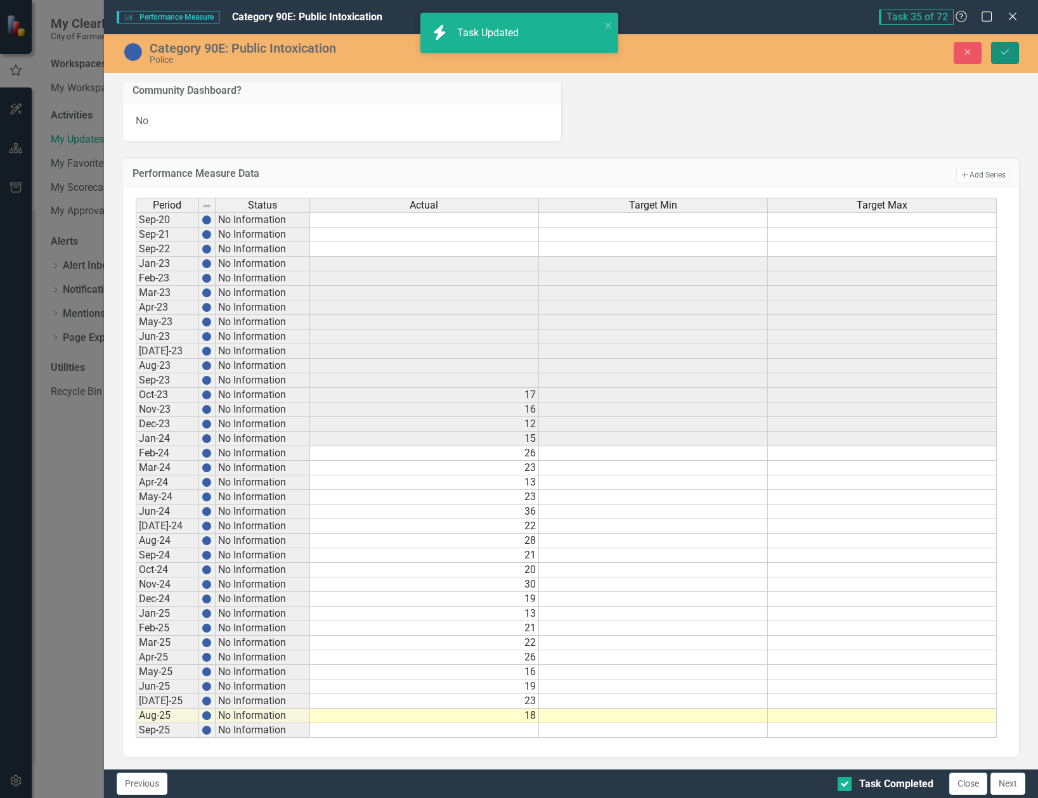
click at [998, 56] on button "Save" at bounding box center [1005, 53] width 28 height 22
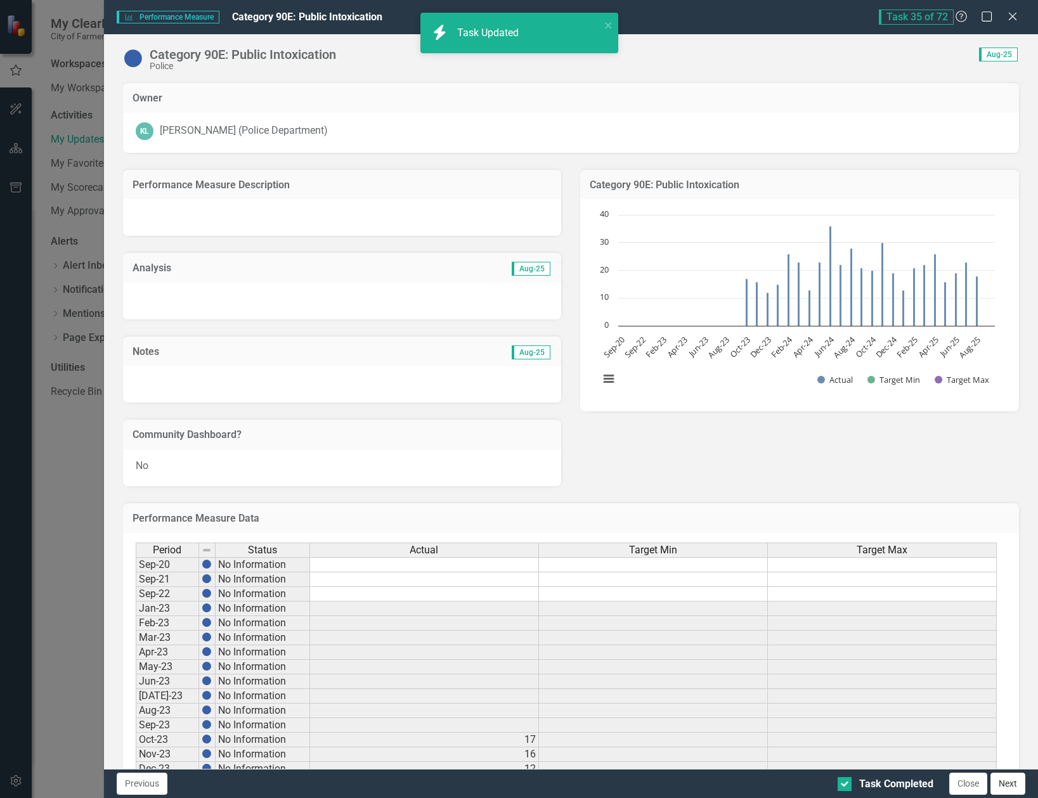
click at [1009, 783] on button "Next" at bounding box center [1008, 784] width 35 height 22
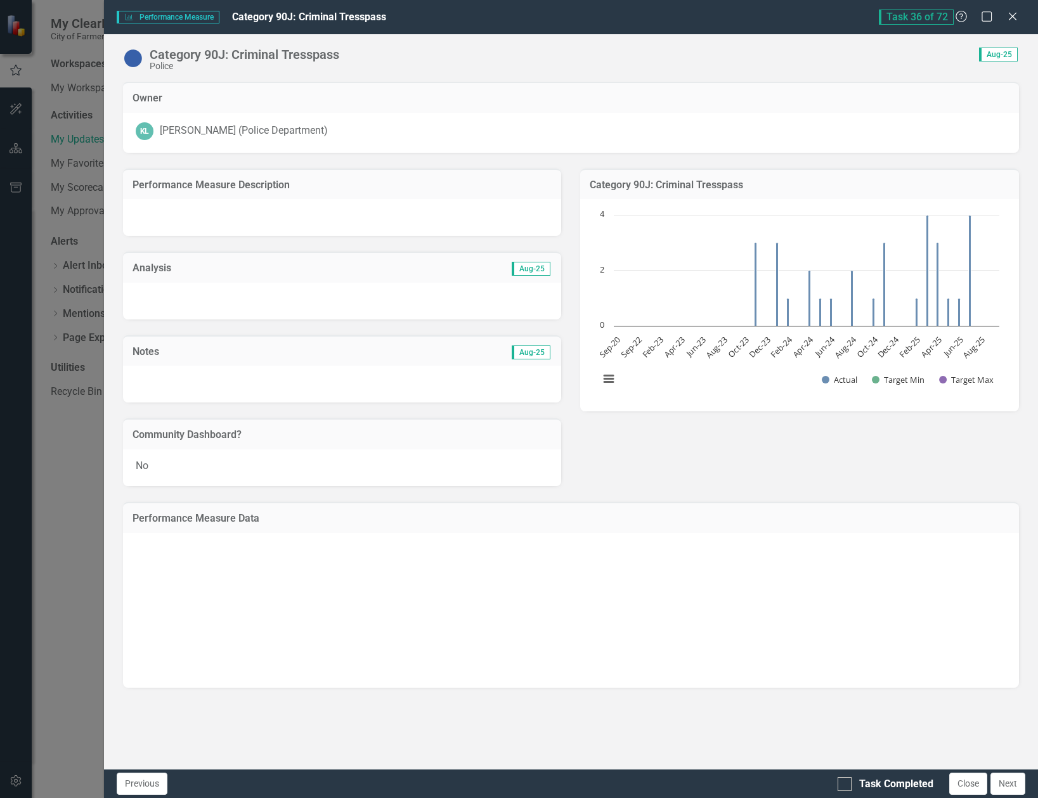
checkbox input "true"
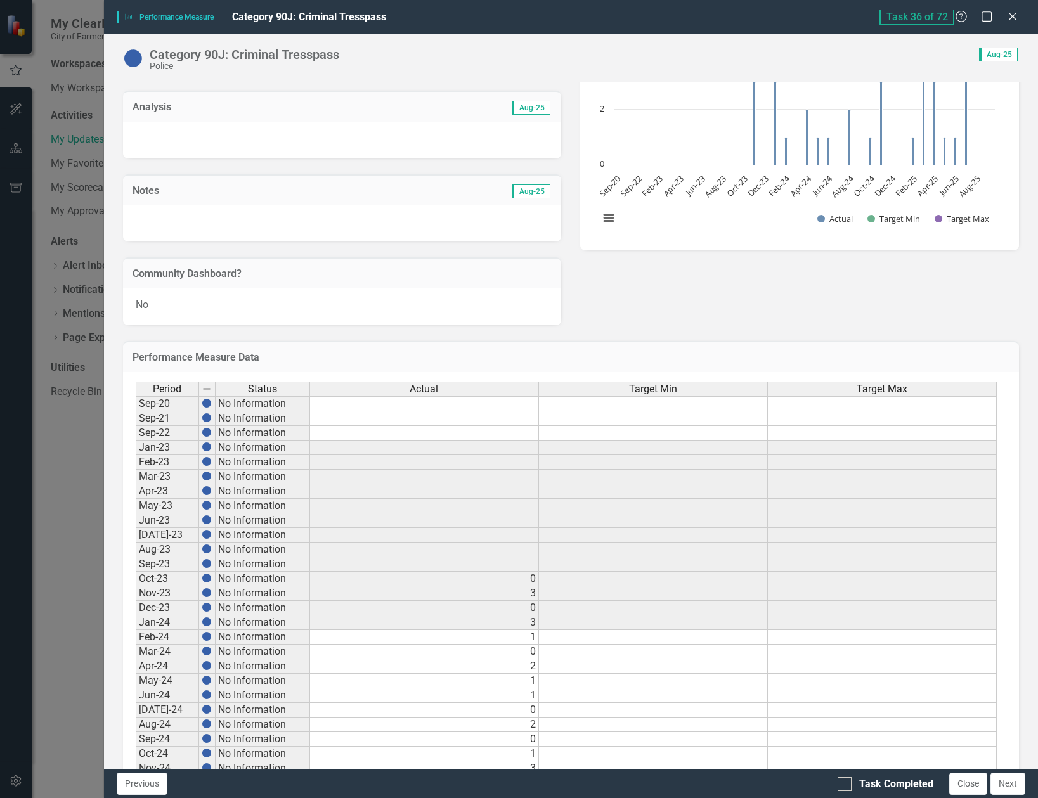
scroll to position [317, 0]
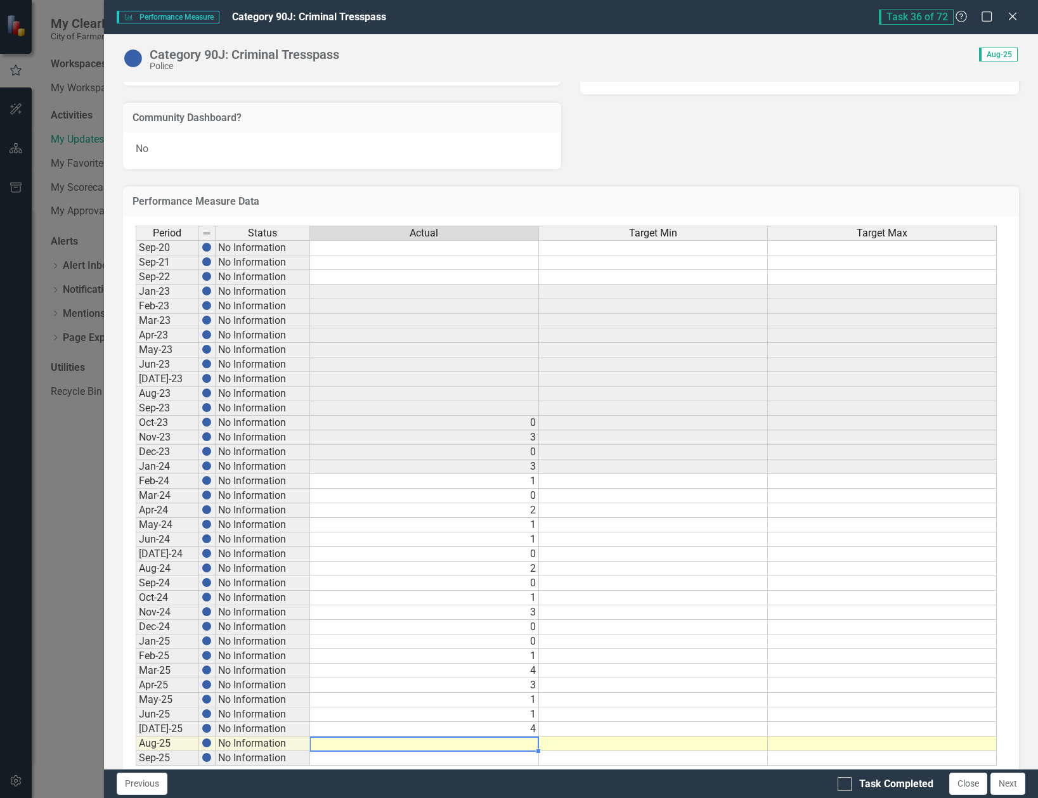
click at [526, 749] on td at bounding box center [424, 744] width 229 height 15
type textarea "2"
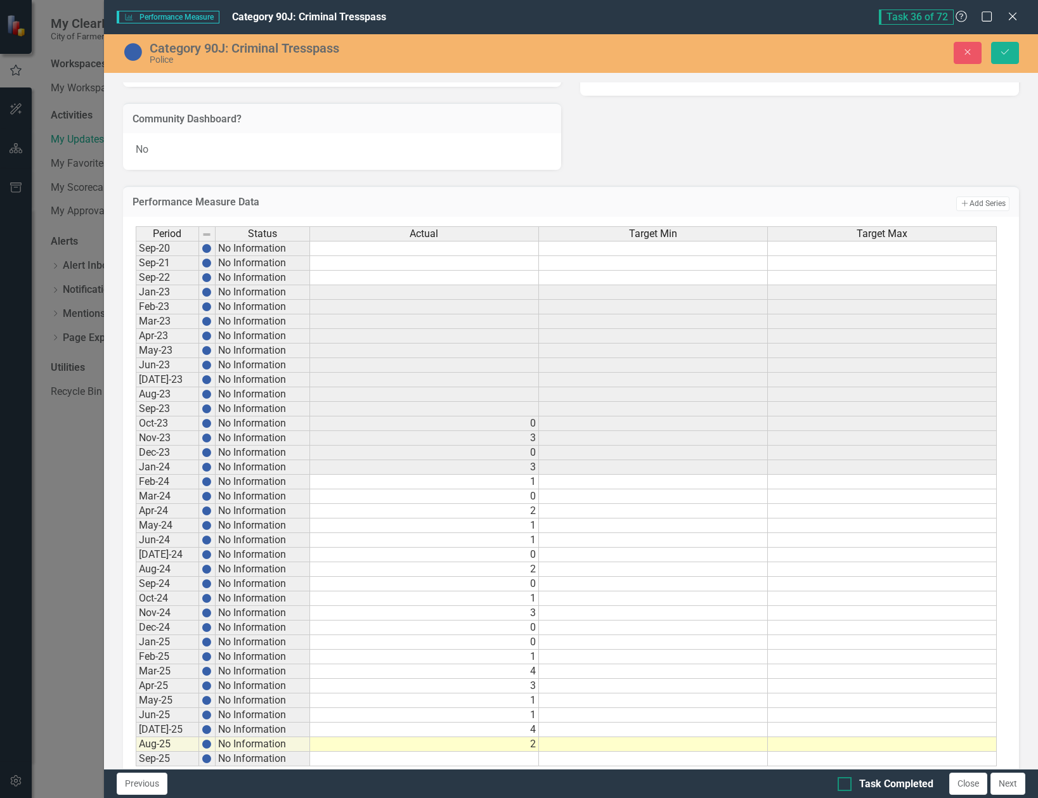
click at [849, 786] on div at bounding box center [845, 784] width 14 height 14
click at [846, 786] on input "Task Completed" at bounding box center [842, 781] width 8 height 8
checkbox input "true"
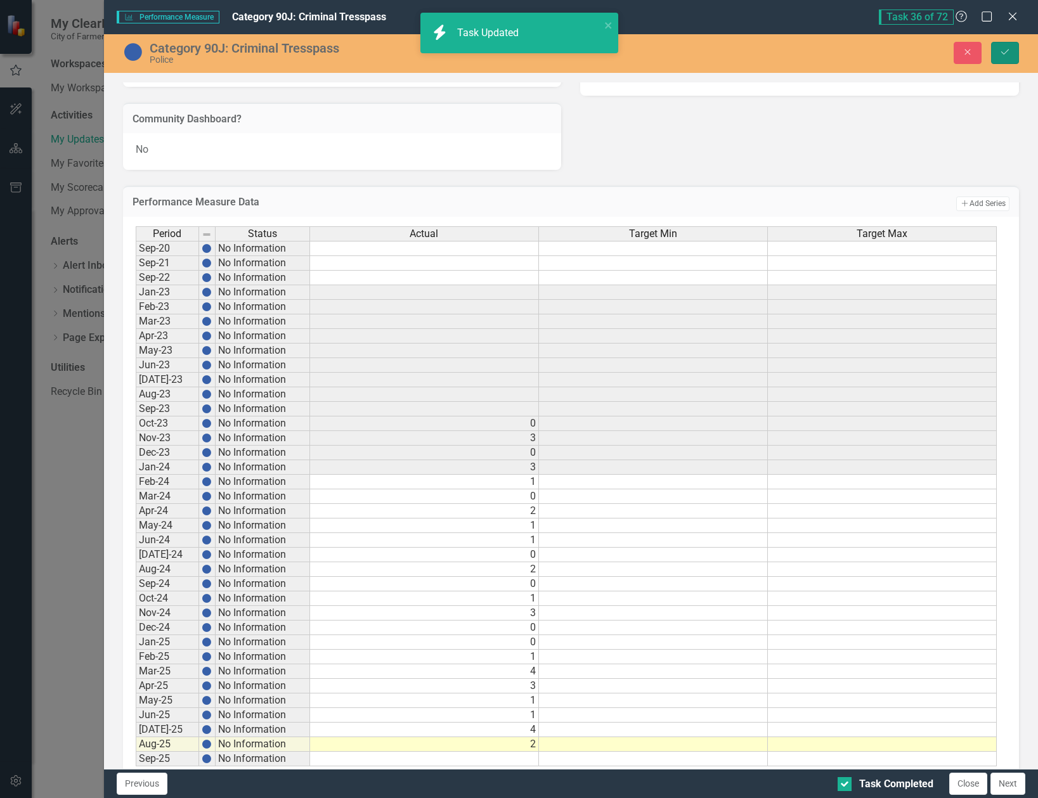
click at [996, 55] on button "Save" at bounding box center [1005, 53] width 28 height 22
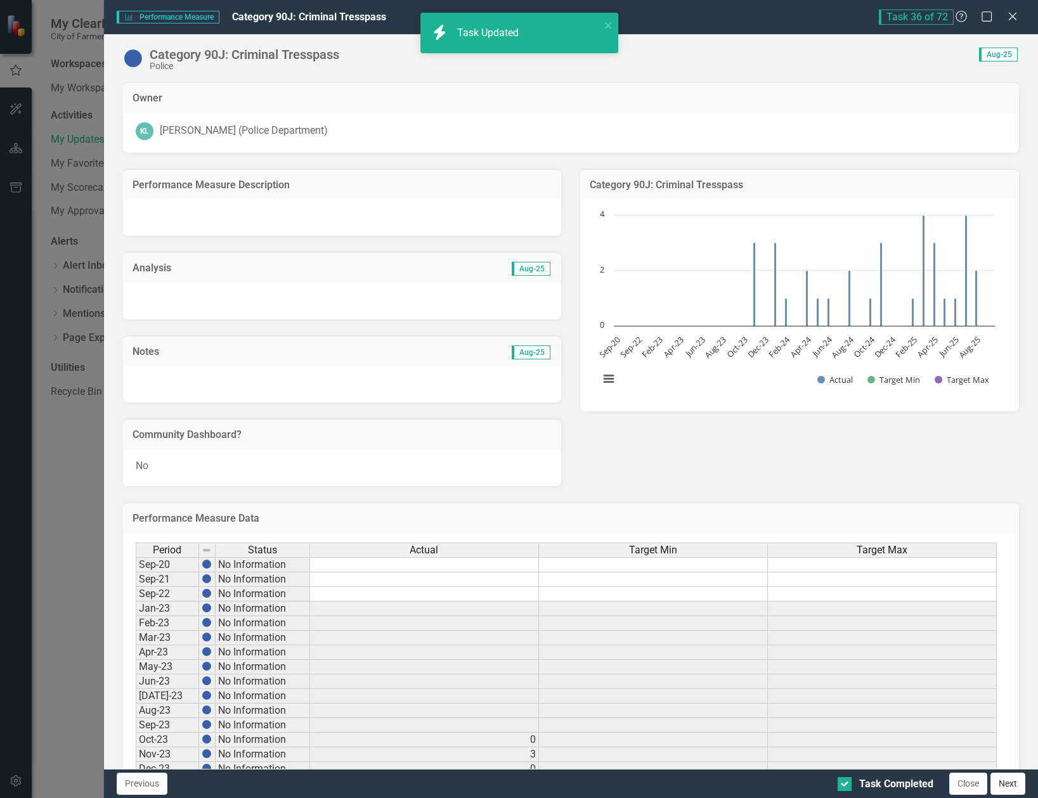
click at [1018, 784] on button "Next" at bounding box center [1008, 784] width 35 height 22
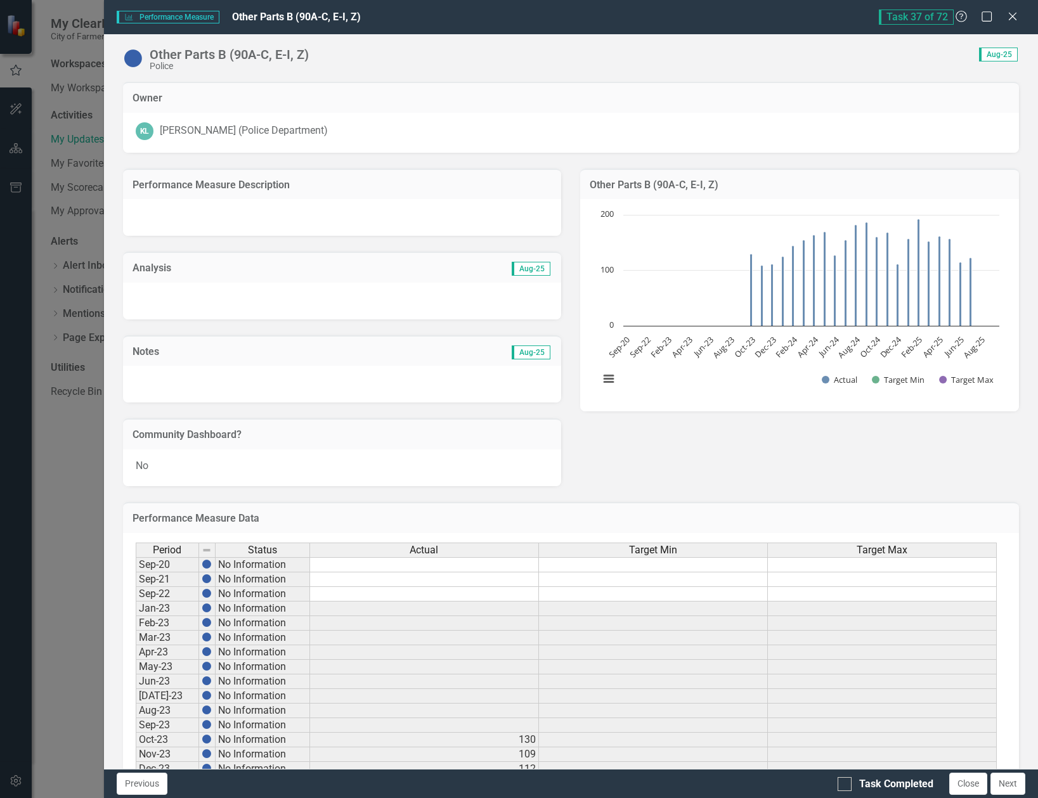
checkbox input "true"
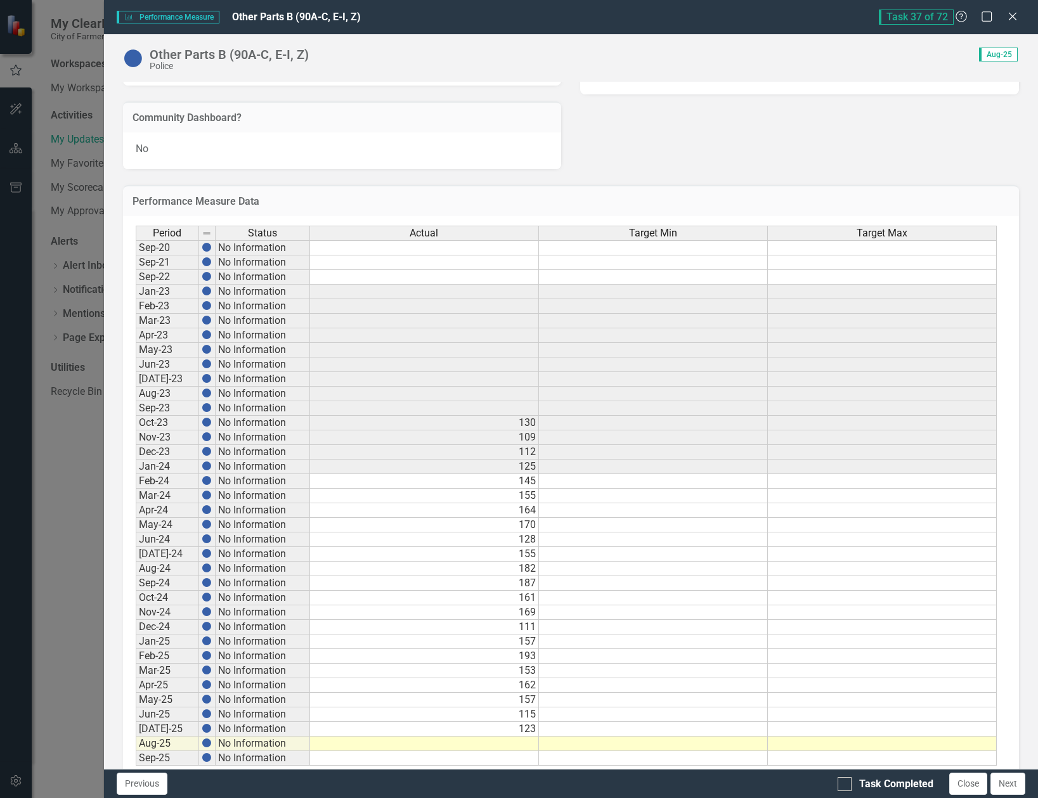
click at [516, 740] on td at bounding box center [424, 744] width 229 height 15
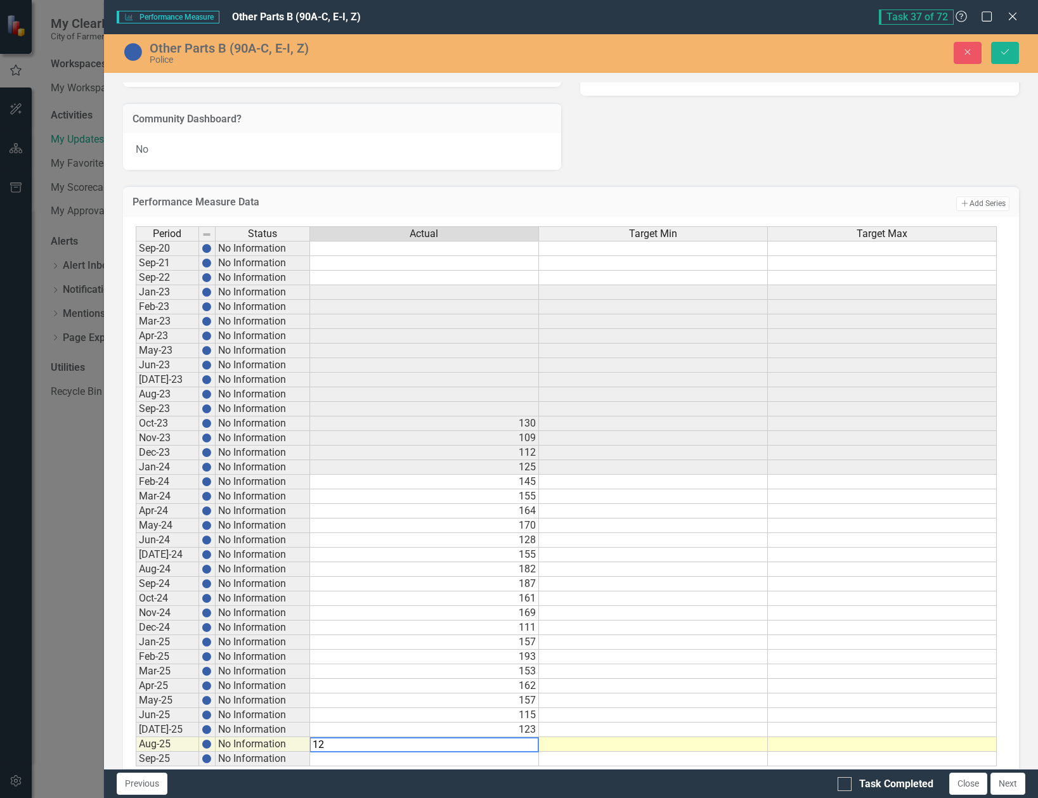
type textarea "121"
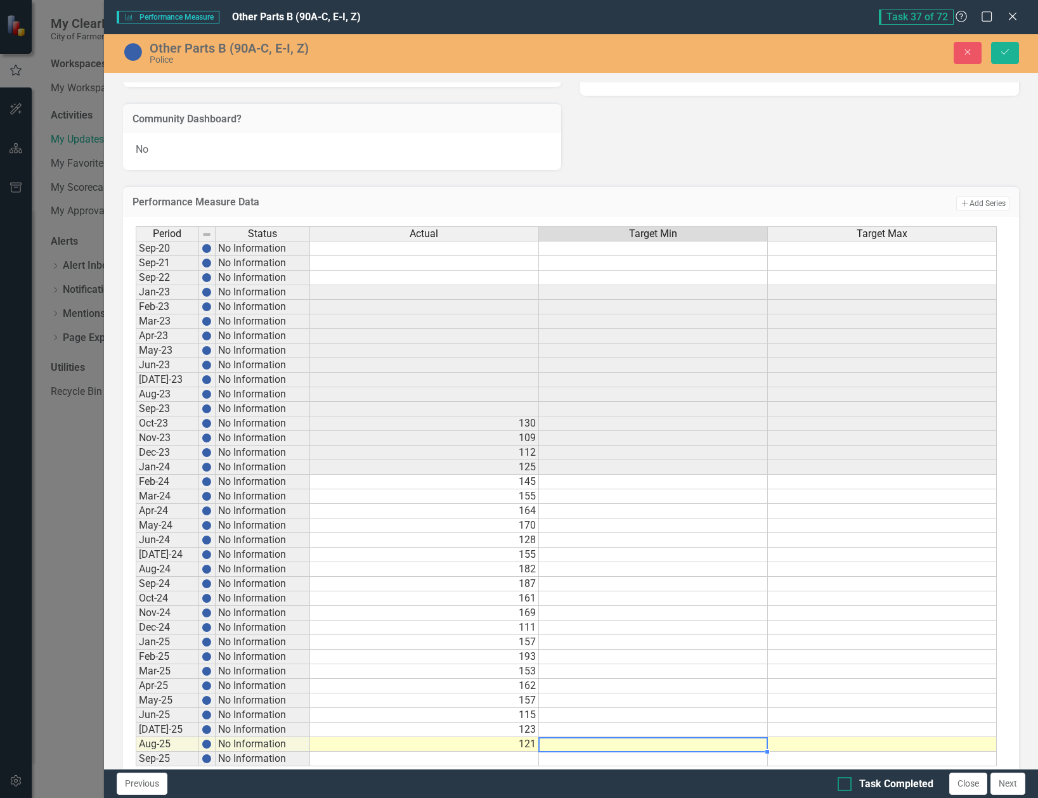
click at [843, 781] on input "Task Completed" at bounding box center [842, 781] width 8 height 8
checkbox input "true"
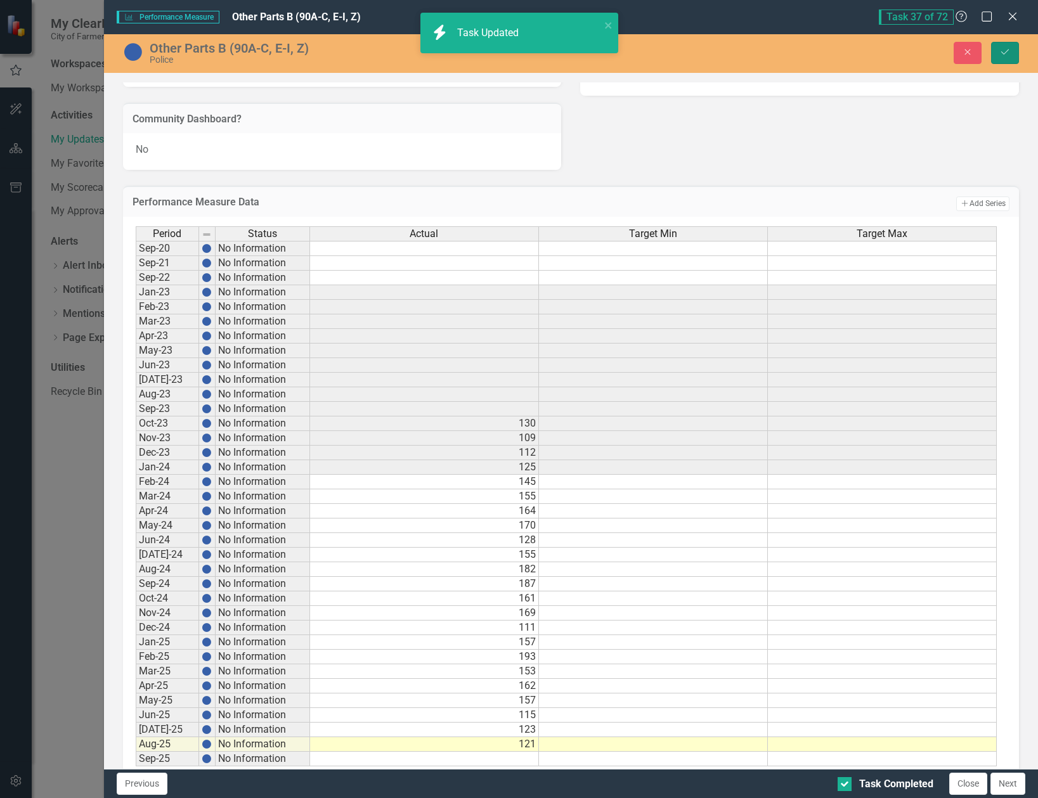
click at [1008, 52] on icon "Save" at bounding box center [1004, 52] width 11 height 9
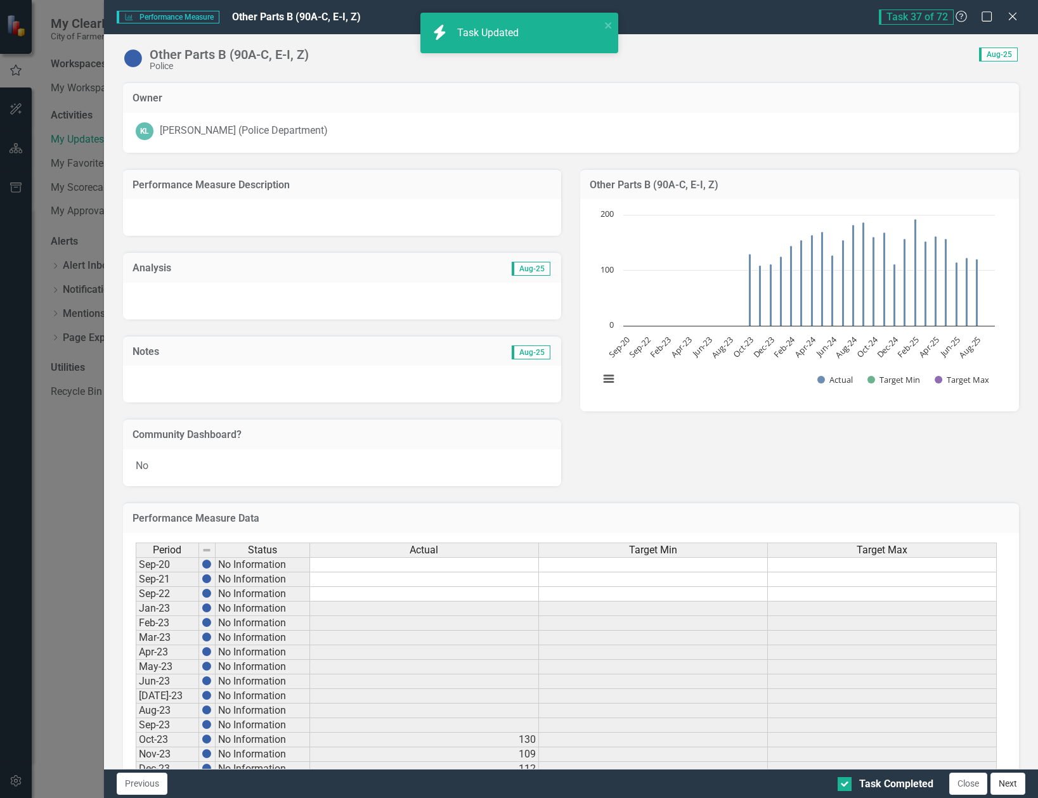
click at [1019, 786] on button "Next" at bounding box center [1008, 784] width 35 height 22
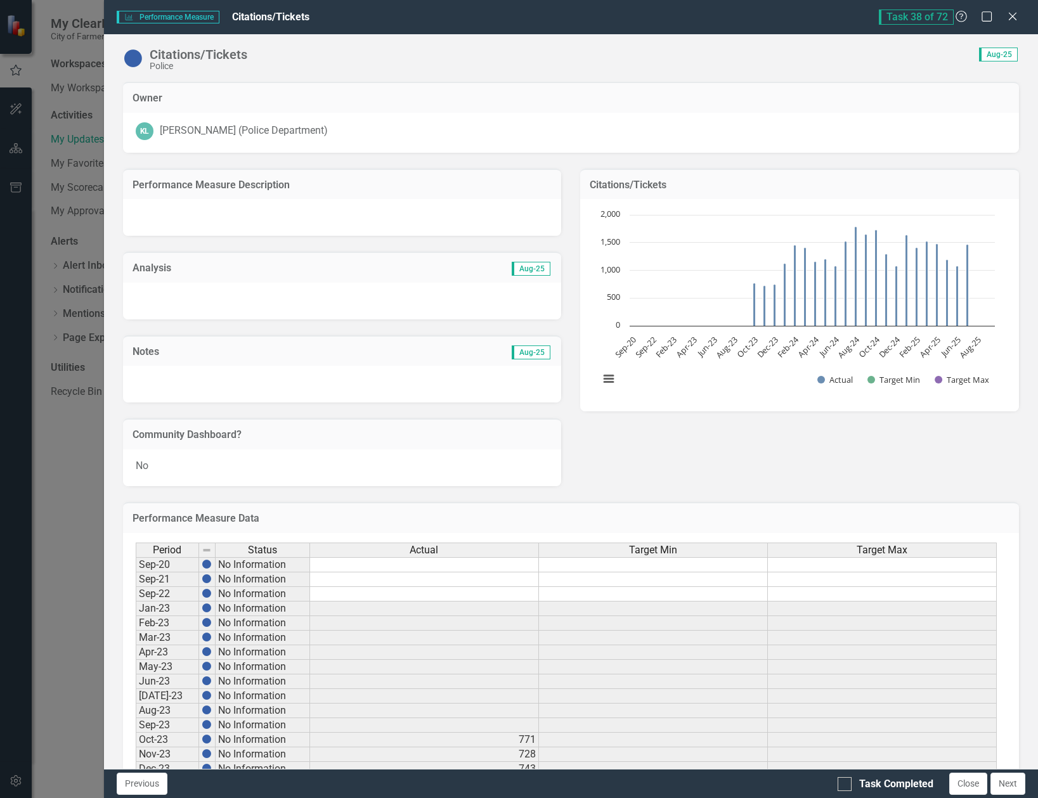
checkbox input "true"
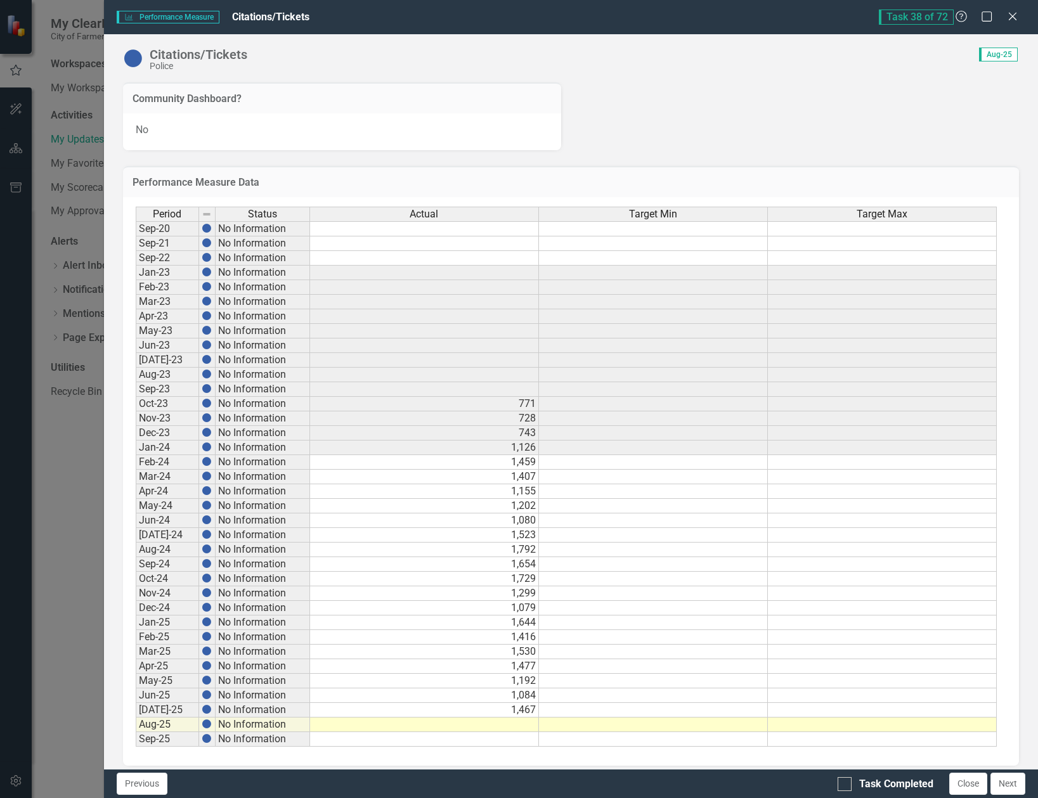
scroll to position [346, 0]
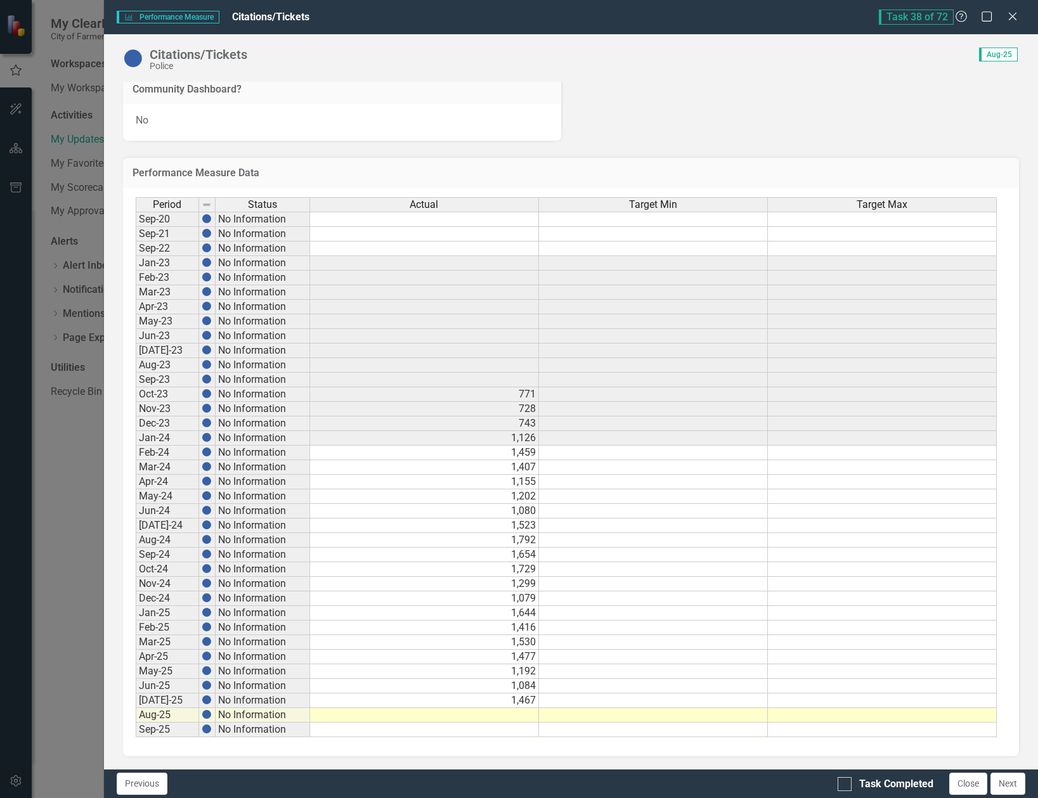
click at [533, 711] on td at bounding box center [424, 715] width 229 height 15
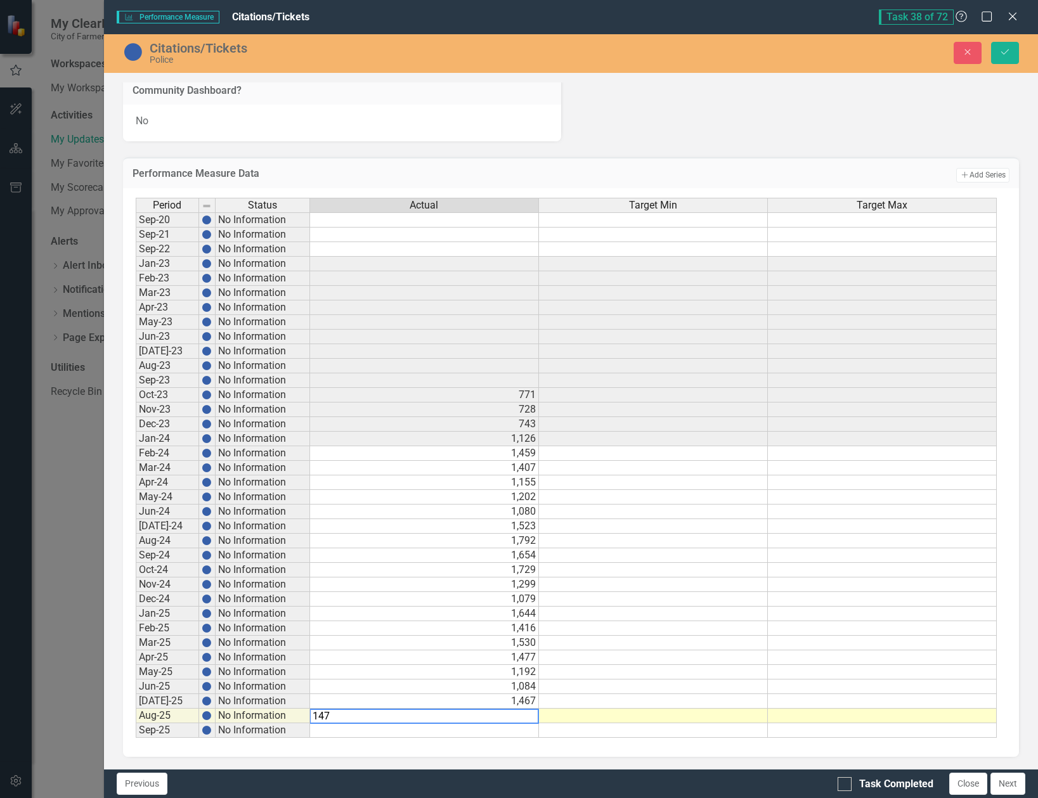
type textarea "1473"
click at [843, 786] on div at bounding box center [845, 784] width 14 height 14
click at [843, 786] on input "Task Completed" at bounding box center [842, 781] width 8 height 8
checkbox input "true"
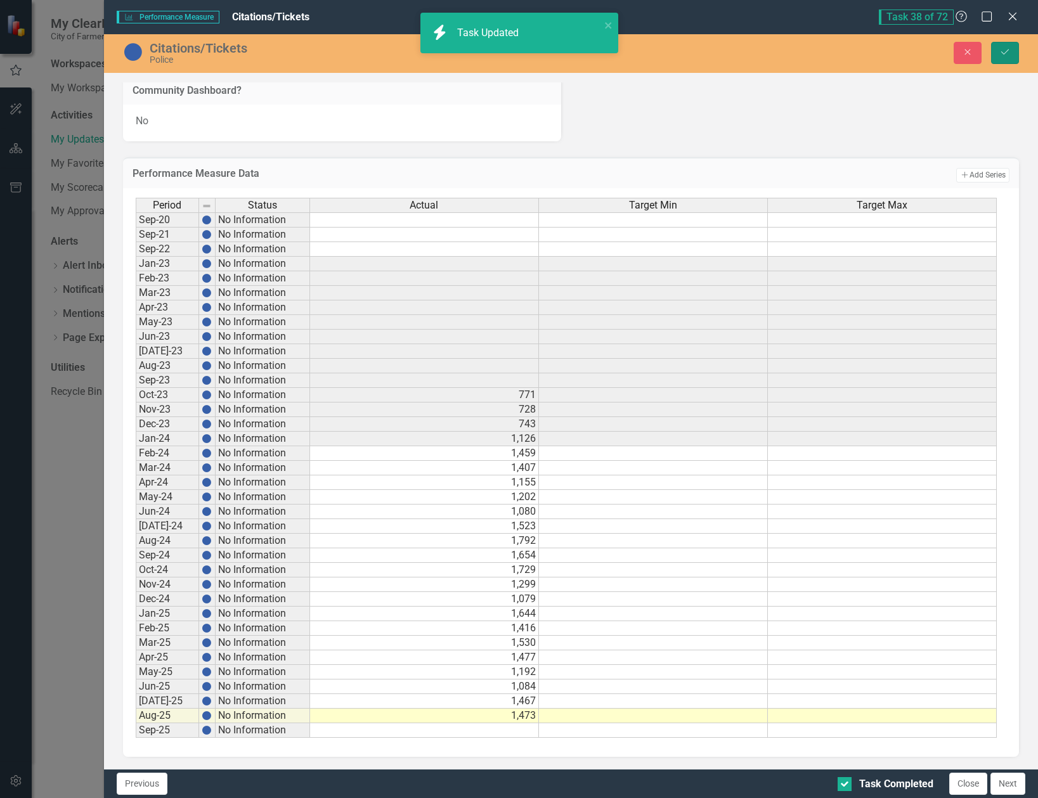
click at [1007, 54] on icon "Save" at bounding box center [1004, 52] width 11 height 9
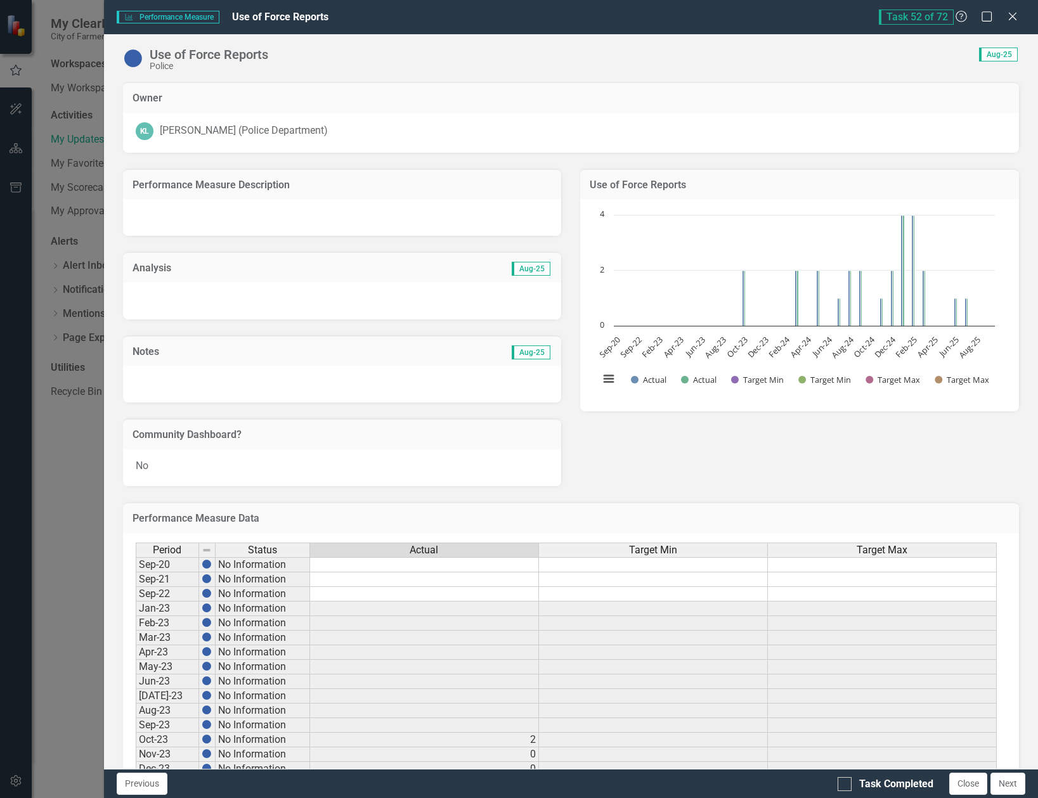
scroll to position [346, 0]
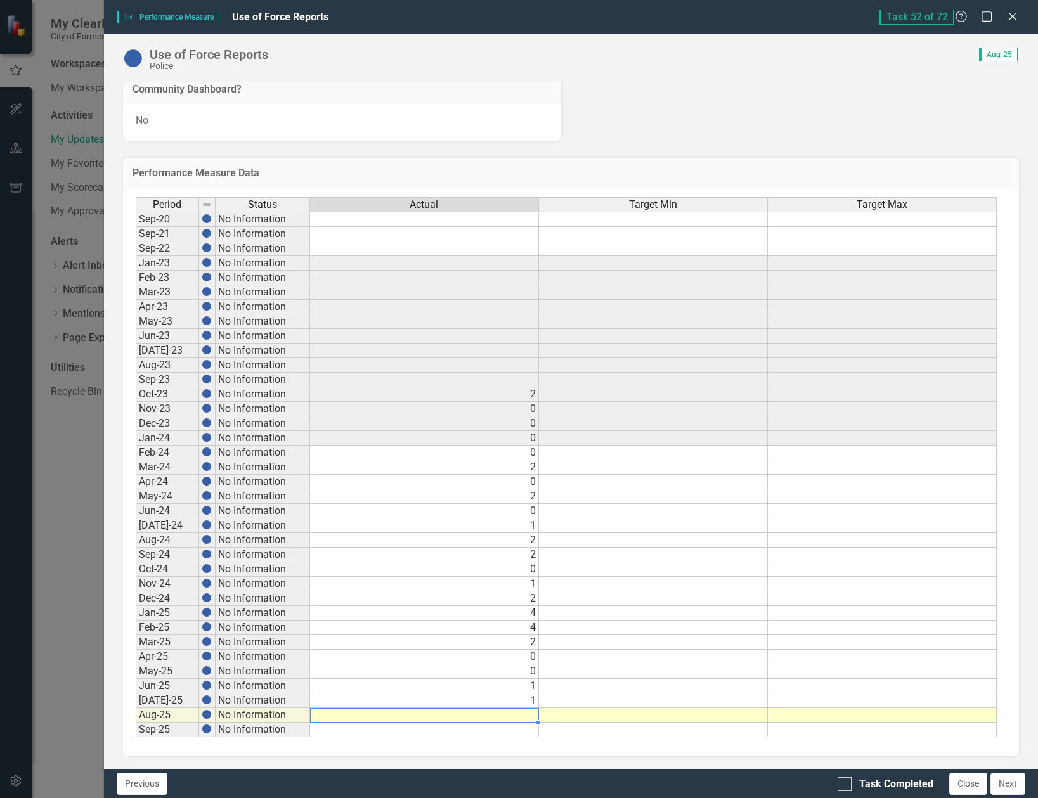
type textarea "4"
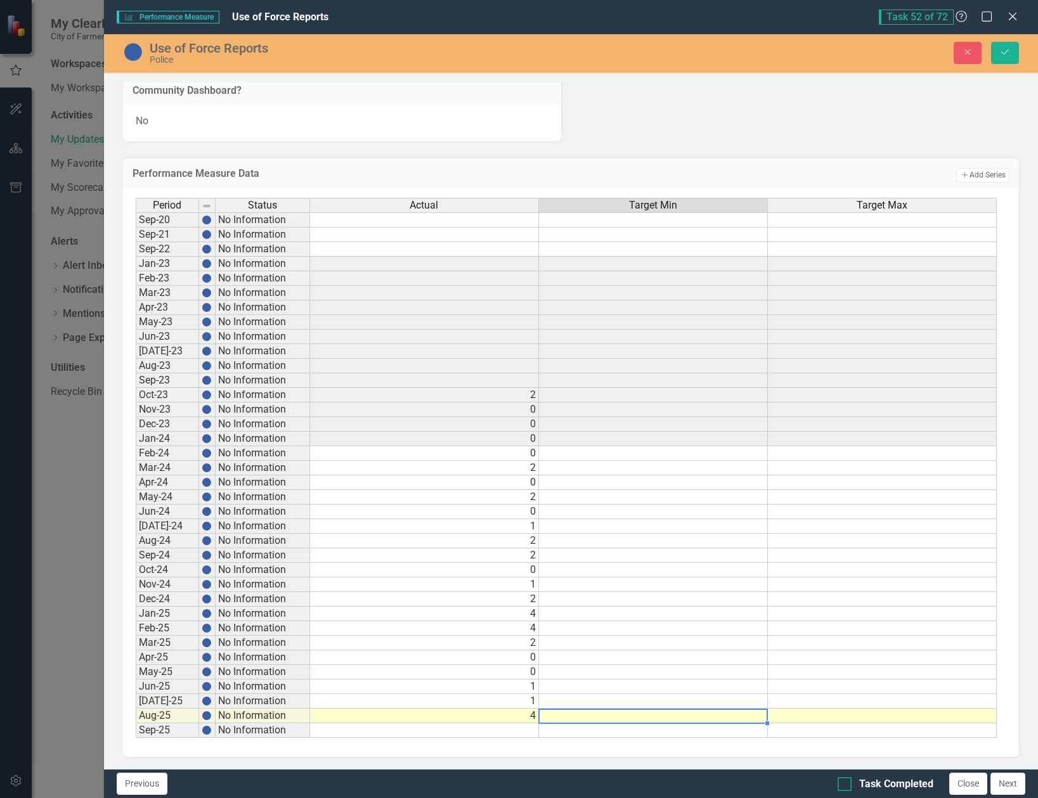
click at [847, 781] on div at bounding box center [845, 784] width 14 height 14
click at [846, 781] on input "Task Completed" at bounding box center [842, 781] width 8 height 8
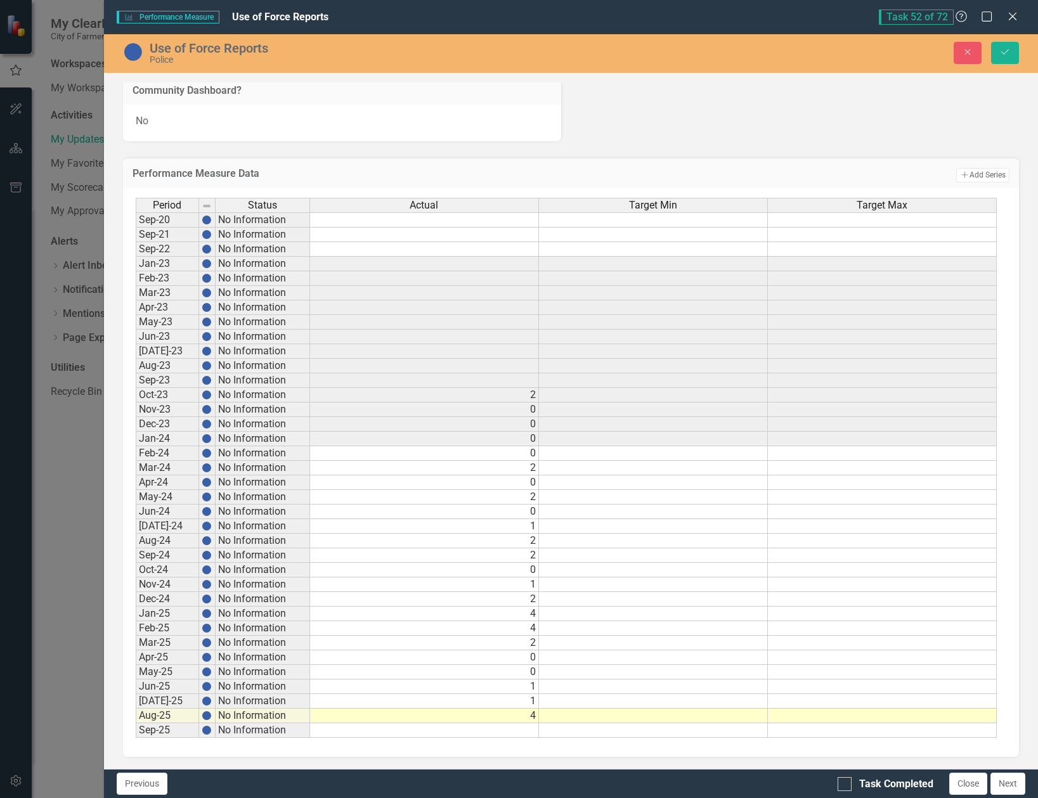
checkbox input "true"
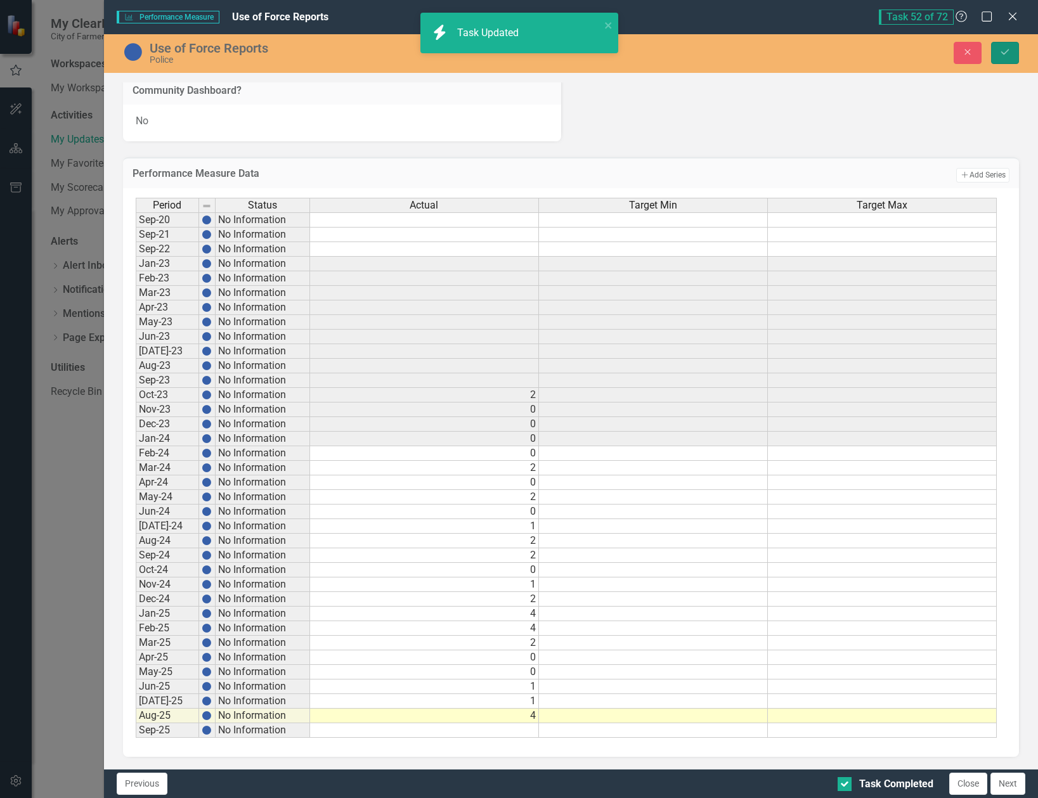
click at [1008, 49] on icon "Save" at bounding box center [1004, 52] width 11 height 9
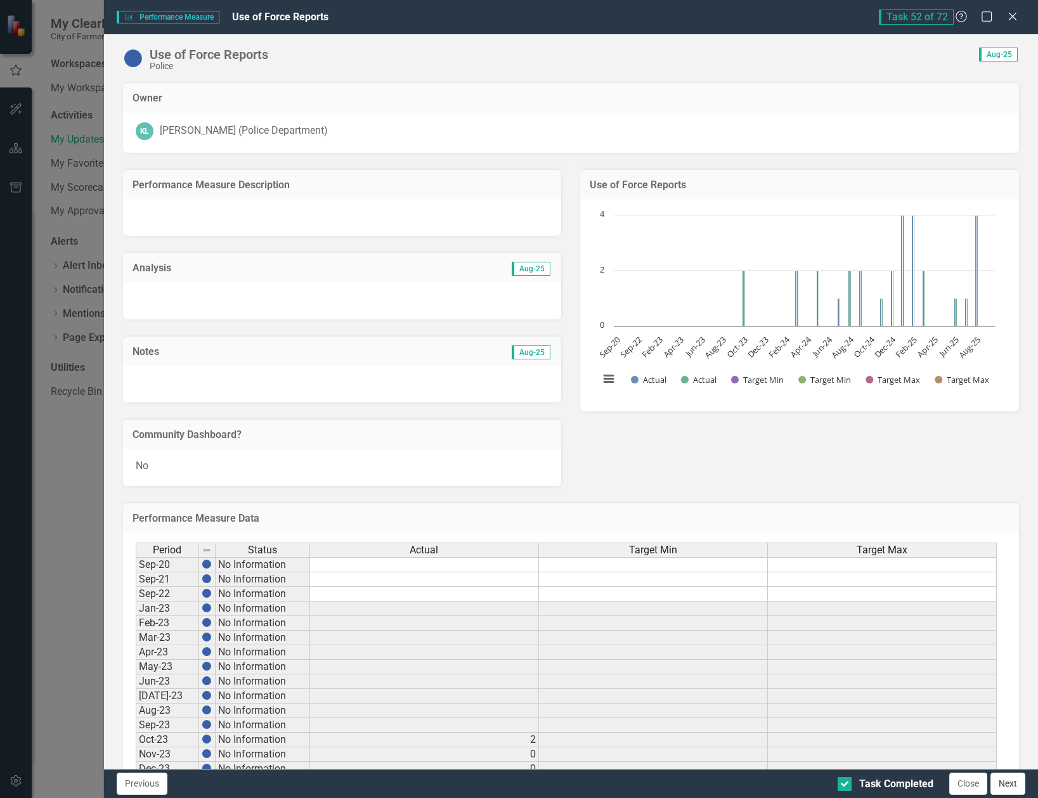
click at [1008, 786] on button "Next" at bounding box center [1008, 784] width 35 height 22
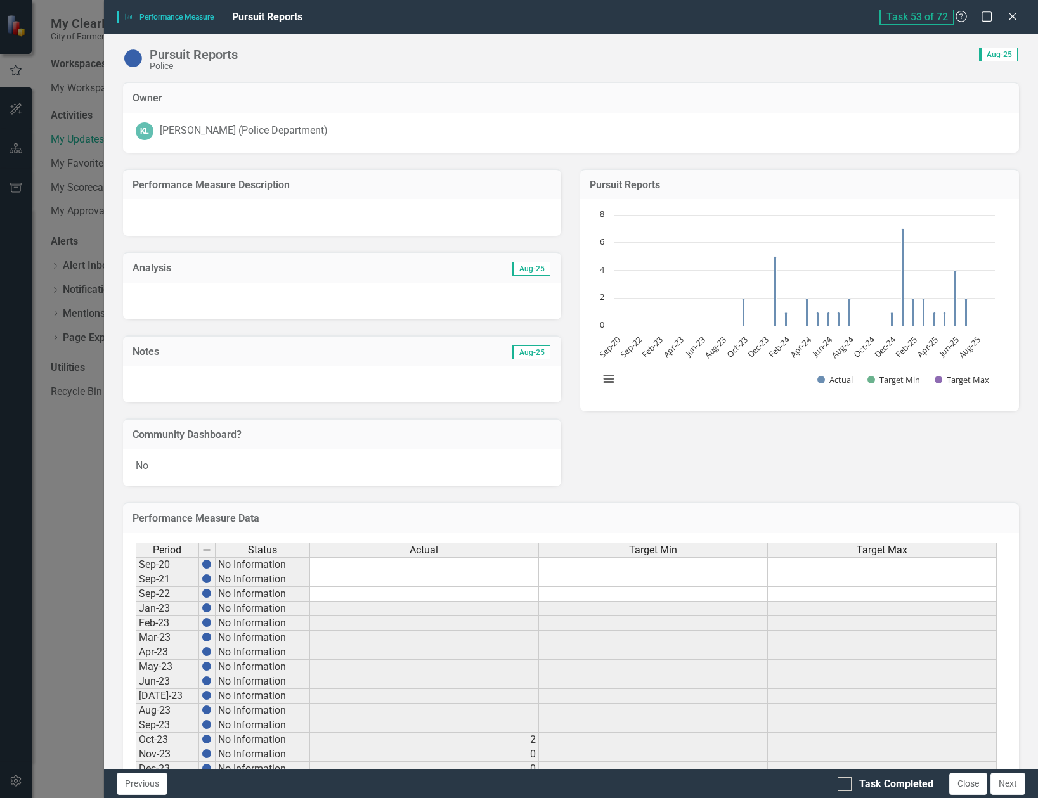
checkbox input "true"
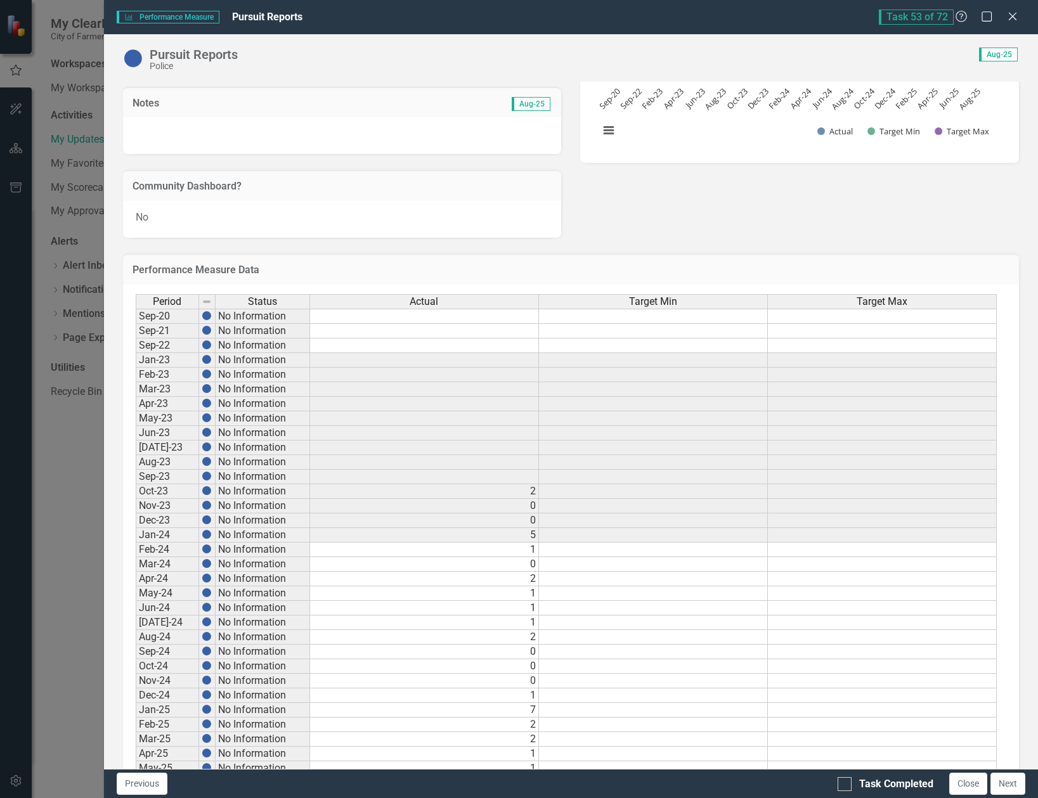
scroll to position [317, 0]
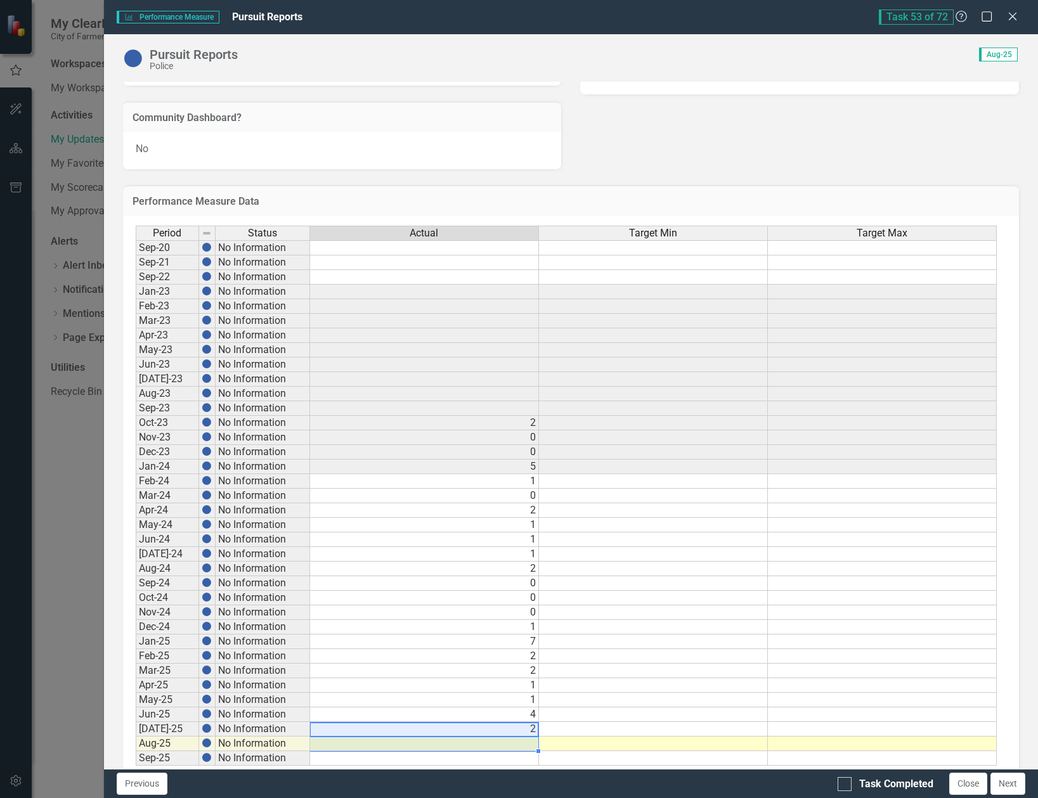
click at [527, 739] on tbody "Sep-20 No Information Sep-21 No Information Sep-22 No Information Jan-23 No Inf…" at bounding box center [566, 503] width 861 height 526
click at [530, 746] on td at bounding box center [424, 744] width 229 height 15
type textarea "3"
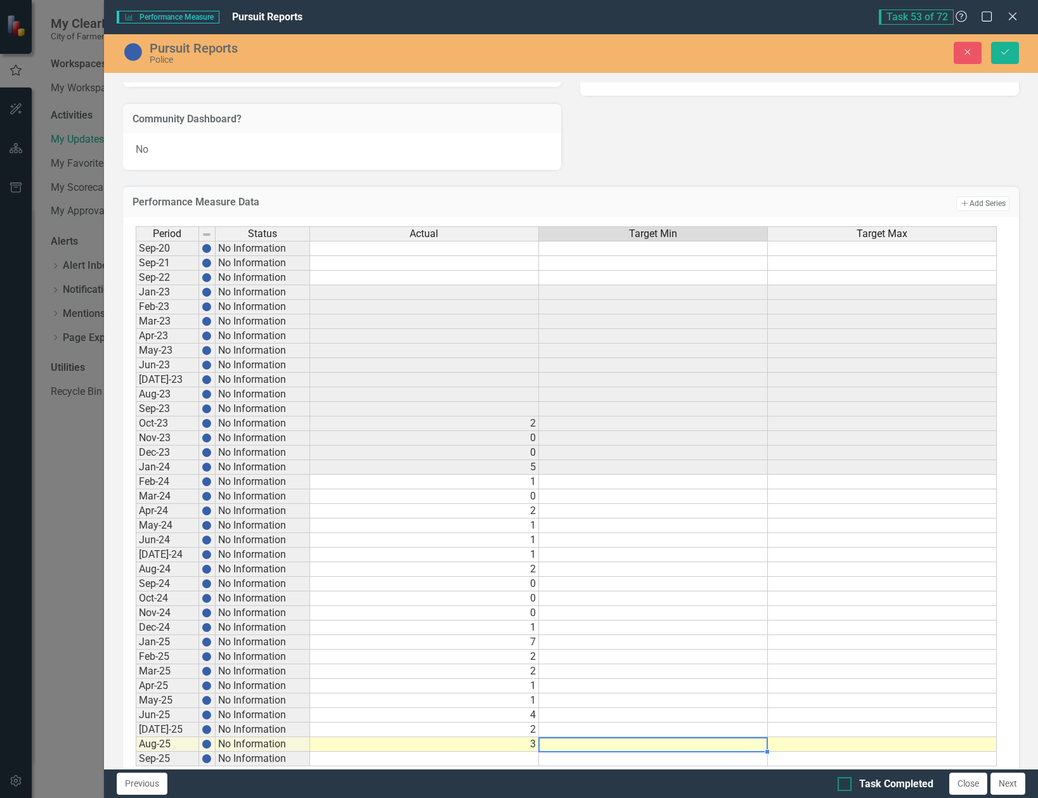
click at [846, 789] on div at bounding box center [845, 784] width 14 height 14
click at [846, 786] on input "Task Completed" at bounding box center [842, 781] width 8 height 8
checkbox input "true"
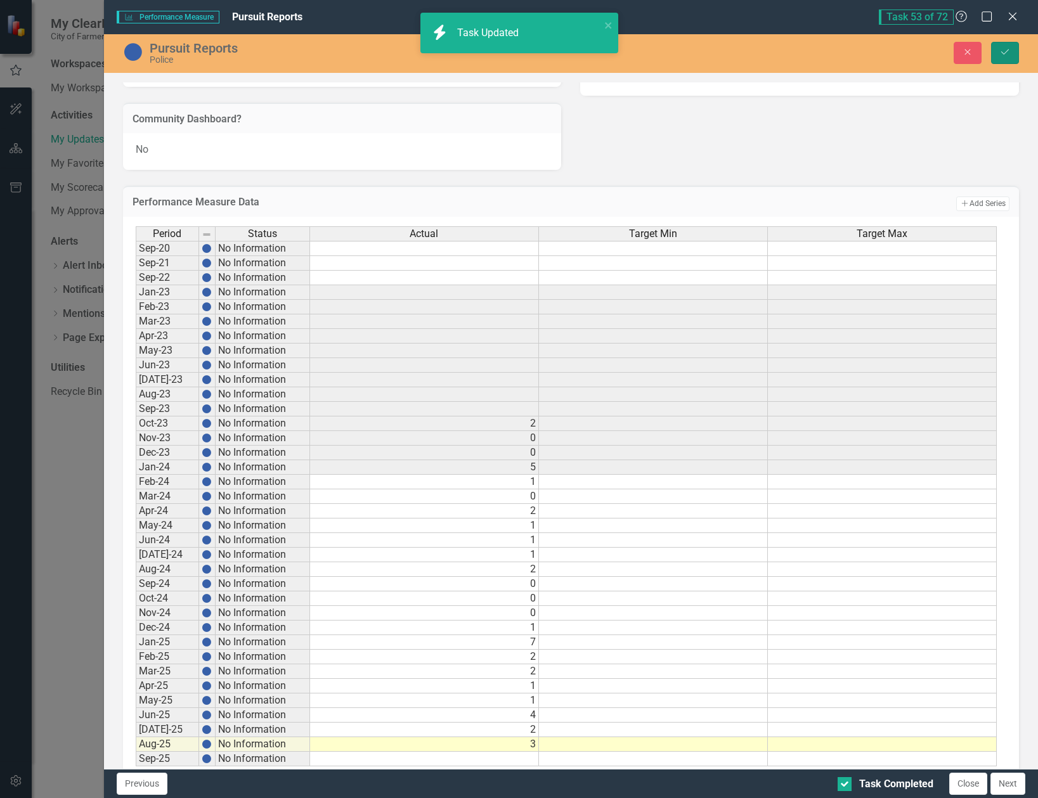
click at [1007, 56] on icon "Save" at bounding box center [1004, 52] width 11 height 9
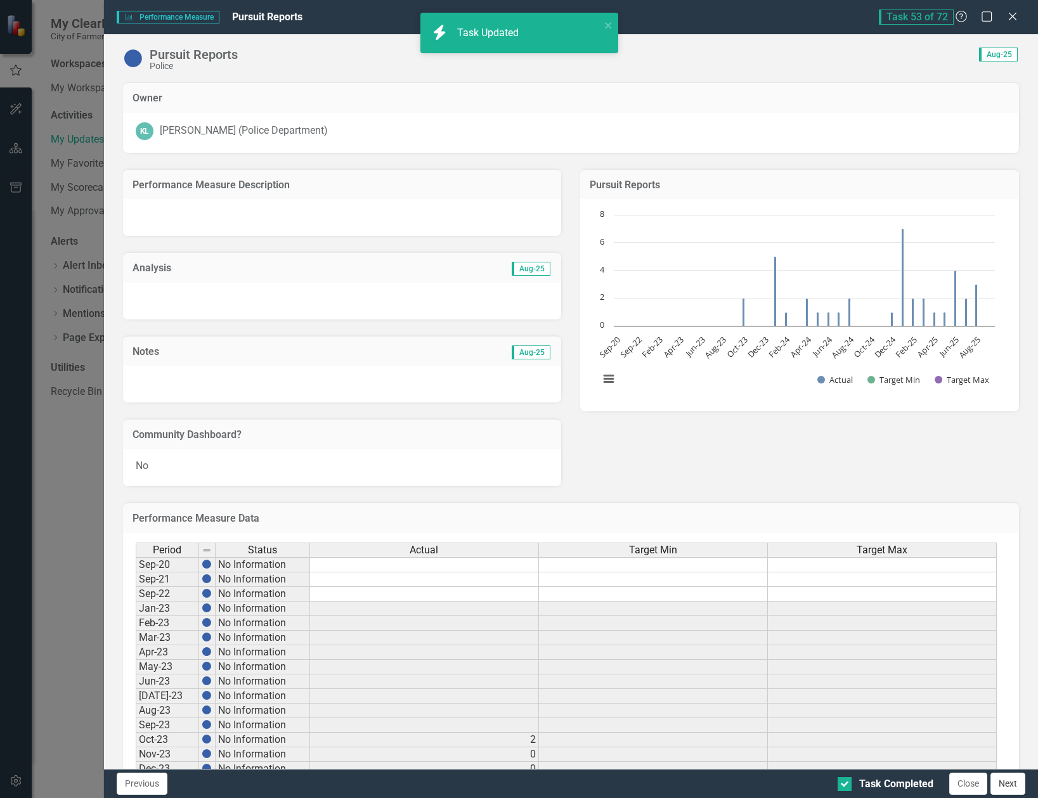
click at [1014, 791] on button "Next" at bounding box center [1008, 784] width 35 height 22
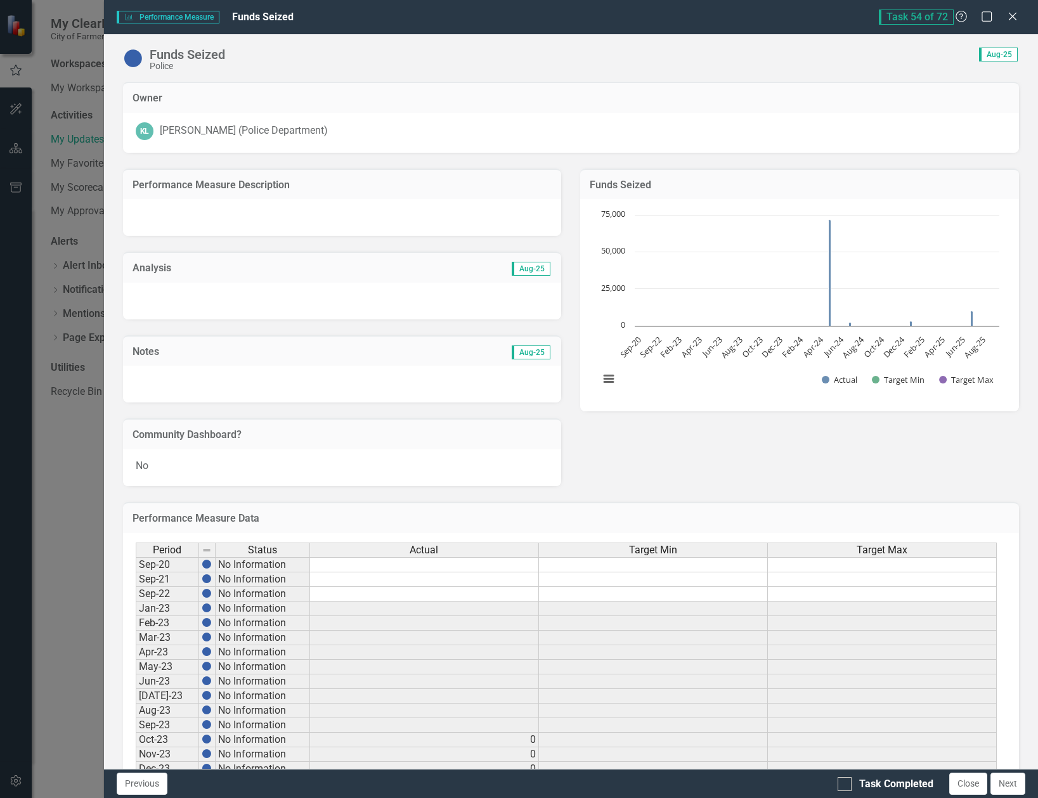
checkbox input "true"
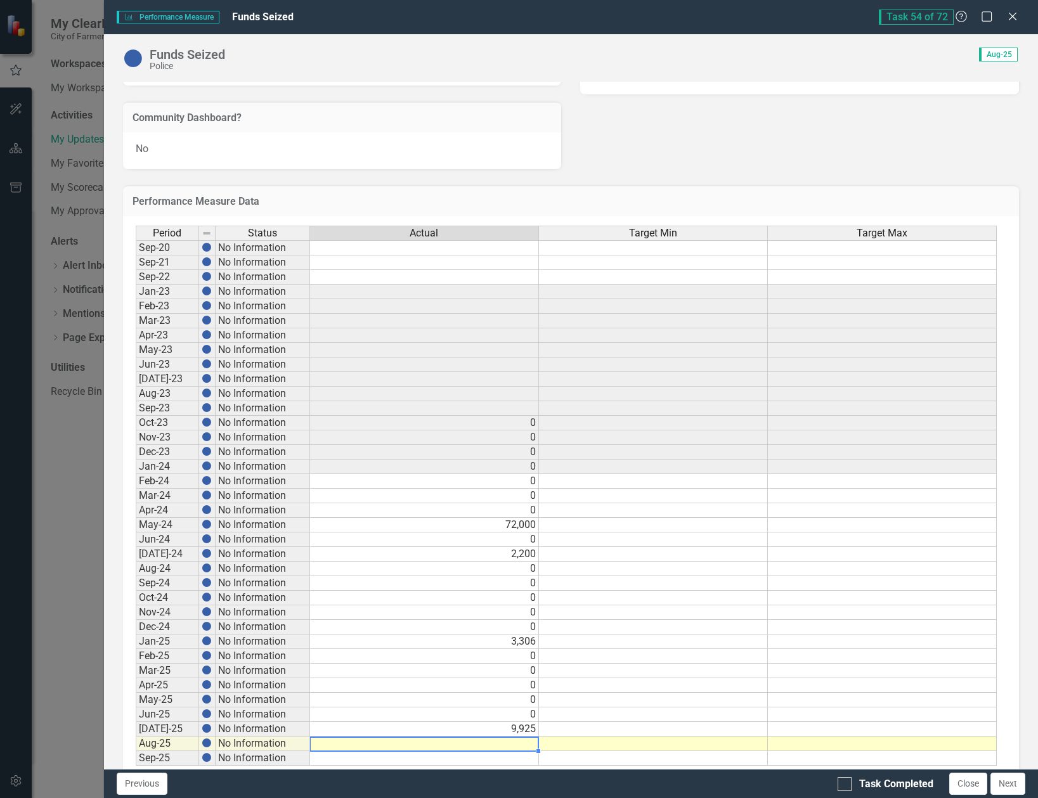
click at [455, 745] on td at bounding box center [424, 744] width 229 height 15
type textarea "0"
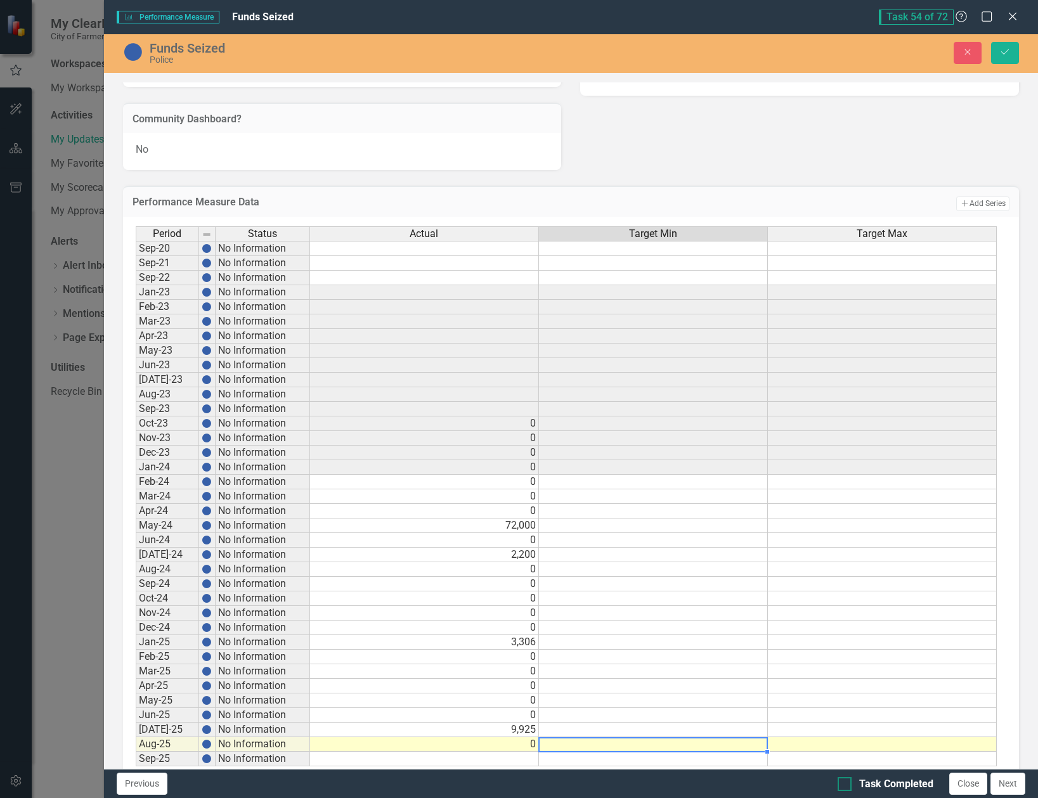
click at [843, 786] on div at bounding box center [845, 784] width 14 height 14
click at [843, 786] on input "Task Completed" at bounding box center [842, 781] width 8 height 8
checkbox input "true"
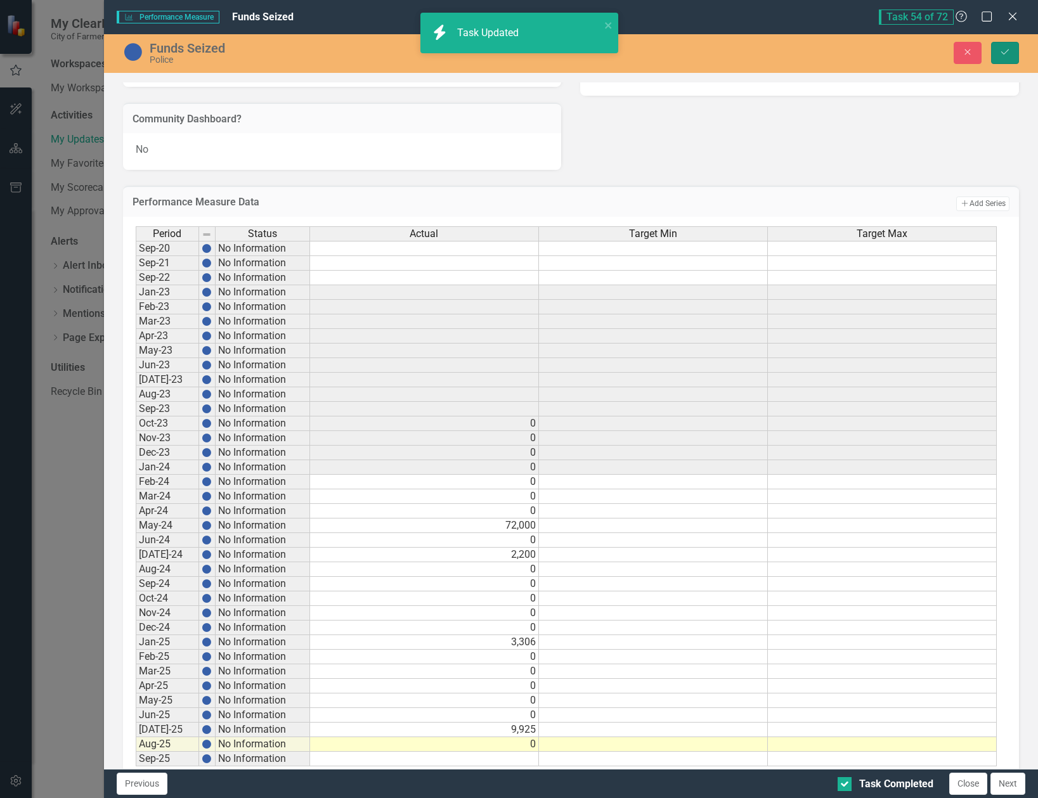
click at [1006, 49] on icon "Save" at bounding box center [1004, 52] width 11 height 9
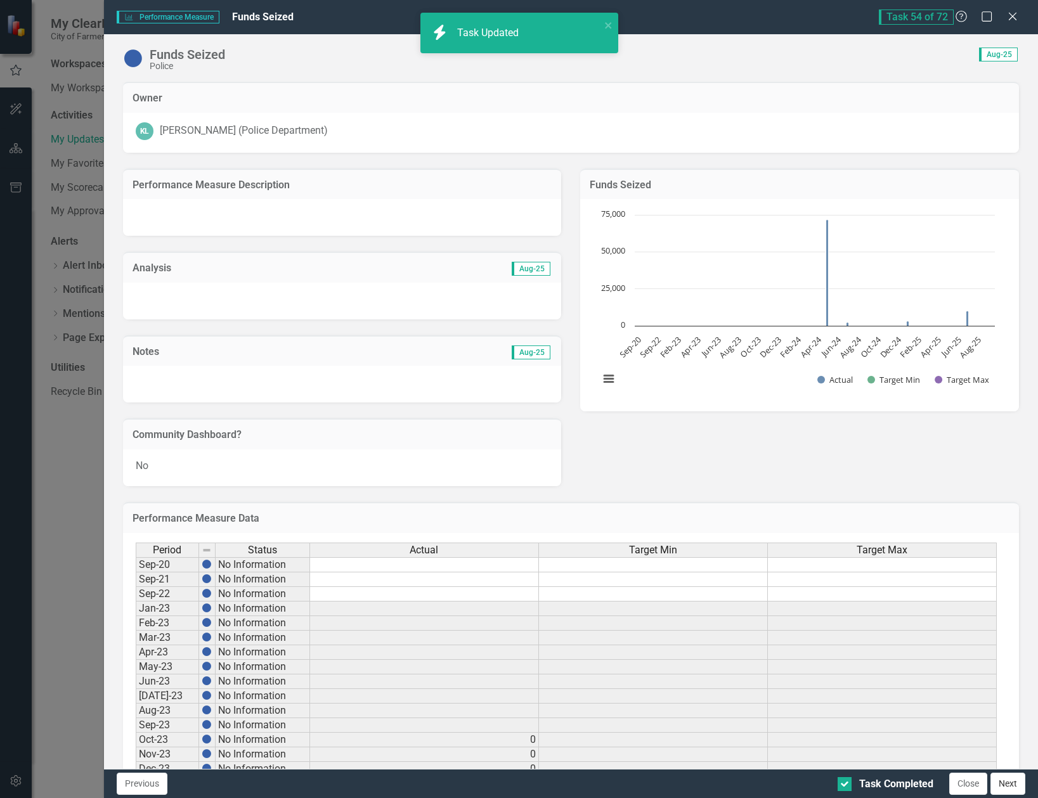
click at [1017, 784] on button "Next" at bounding box center [1008, 784] width 35 height 22
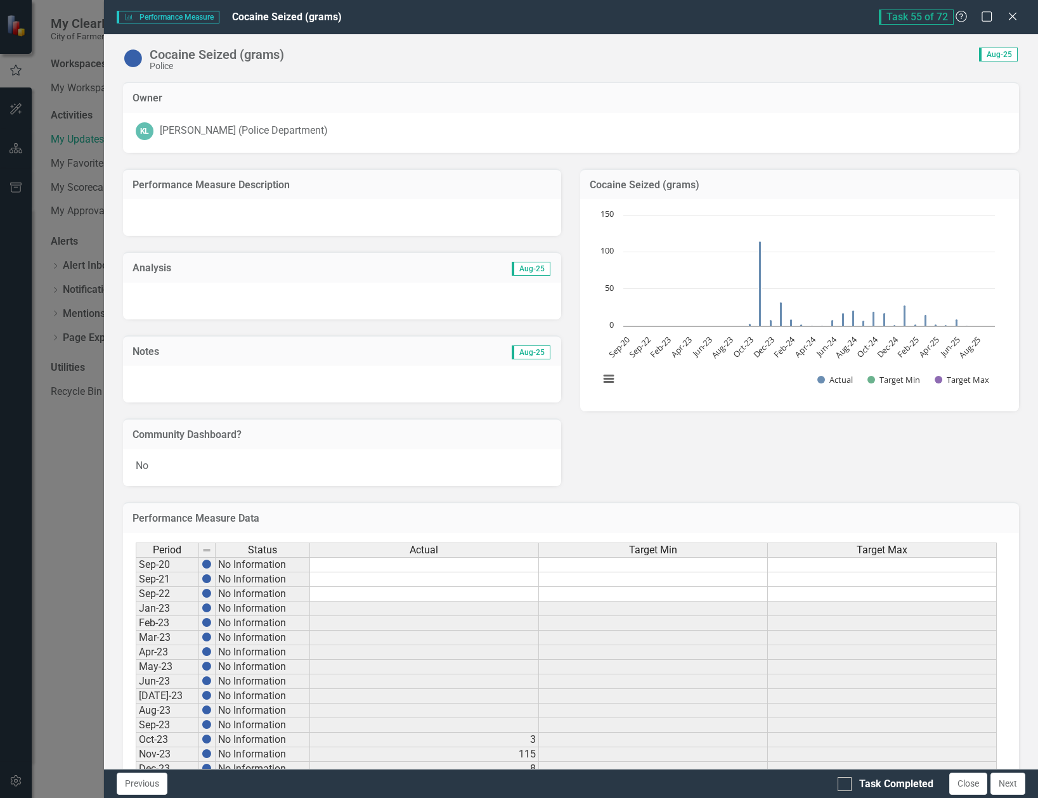
checkbox input "true"
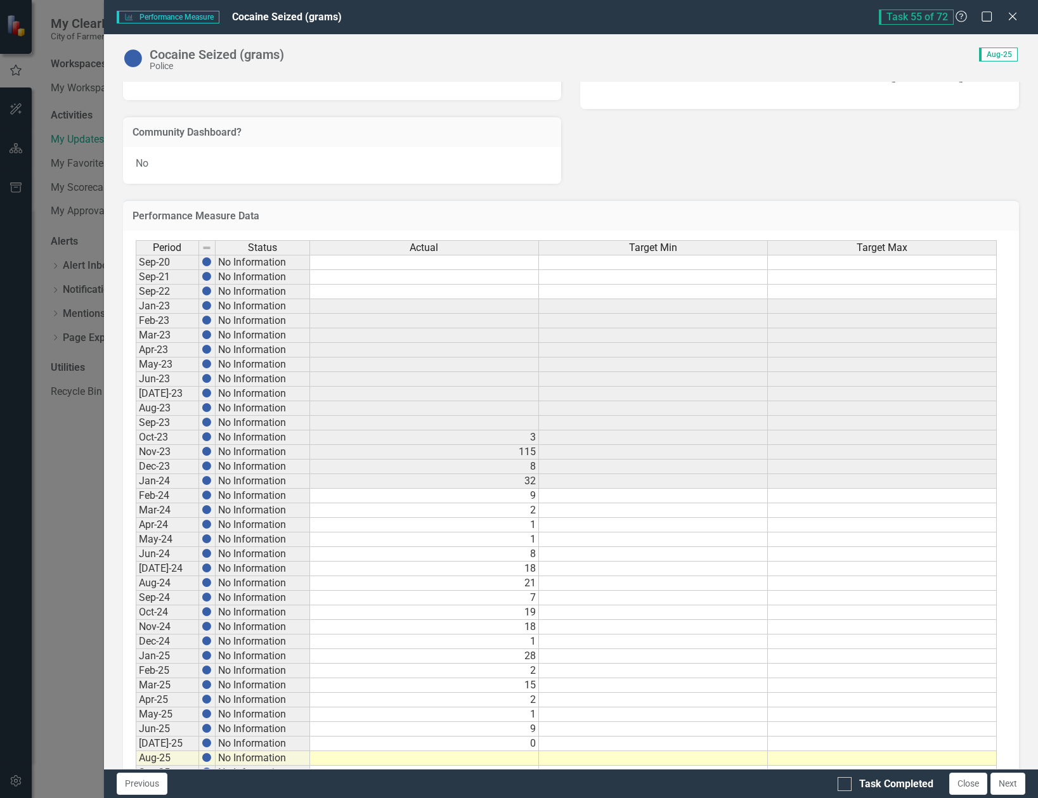
scroll to position [346, 0]
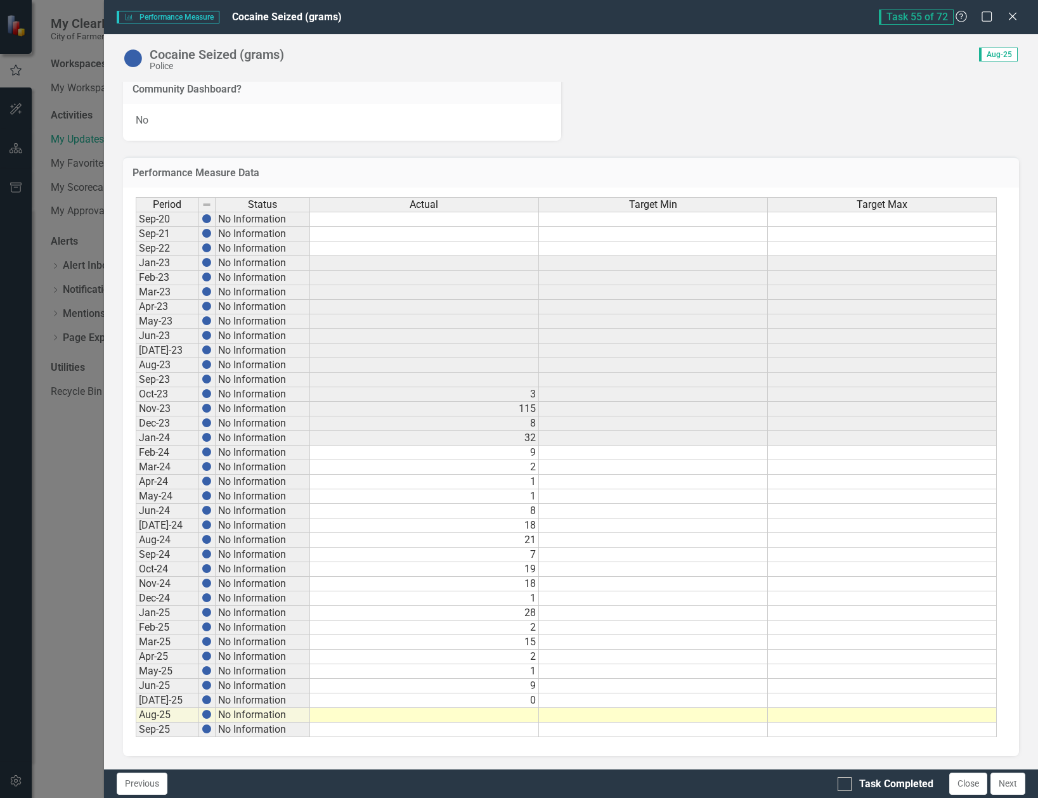
click at [516, 712] on td at bounding box center [424, 715] width 229 height 15
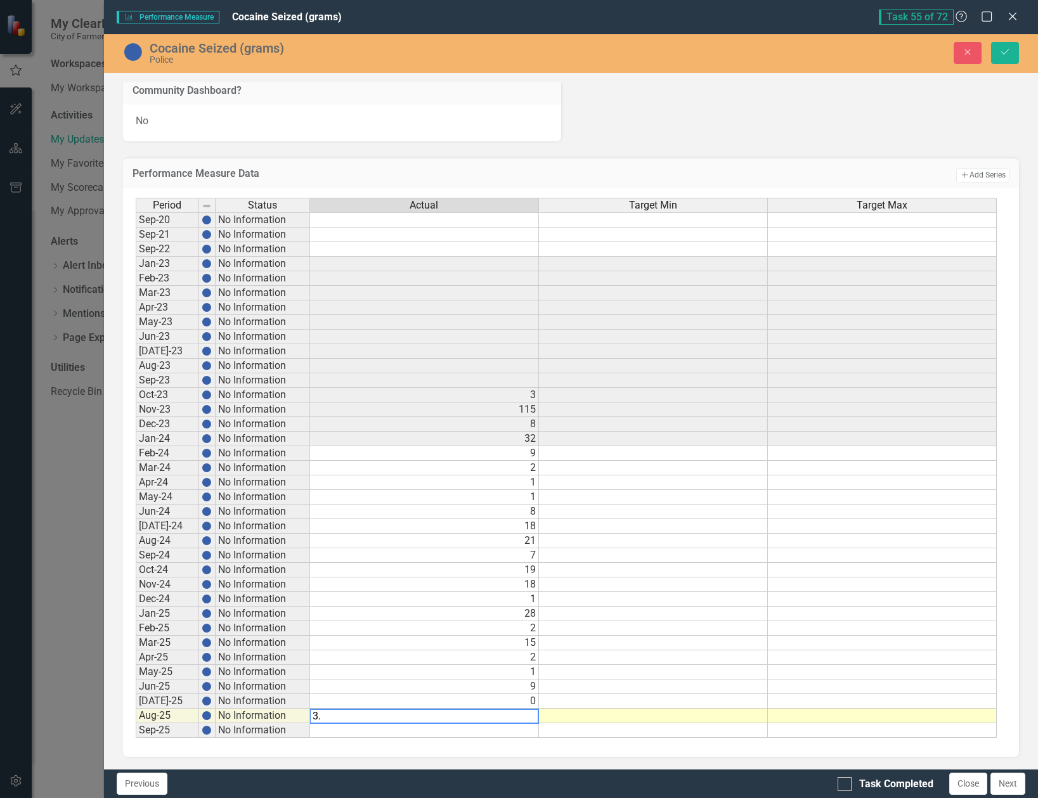
type textarea "3.8"
click at [847, 784] on div at bounding box center [845, 784] width 14 height 14
click at [846, 784] on input "Task Completed" at bounding box center [842, 781] width 8 height 8
checkbox input "true"
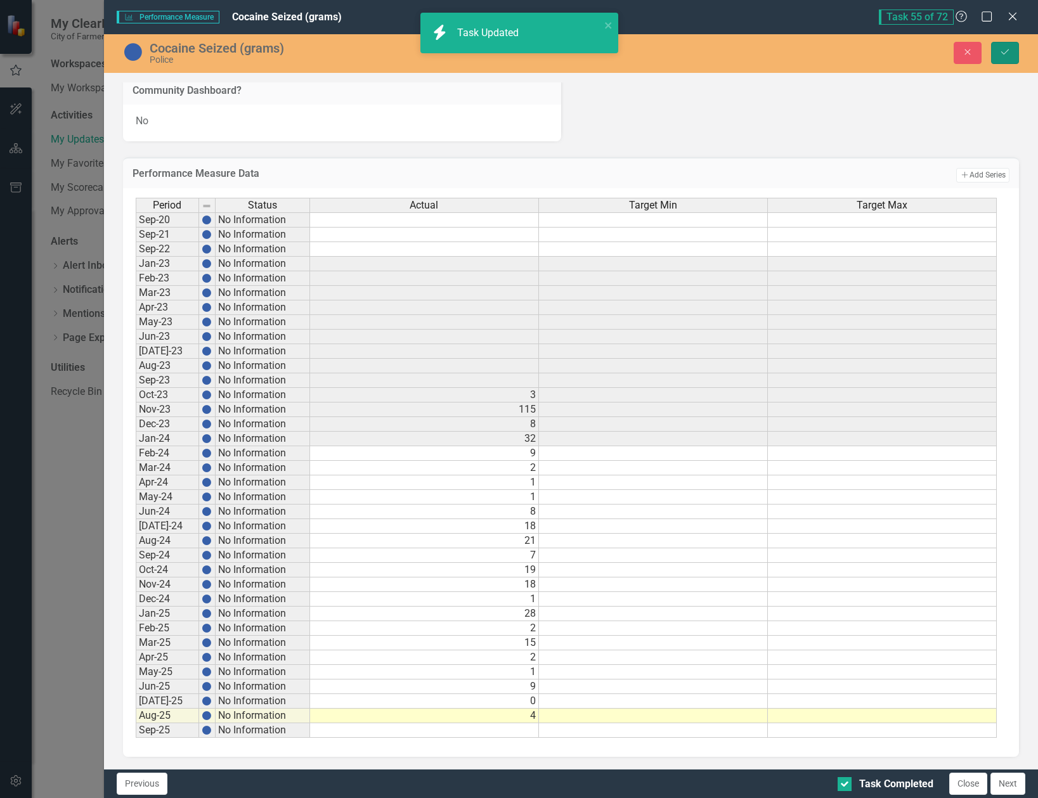
click at [1001, 42] on button "Save" at bounding box center [1005, 53] width 28 height 22
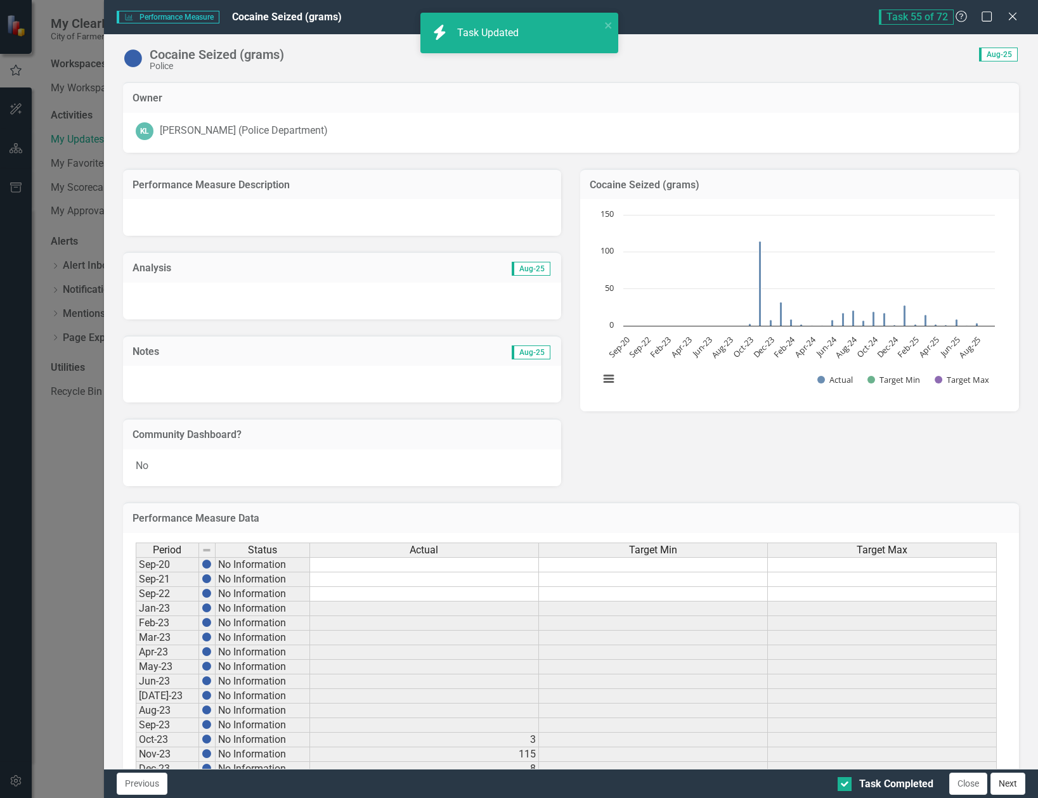
click at [1014, 788] on button "Next" at bounding box center [1008, 784] width 35 height 22
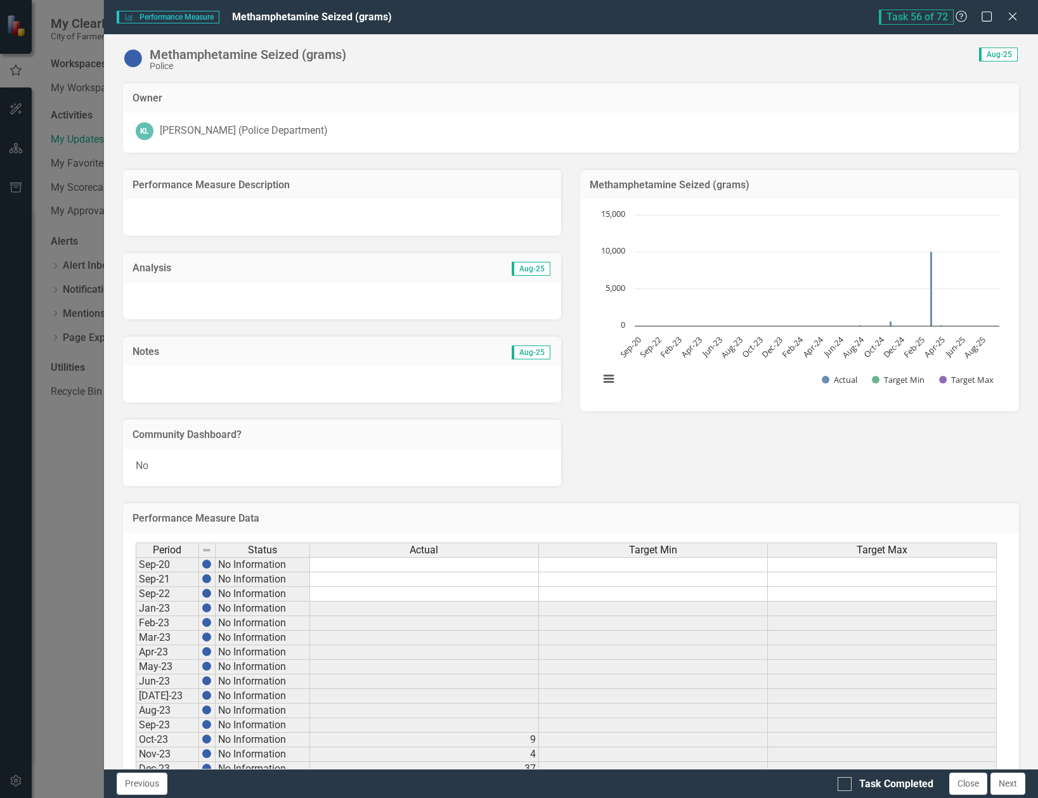
checkbox input "true"
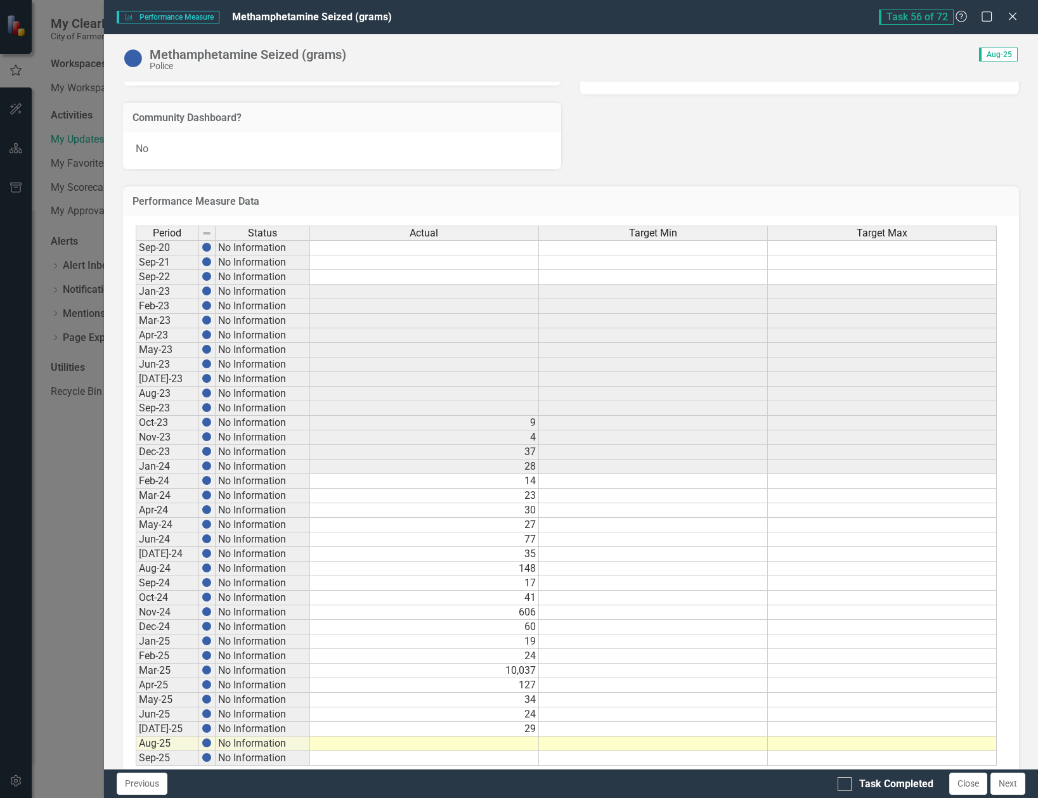
click at [485, 746] on td at bounding box center [424, 744] width 229 height 15
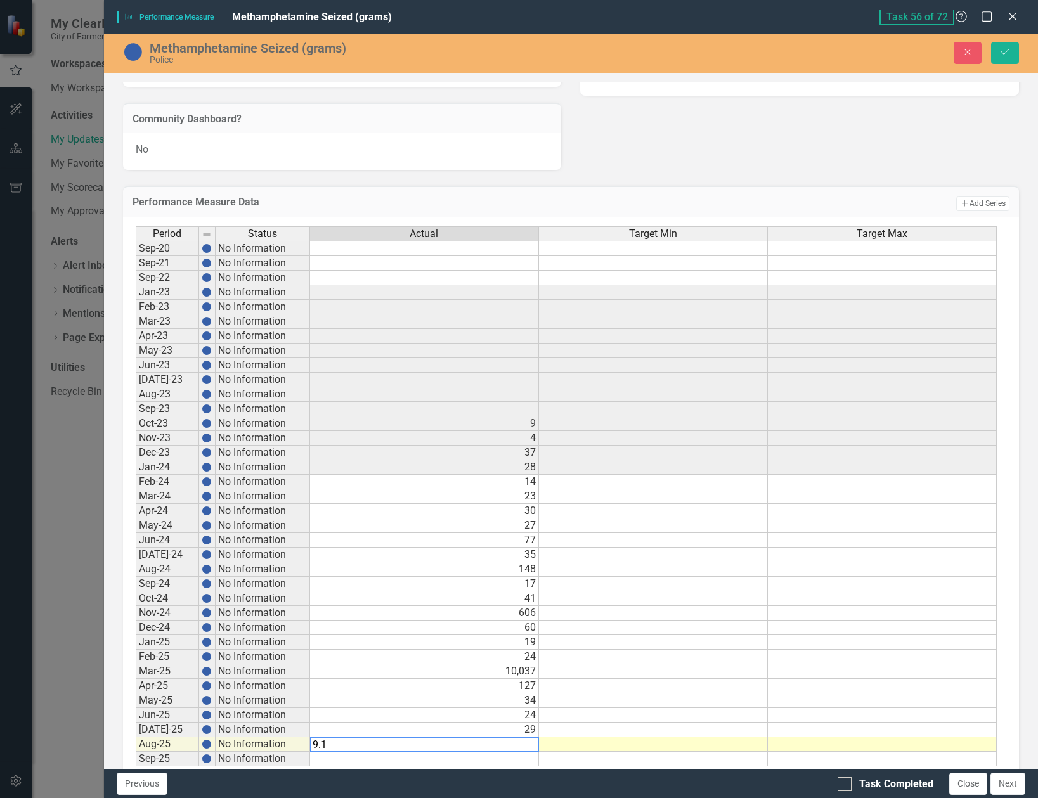
type textarea "9.12"
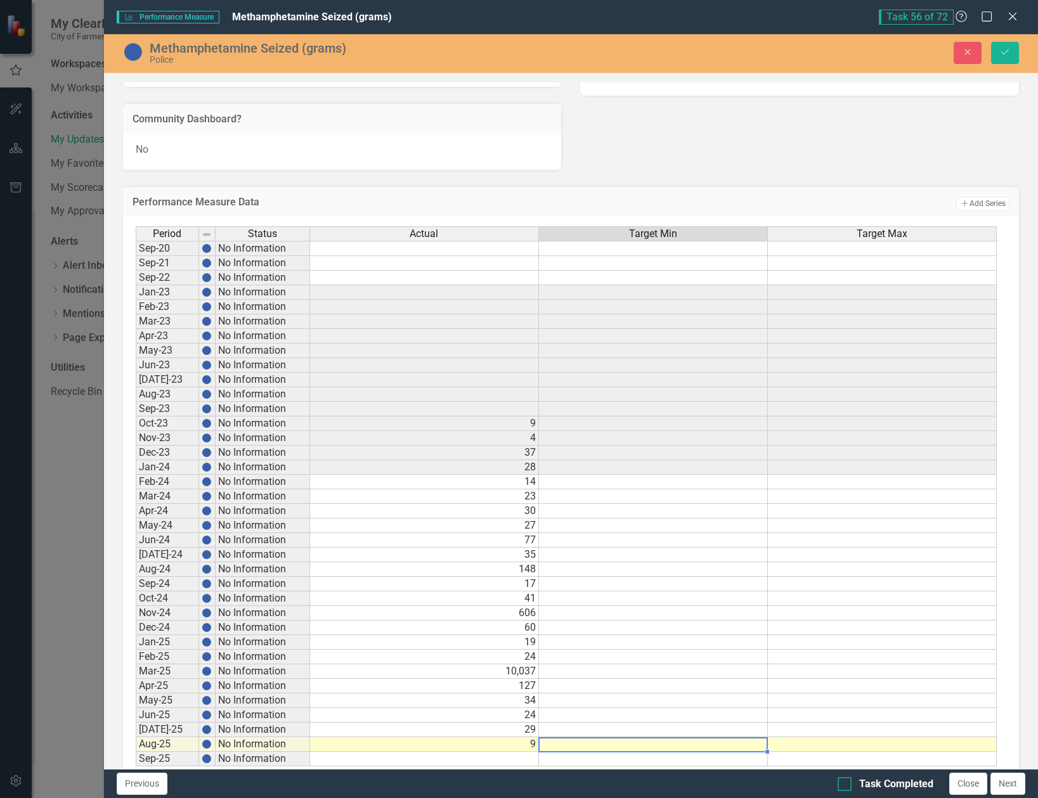
click at [843, 781] on input "Task Completed" at bounding box center [842, 781] width 8 height 8
checkbox input "true"
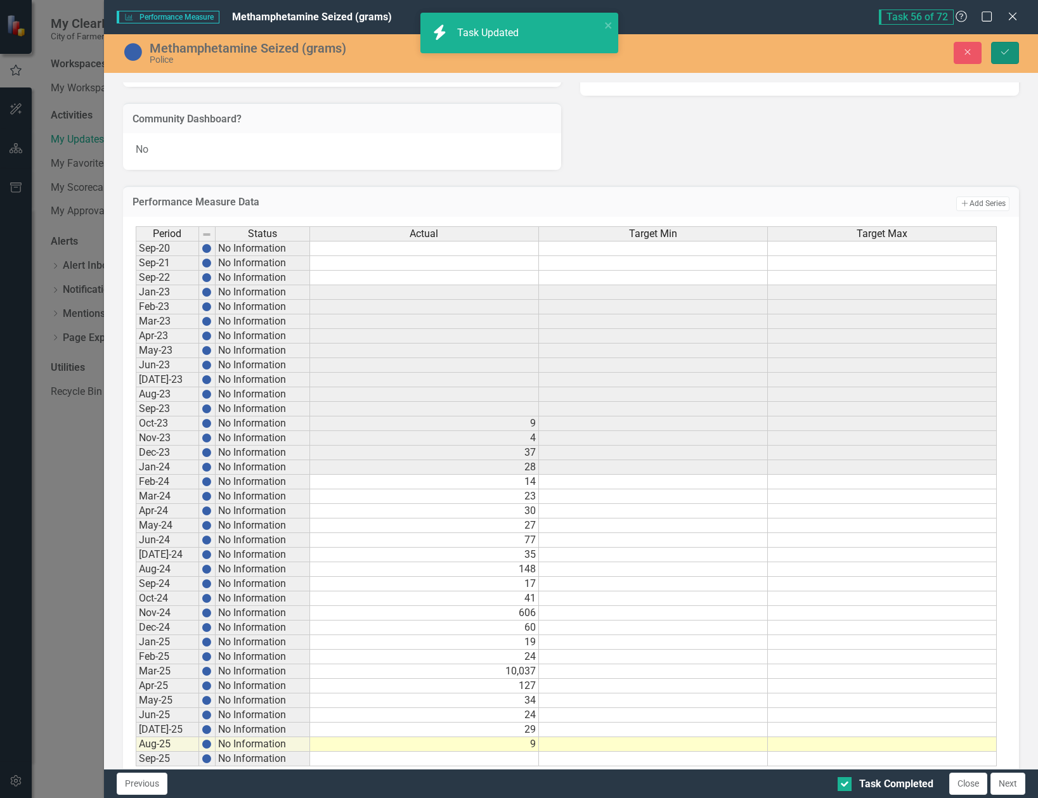
click at [1012, 56] on button "Save" at bounding box center [1005, 53] width 28 height 22
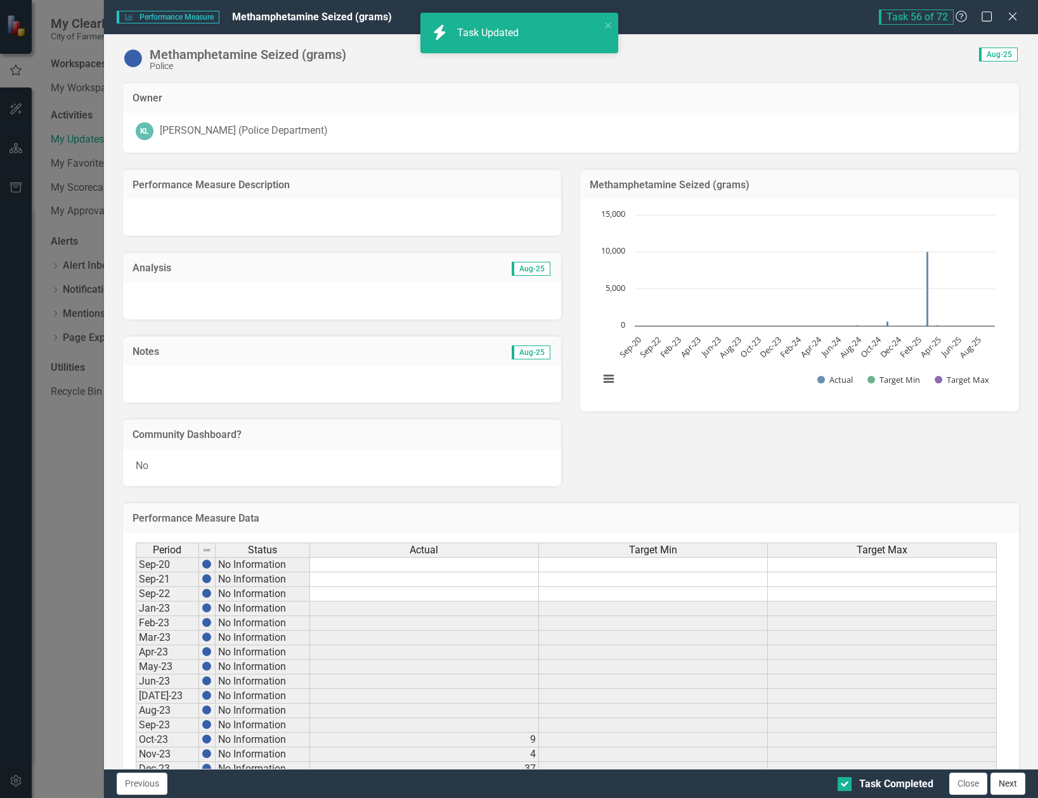
click at [1015, 783] on button "Next" at bounding box center [1008, 784] width 35 height 22
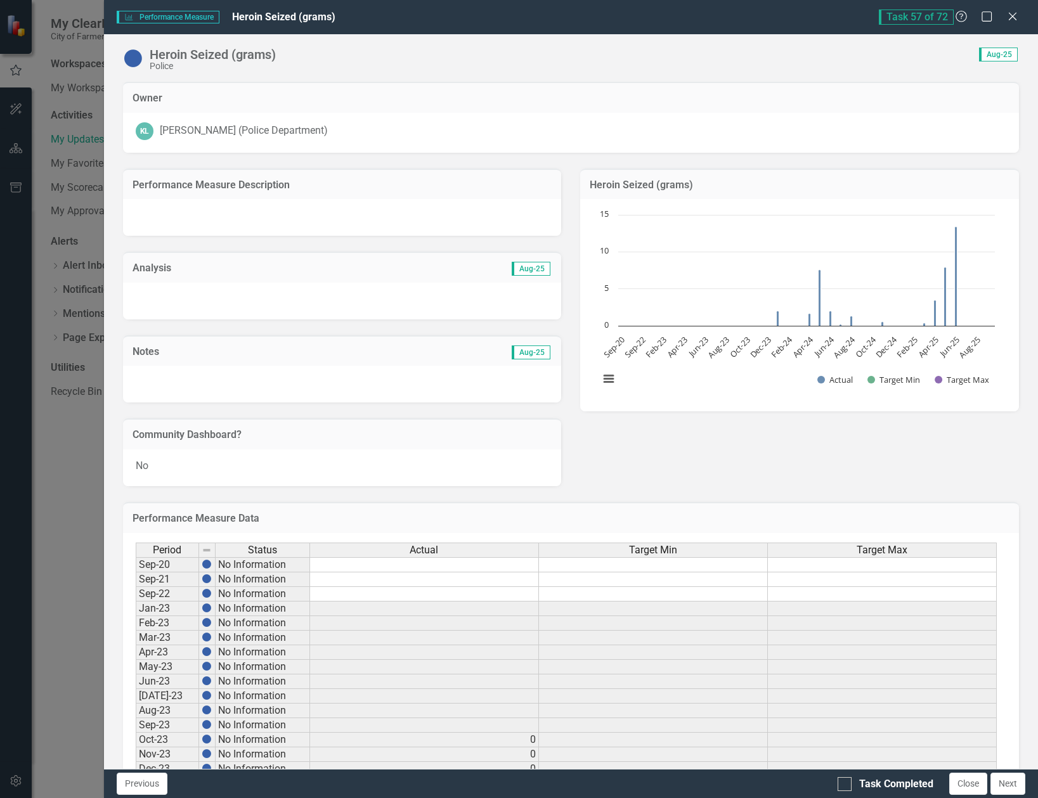
checkbox input "true"
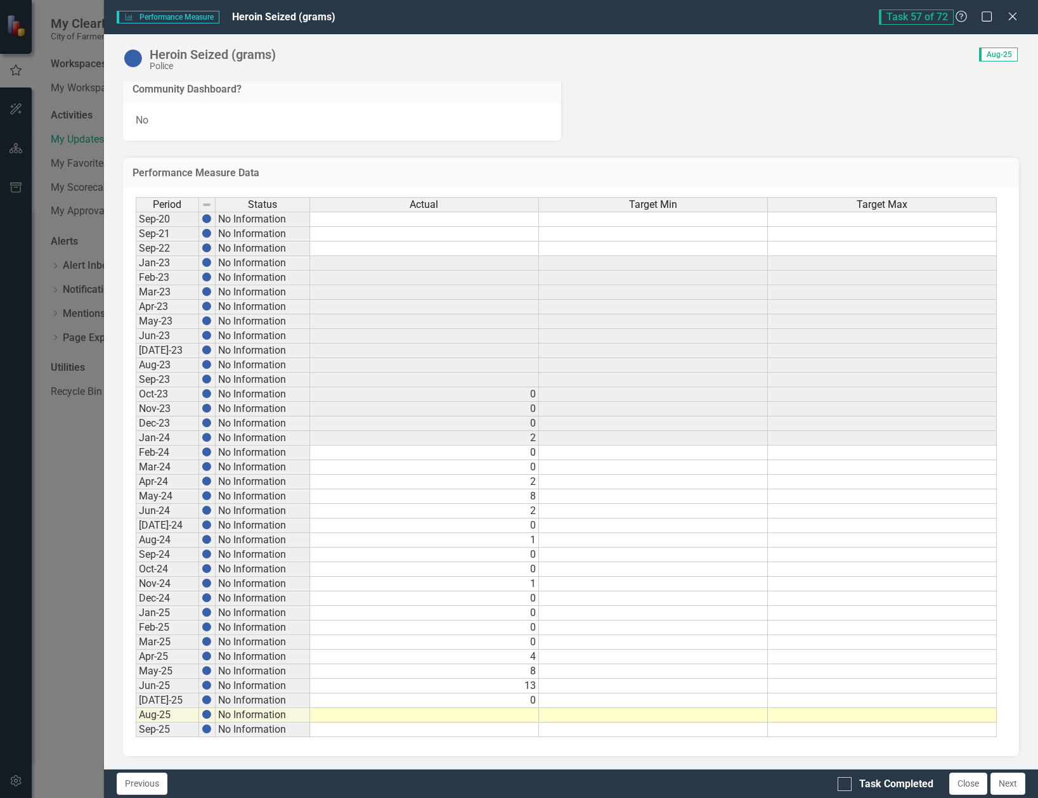
click at [136, 708] on div "Period Status Actual Target Min Target Max Sep-20 No Information Sep-21 No Info…" at bounding box center [136, 467] width 0 height 540
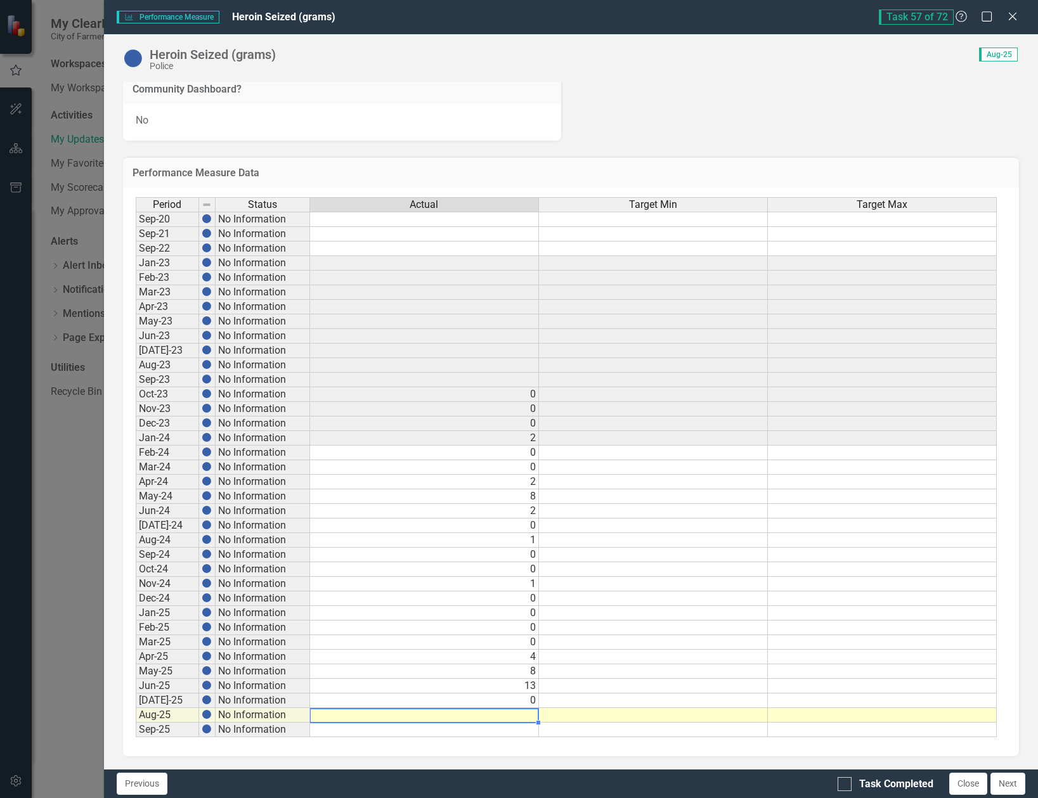
click at [512, 715] on td at bounding box center [424, 715] width 229 height 15
type textarea "0"
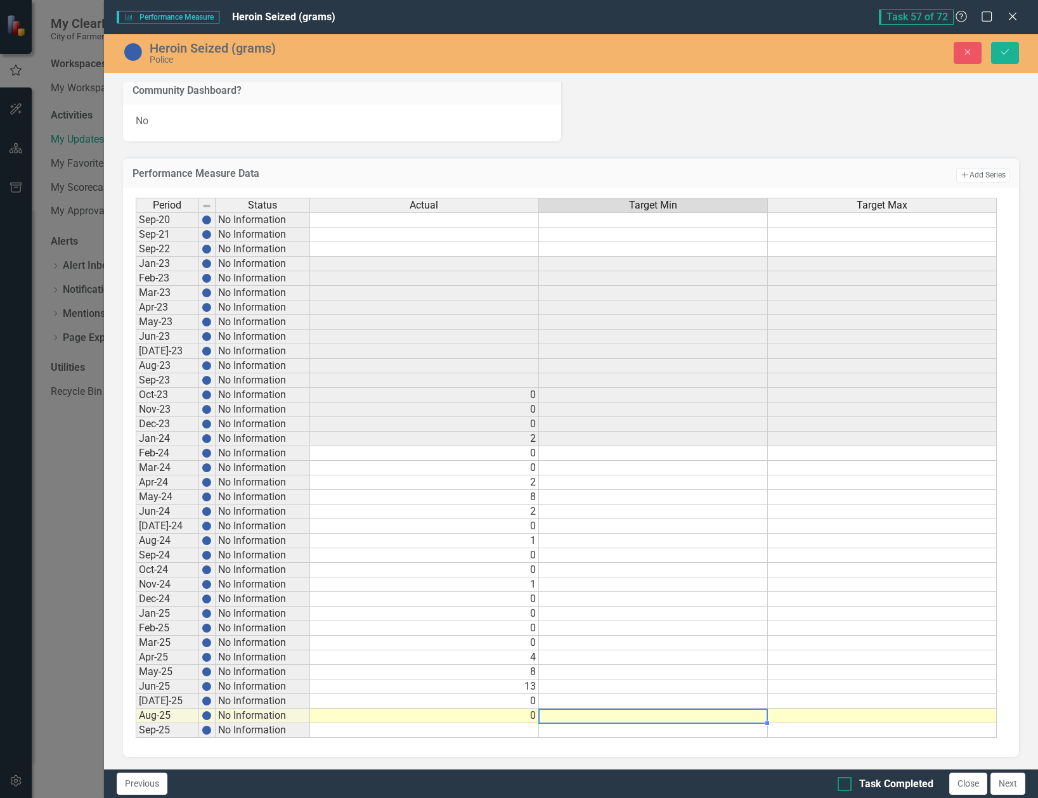
click at [845, 781] on input "Task Completed" at bounding box center [842, 781] width 8 height 8
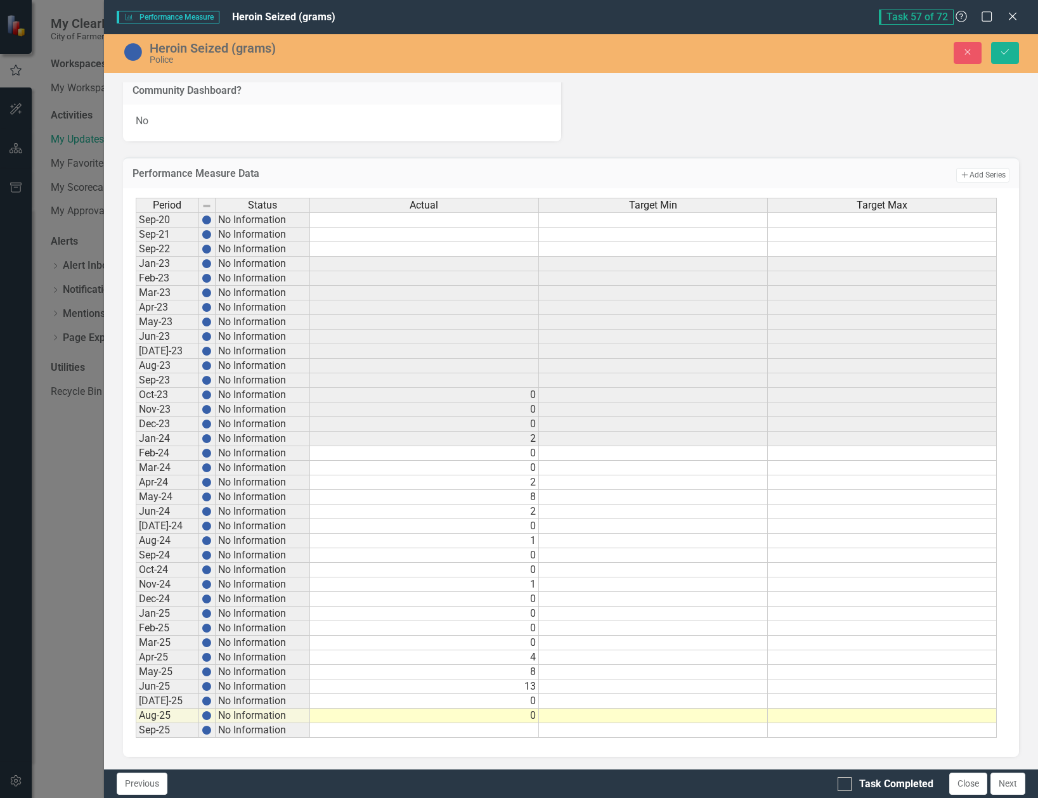
checkbox input "true"
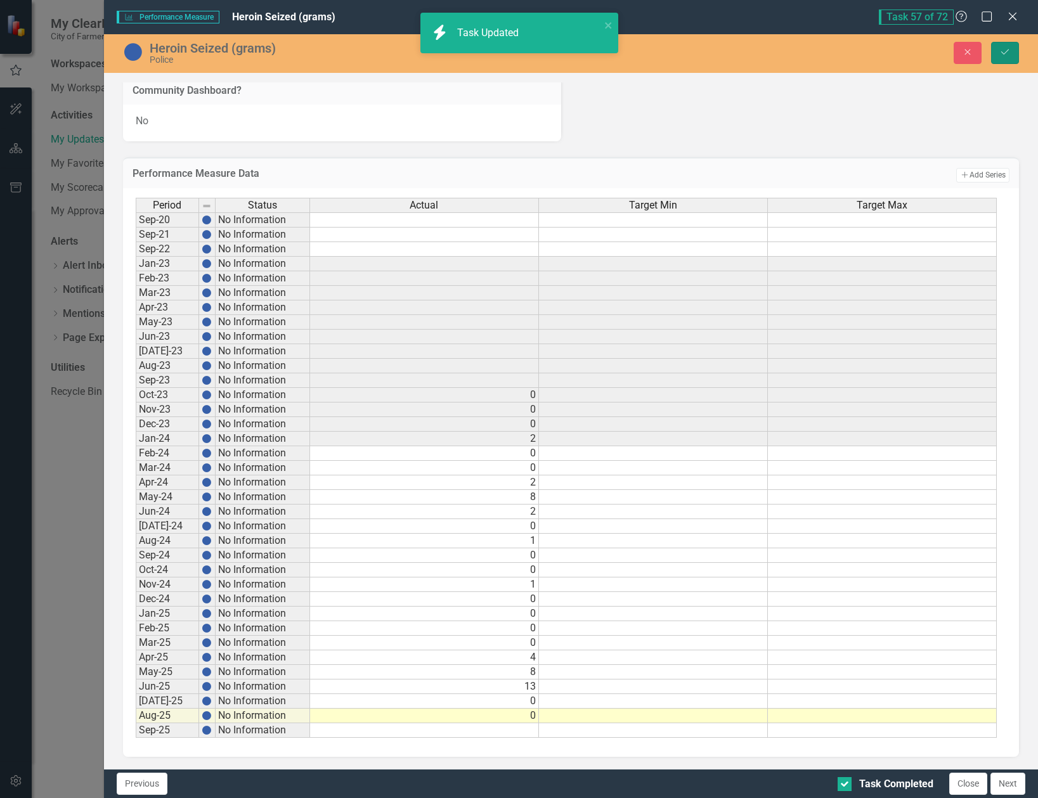
click at [1000, 53] on icon "Save" at bounding box center [1004, 52] width 11 height 9
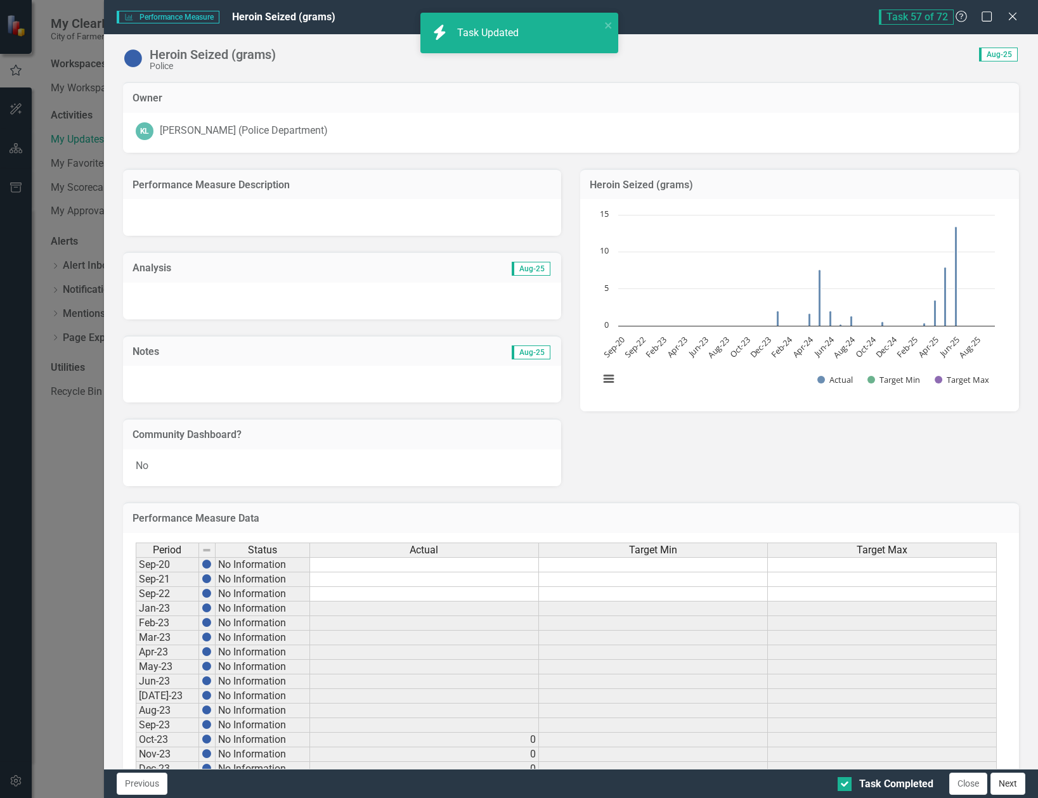
click at [1018, 787] on button "Next" at bounding box center [1008, 784] width 35 height 22
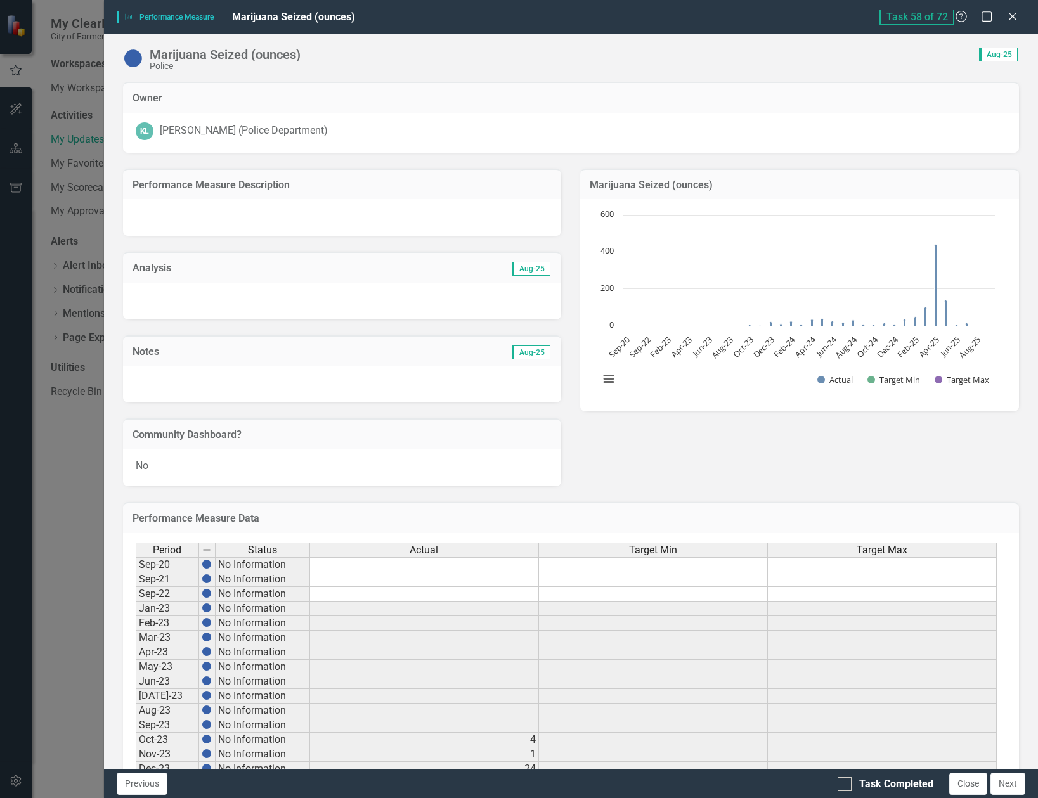
checkbox input "true"
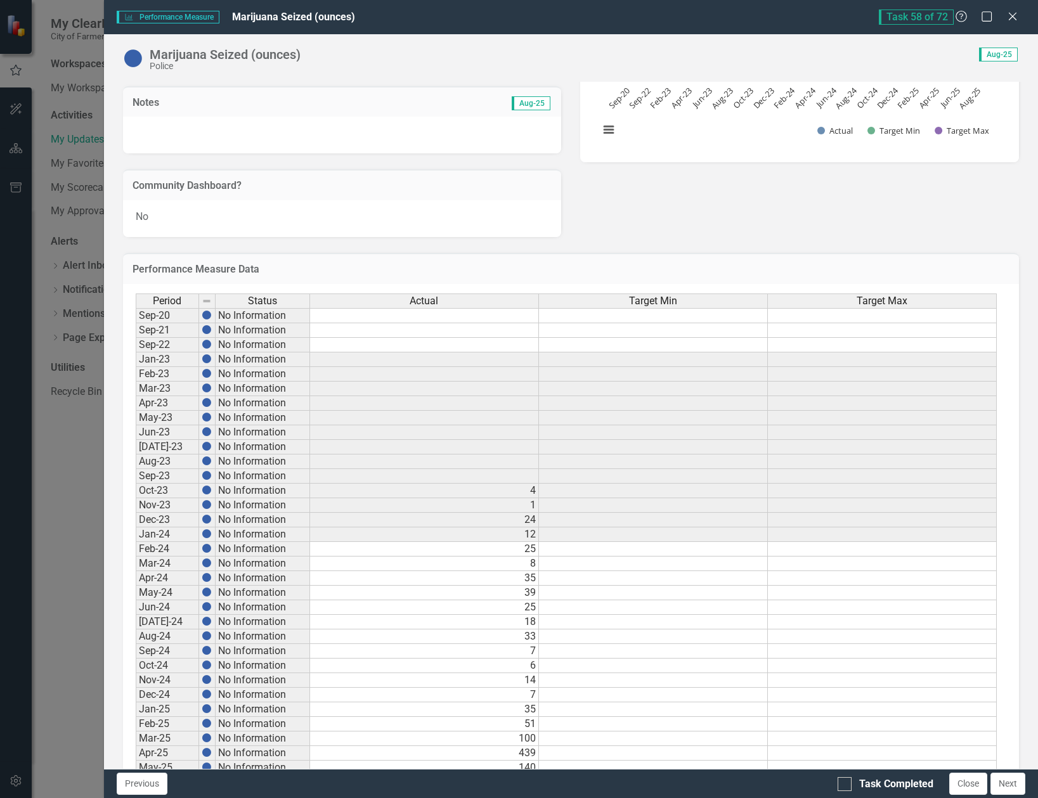
scroll to position [317, 0]
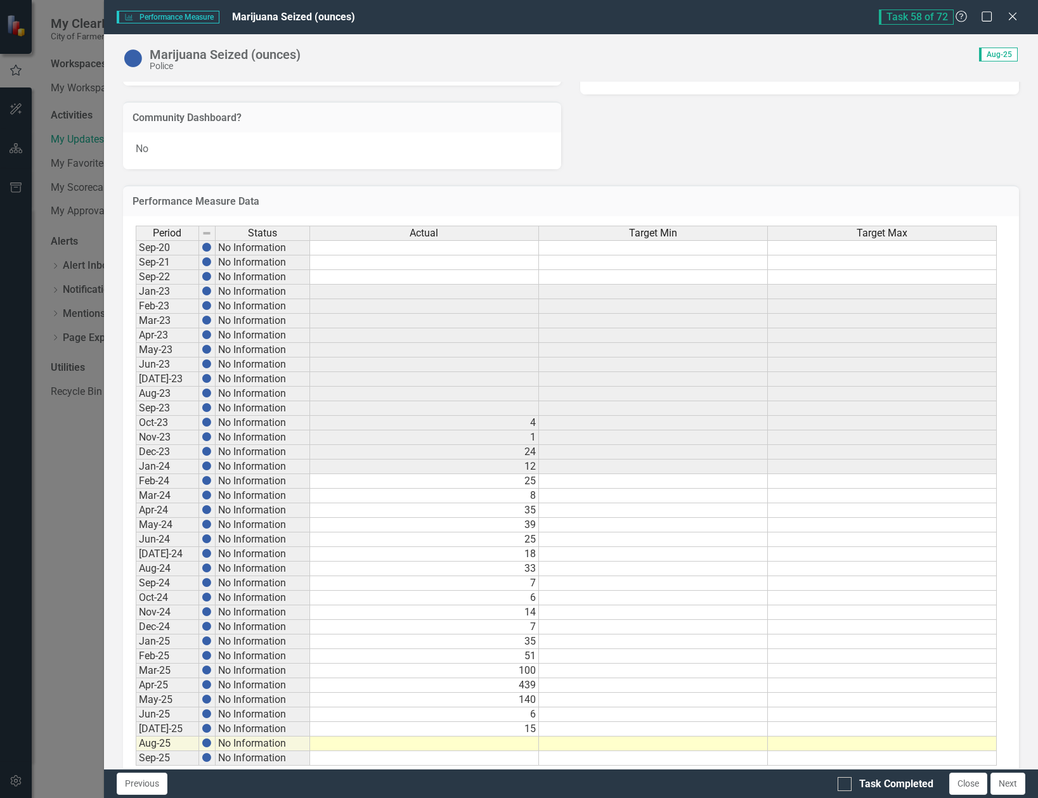
click at [504, 742] on td at bounding box center [424, 744] width 229 height 15
type textarea "0"
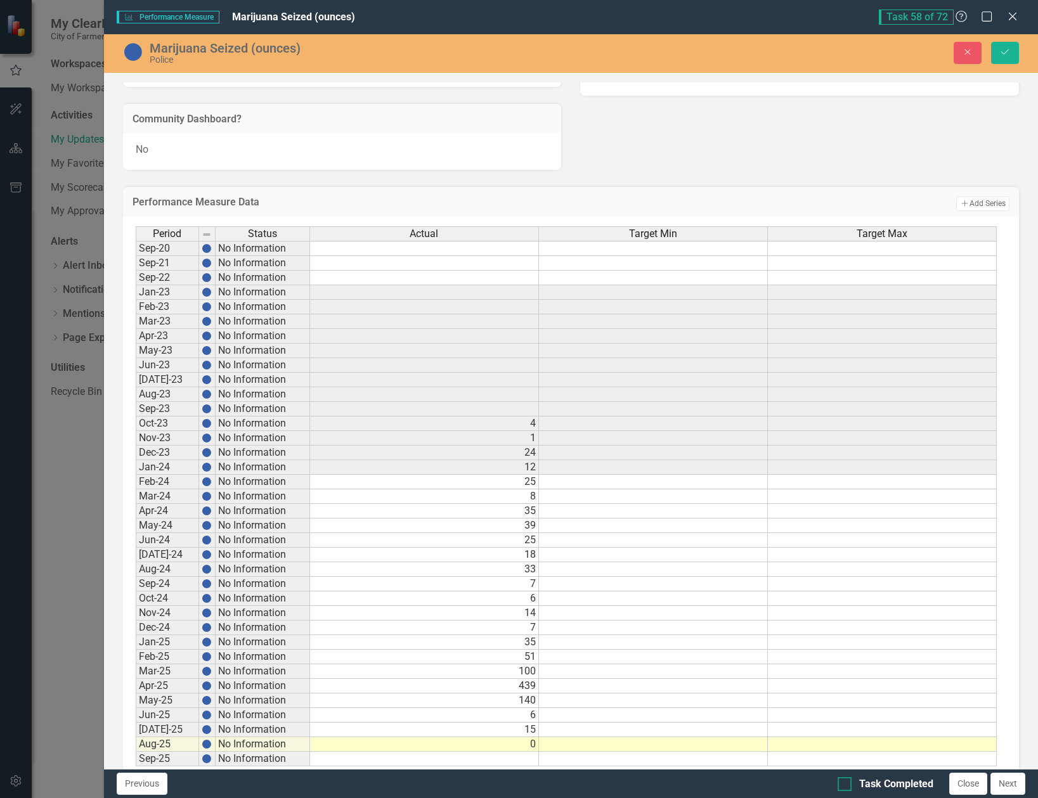
click at [849, 790] on div at bounding box center [845, 784] width 14 height 14
click at [846, 786] on input "Task Completed" at bounding box center [842, 781] width 8 height 8
checkbox input "true"
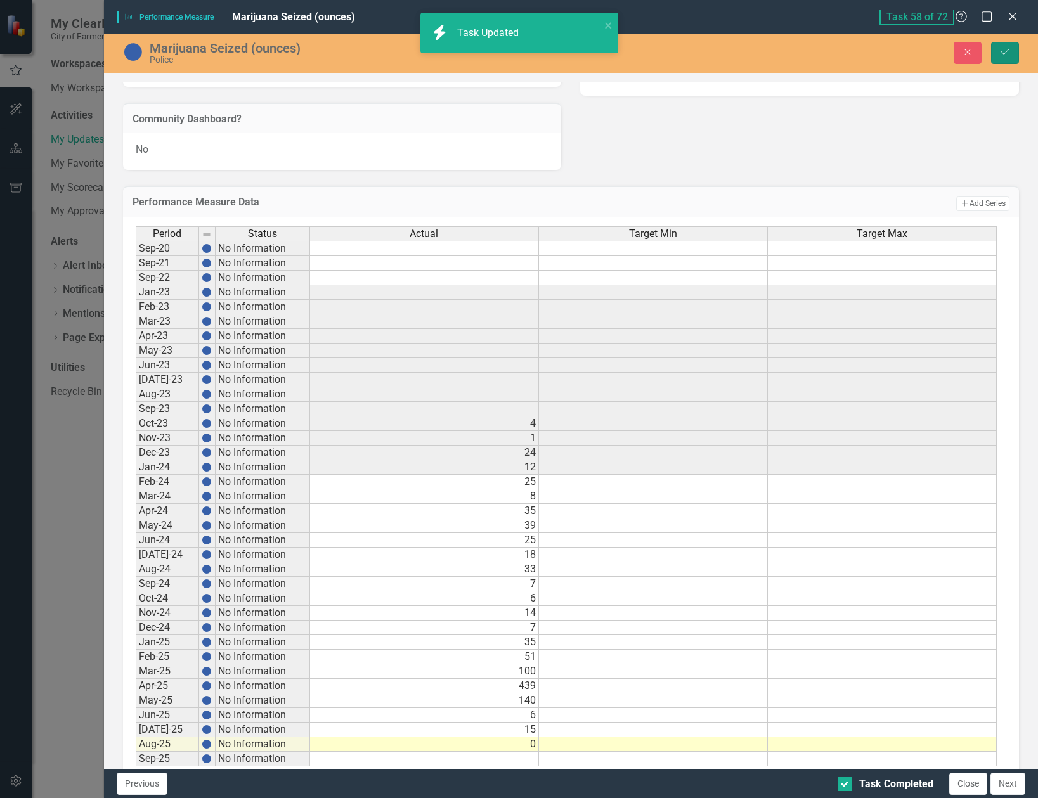
click at [1004, 50] on icon "Save" at bounding box center [1004, 52] width 11 height 9
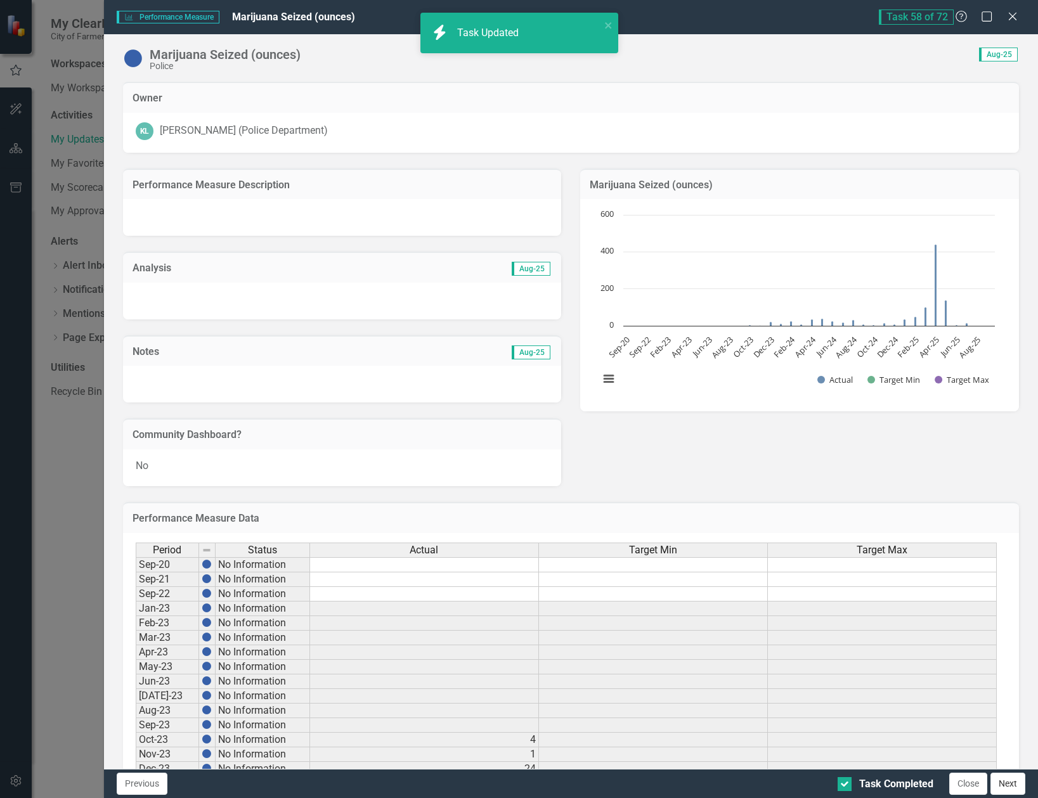
click at [1017, 784] on button "Next" at bounding box center [1008, 784] width 35 height 22
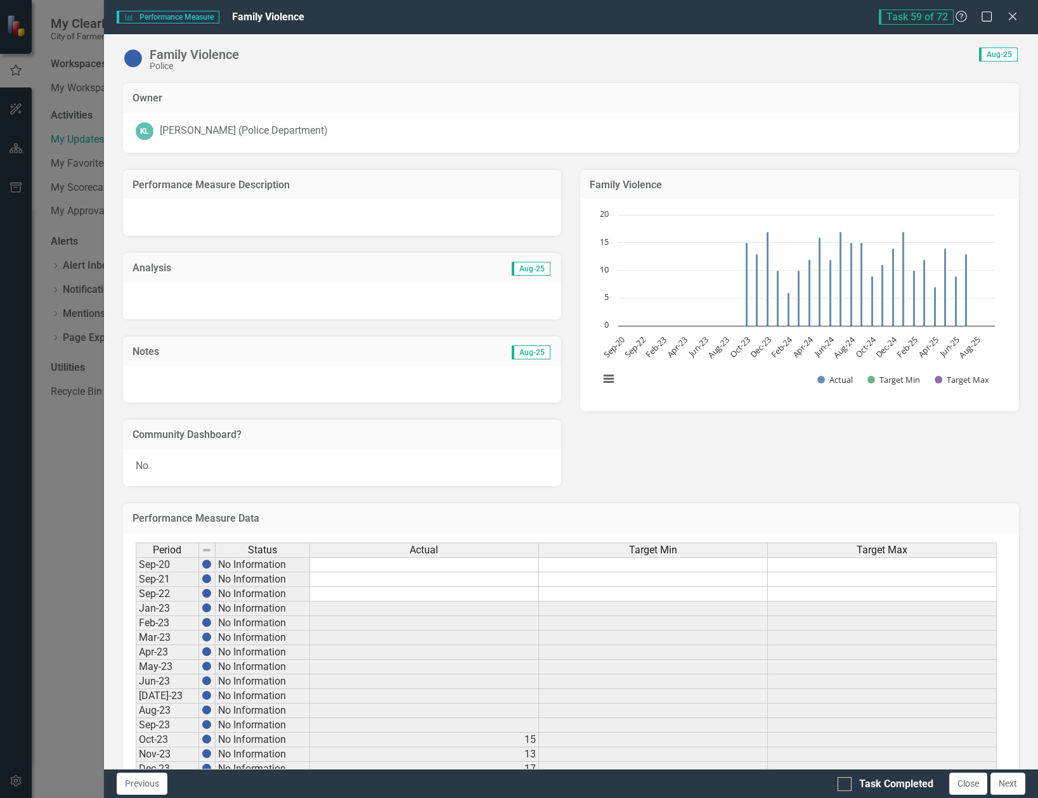
checkbox input "true"
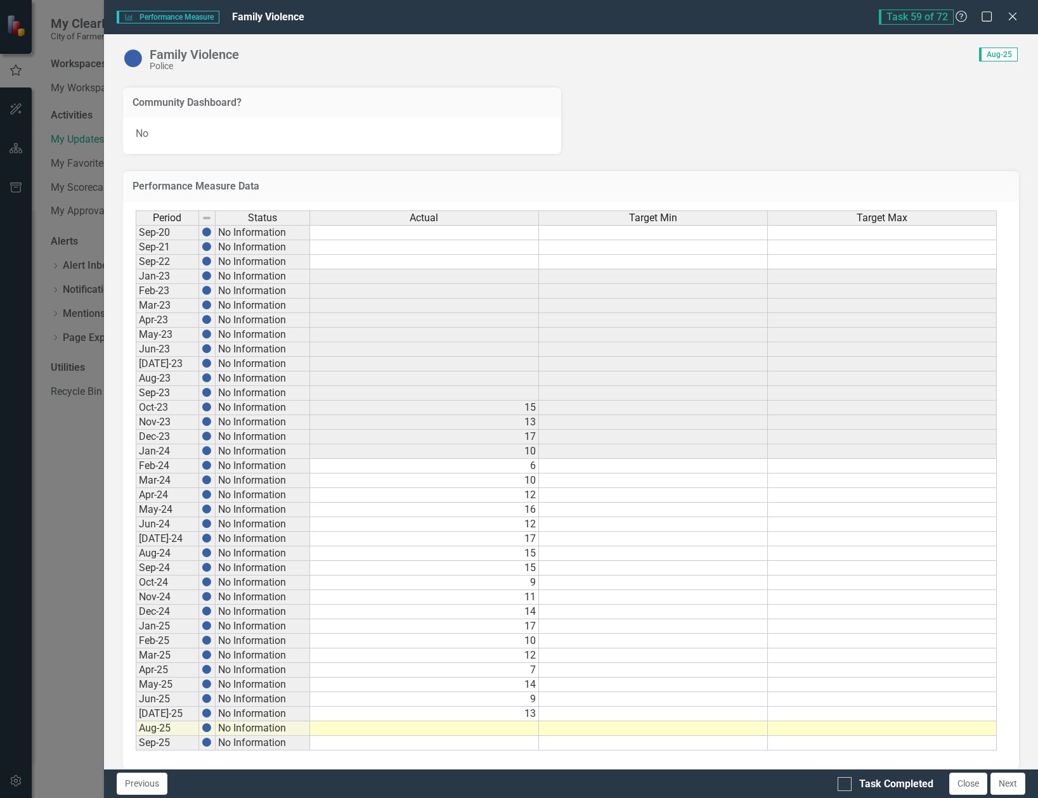
scroll to position [346, 0]
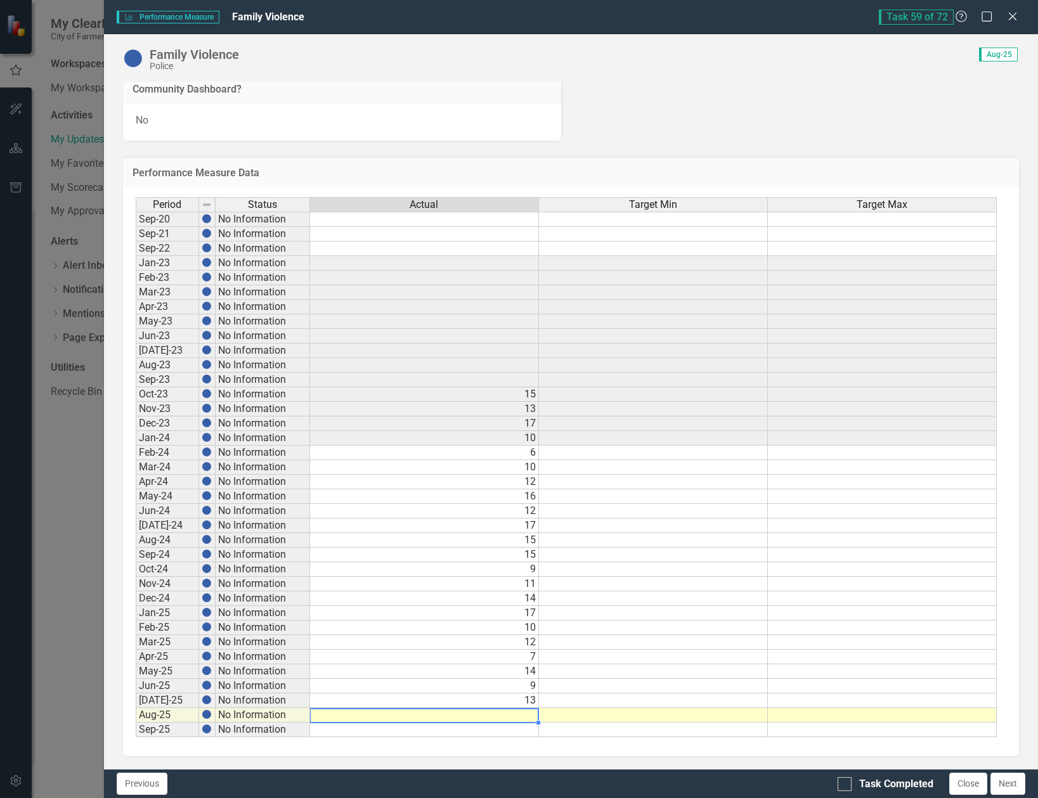
click at [523, 715] on td at bounding box center [424, 715] width 229 height 15
type textarea "13"
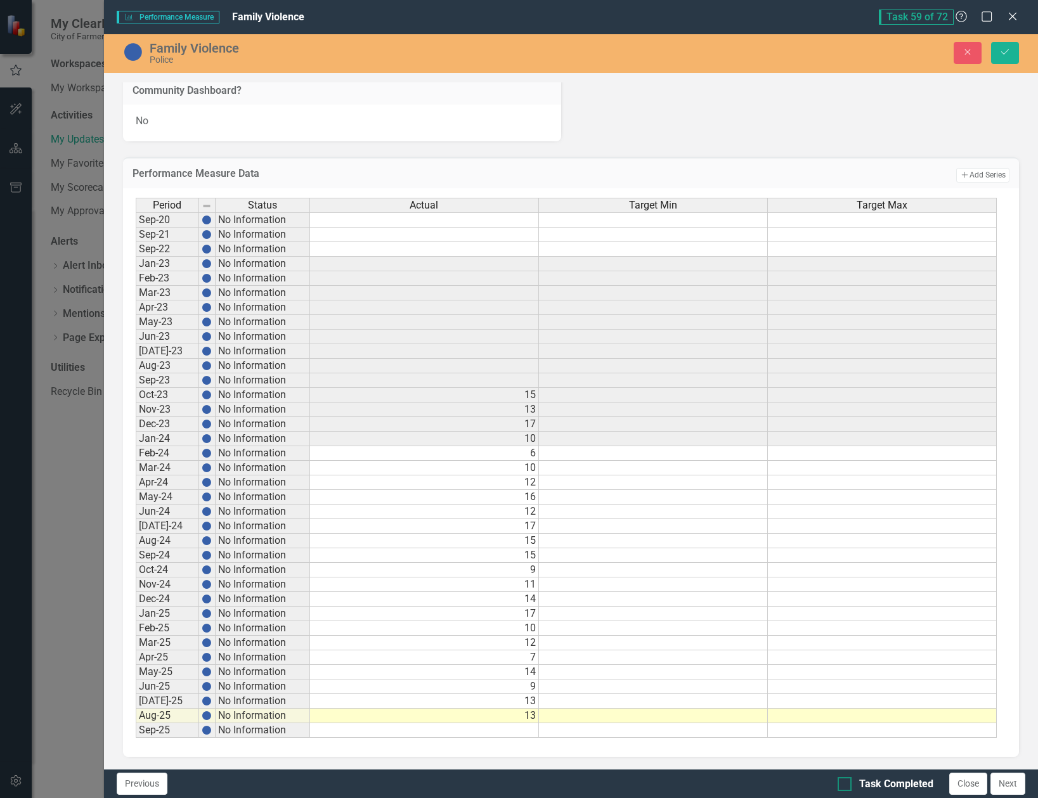
click at [842, 788] on div at bounding box center [845, 784] width 14 height 14
click at [842, 786] on input "Task Completed" at bounding box center [842, 781] width 8 height 8
checkbox input "true"
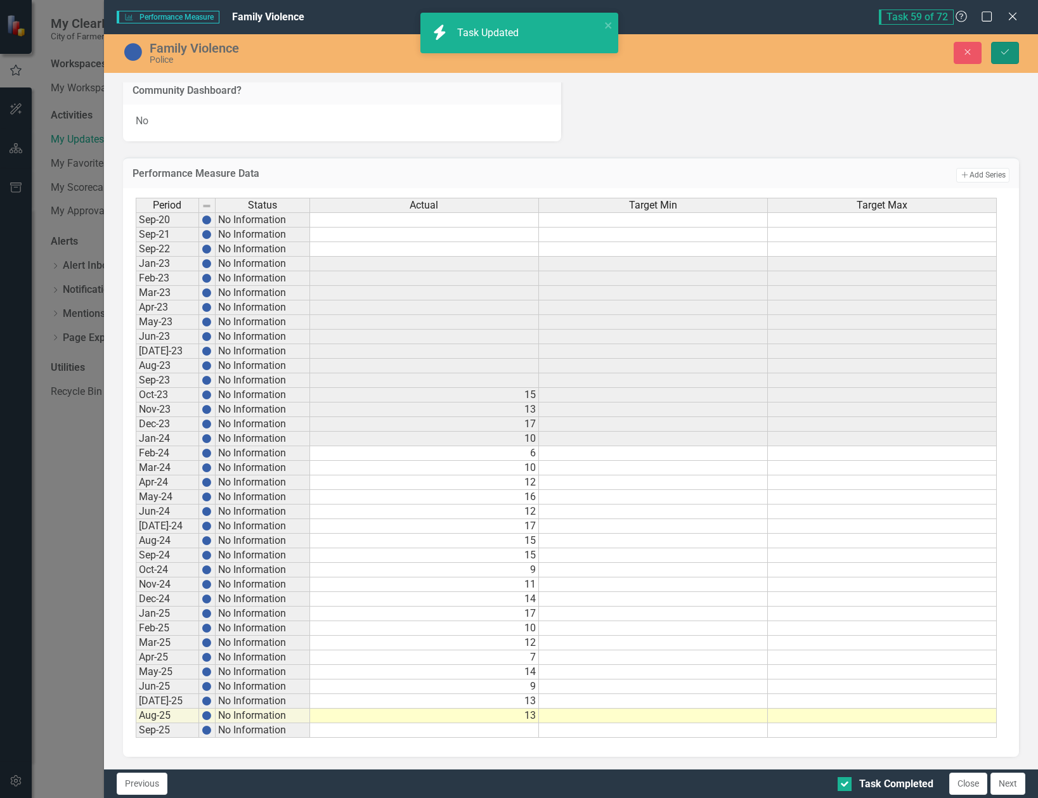
click at [1008, 49] on icon "Save" at bounding box center [1004, 52] width 11 height 9
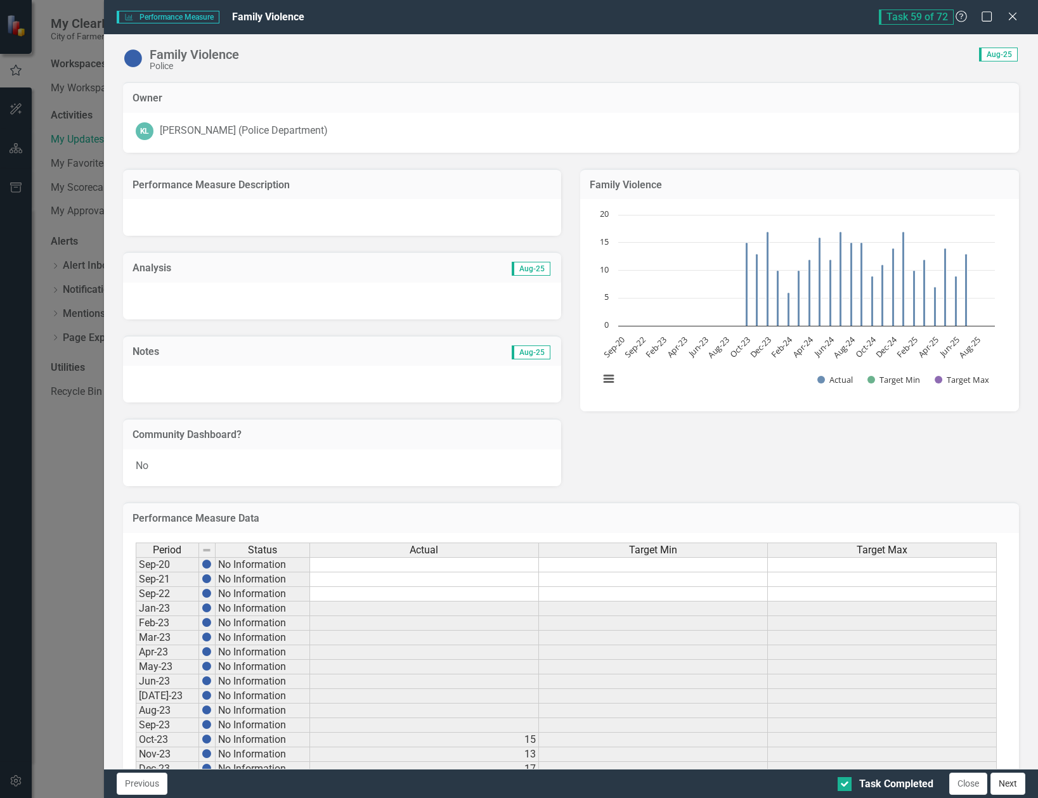
click at [1013, 784] on button "Next" at bounding box center [1008, 784] width 35 height 22
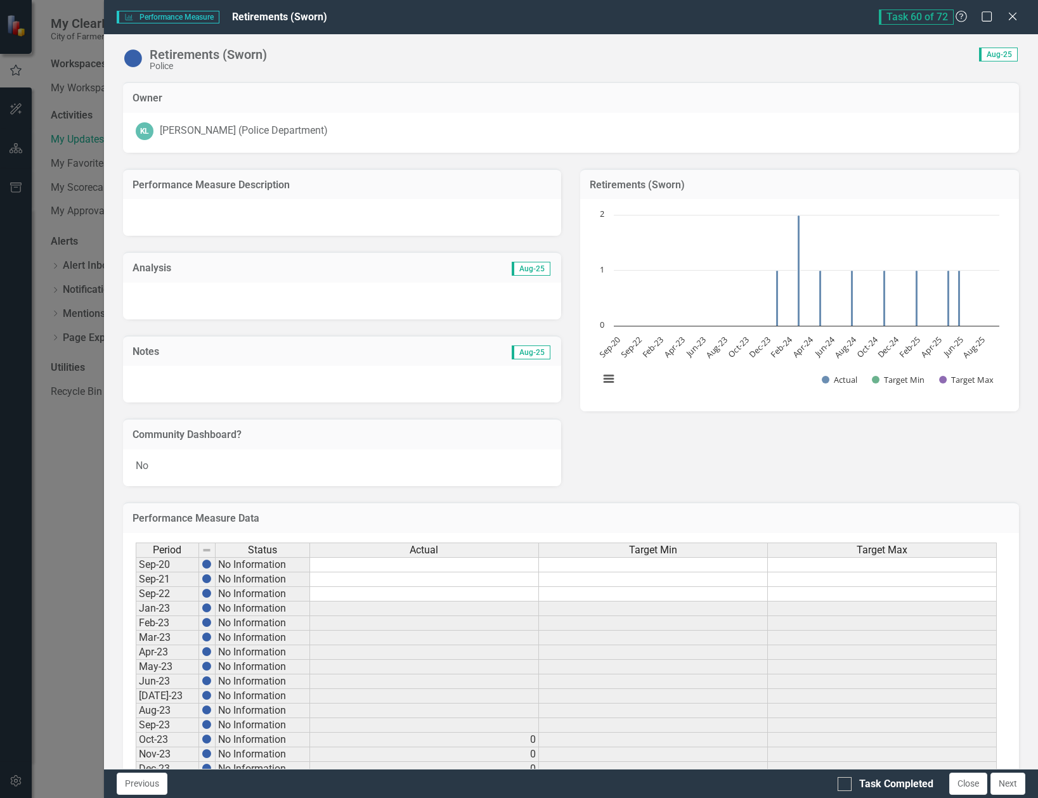
checkbox input "true"
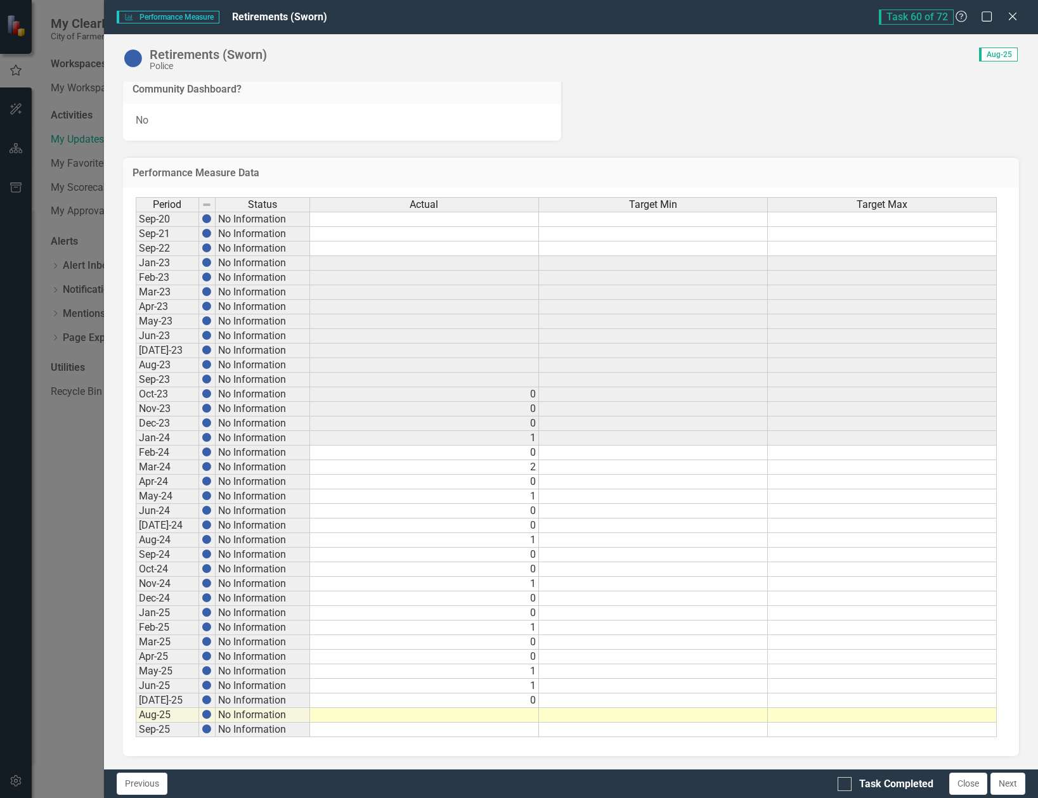
click at [531, 712] on td at bounding box center [424, 715] width 229 height 15
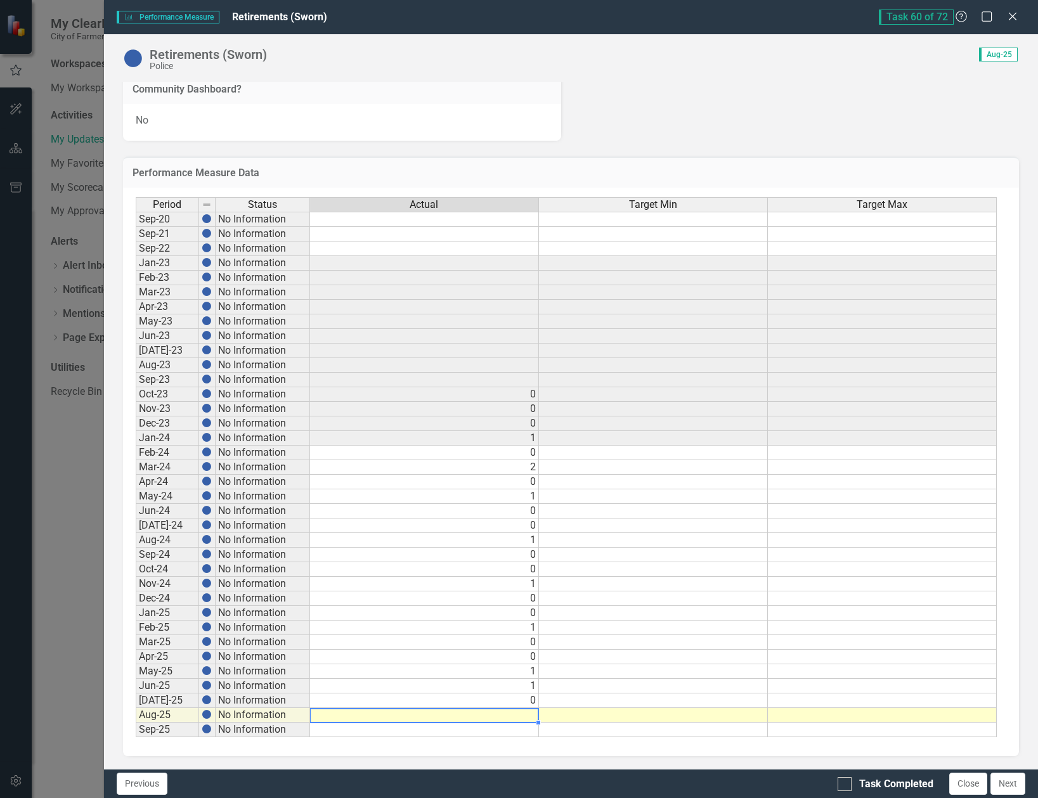
type textarea "0"
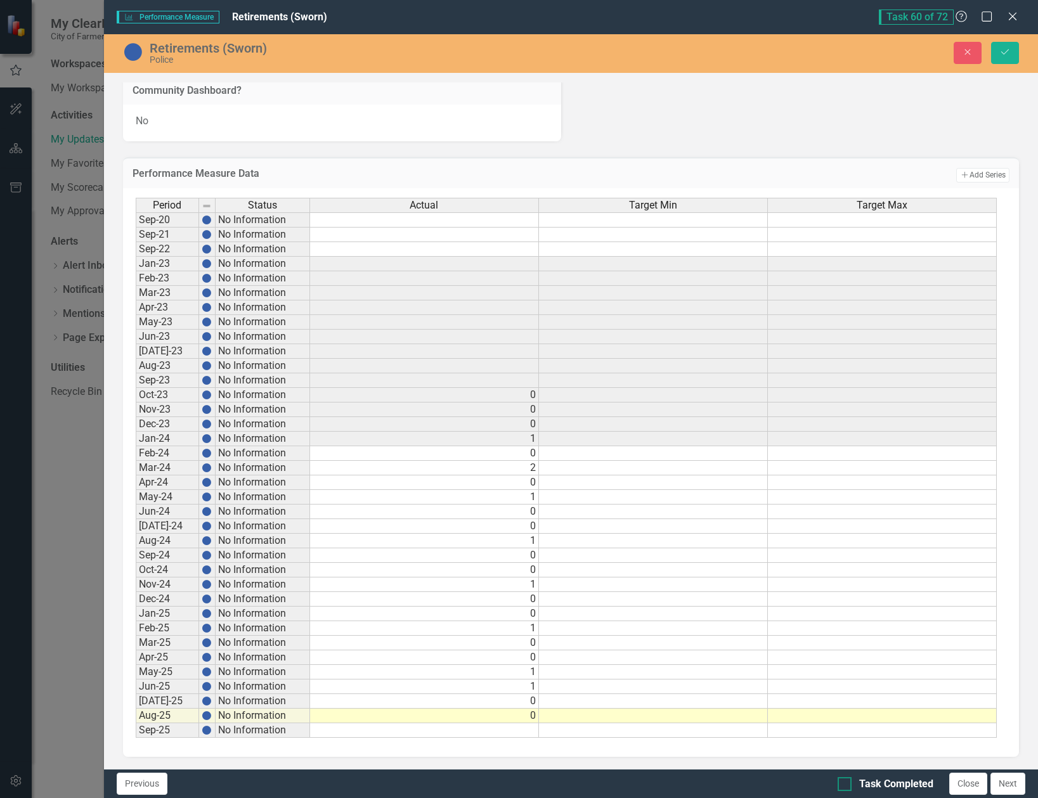
click at [859, 786] on div "Task Completed" at bounding box center [896, 784] width 74 height 15
click at [846, 786] on input "Task Completed" at bounding box center [842, 781] width 8 height 8
checkbox input "true"
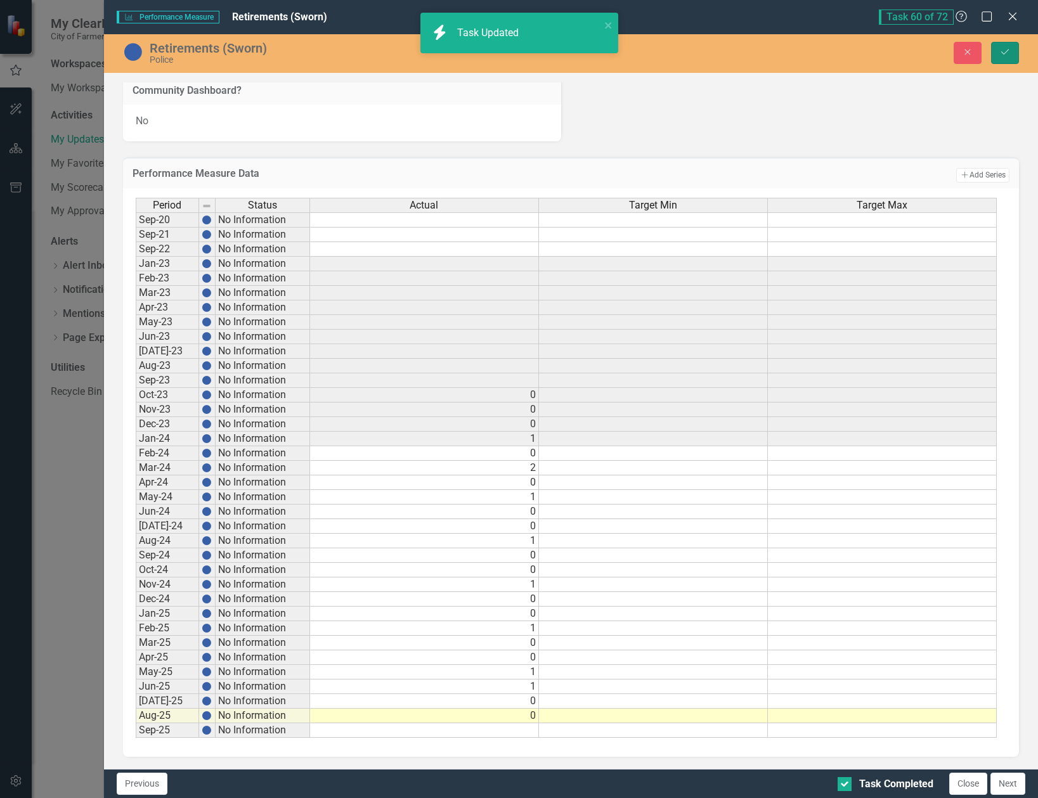
click at [1008, 49] on icon "Save" at bounding box center [1004, 52] width 11 height 9
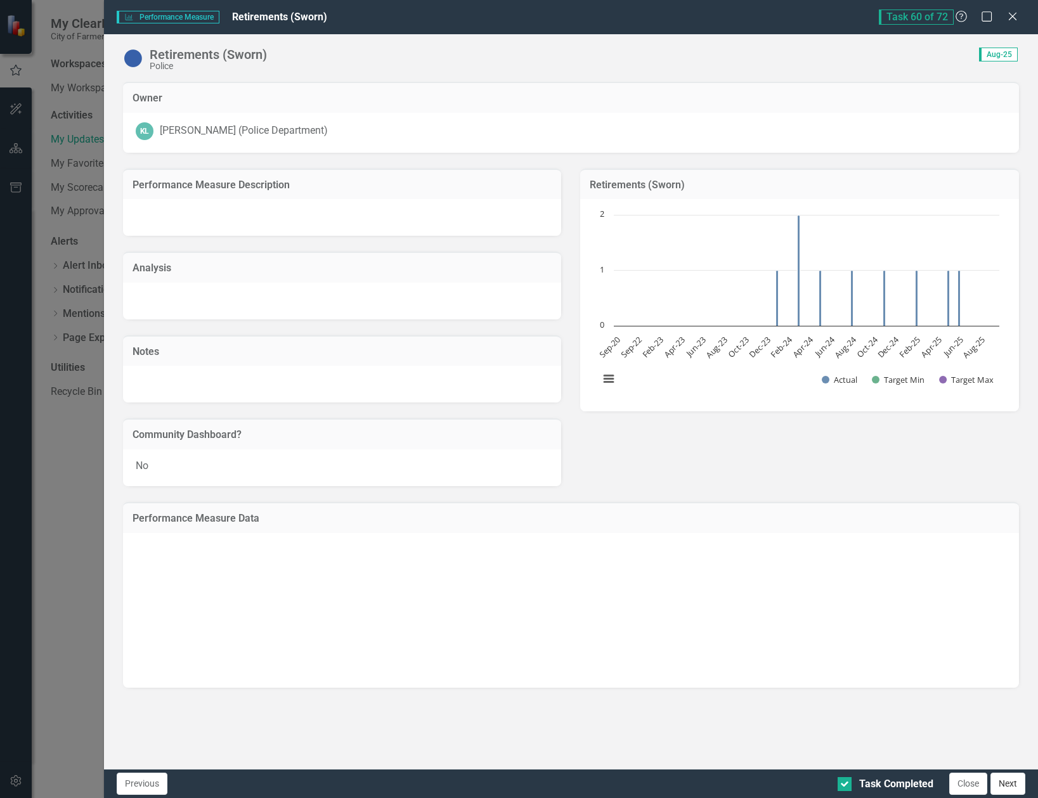
click at [1010, 788] on button "Next" at bounding box center [1008, 784] width 35 height 22
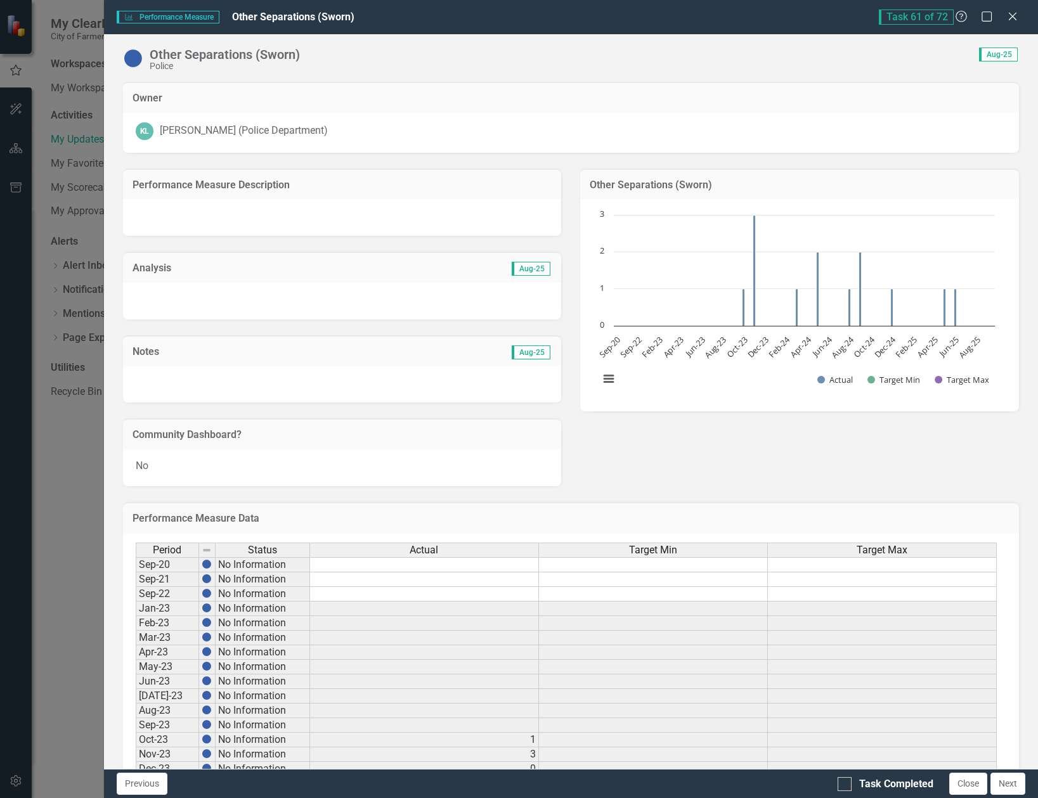
checkbox input "true"
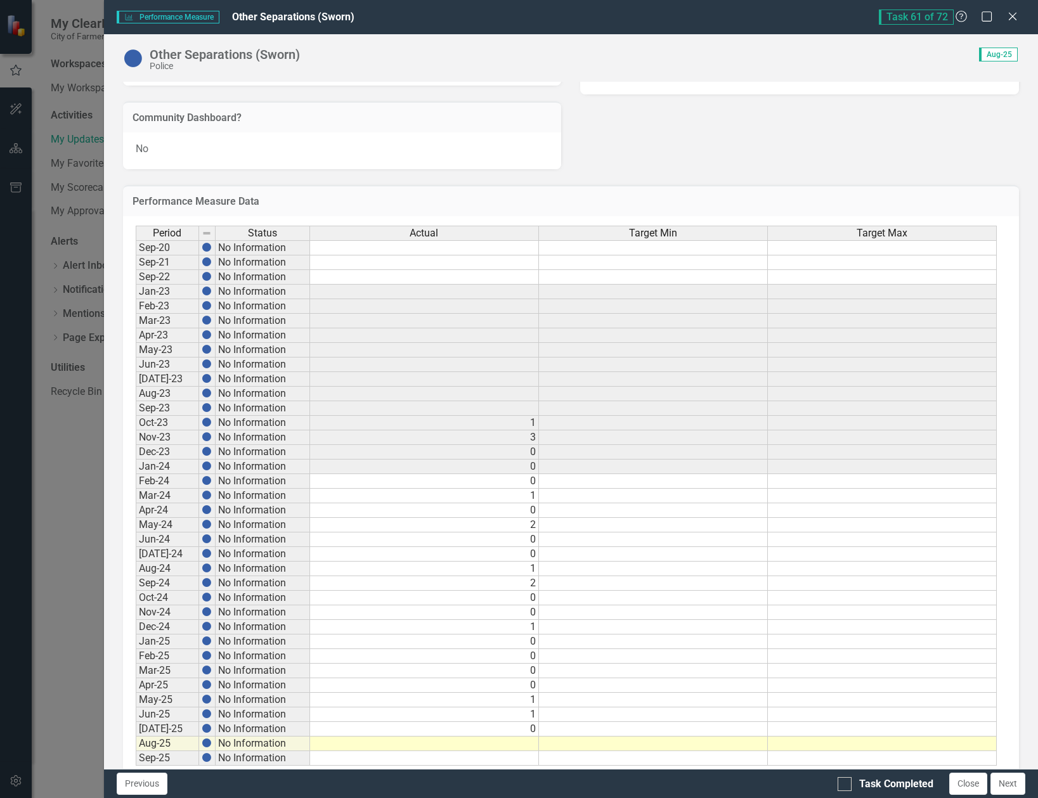
click at [508, 742] on td at bounding box center [424, 744] width 229 height 15
type textarea "0"
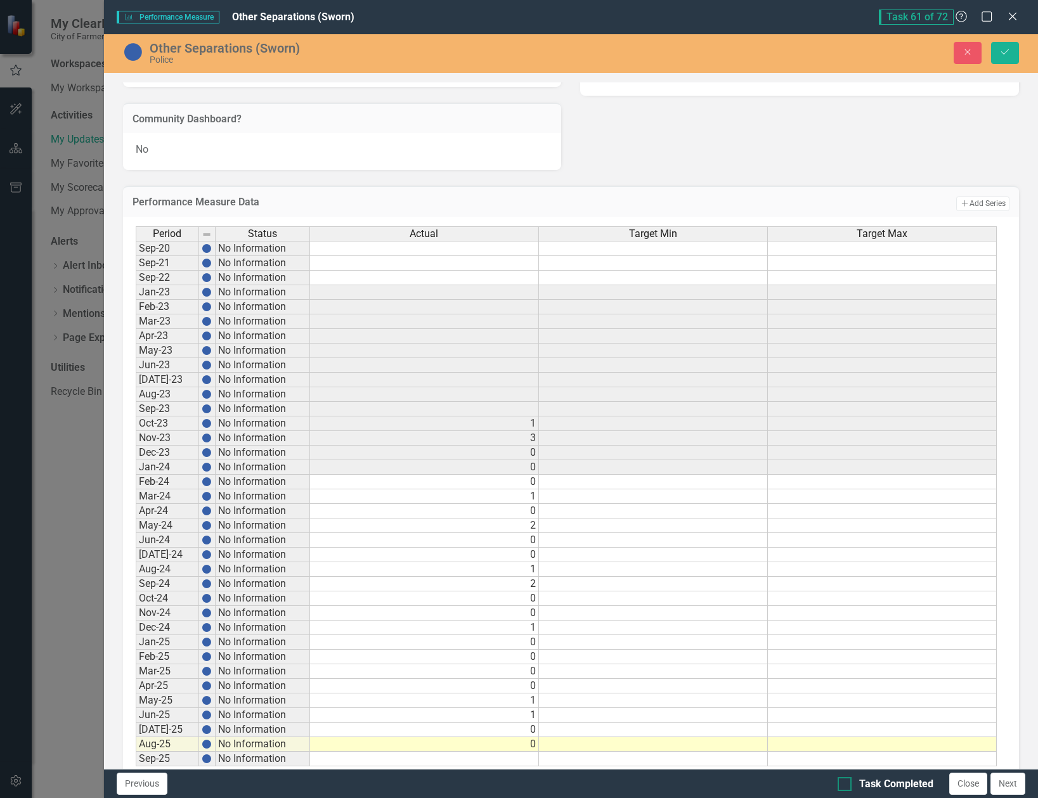
click at [843, 785] on input "Task Completed" at bounding box center [842, 781] width 8 height 8
checkbox input "true"
click at [1003, 56] on icon "Save" at bounding box center [1004, 52] width 11 height 9
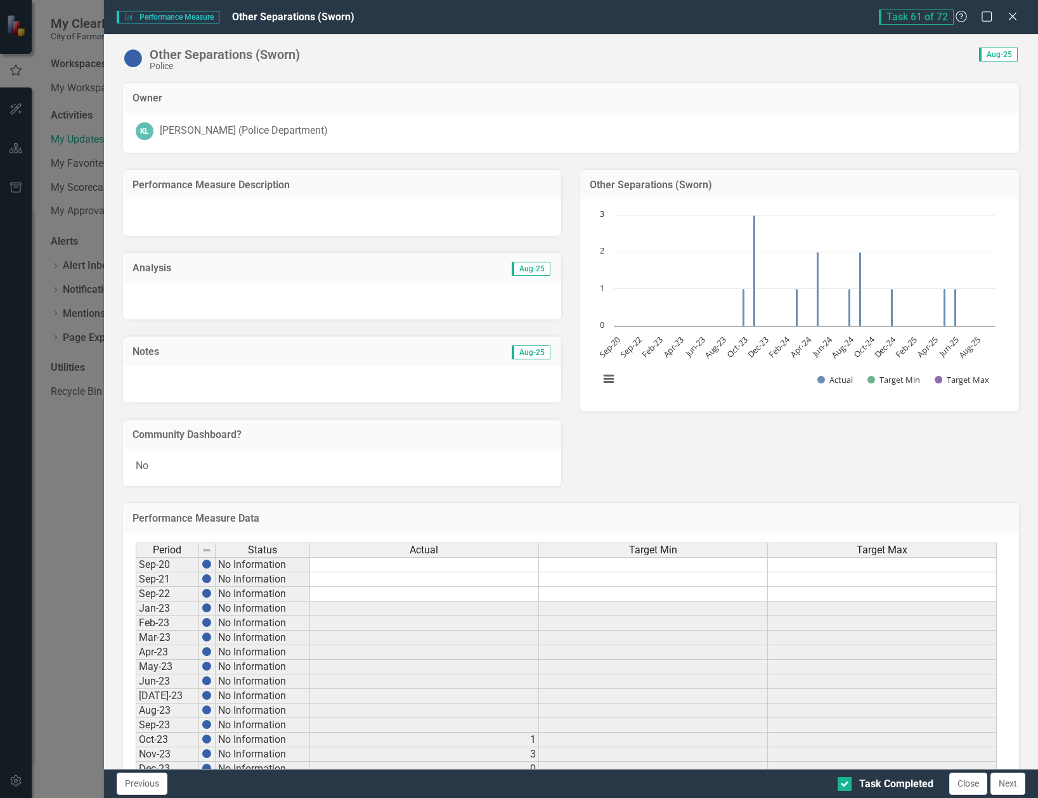
click at [1003, 783] on button "Next" at bounding box center [1008, 784] width 35 height 22
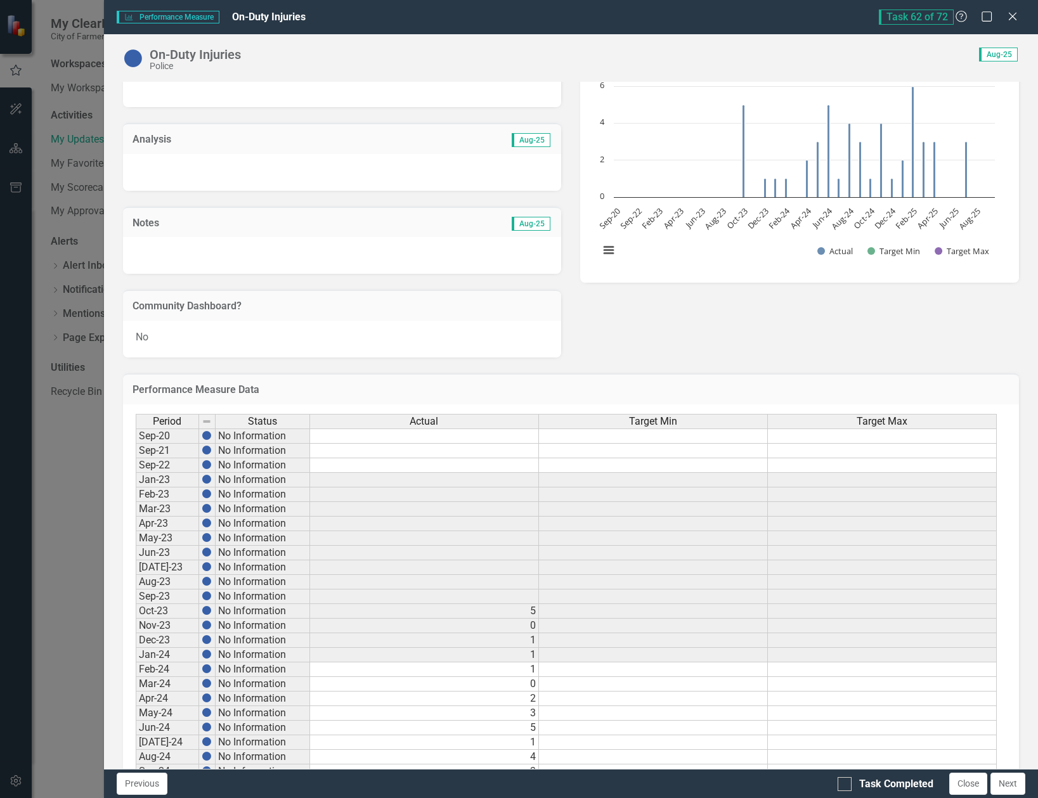
checkbox input "true"
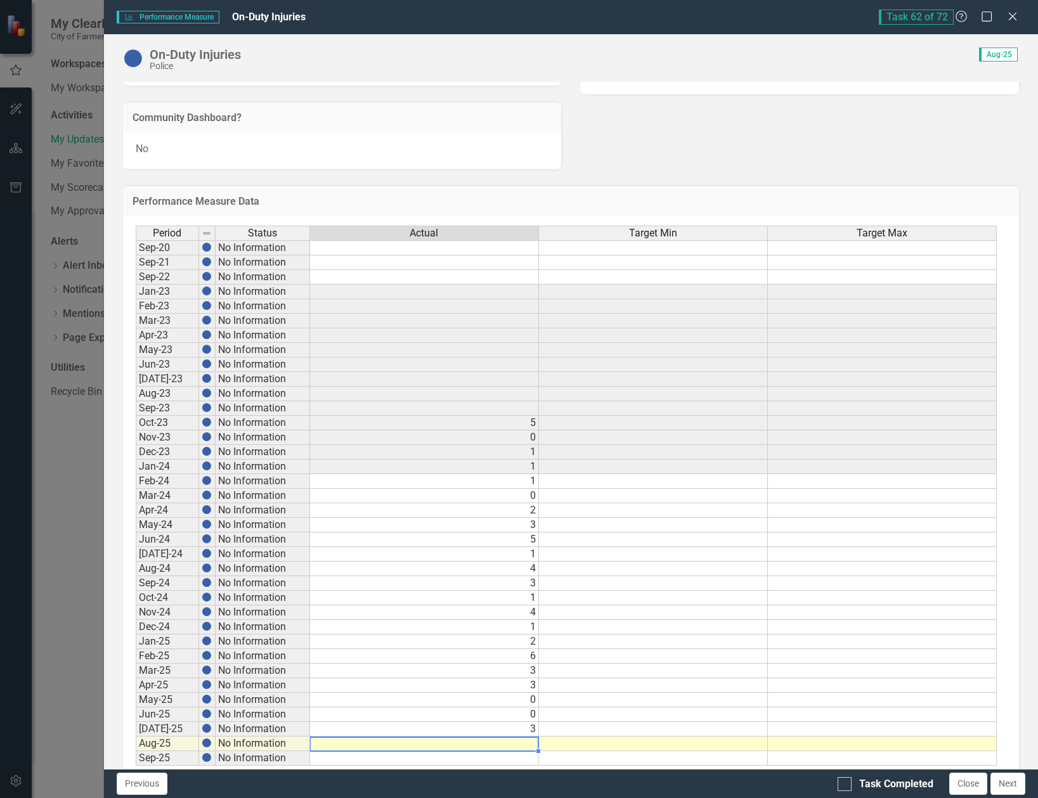
click at [523, 743] on td at bounding box center [424, 744] width 229 height 15
click at [504, 745] on td at bounding box center [424, 744] width 229 height 15
type textarea "2"
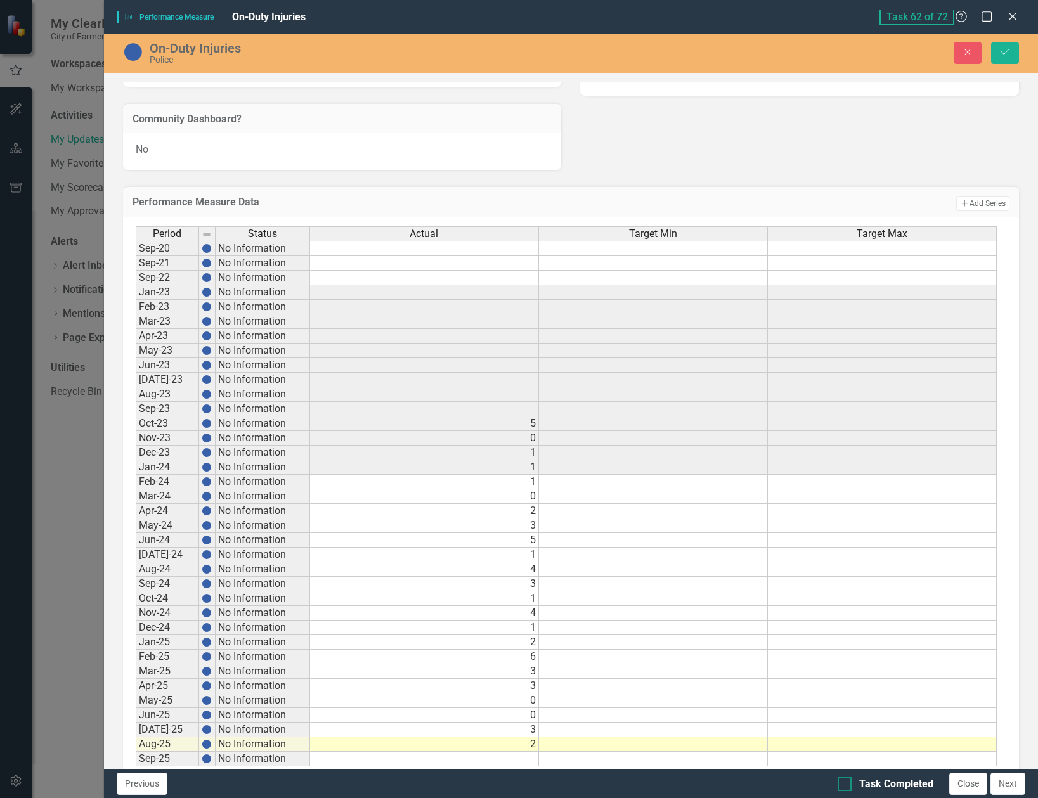
click at [849, 780] on div at bounding box center [845, 784] width 14 height 14
click at [846, 780] on input "Task Completed" at bounding box center [842, 781] width 8 height 8
checkbox input "true"
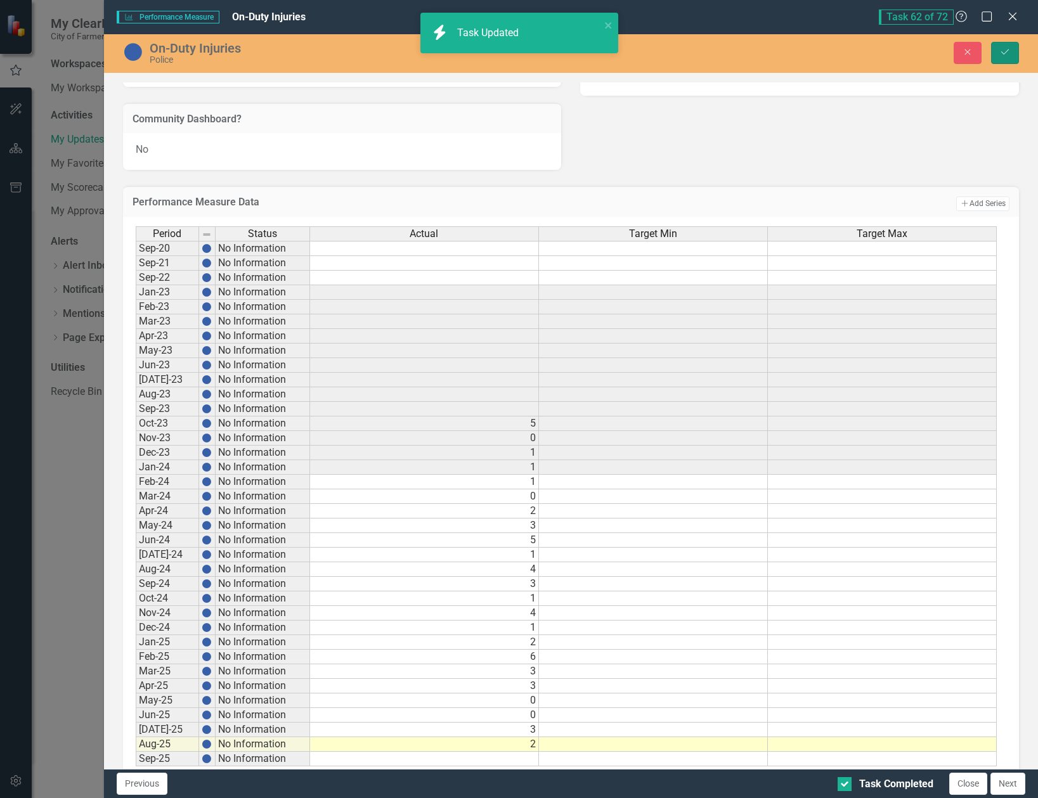
click at [1010, 55] on icon "Save" at bounding box center [1004, 52] width 11 height 9
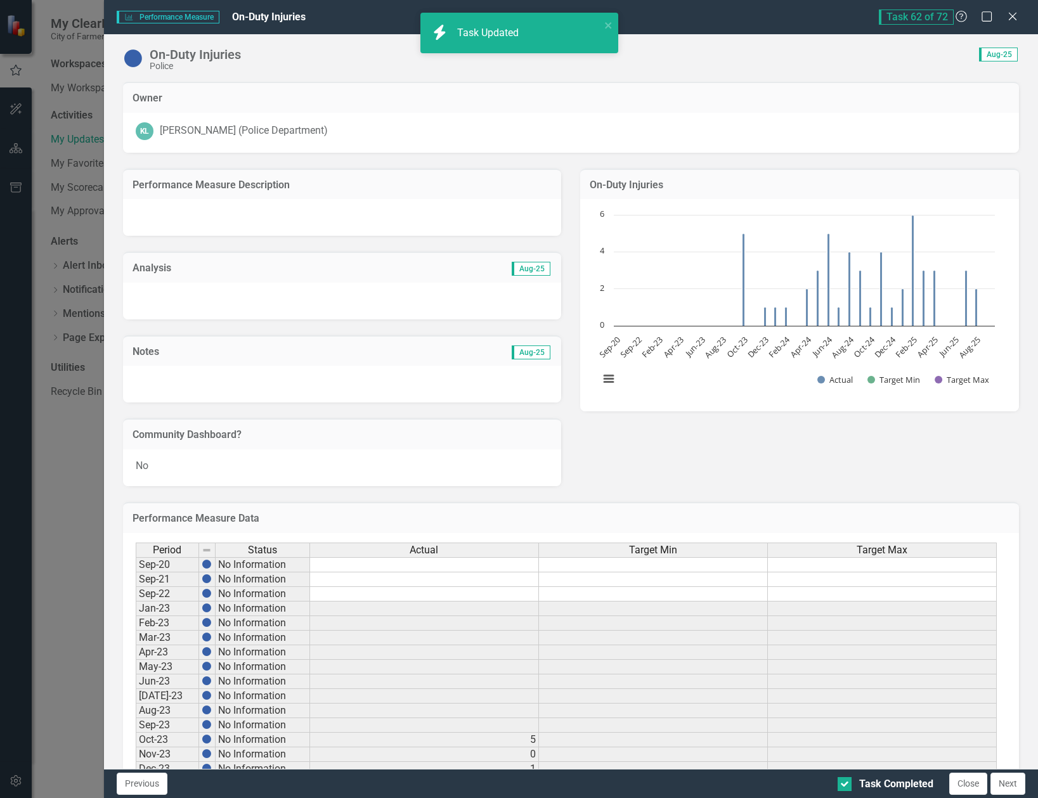
click at [1005, 788] on button "Next" at bounding box center [1008, 784] width 35 height 22
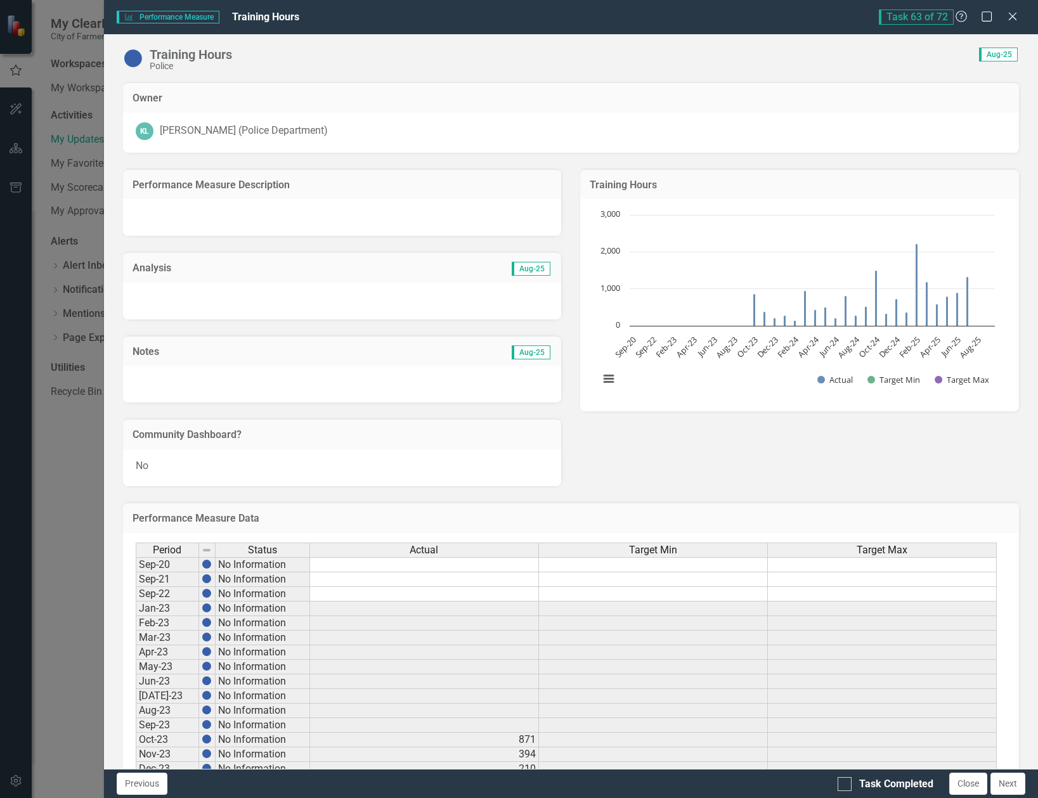
checkbox input "true"
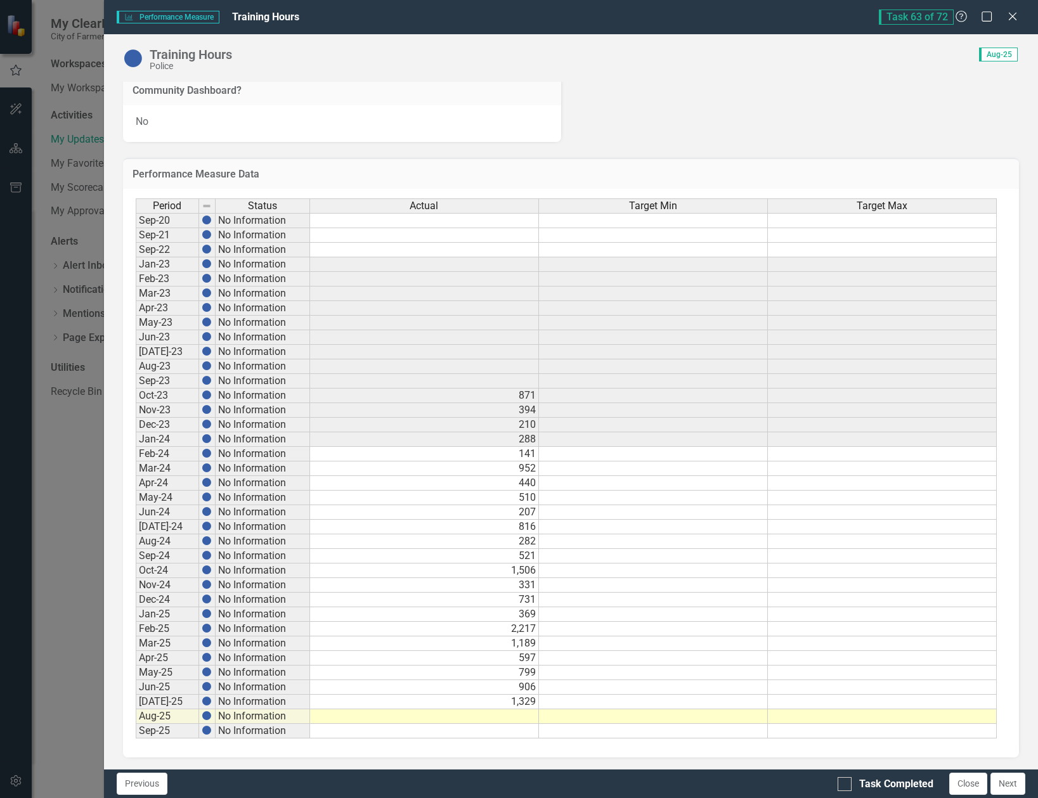
scroll to position [346, 0]
click at [1005, 781] on button "Next" at bounding box center [1008, 784] width 35 height 22
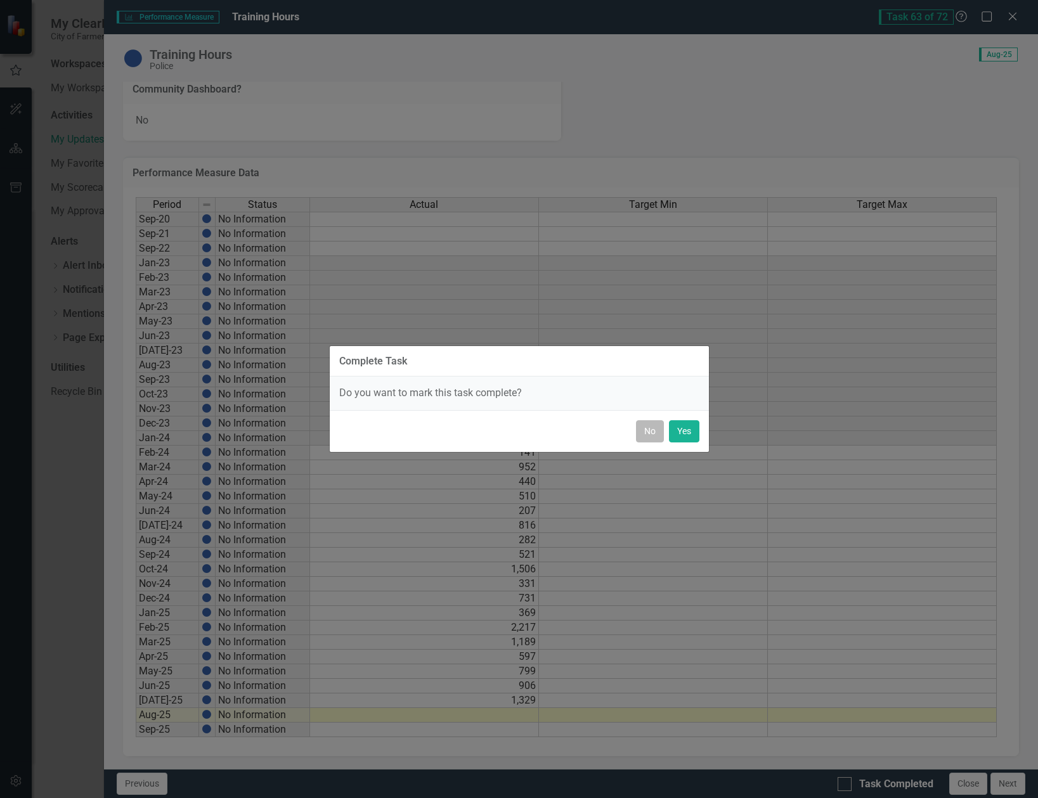
click at [649, 430] on button "No" at bounding box center [650, 431] width 28 height 22
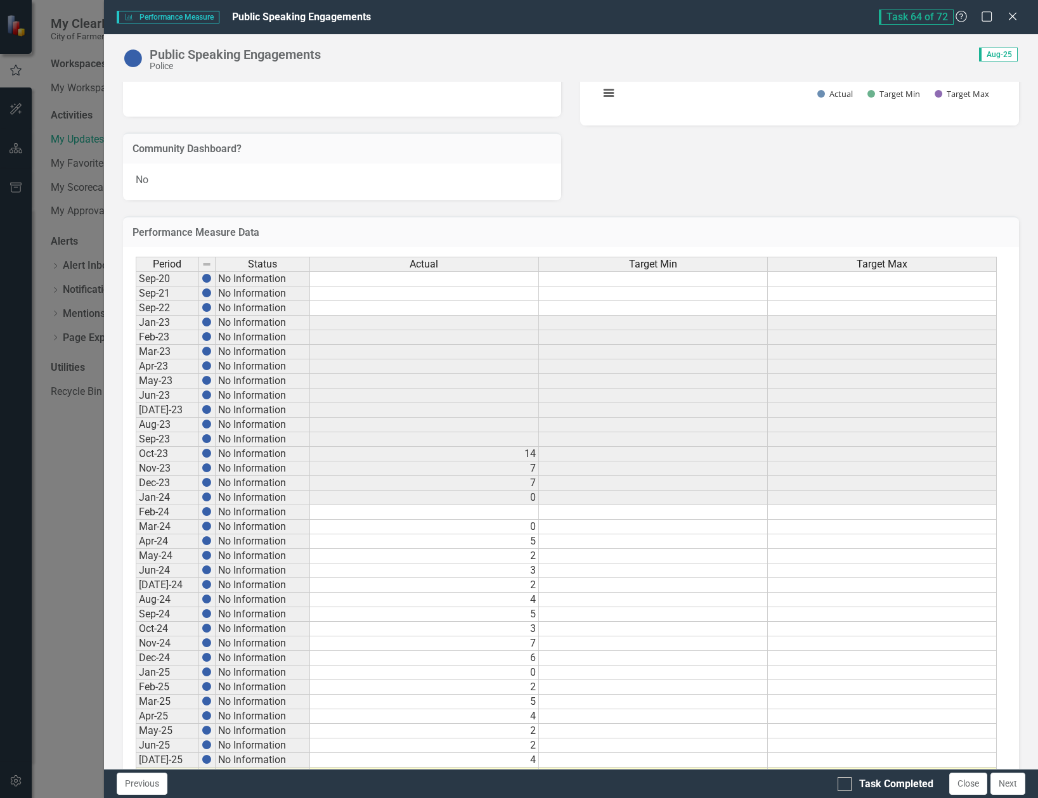
scroll to position [317, 0]
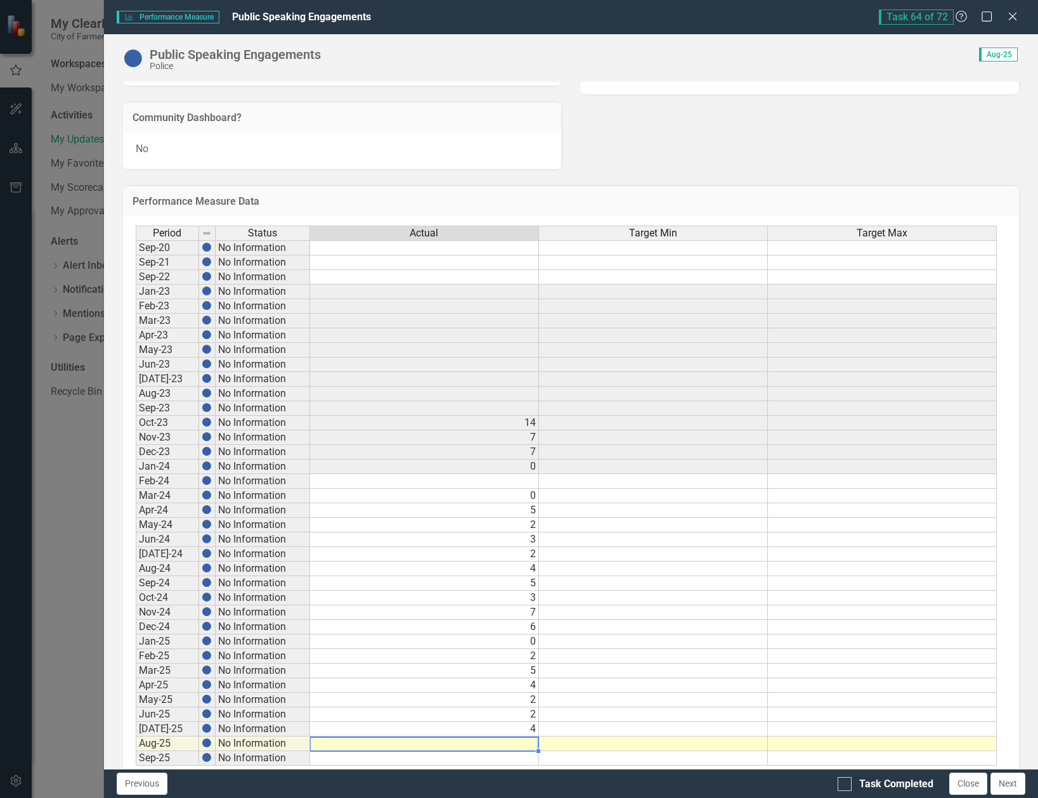
click at [529, 749] on td at bounding box center [424, 744] width 229 height 15
type textarea "14"
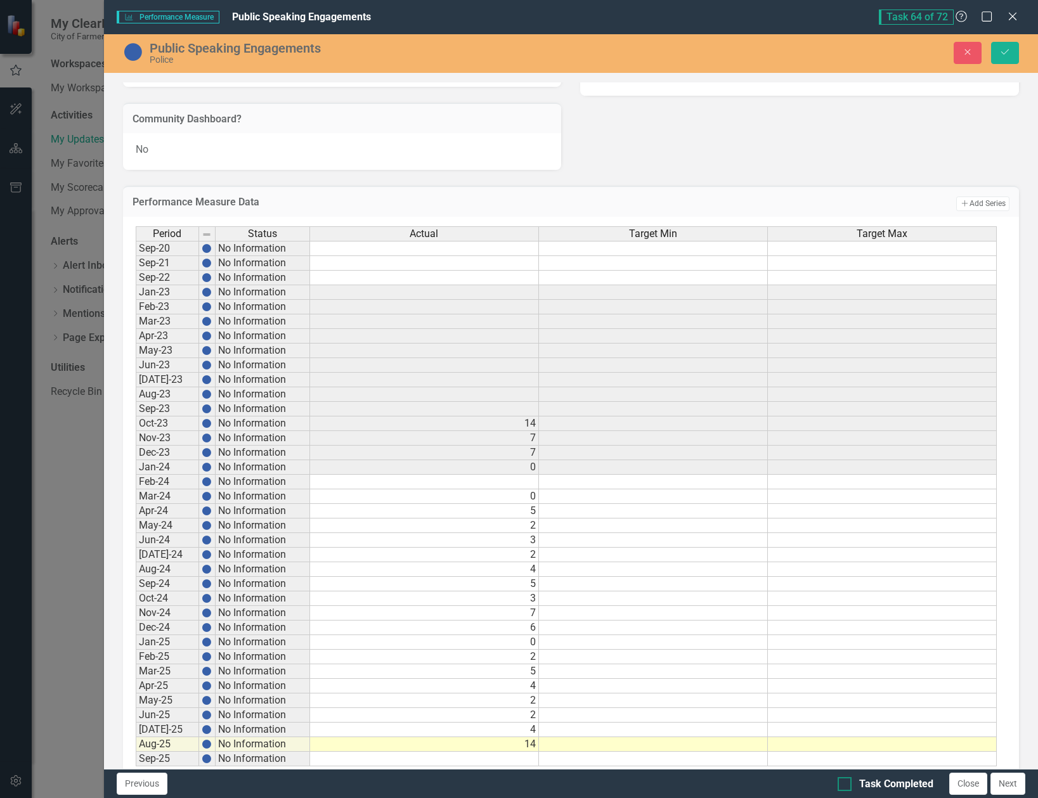
click at [850, 783] on div at bounding box center [845, 784] width 14 height 14
click at [846, 783] on input "Task Completed" at bounding box center [842, 781] width 8 height 8
checkbox input "true"
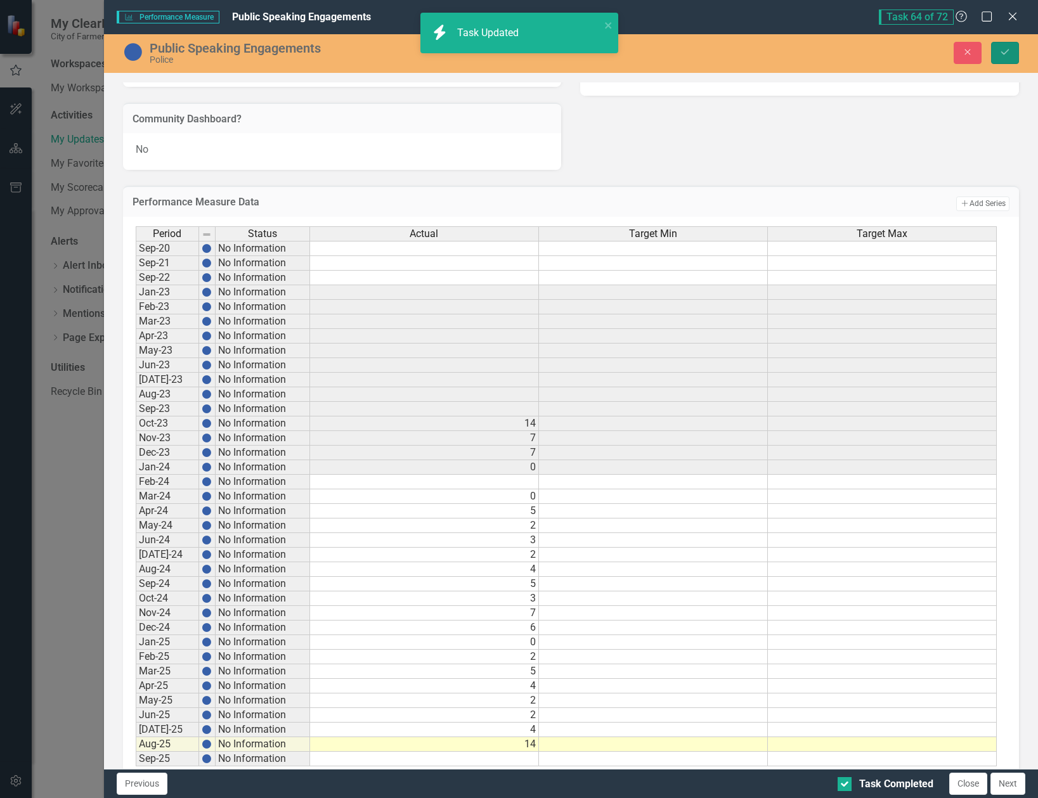
click at [1000, 42] on button "Save" at bounding box center [1005, 53] width 28 height 22
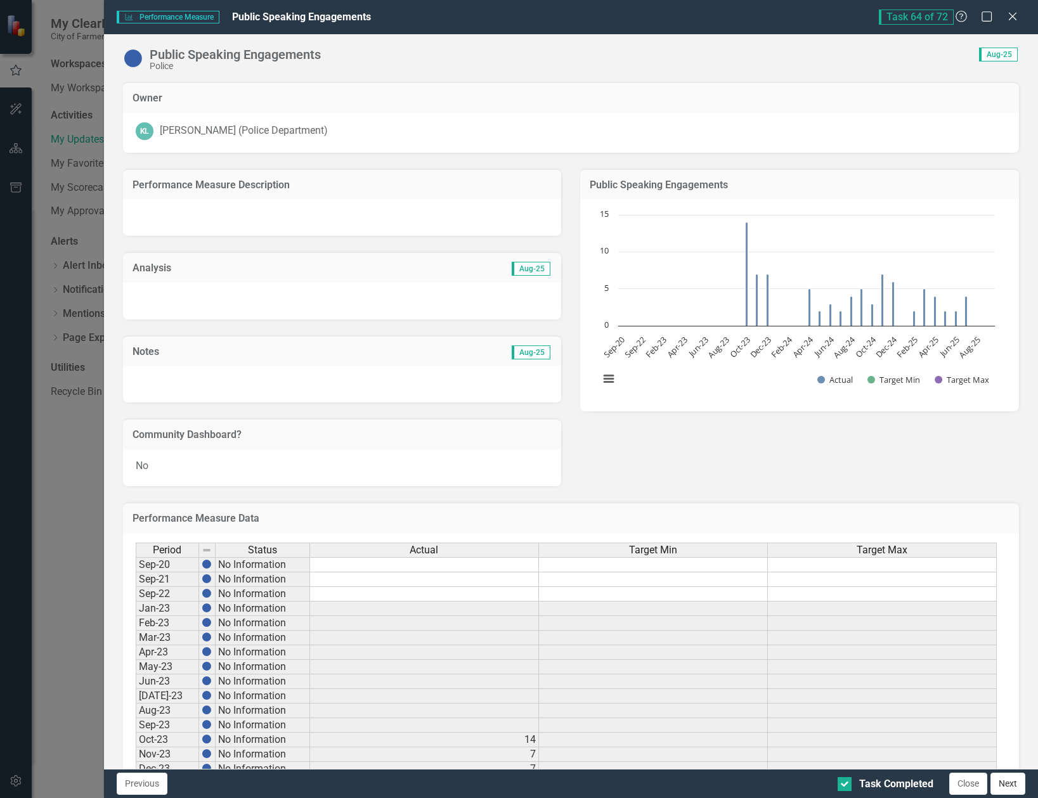
click at [1006, 786] on button "Next" at bounding box center [1008, 784] width 35 height 22
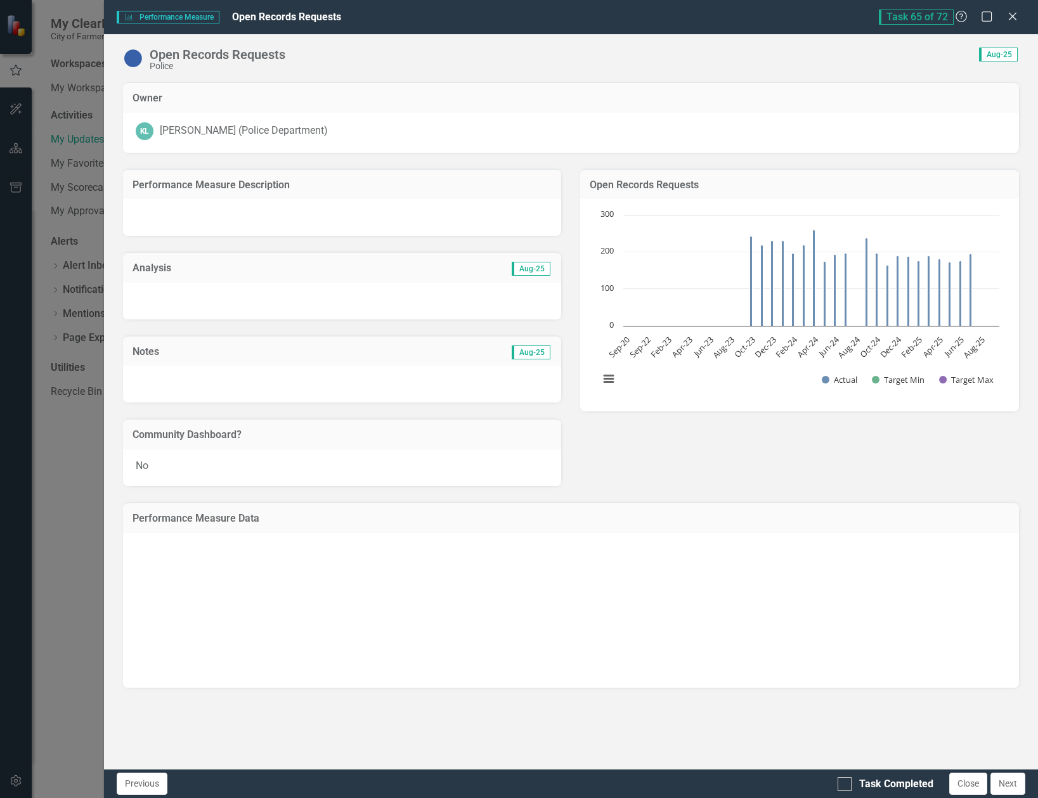
checkbox input "true"
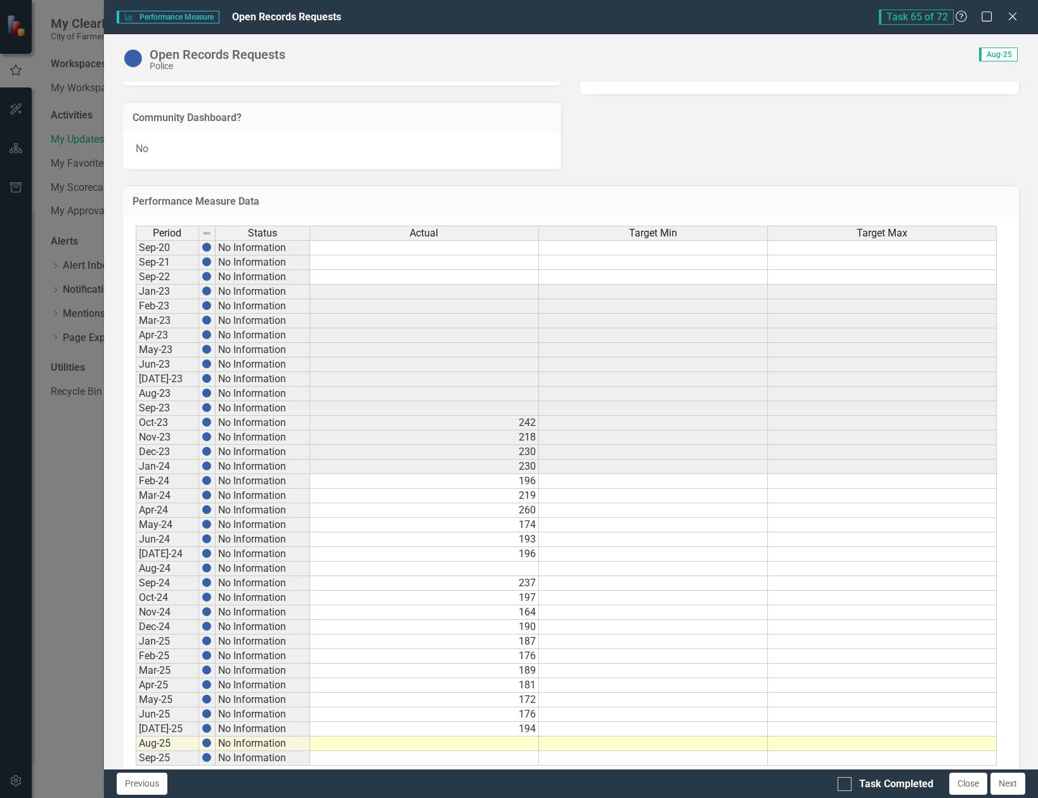
scroll to position [346, 0]
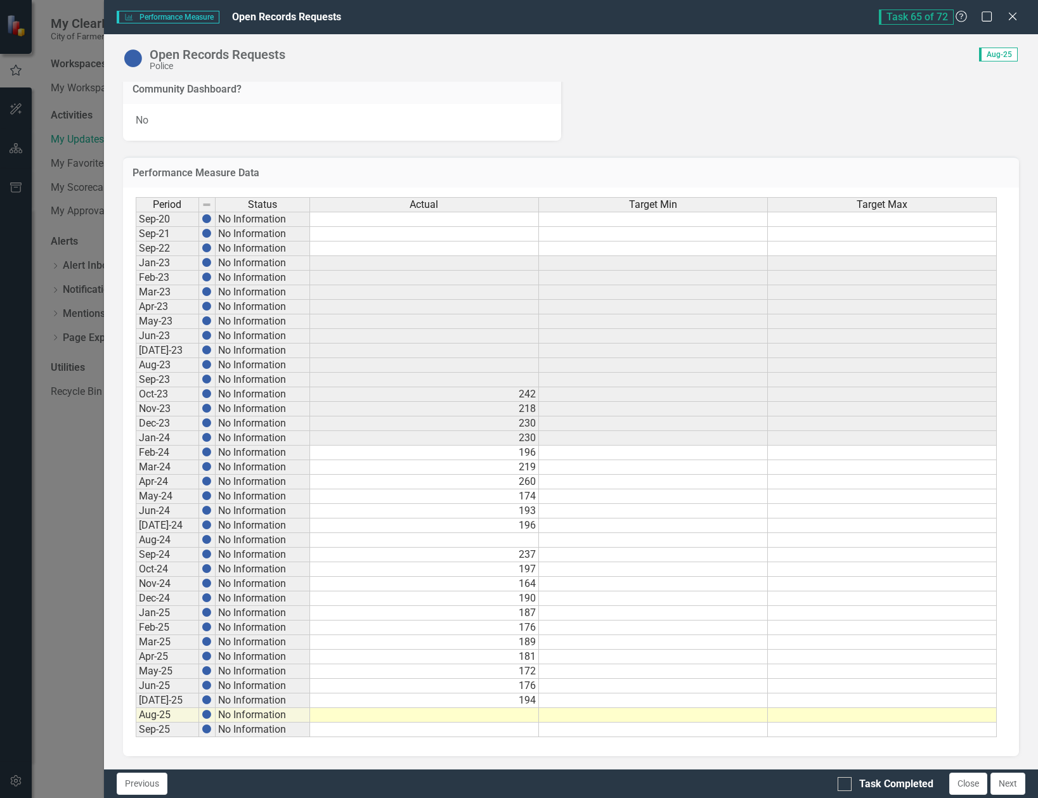
click at [506, 720] on td at bounding box center [424, 715] width 229 height 15
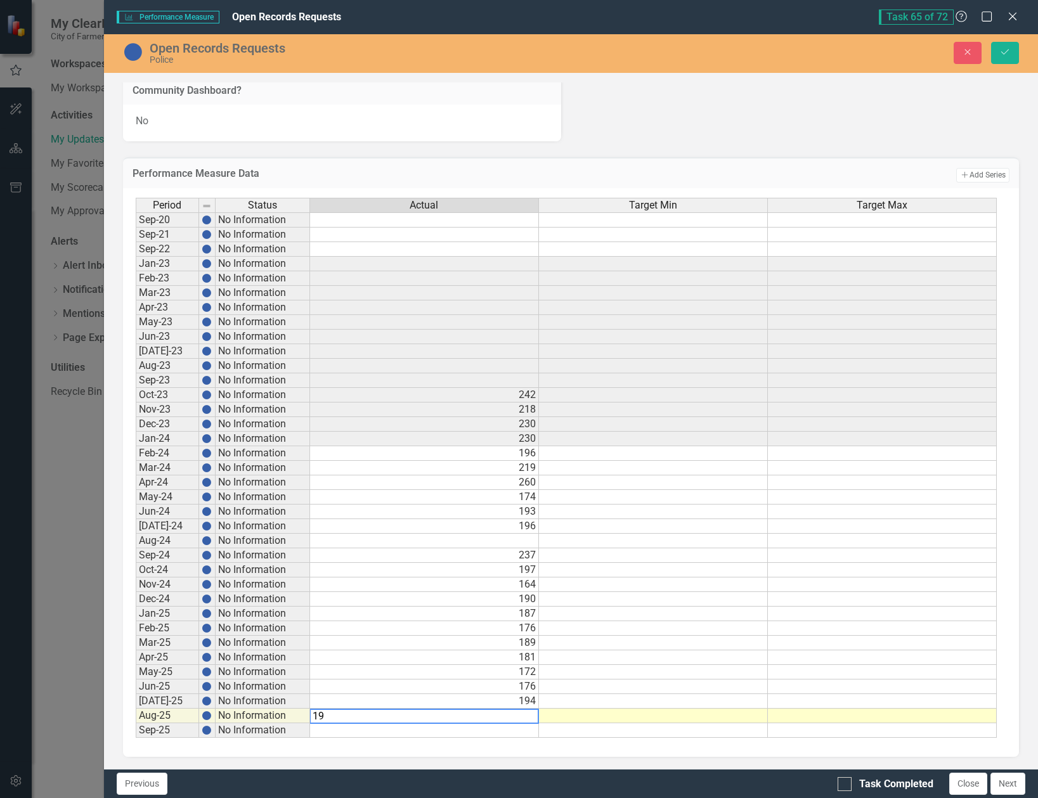
type textarea "199"
click at [852, 791] on div "Task Completed" at bounding box center [886, 784] width 96 height 15
click at [846, 786] on input "Task Completed" at bounding box center [842, 781] width 8 height 8
checkbox input "true"
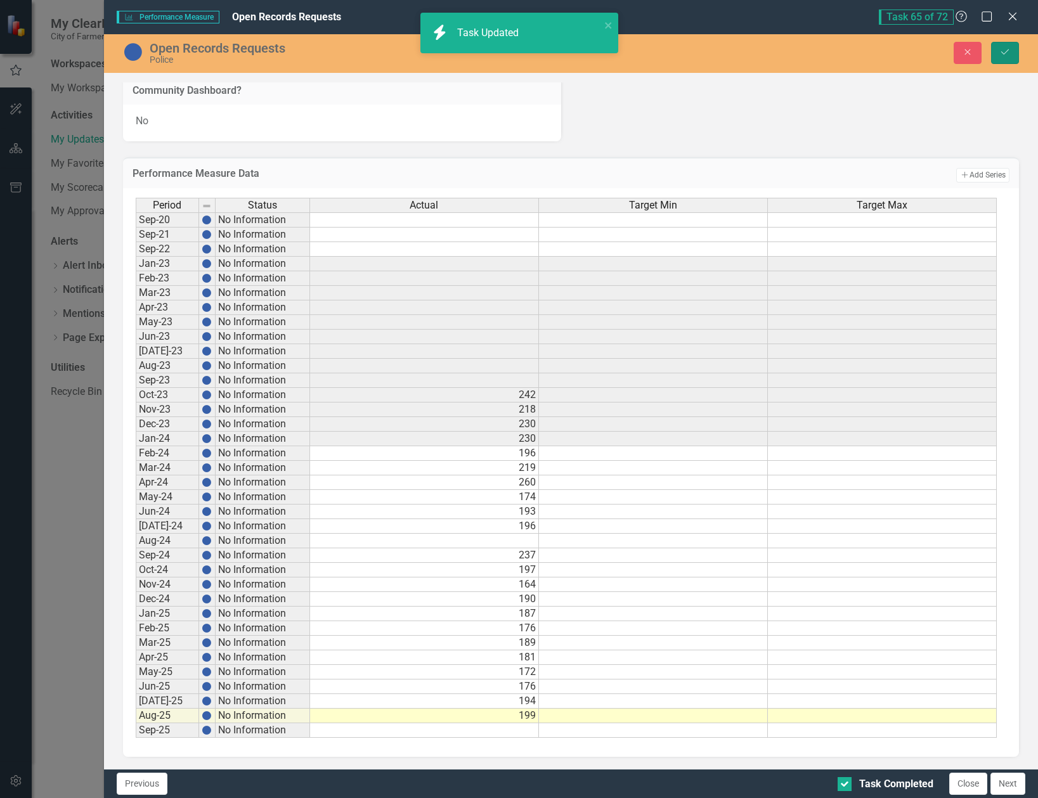
click at [1004, 55] on icon "submit" at bounding box center [1005, 51] width 8 height 5
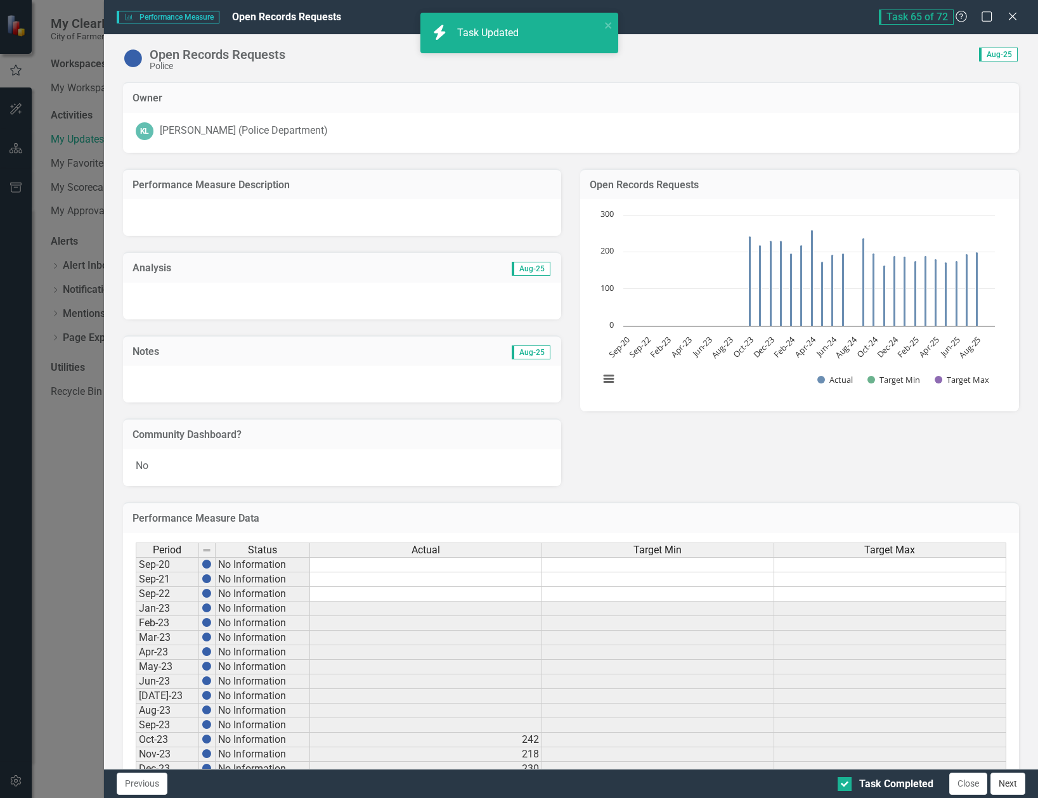
click at [1012, 793] on button "Next" at bounding box center [1008, 784] width 35 height 22
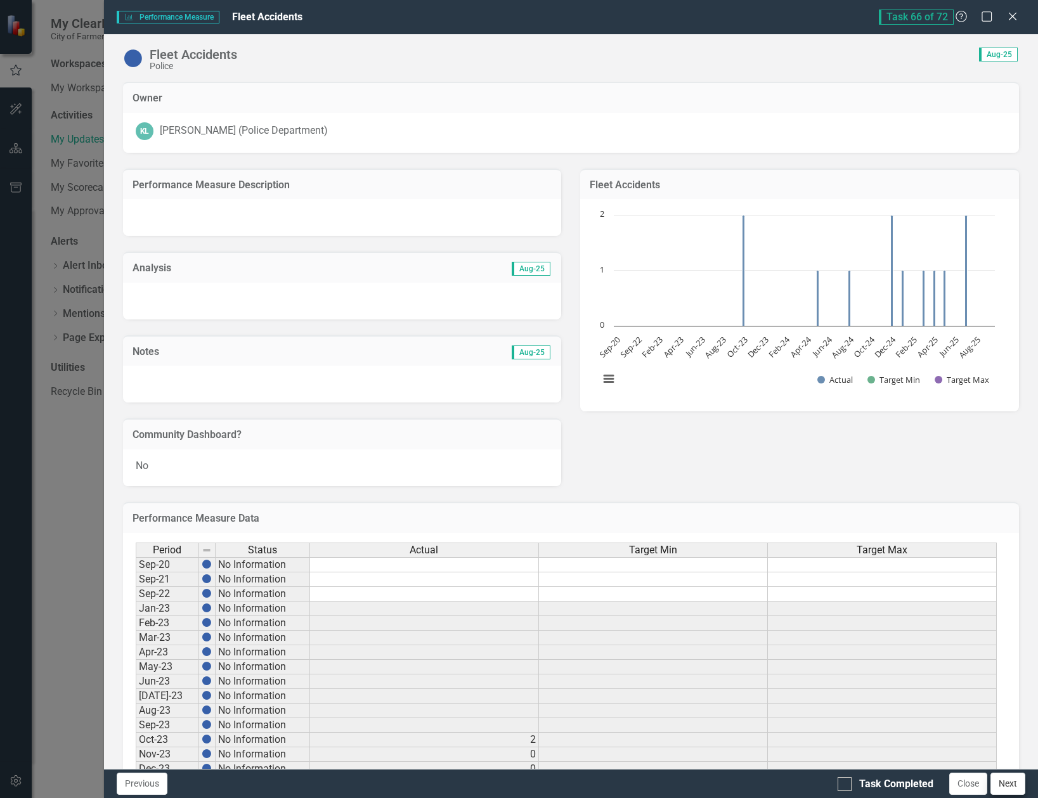
checkbox input "true"
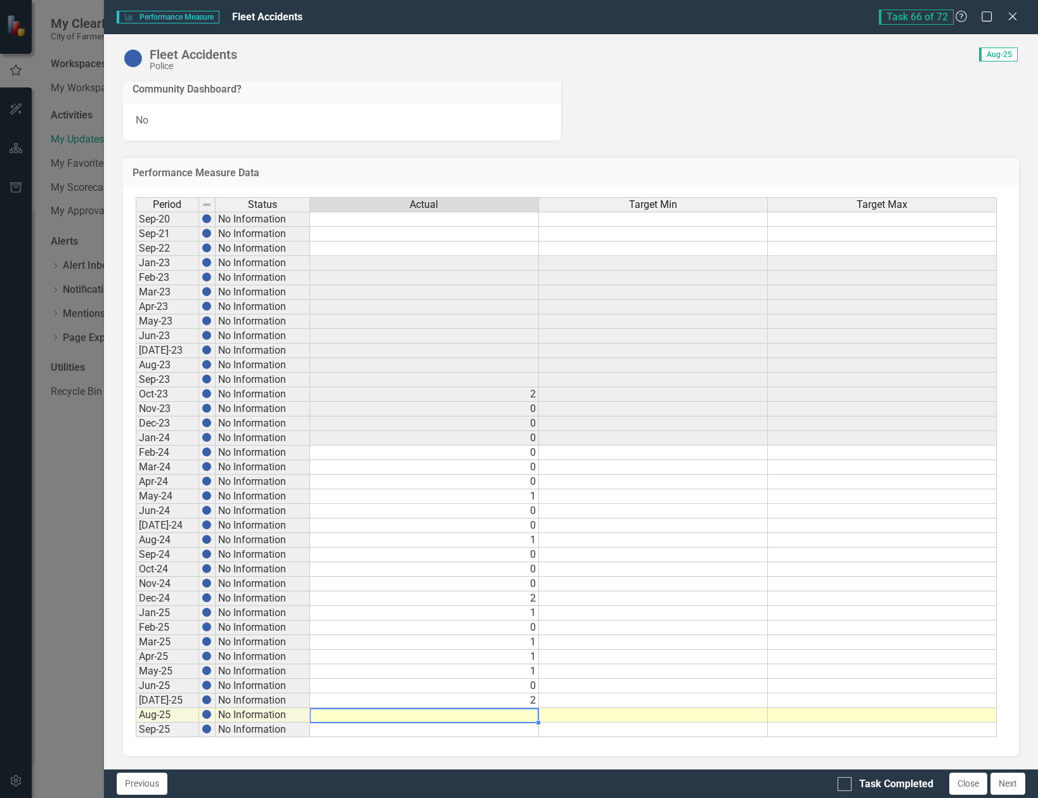
drag, startPoint x: 527, startPoint y: 715, endPoint x: 520, endPoint y: 714, distance: 7.1
click at [527, 716] on td at bounding box center [424, 715] width 229 height 15
type textarea "0"
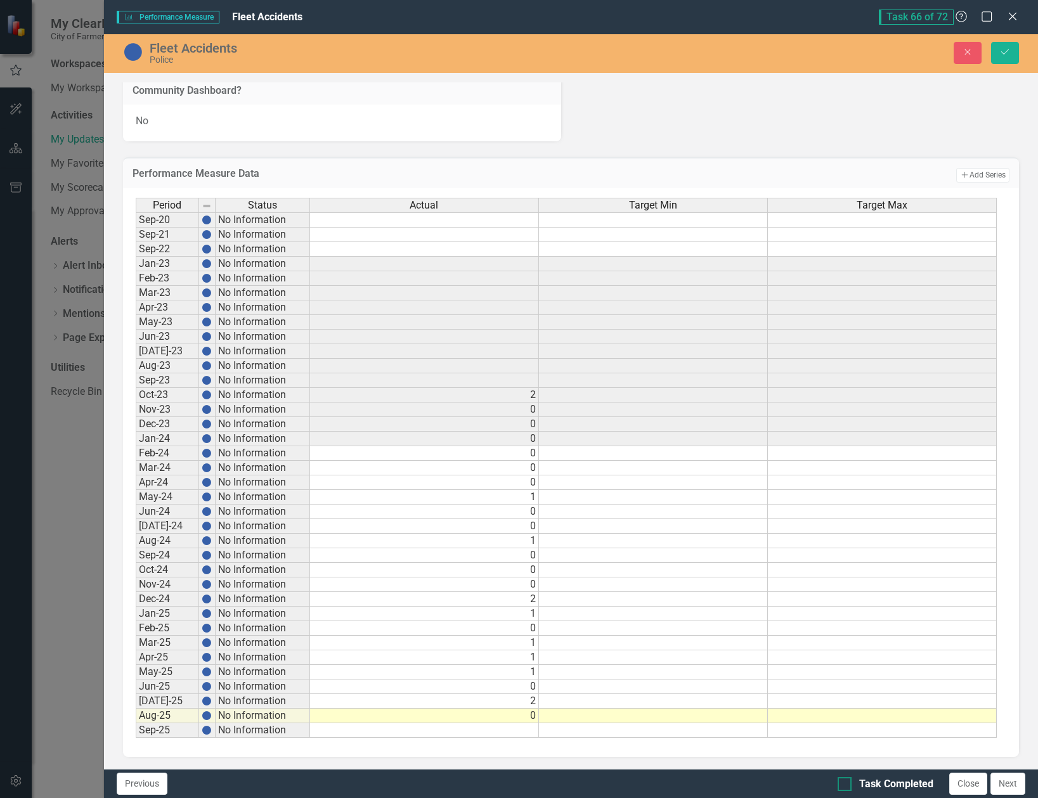
click at [843, 790] on div at bounding box center [845, 784] width 14 height 14
click at [843, 786] on input "Task Completed" at bounding box center [842, 781] width 8 height 8
checkbox input "true"
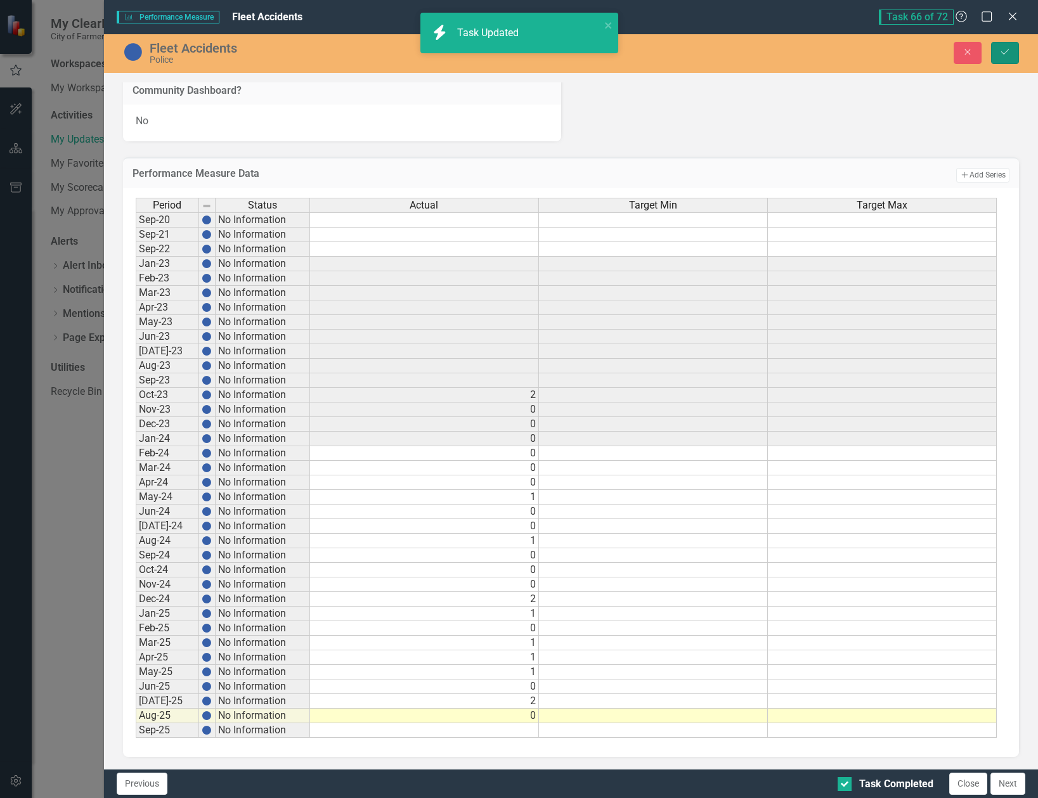
click at [1007, 47] on button "Save" at bounding box center [1005, 53] width 28 height 22
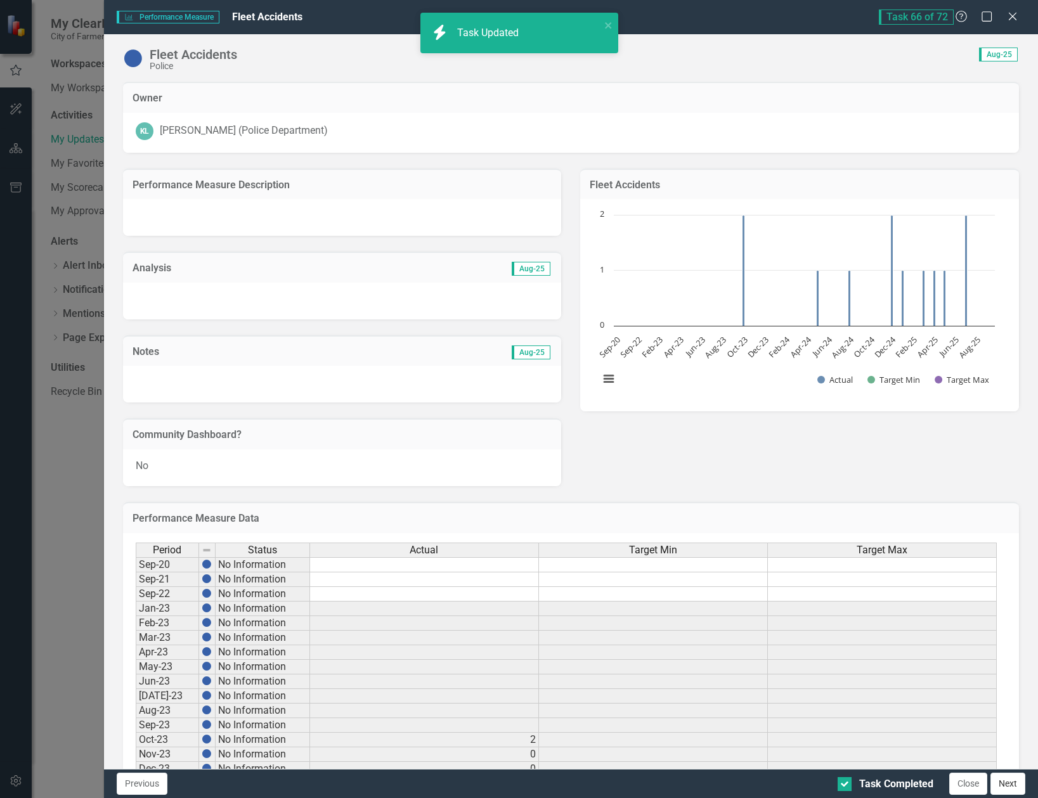
click at [1022, 784] on button "Next" at bounding box center [1008, 784] width 35 height 22
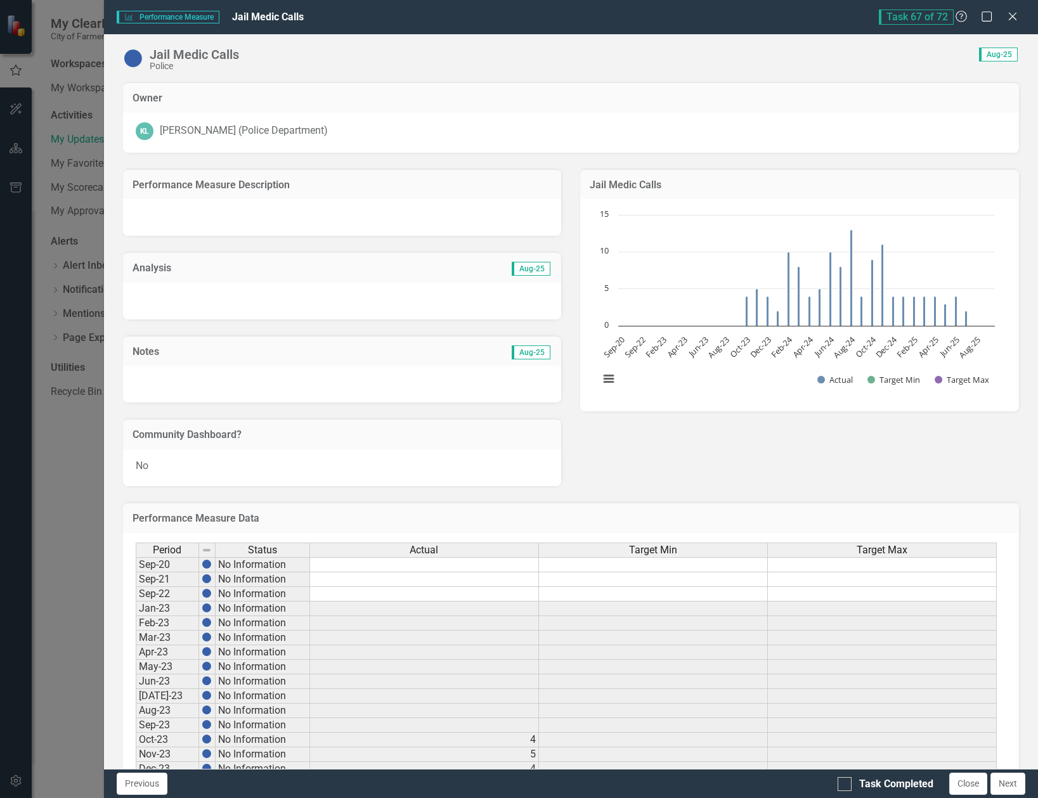
checkbox input "true"
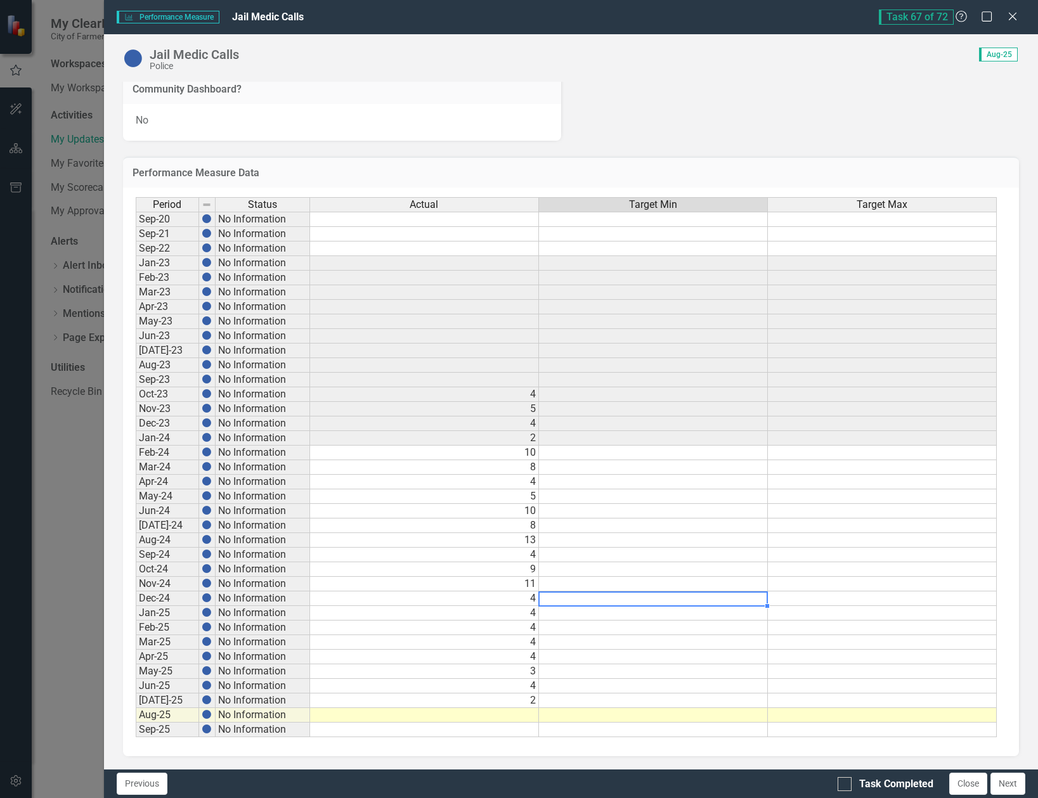
click at [583, 604] on td at bounding box center [653, 599] width 229 height 15
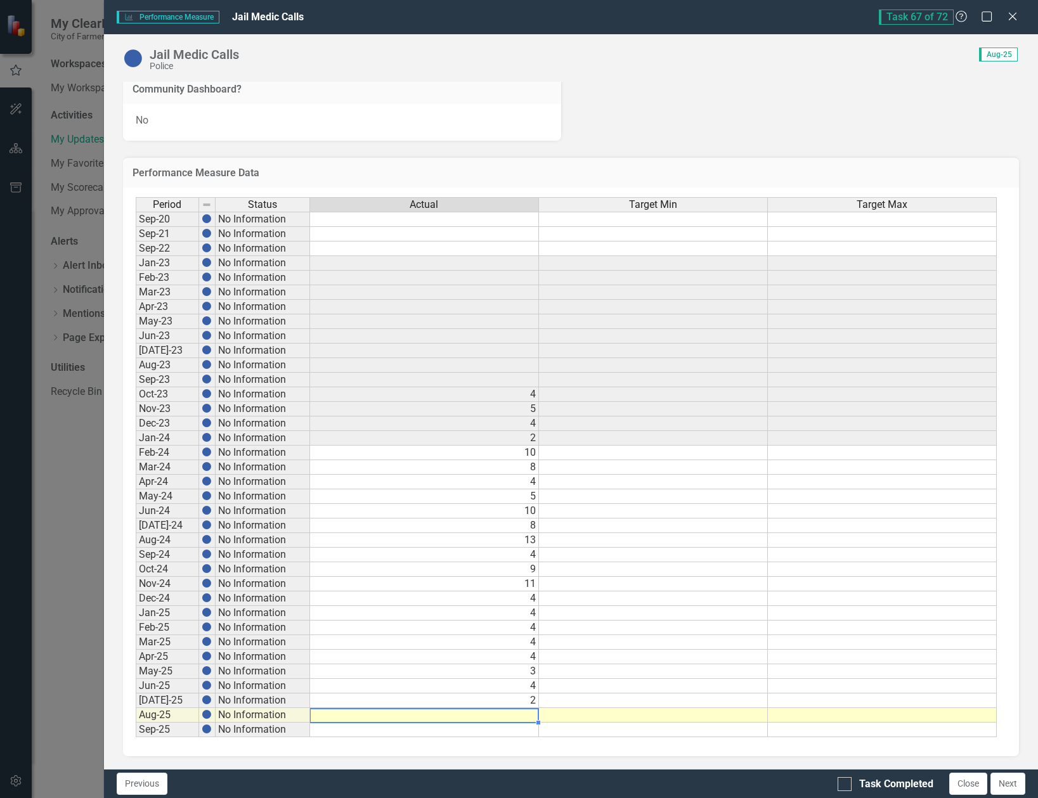
click at [136, 709] on div "Period Status Actual Target Min Target Max Sep-20 No Information Sep-21 No Info…" at bounding box center [136, 467] width 0 height 540
type textarea "3"
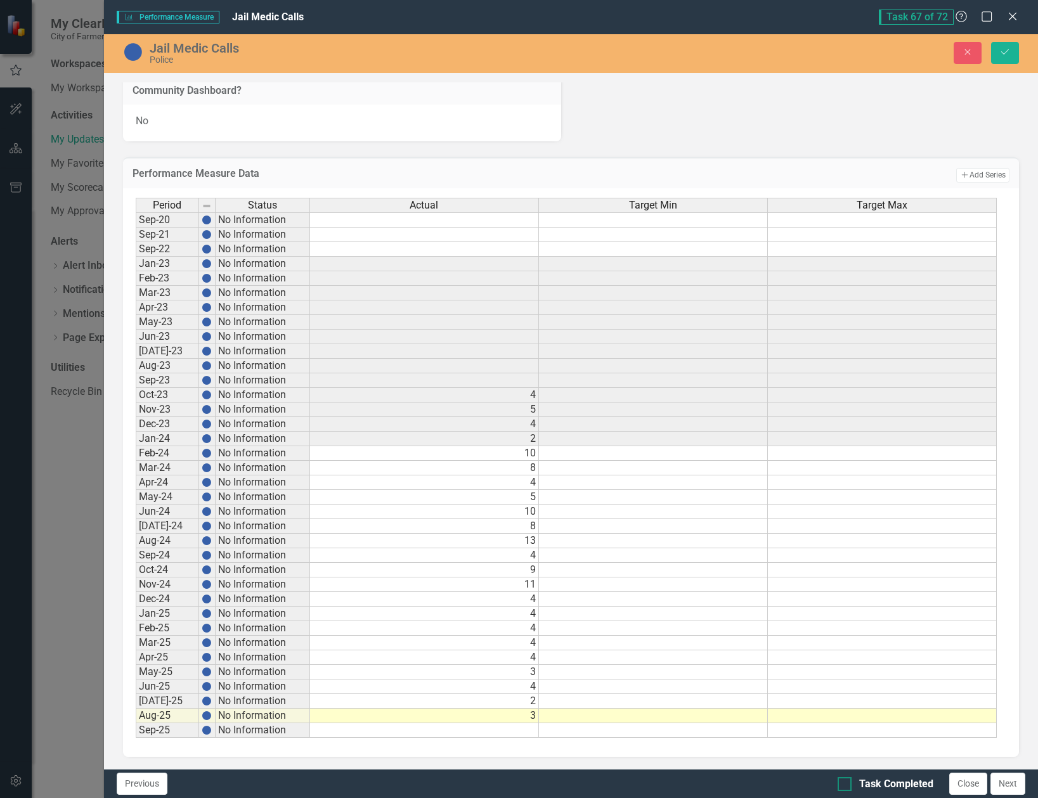
click at [871, 786] on div "Task Completed" at bounding box center [896, 784] width 74 height 15
click at [846, 786] on input "Task Completed" at bounding box center [842, 781] width 8 height 8
checkbox input "true"
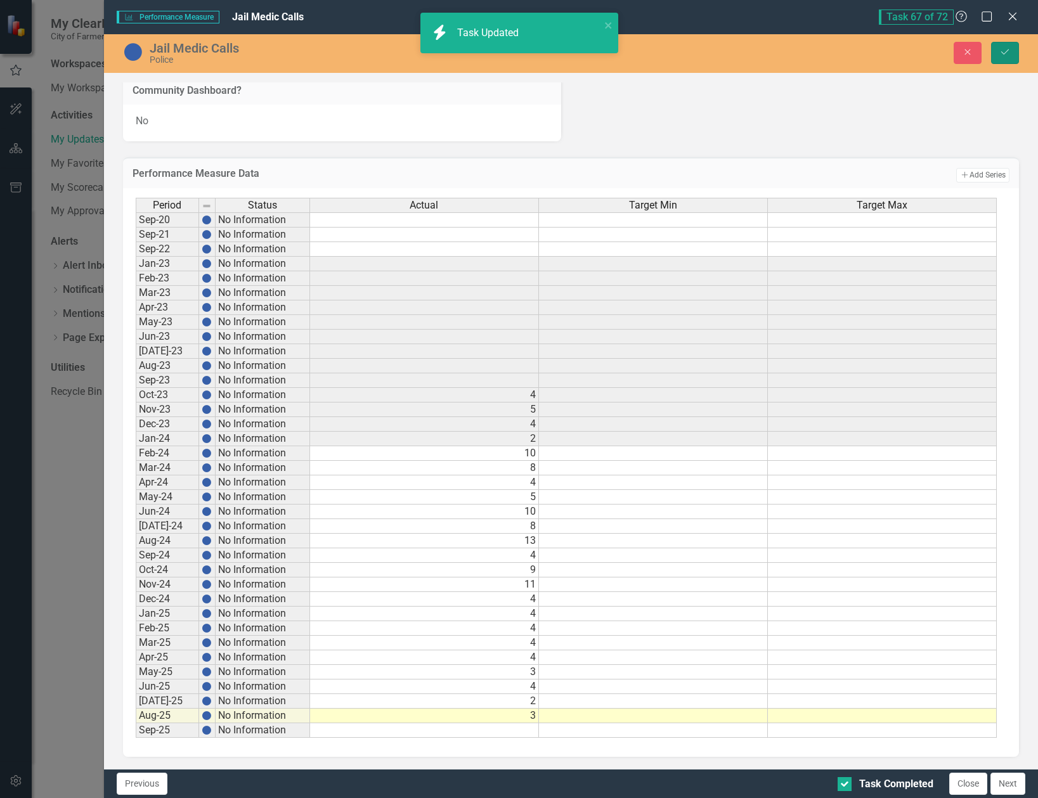
click at [1002, 51] on icon "Save" at bounding box center [1004, 52] width 11 height 9
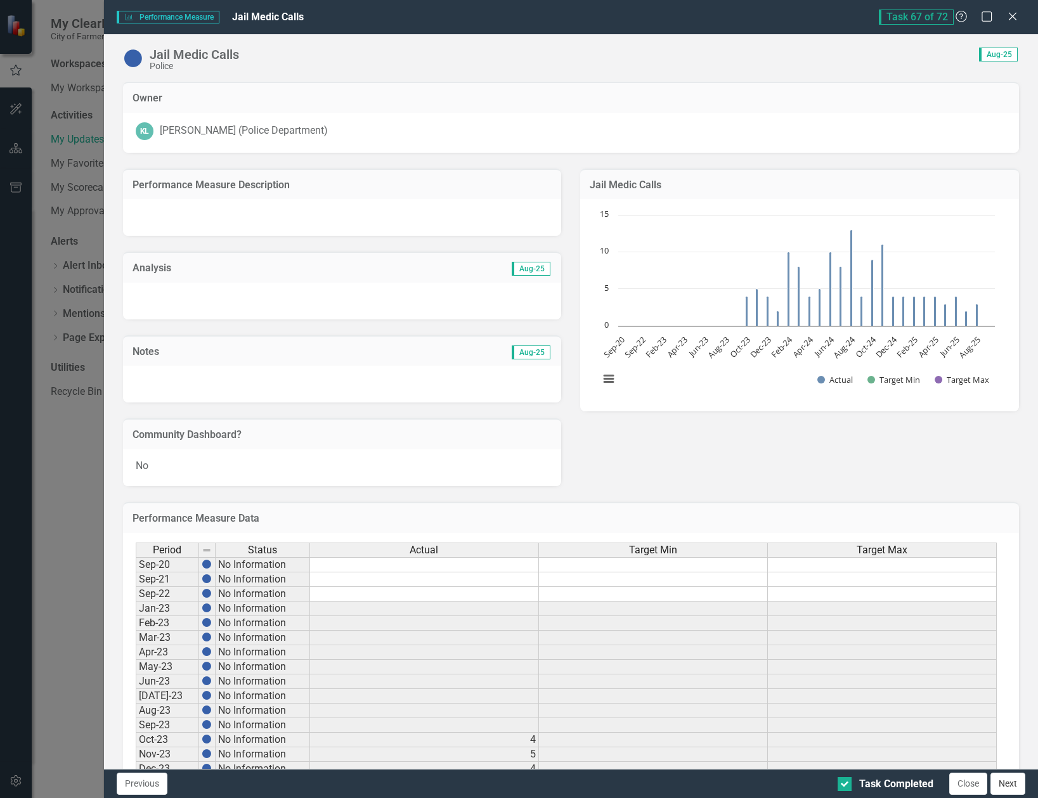
click at [1014, 786] on button "Next" at bounding box center [1008, 784] width 35 height 22
checkbox input "true"
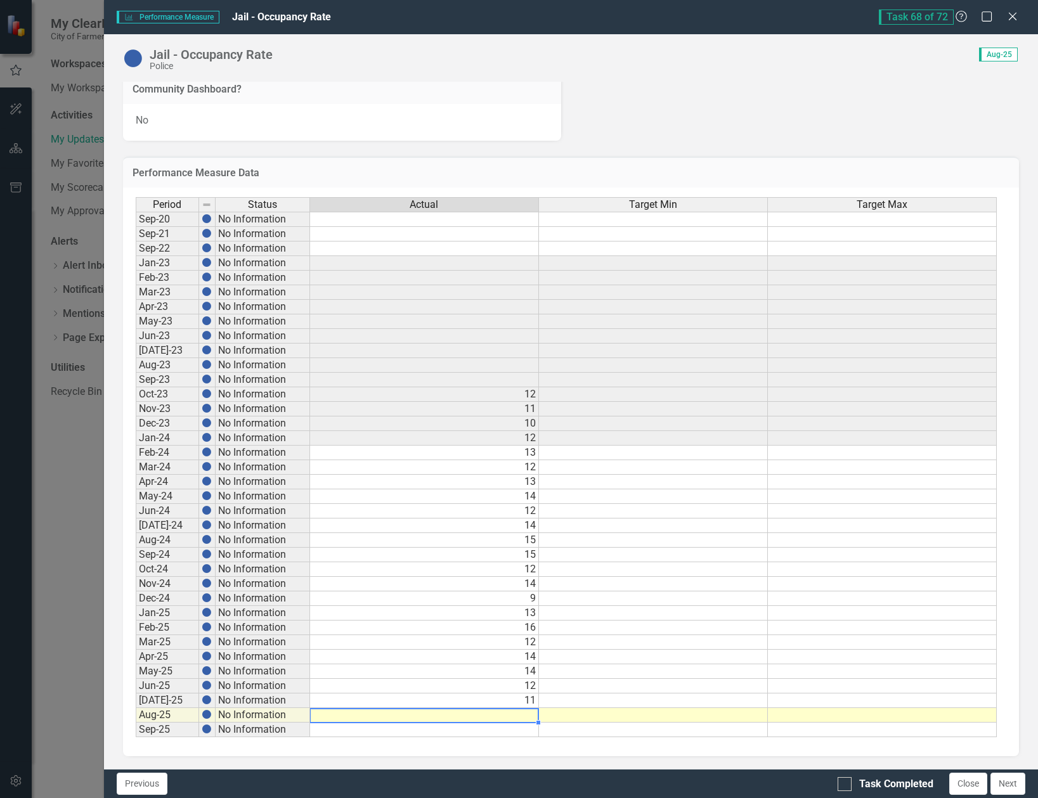
click at [526, 714] on td at bounding box center [424, 715] width 229 height 15
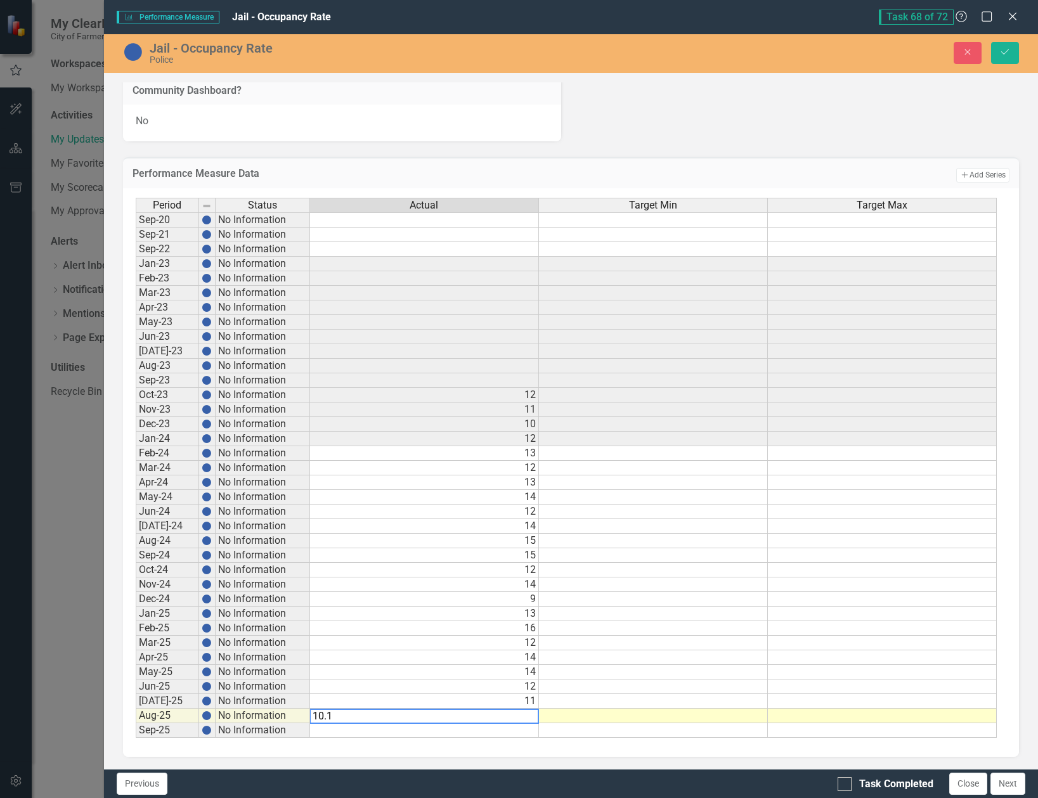
type textarea "10.13"
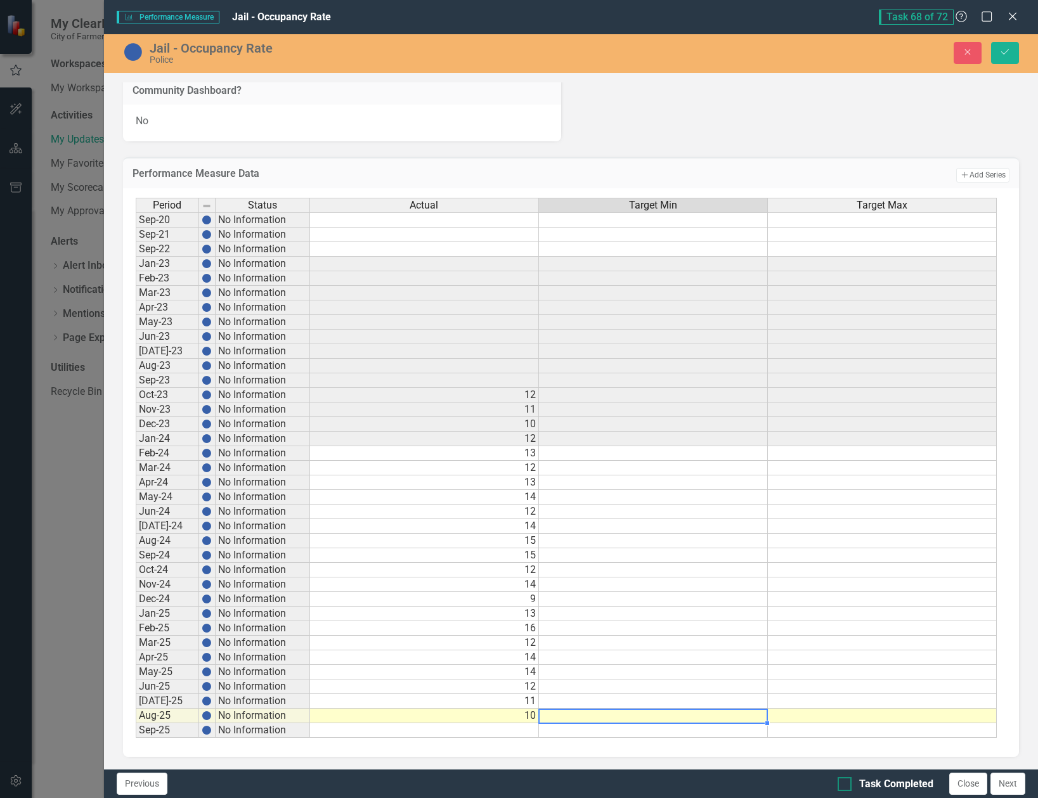
click at [892, 781] on div "Task Completed" at bounding box center [896, 784] width 74 height 15
click at [846, 781] on input "Task Completed" at bounding box center [842, 781] width 8 height 8
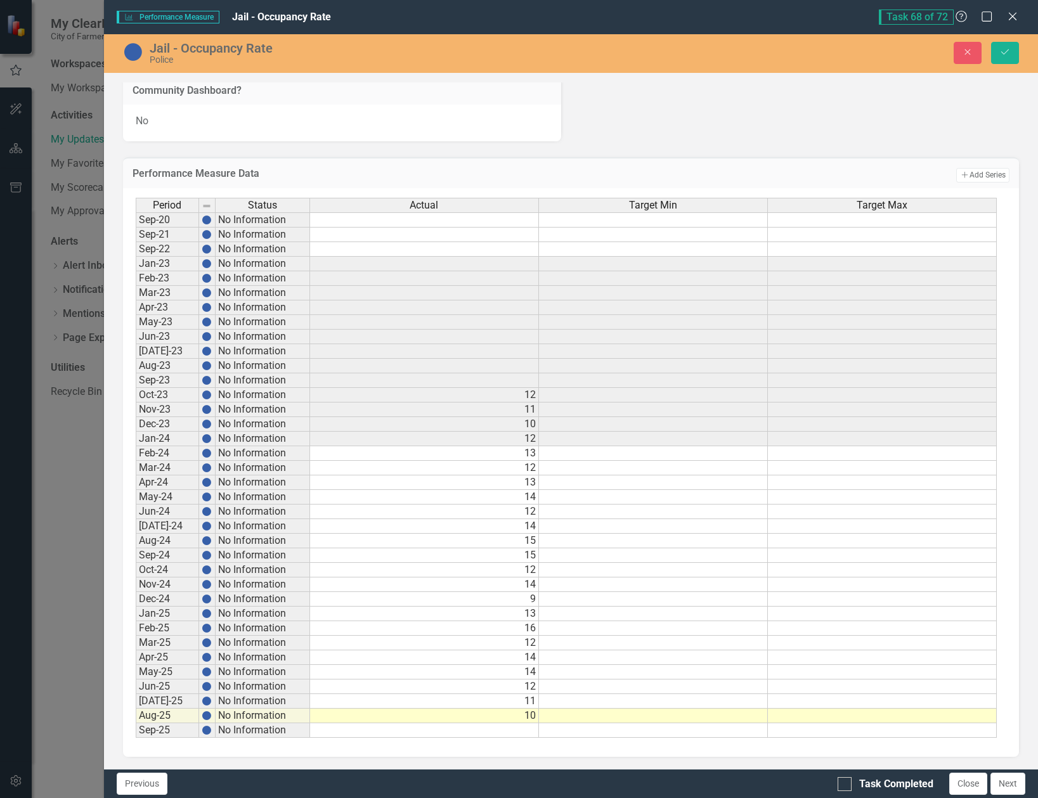
checkbox input "true"
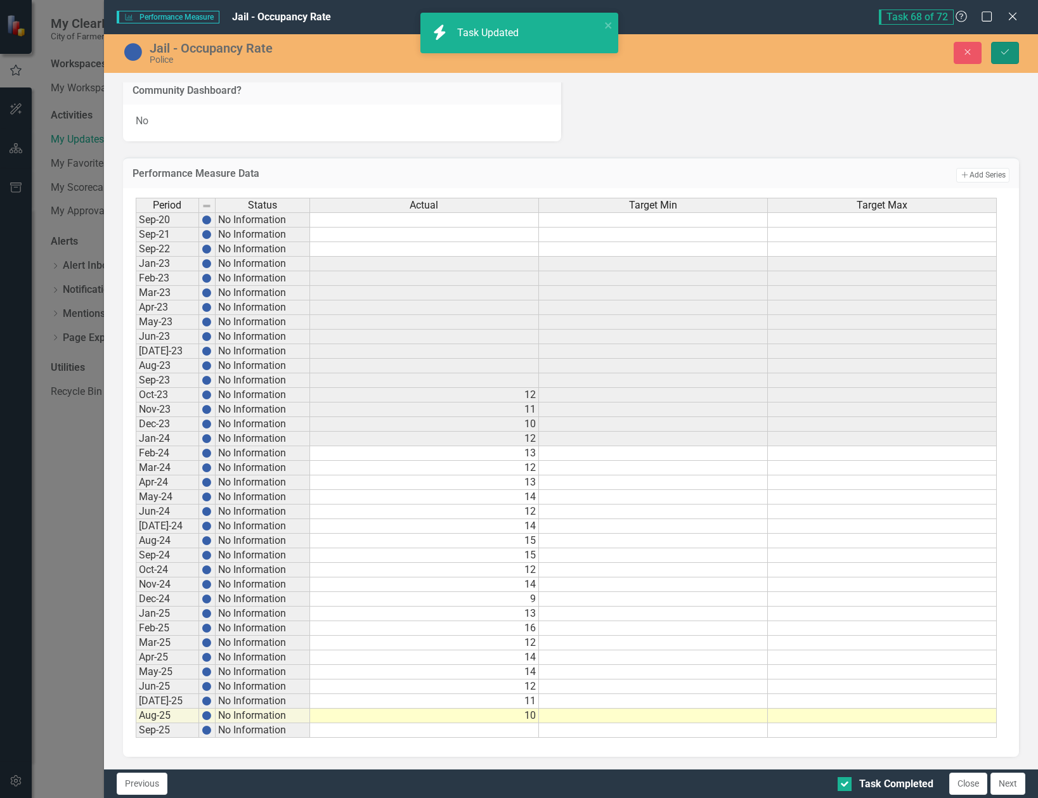
click at [1003, 52] on icon "Save" at bounding box center [1004, 52] width 11 height 9
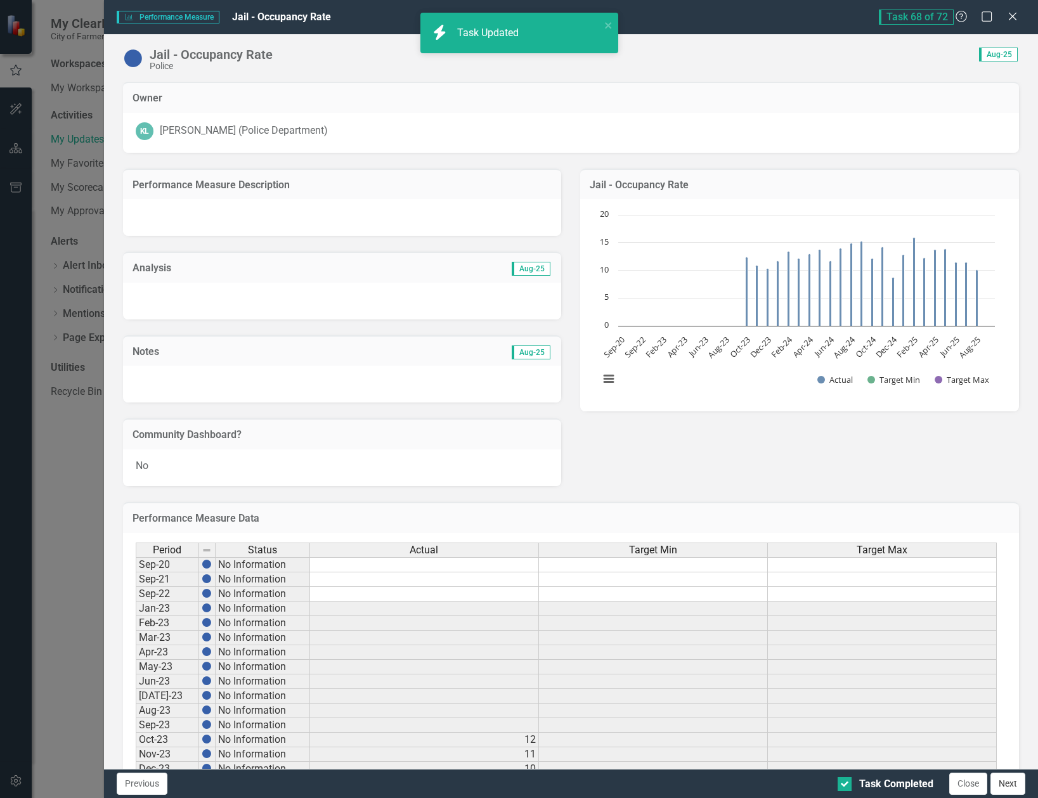
click at [1011, 788] on button "Next" at bounding box center [1008, 784] width 35 height 22
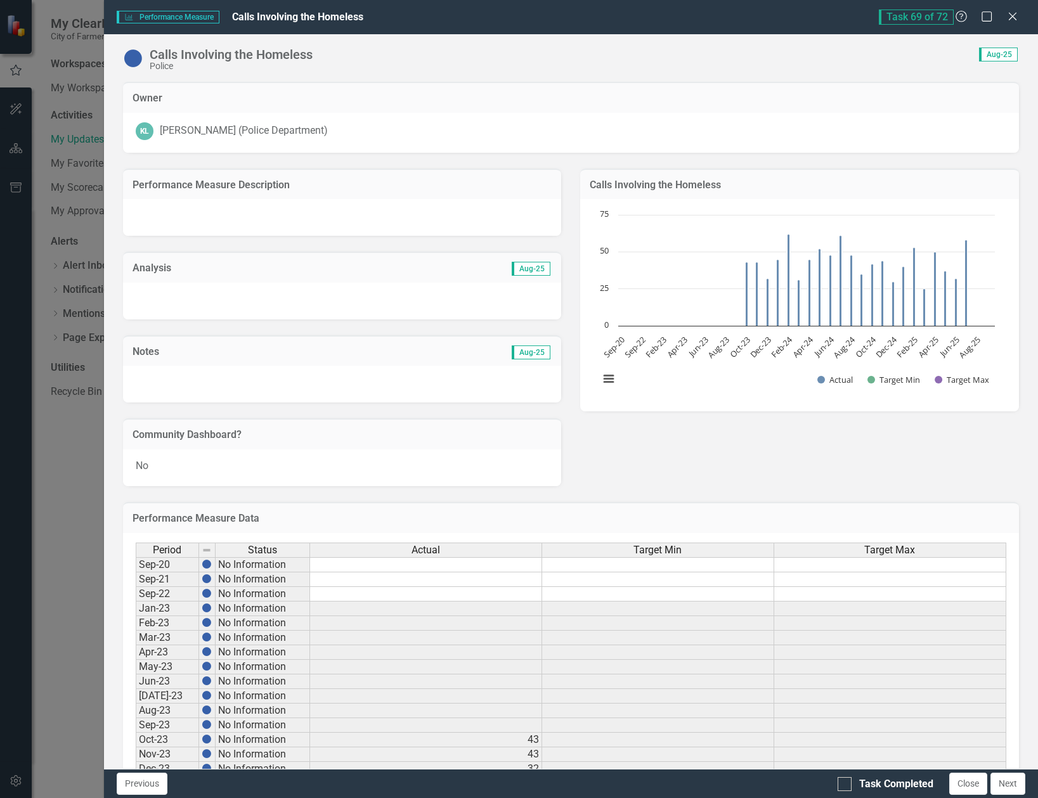
checkbox input "true"
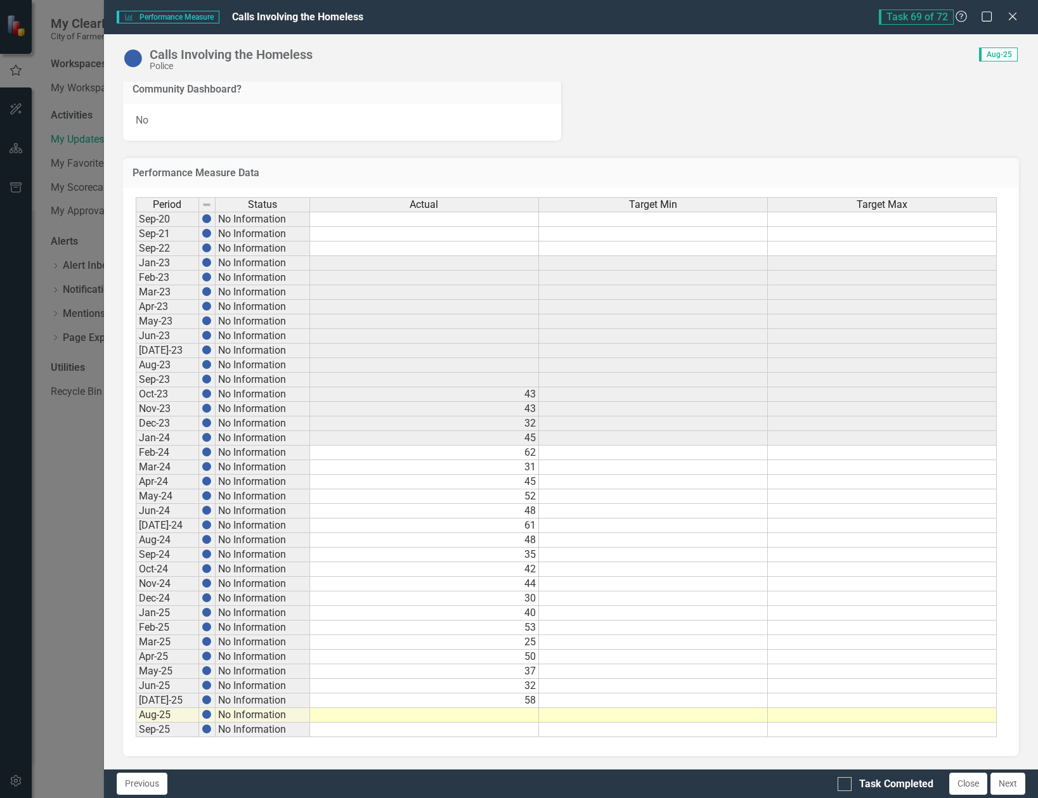
click at [517, 712] on td at bounding box center [424, 715] width 229 height 15
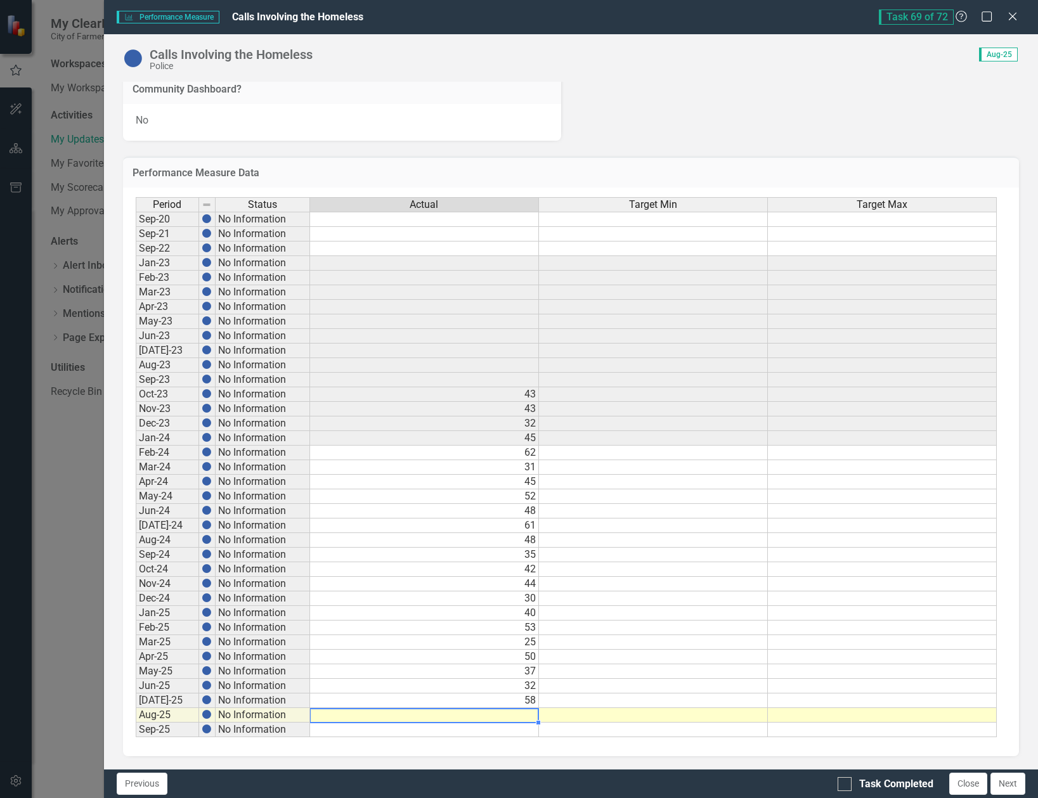
type textarea "54"
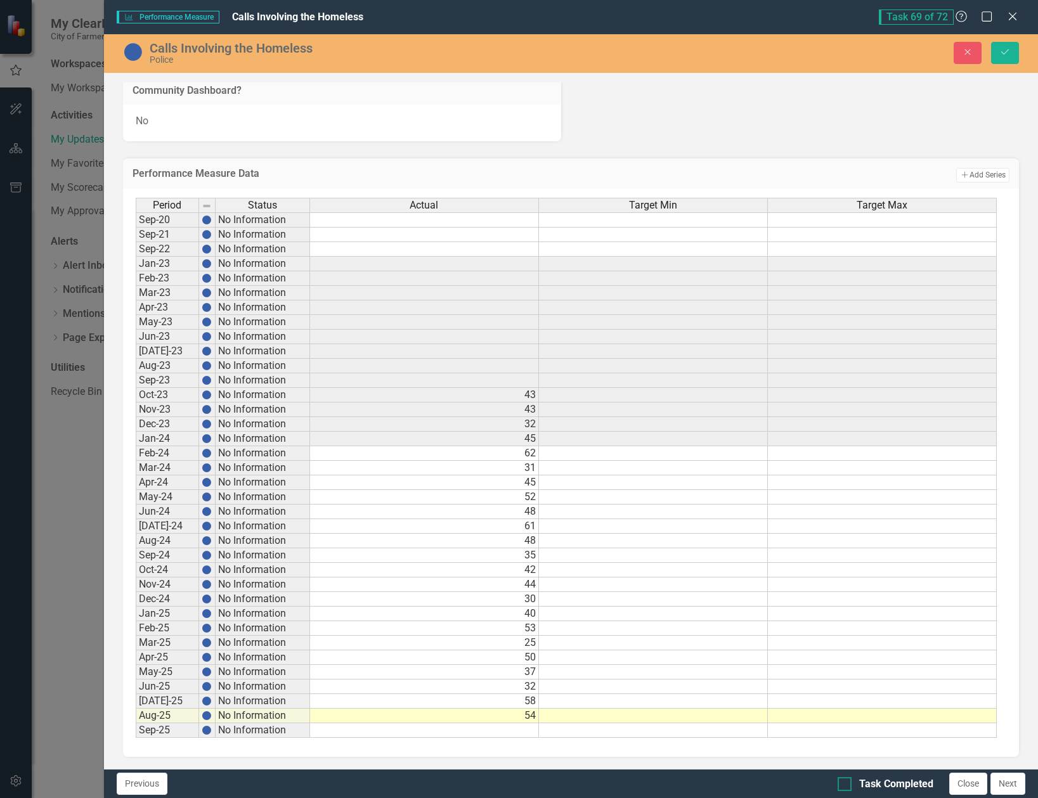
click at [847, 786] on div at bounding box center [845, 784] width 14 height 14
click at [846, 786] on input "Task Completed" at bounding box center [842, 781] width 8 height 8
checkbox input "true"
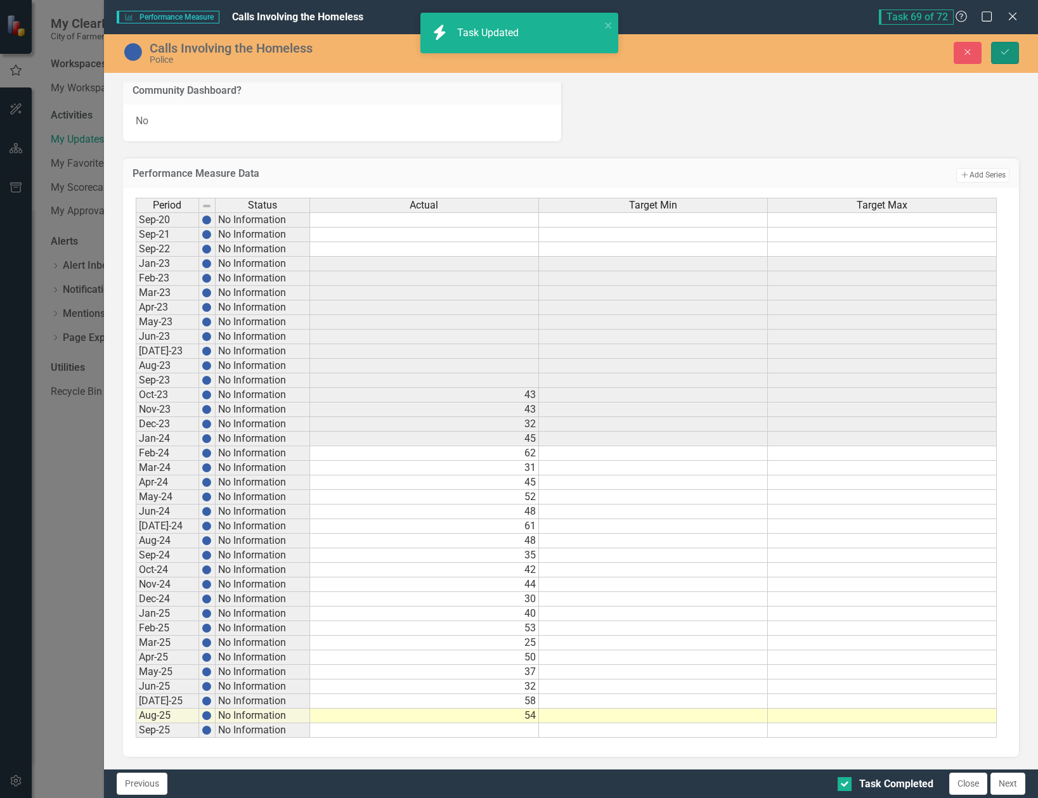
click at [1002, 45] on button "Save" at bounding box center [1005, 53] width 28 height 22
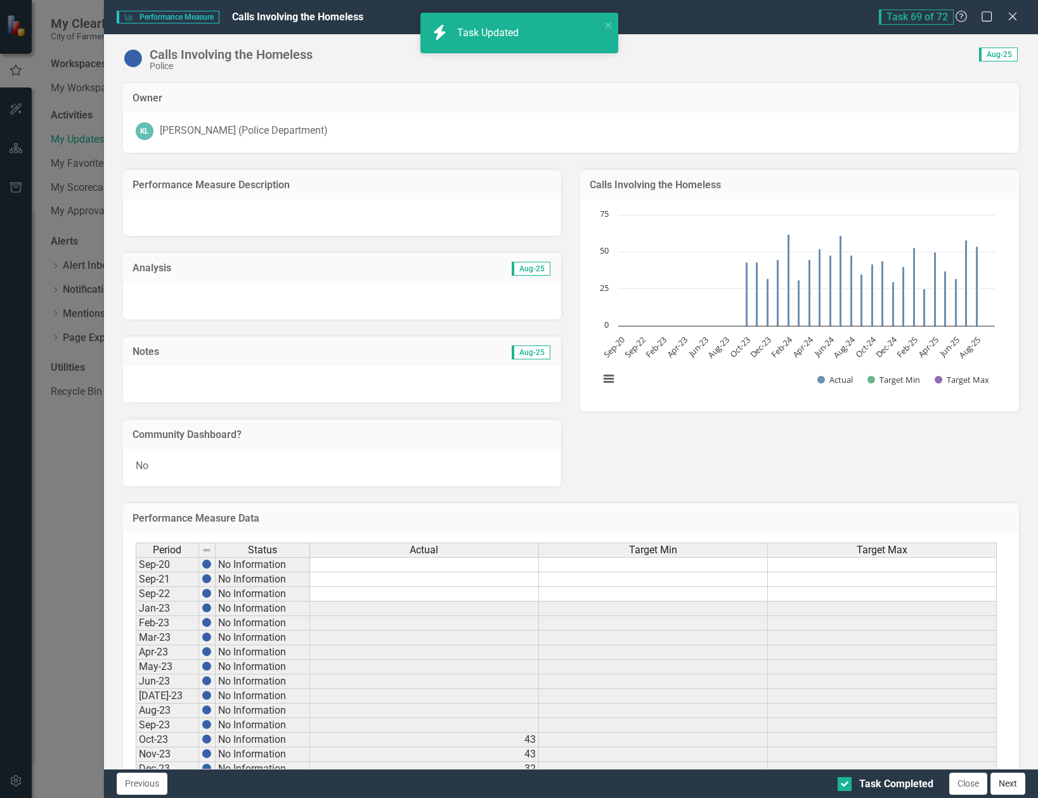
click at [1011, 783] on button "Next" at bounding box center [1008, 784] width 35 height 22
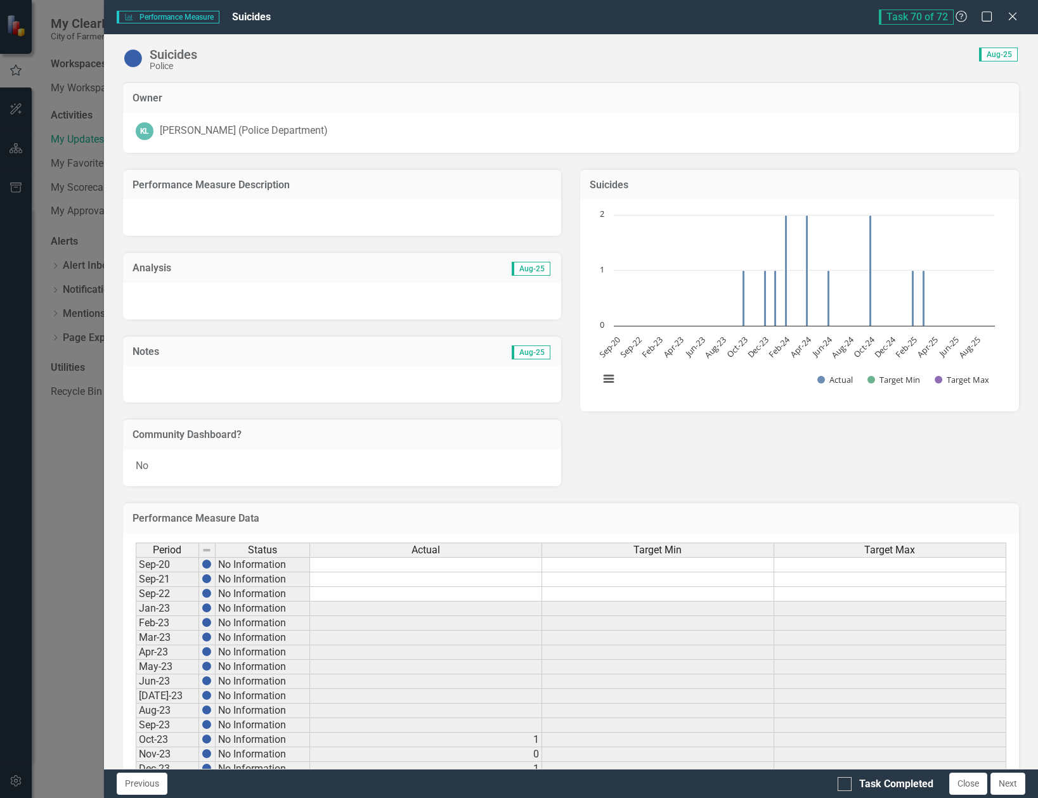
checkbox input "true"
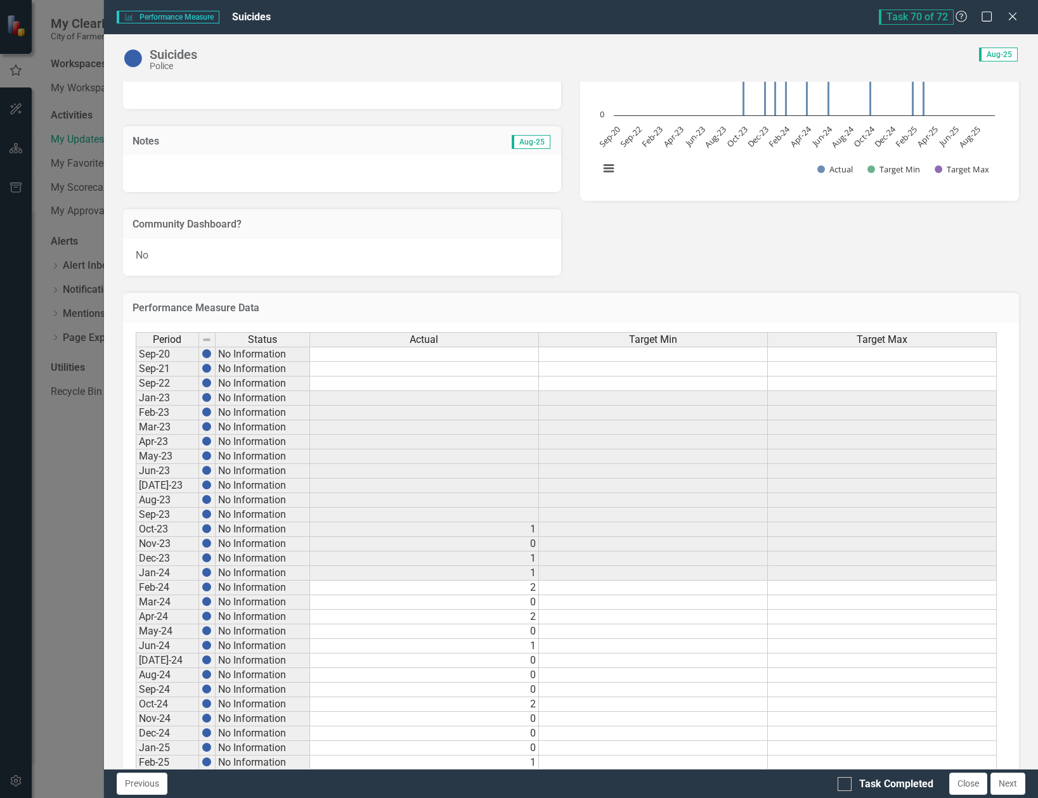
scroll to position [317, 0]
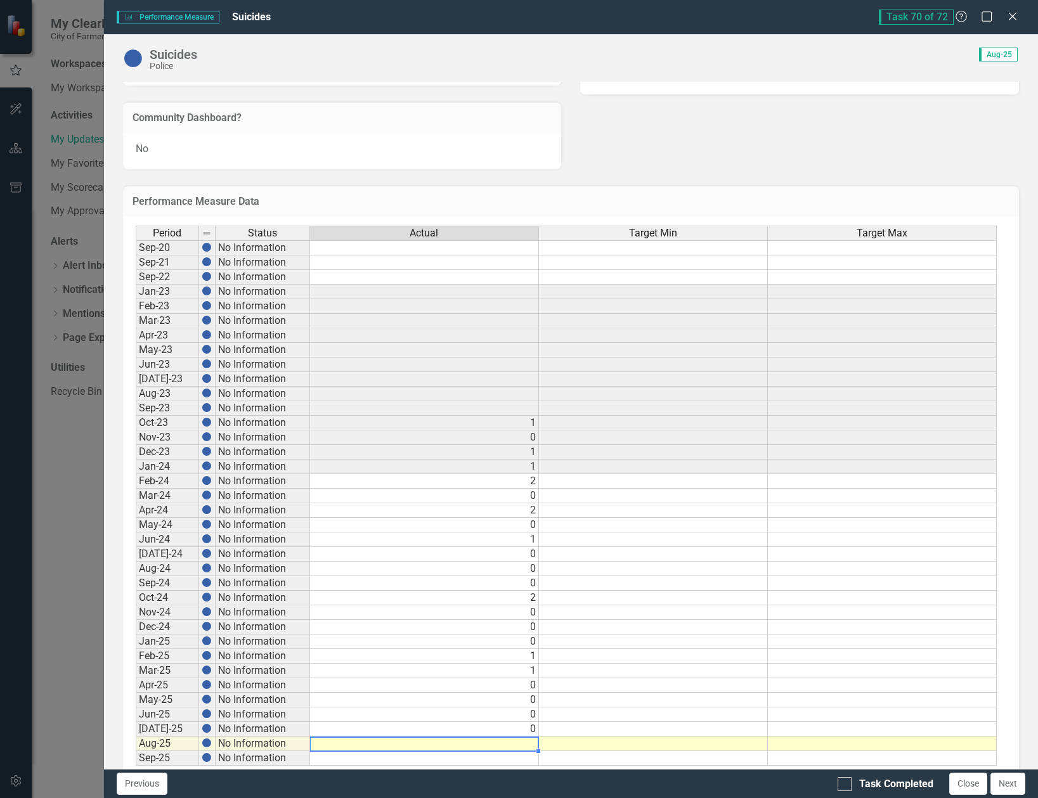
click at [521, 741] on td at bounding box center [424, 744] width 229 height 15
type textarea "0"
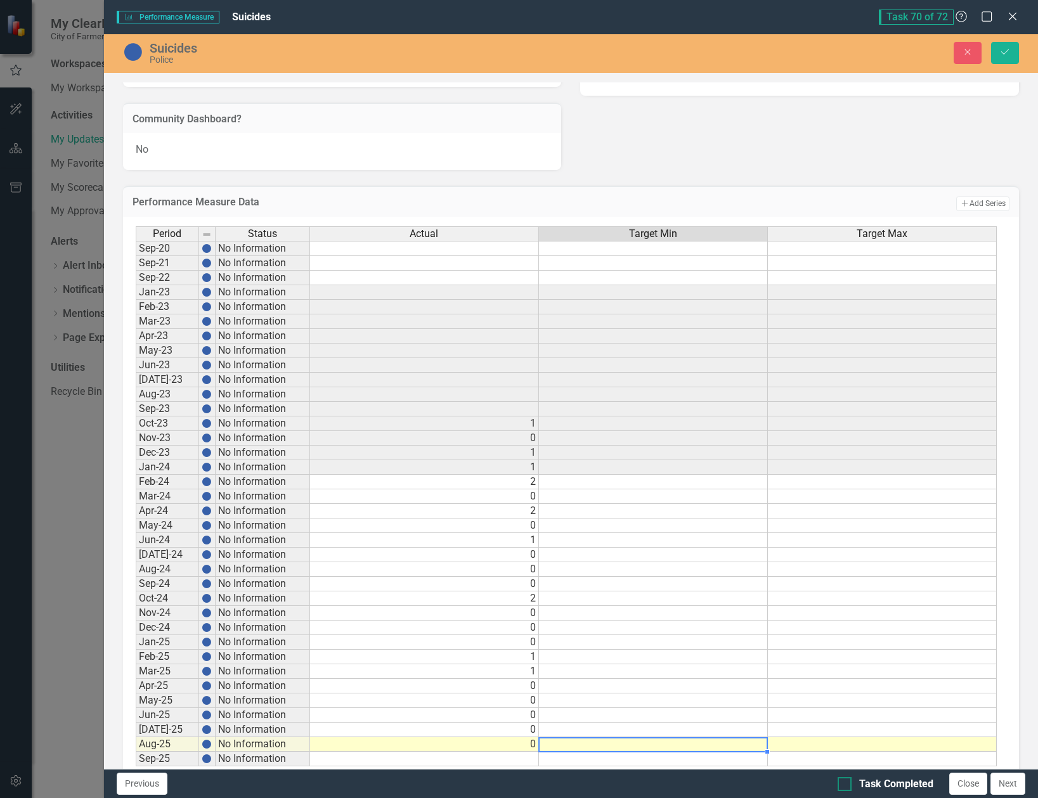
click at [845, 785] on input "Task Completed" at bounding box center [842, 781] width 8 height 8
checkbox input "true"
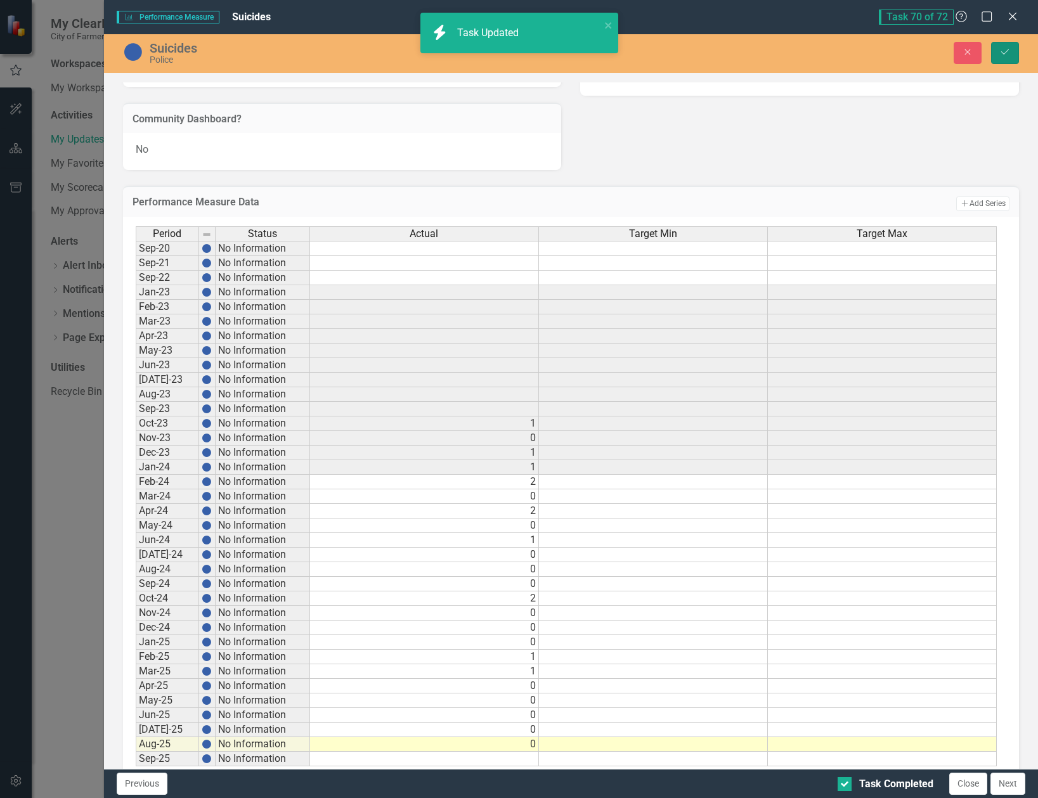
click at [1002, 52] on icon "Save" at bounding box center [1004, 52] width 11 height 9
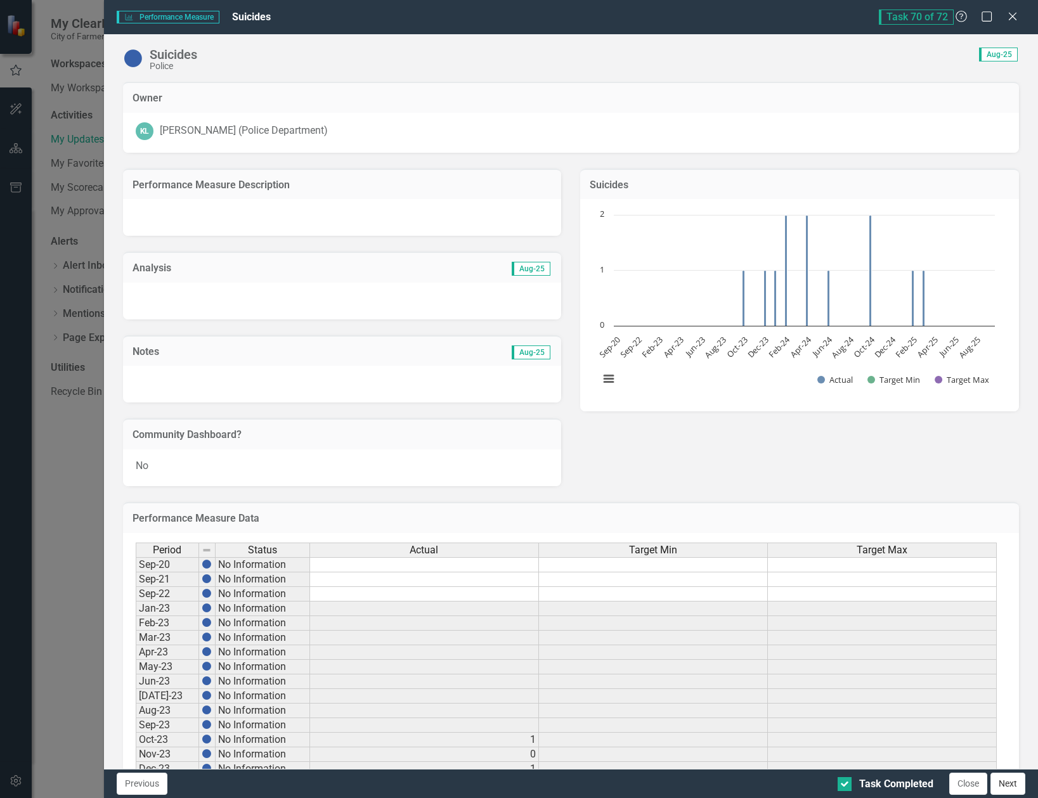
click at [1009, 791] on button "Next" at bounding box center [1008, 784] width 35 height 22
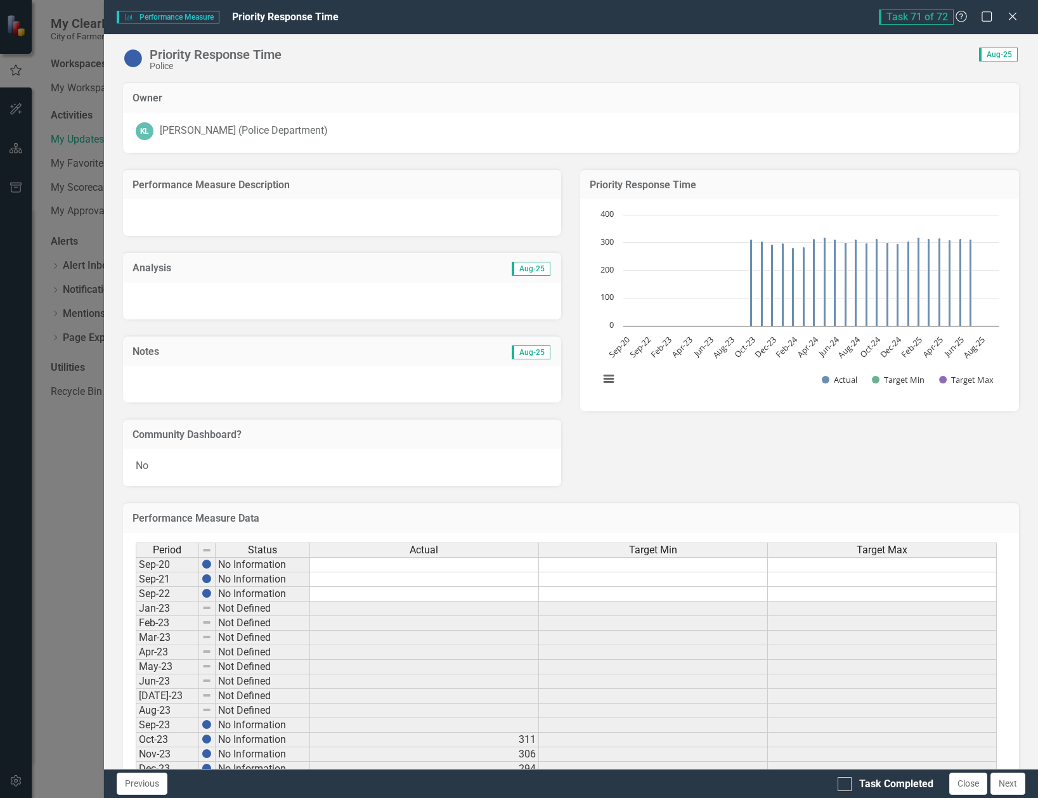
checkbox input "true"
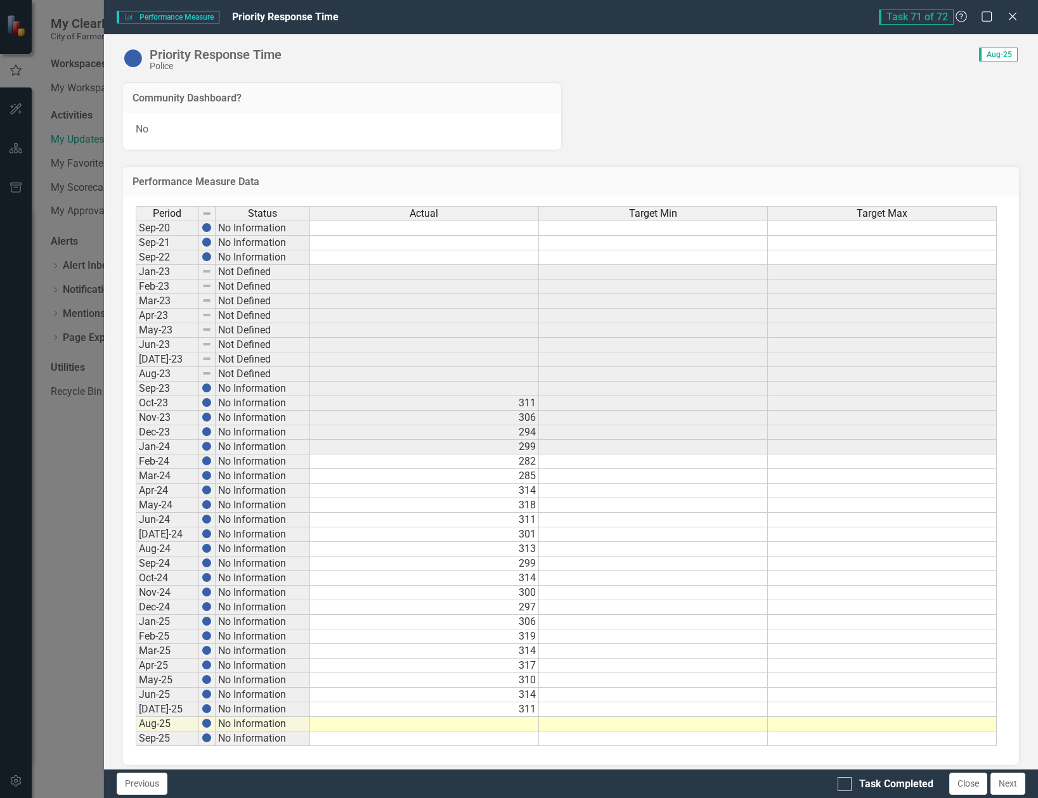
scroll to position [346, 0]
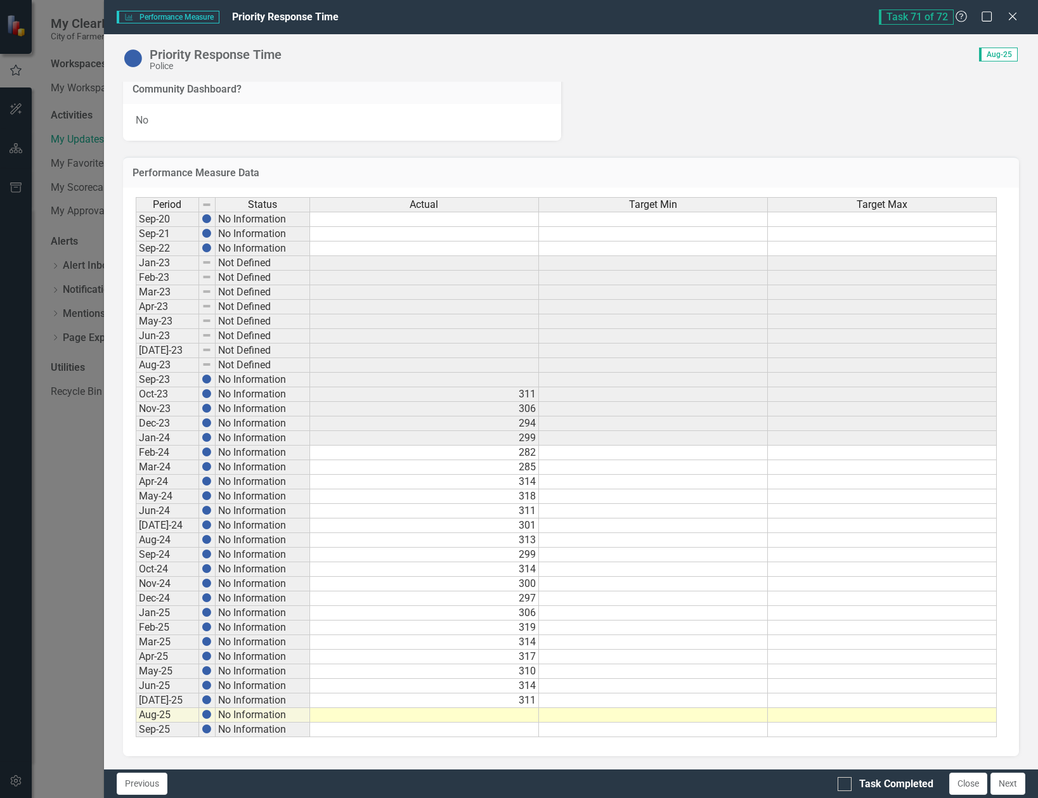
click at [136, 708] on div "Period Status Actual Target Min Target Max Sep-20 No Information Sep-21 No Info…" at bounding box center [136, 467] width 0 height 540
click at [521, 717] on td at bounding box center [424, 715] width 229 height 15
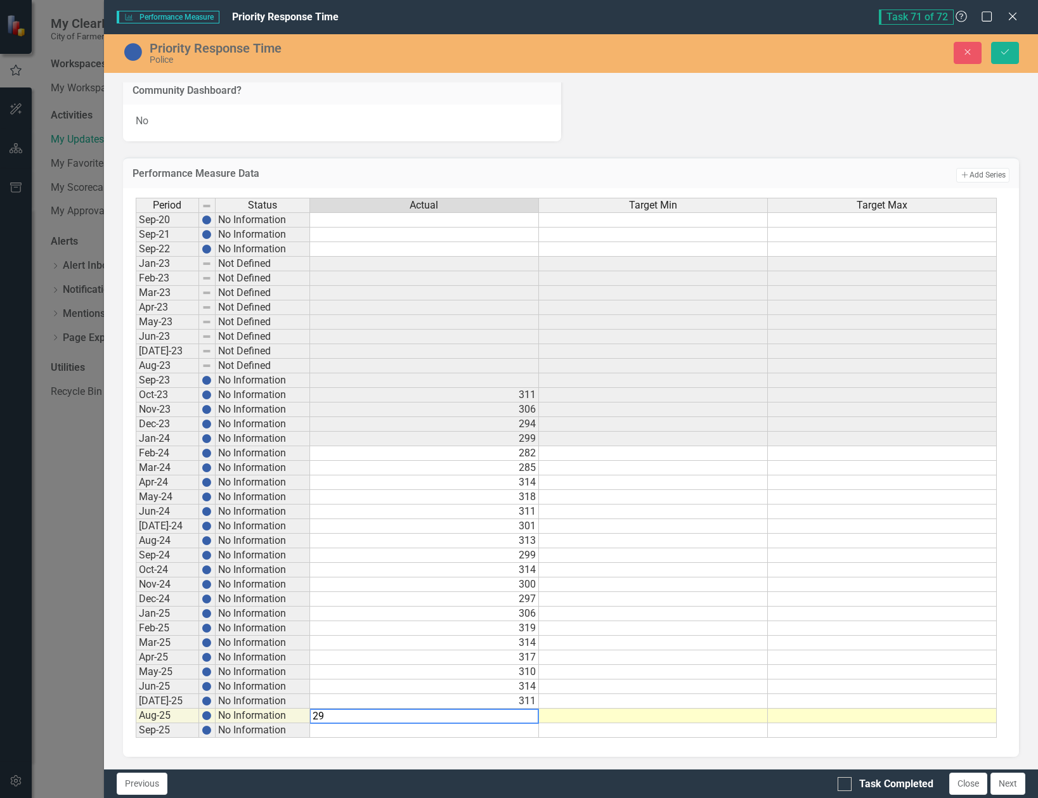
type textarea "299"
click at [843, 777] on input "Task Completed" at bounding box center [842, 781] width 8 height 8
checkbox input "true"
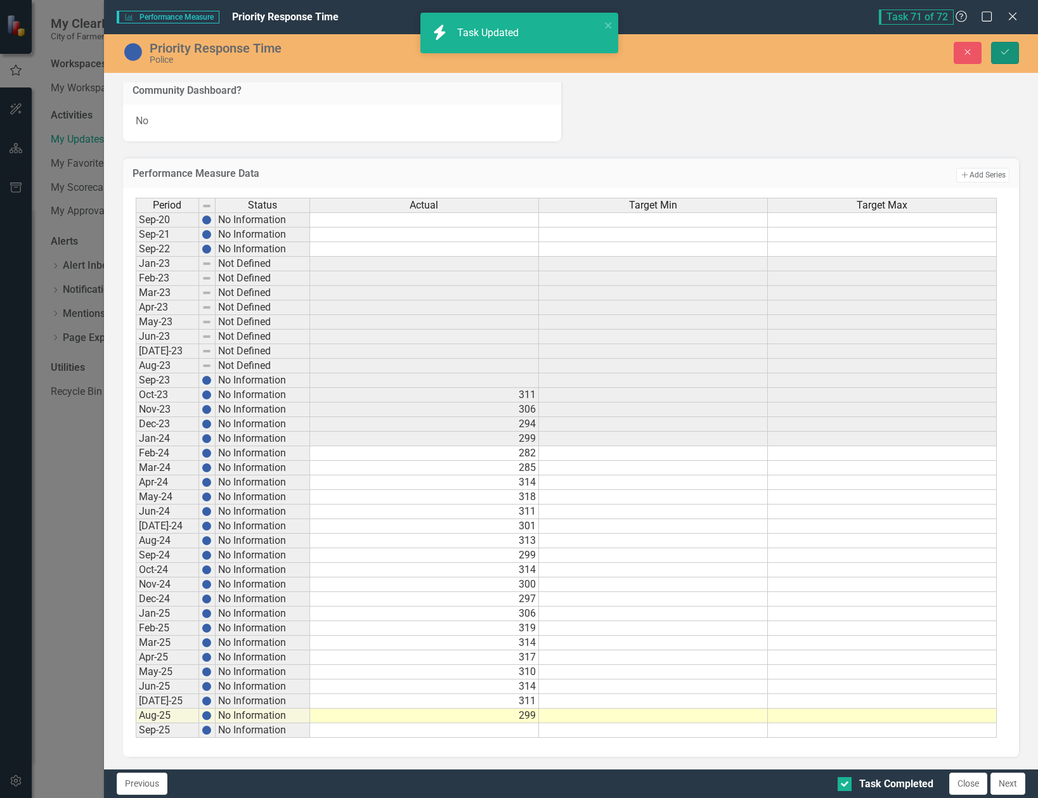
click at [1009, 56] on icon "Save" at bounding box center [1004, 52] width 11 height 9
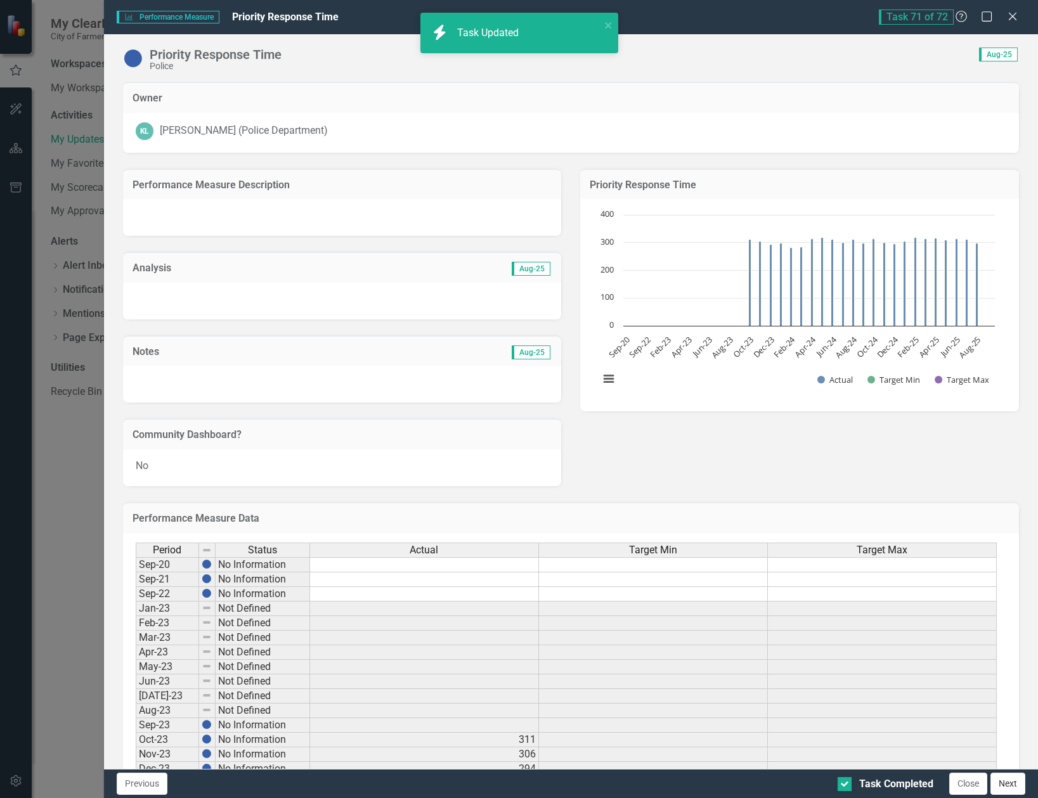
click at [1019, 783] on button "Next" at bounding box center [1008, 784] width 35 height 22
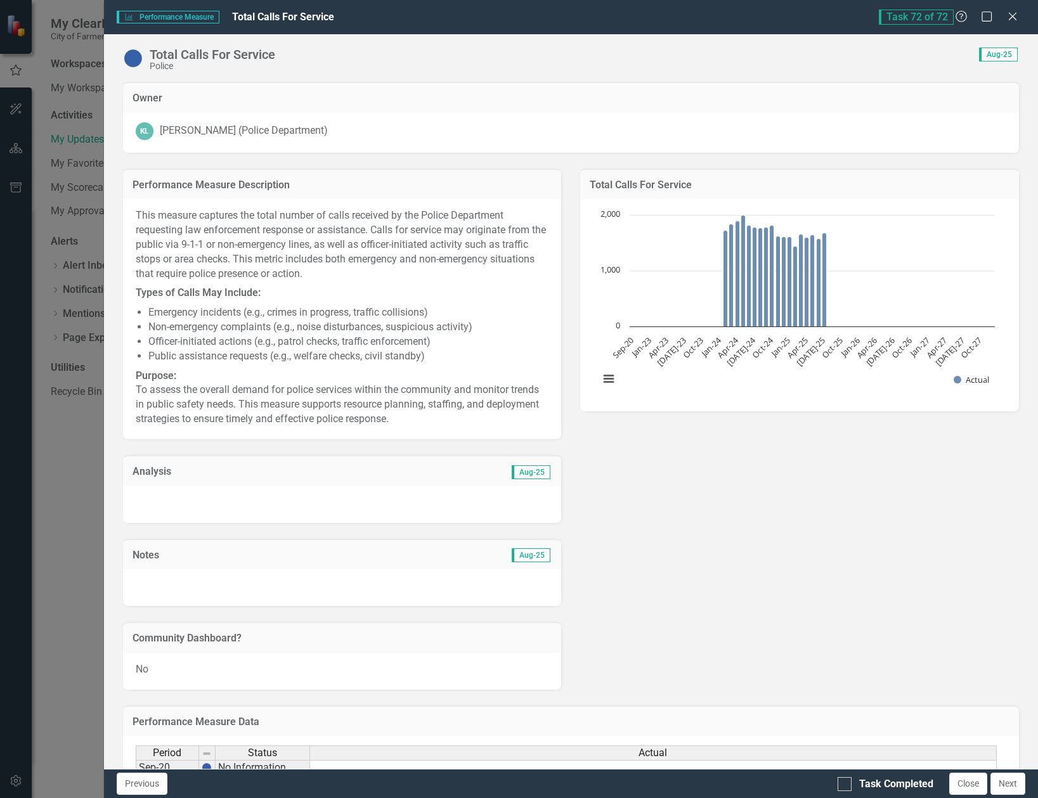
checkbox input "true"
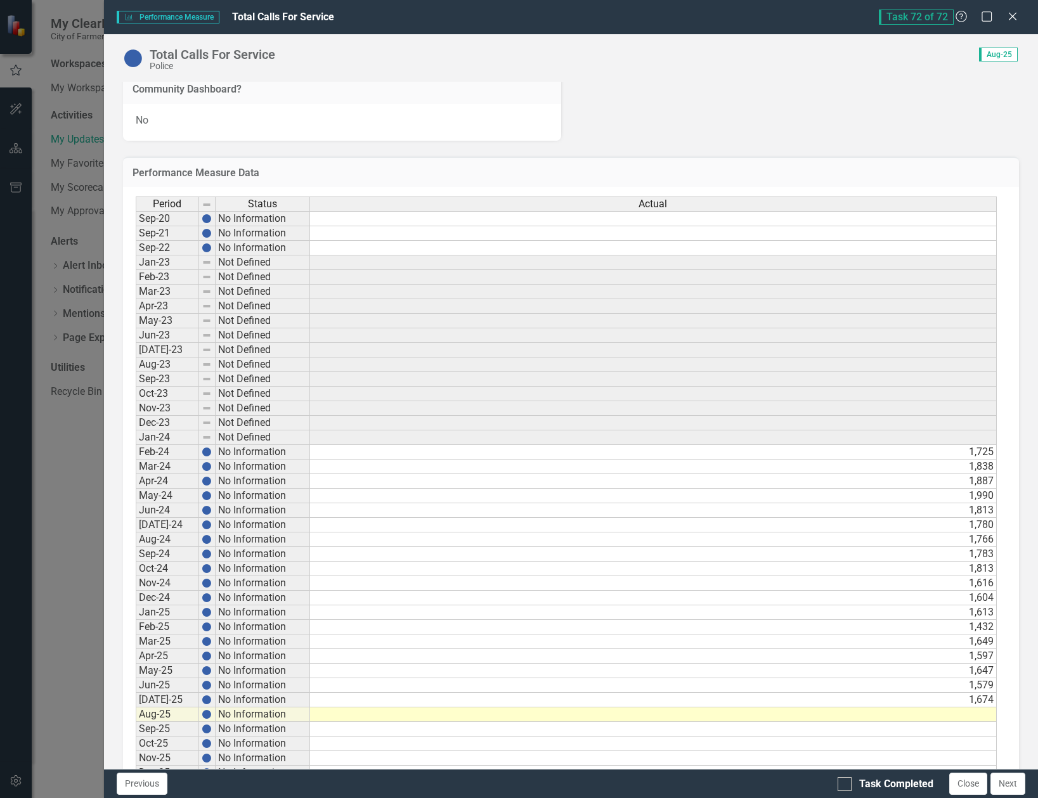
scroll to position [761, 0]
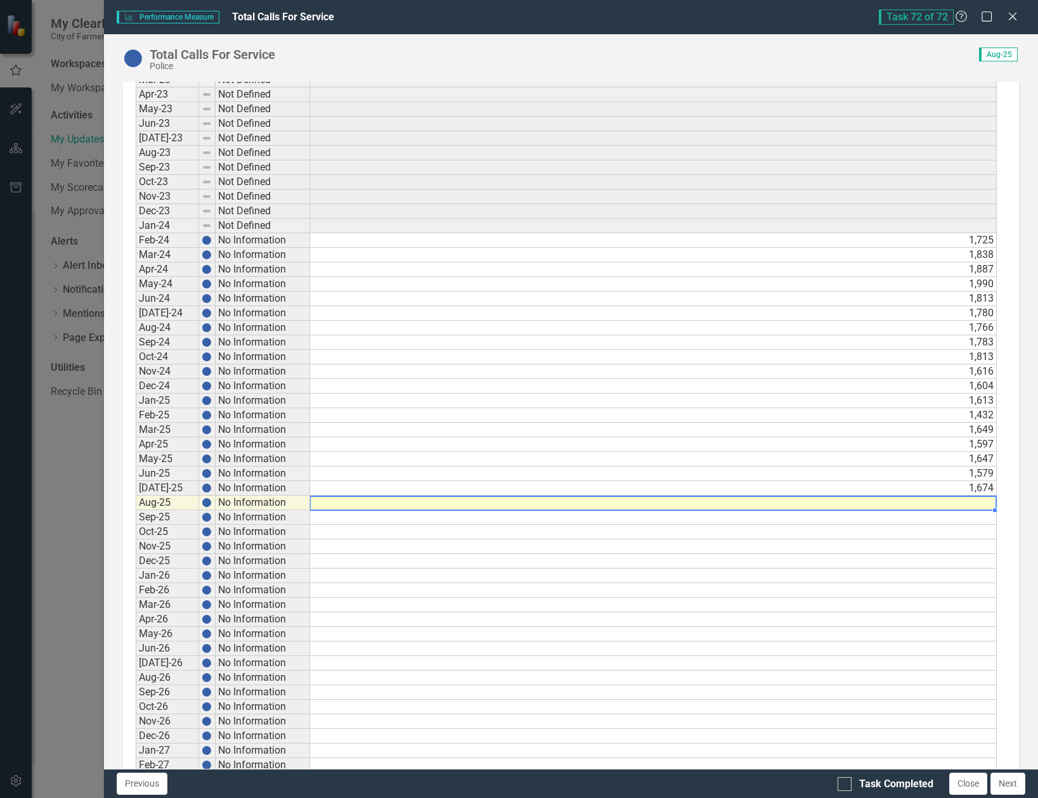
click at [136, 510] on div "Period Status Actual Sep-20 No Information Sep-21 No Information Sep-22 No Info…" at bounding box center [136, 452] width 0 height 934
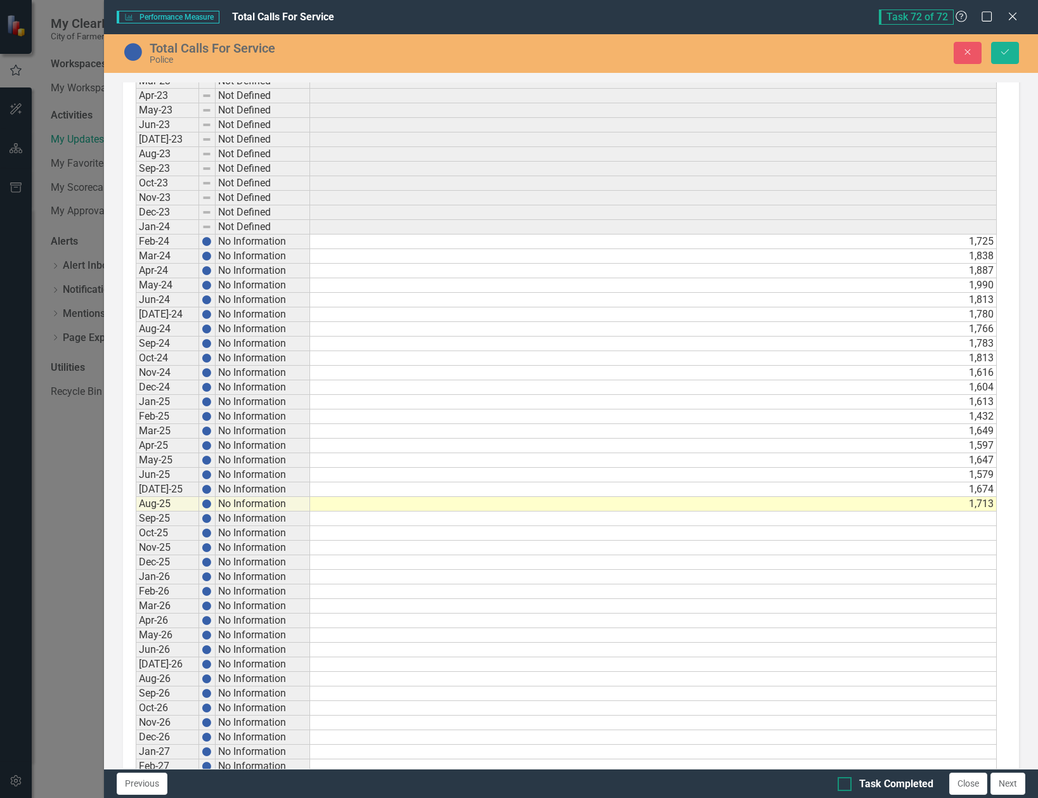
type textarea "1713"
click at [845, 784] on input "Task Completed" at bounding box center [842, 781] width 8 height 8
checkbox input "true"
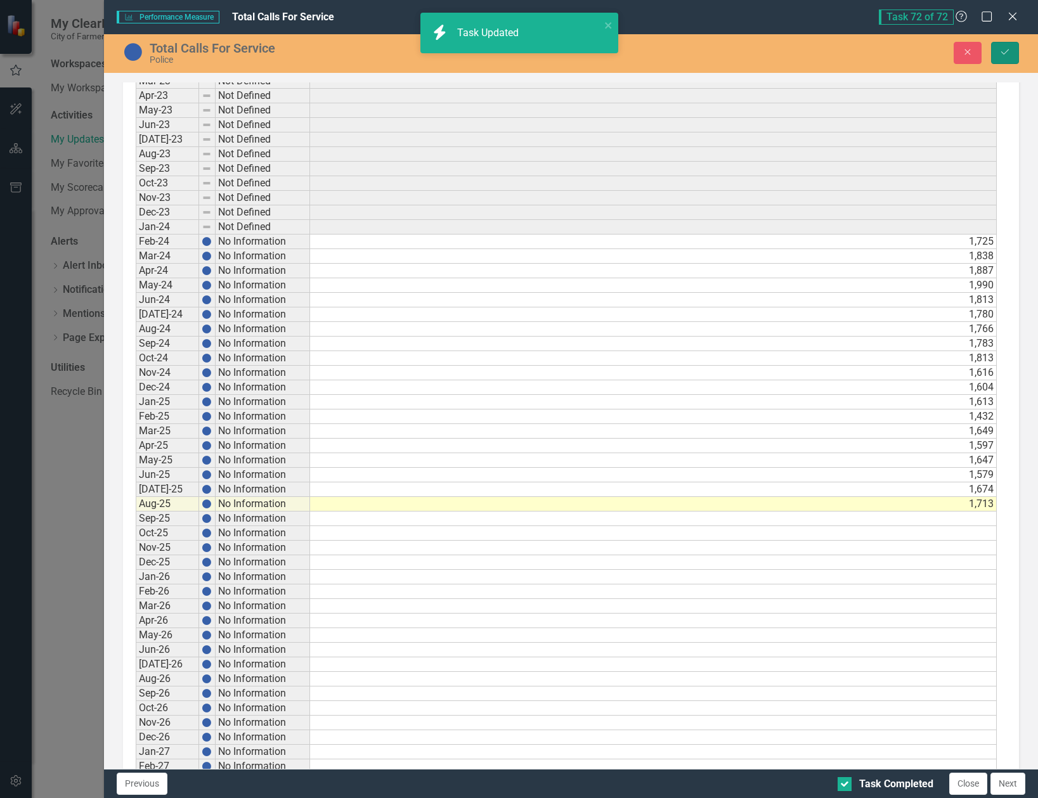
click at [1009, 54] on icon "Save" at bounding box center [1004, 52] width 11 height 9
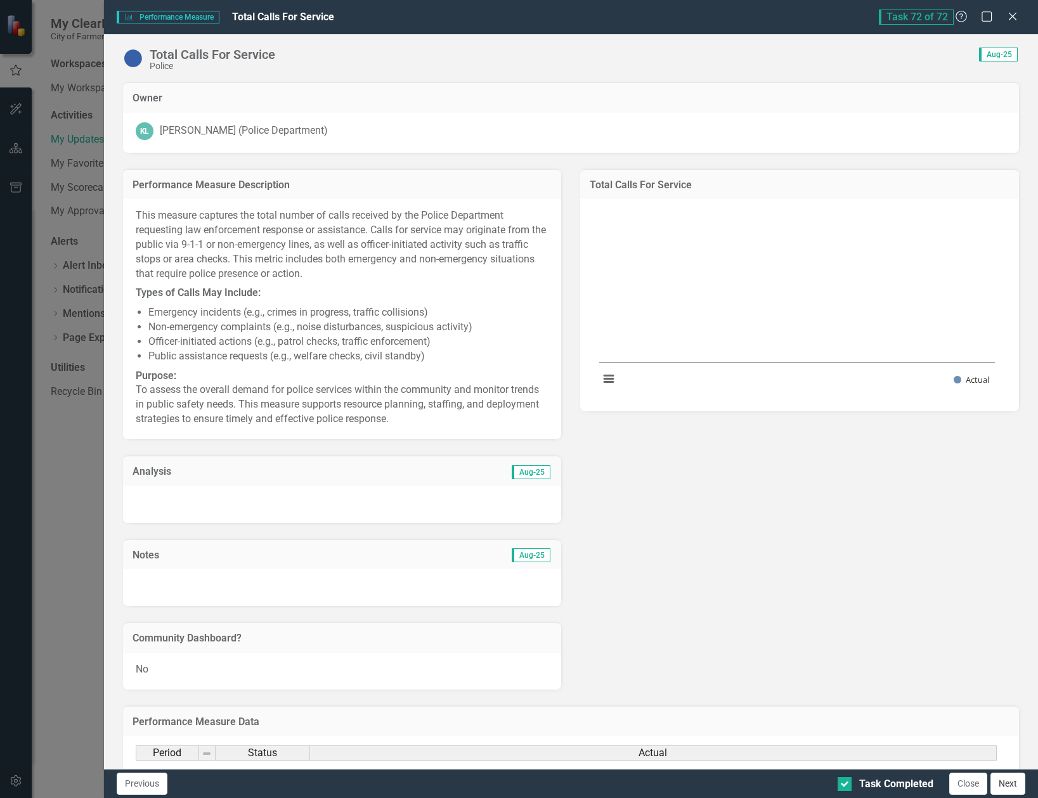
click at [1008, 788] on button "Next" at bounding box center [1008, 784] width 35 height 22
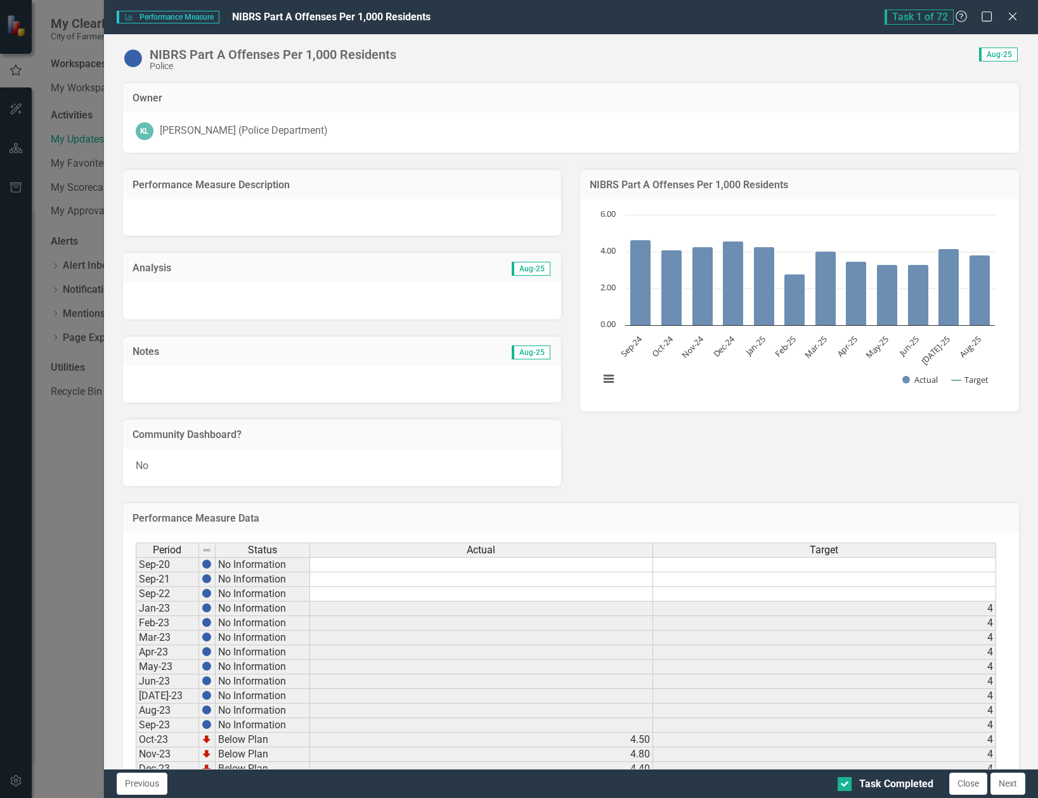
checkbox input "true"
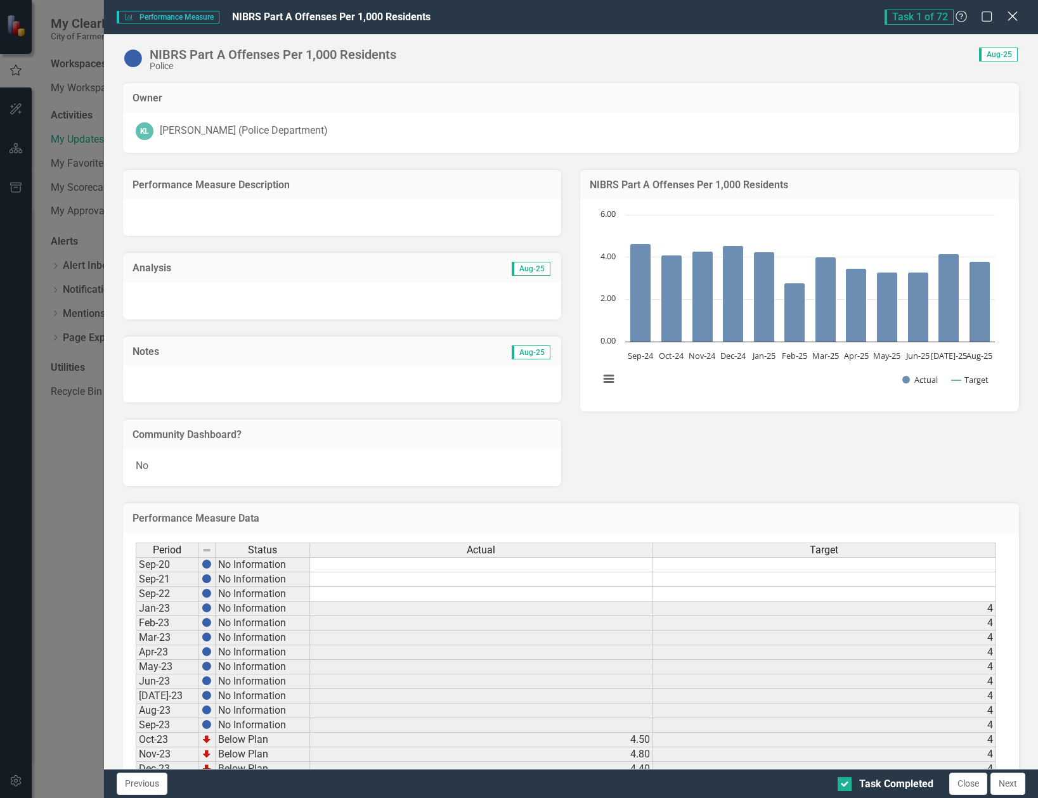
click at [1012, 12] on icon "Close" at bounding box center [1013, 16] width 16 height 12
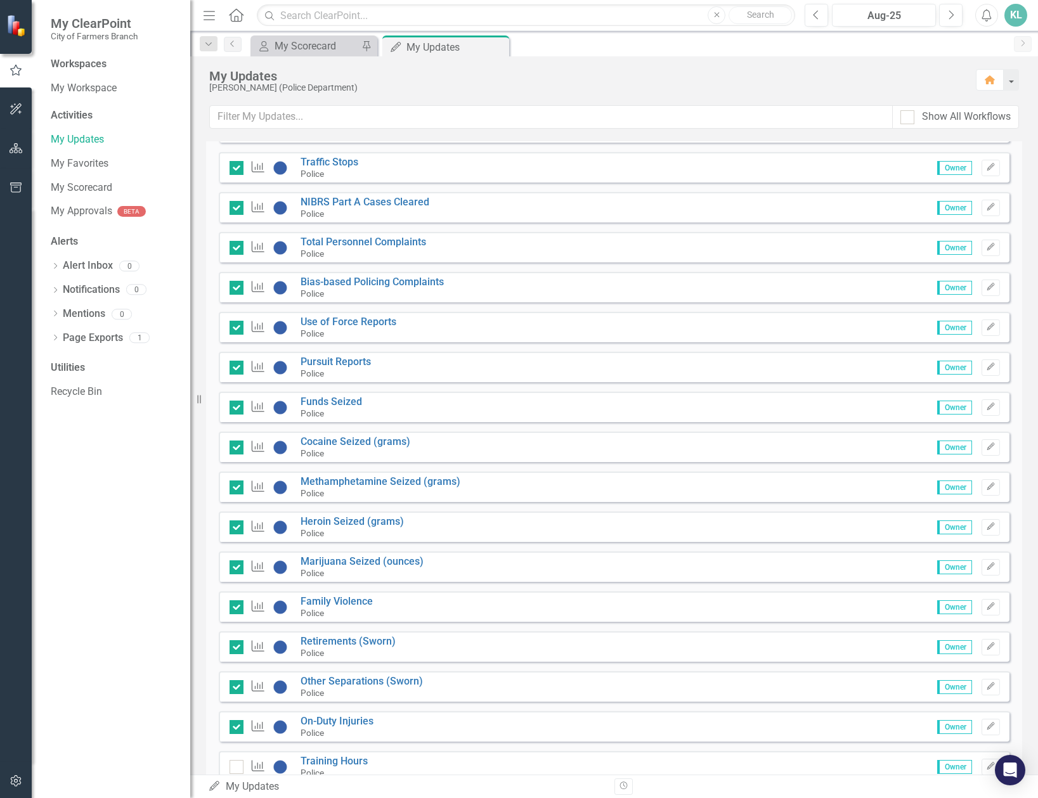
scroll to position [2473, 0]
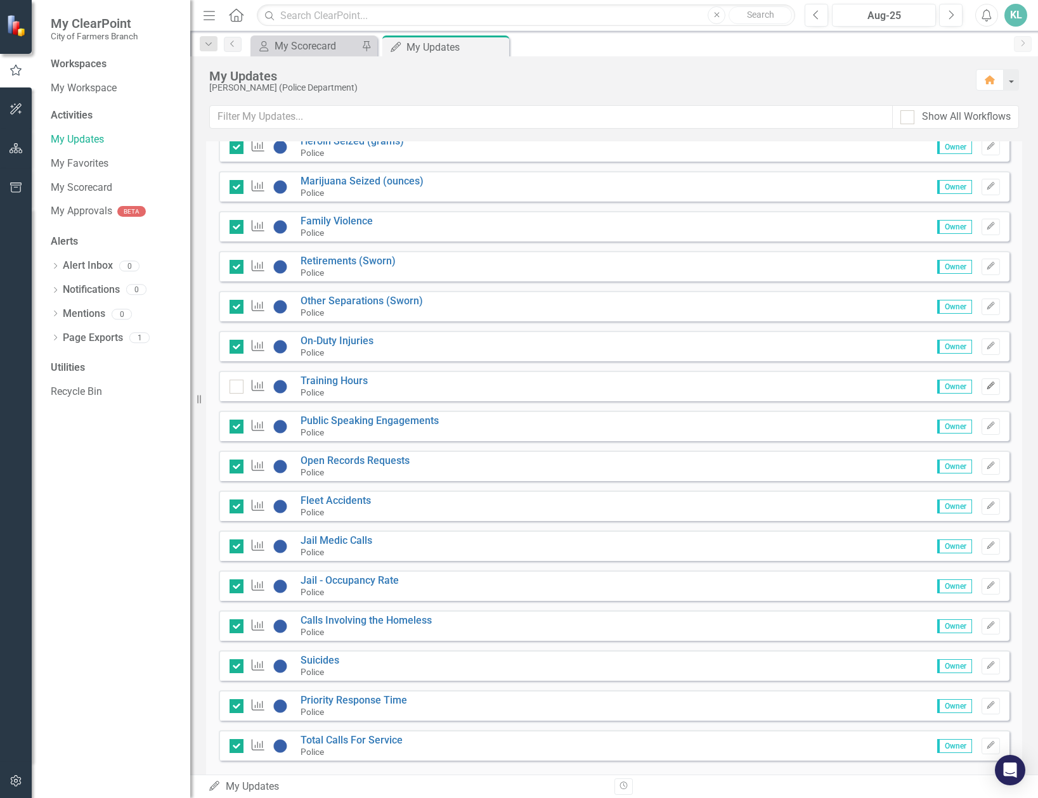
click at [986, 386] on icon "Edit" at bounding box center [991, 386] width 10 height 8
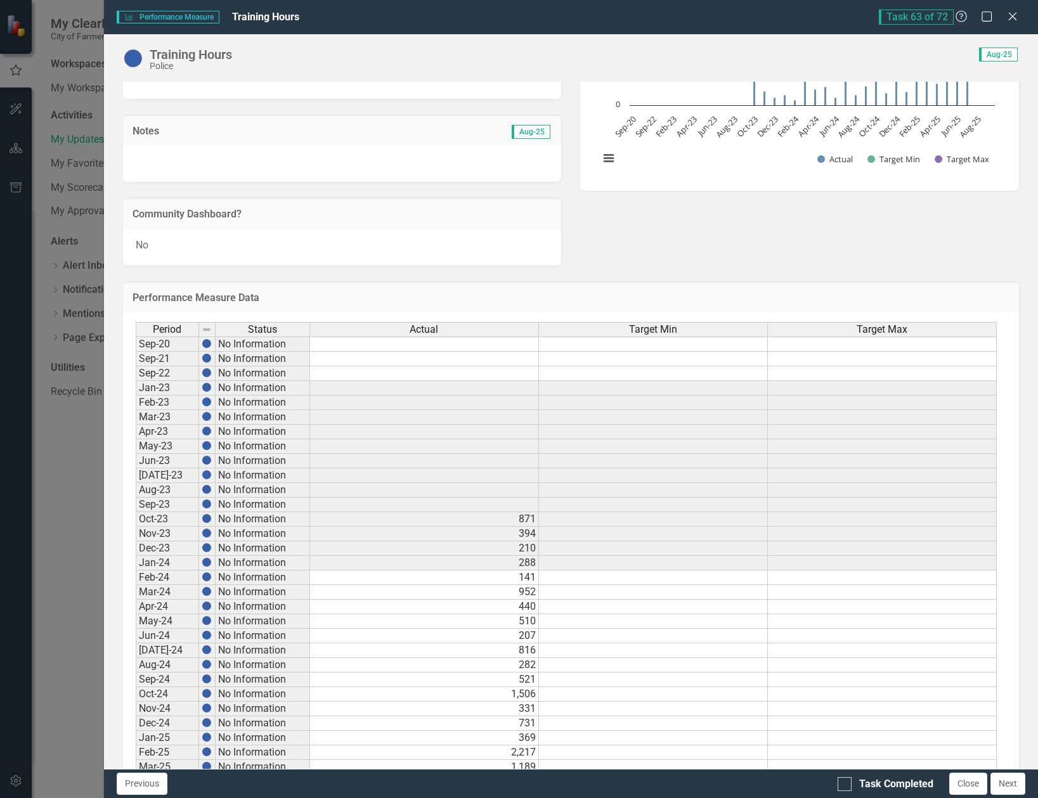
scroll to position [346, 0]
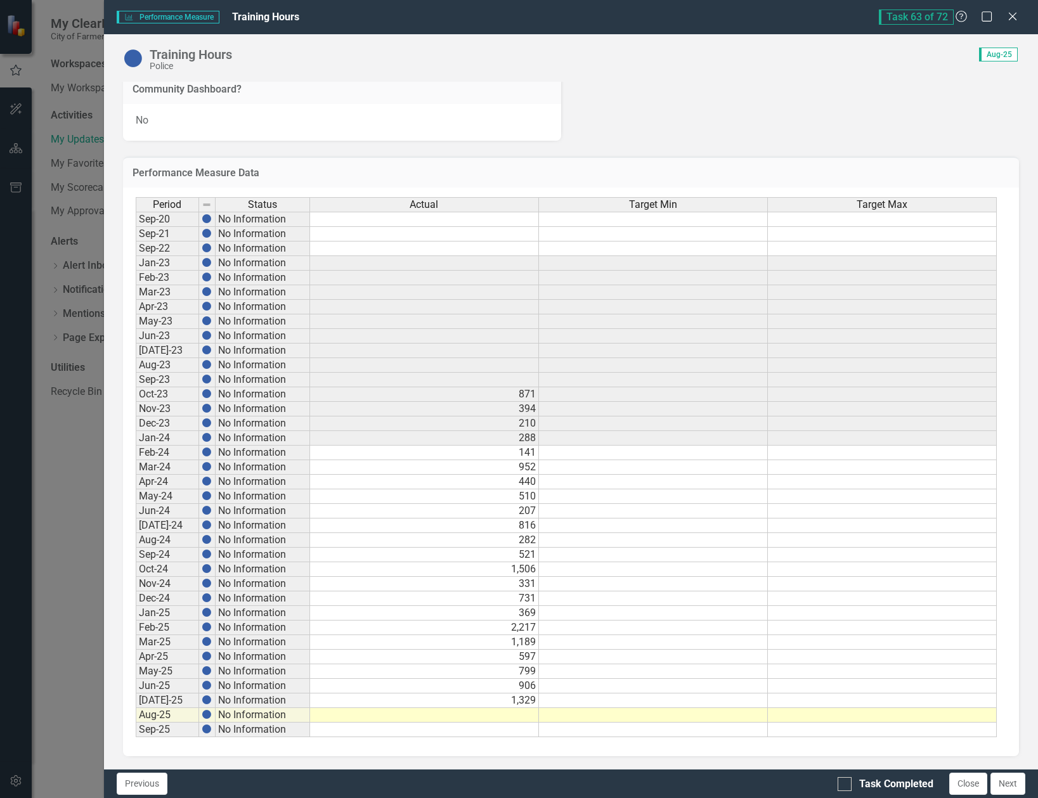
click at [522, 712] on td at bounding box center [424, 715] width 229 height 15
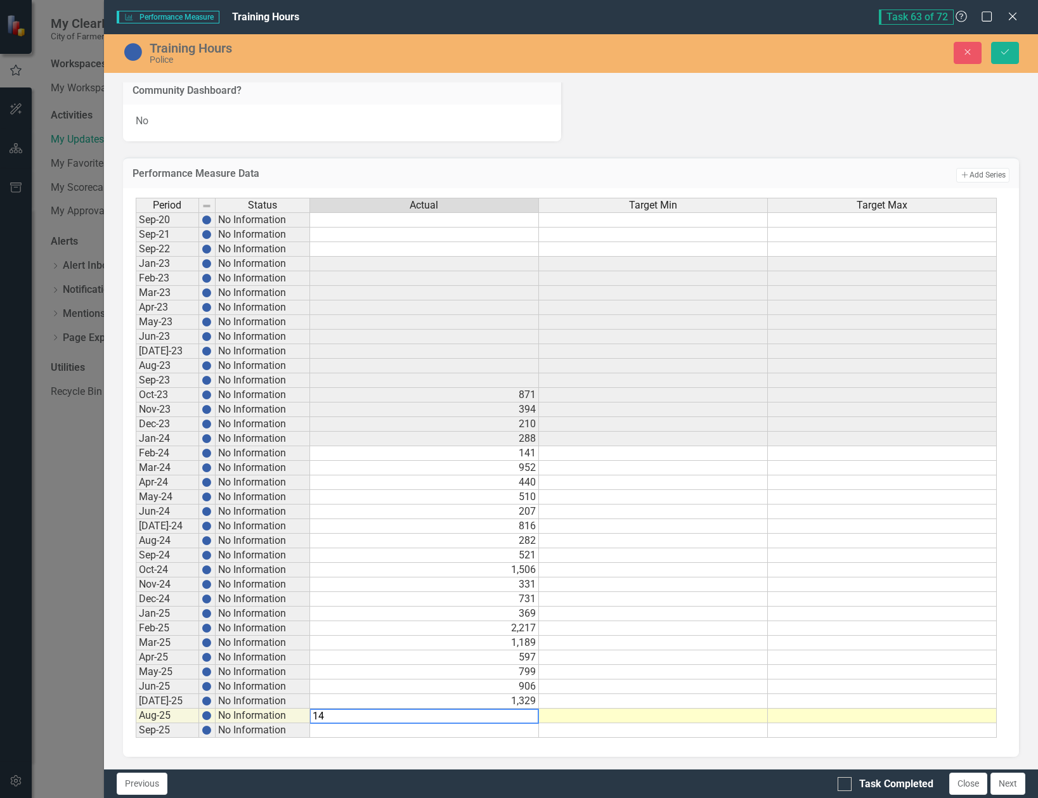
type textarea "143"
